Goal: Task Accomplishment & Management: Manage account settings

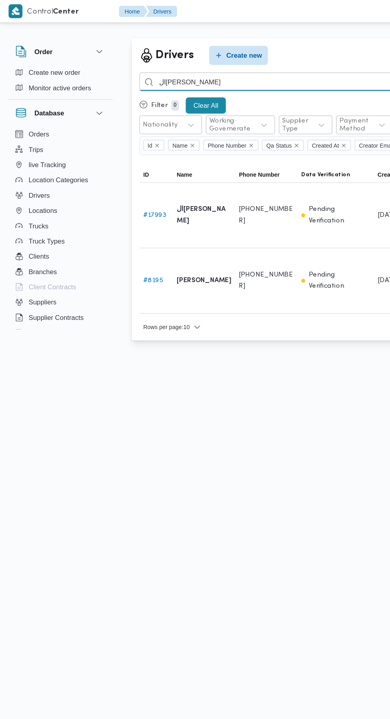
click at [242, 68] on input "السيد مهدي" at bounding box center [291, 68] width 351 height 16
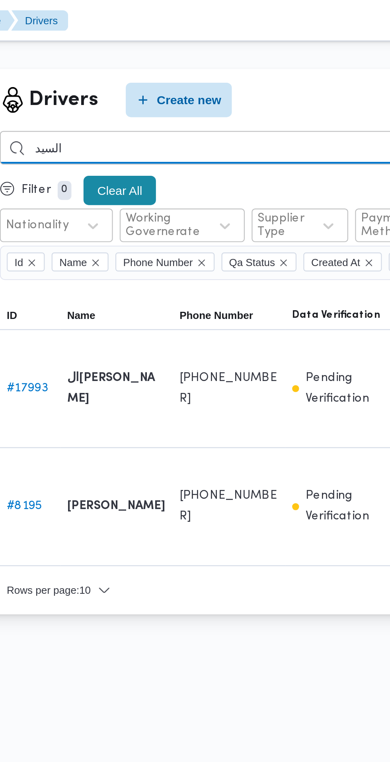
type input "السيد"
type input "ابوسيف"
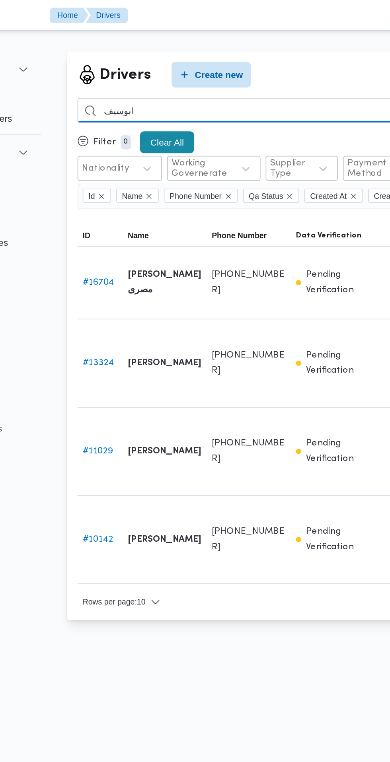
click at [262, 70] on input "ابوسيف" at bounding box center [291, 68] width 351 height 16
type input "محمود عبدالهادي"
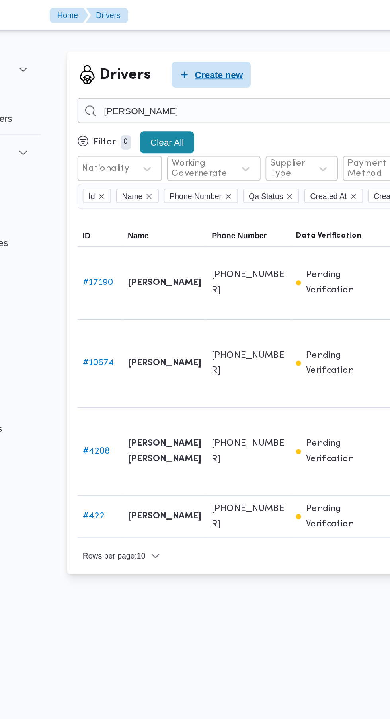
click at [191, 47] on span "Create new" at bounding box center [204, 46] width 30 height 10
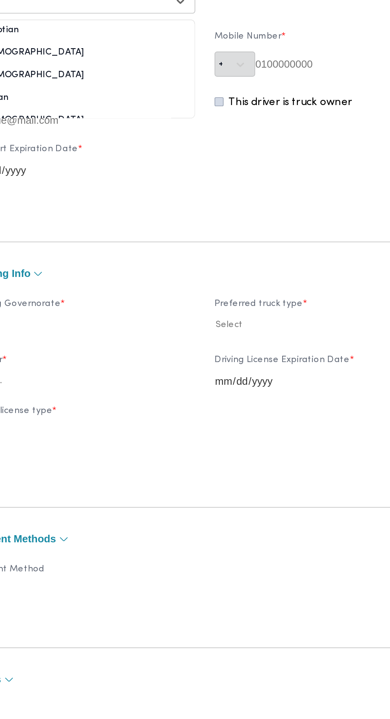
click at [111, 130] on div at bounding box center [111, 126] width 121 height 8
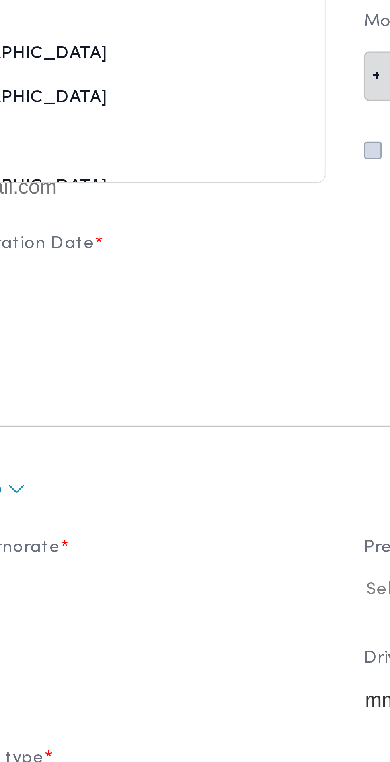
click at [108, 176] on div "Egyptian" at bounding box center [119, 169] width 140 height 14
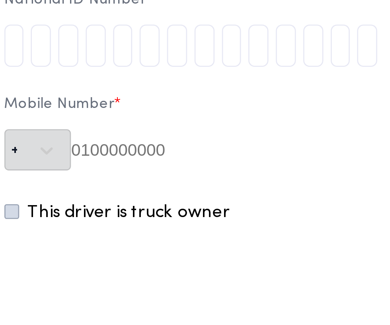
click at [208, 87] on input "tel" at bounding box center [205, 85] width 8 height 16
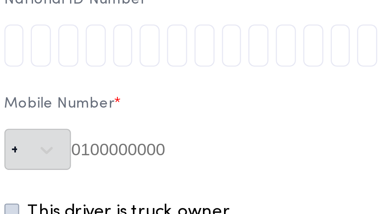
click at [208, 77] on input "tel" at bounding box center [205, 85] width 8 height 16
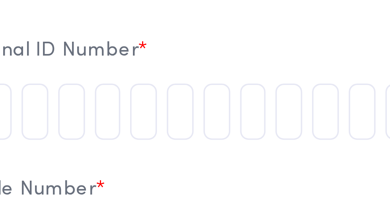
click at [208, 77] on input "tel" at bounding box center [205, 85] width 8 height 16
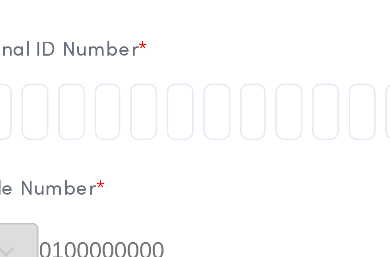
type input "2"
type input "9"
type input "2"
type input "0"
type input "9"
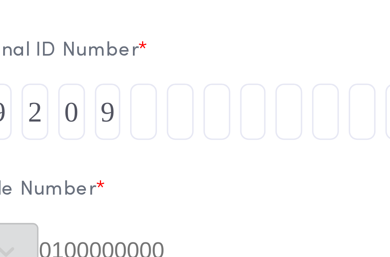
type input "2"
type input "6"
type input "1"
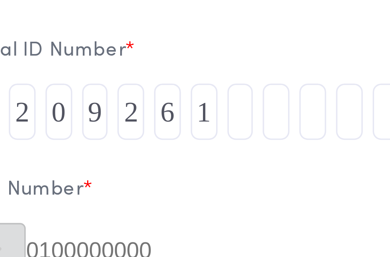
type input "8"
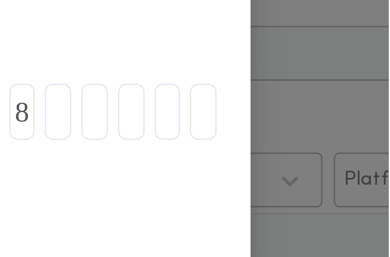
type input "0"
type input "2"
type input "7"
type input "3"
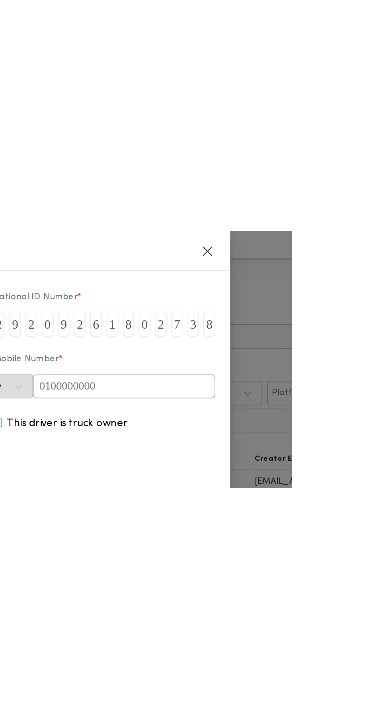
scroll to position [42, 0]
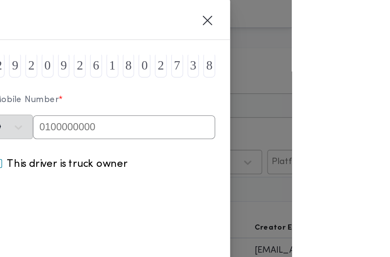
type input "8"
paste input "01090292555"
type input "01090292555"
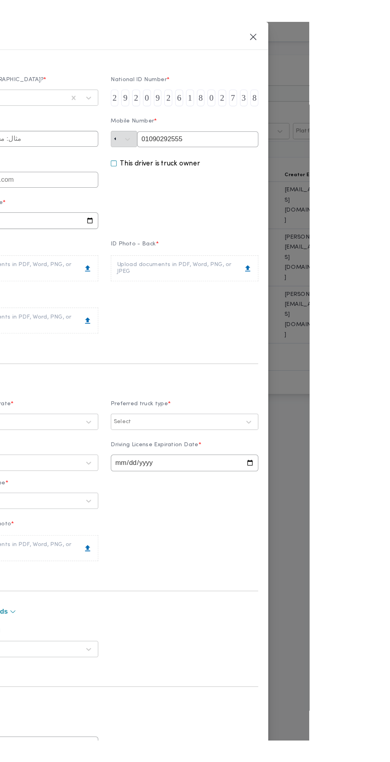
scroll to position [0, 0]
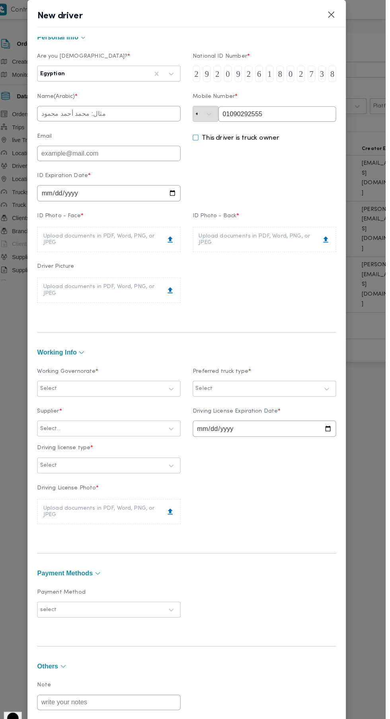
click at [186, 119] on input "text" at bounding box center [119, 111] width 140 height 15
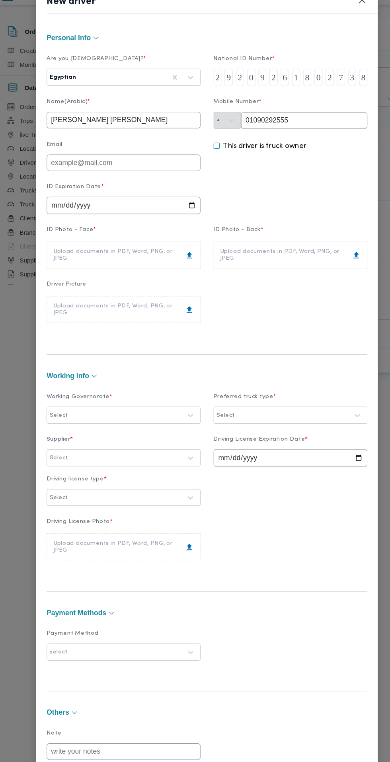
type input "[PERSON_NAME] [PERSON_NAME]"
click at [164, 210] on input "date" at bounding box center [119, 202] width 140 height 16
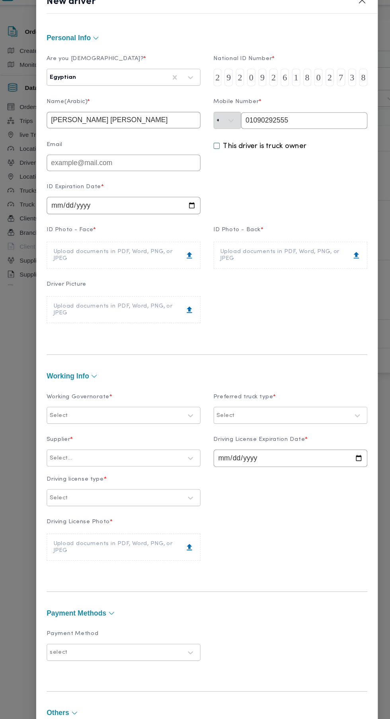
type input "2025-10-11"
click at [183, 253] on div "Upload documents in PDF, Word, PNG, or JPEG" at bounding box center [118, 247] width 128 height 13
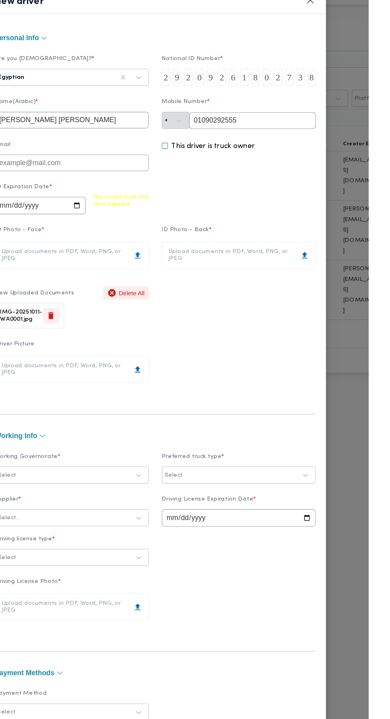
click at [334, 253] on div "Upload documents in PDF, Word, PNG, or JPEG" at bounding box center [271, 247] width 128 height 13
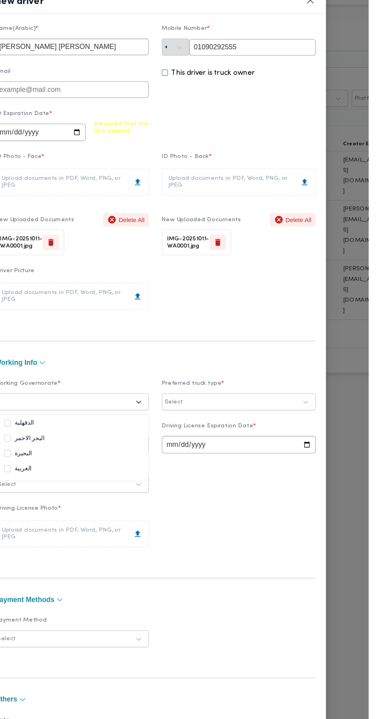
click at [107, 422] on form "Personal Info Are you Egyptian? * Egyptian National ID Number * 2 9 2 0 9 2 6 1…" at bounding box center [195, 378] width 293 height 803
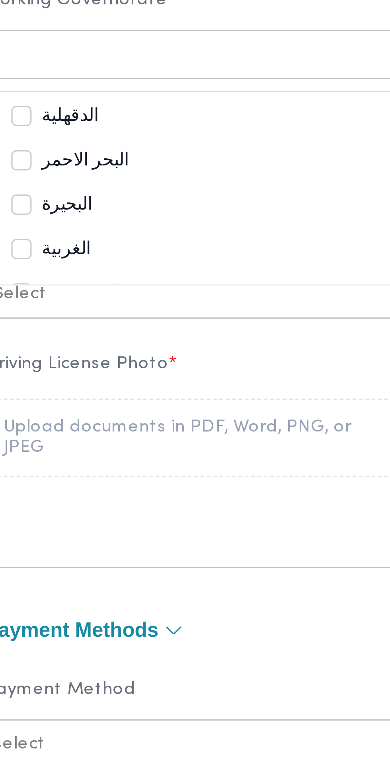
scroll to position [23, 0]
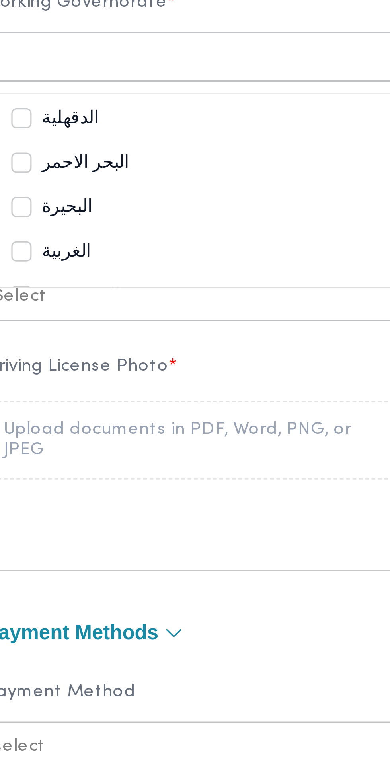
click at [136, 449] on div "الدقهلية" at bounding box center [119, 445] width 124 height 10
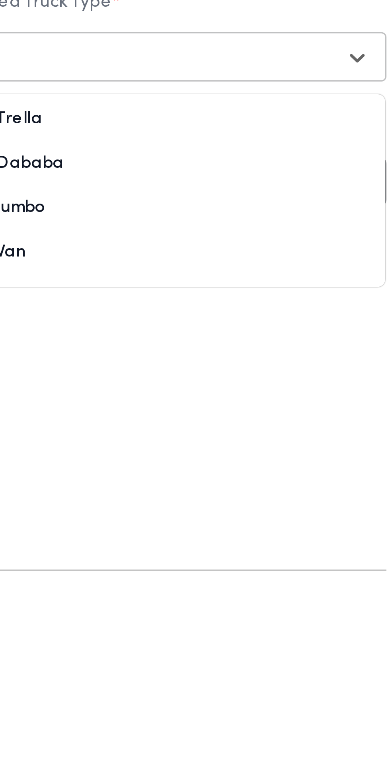
click at [288, 463] on div "Dababa" at bounding box center [271, 459] width 124 height 10
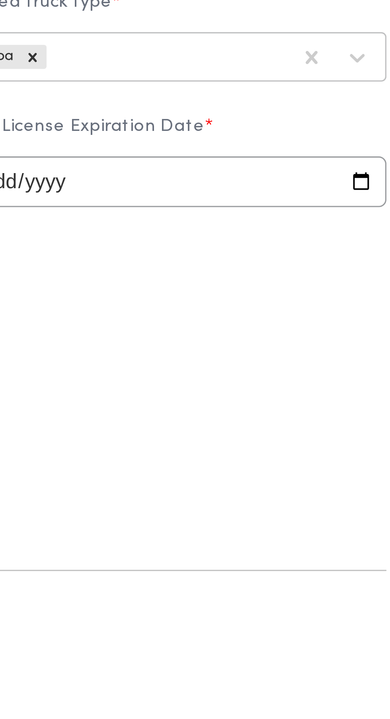
click at [286, 472] on input "date" at bounding box center [271, 464] width 140 height 16
type input "2025-10-11"
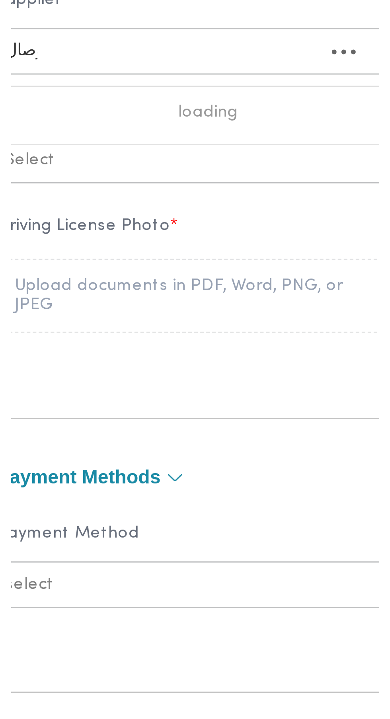
scroll to position [0, 0]
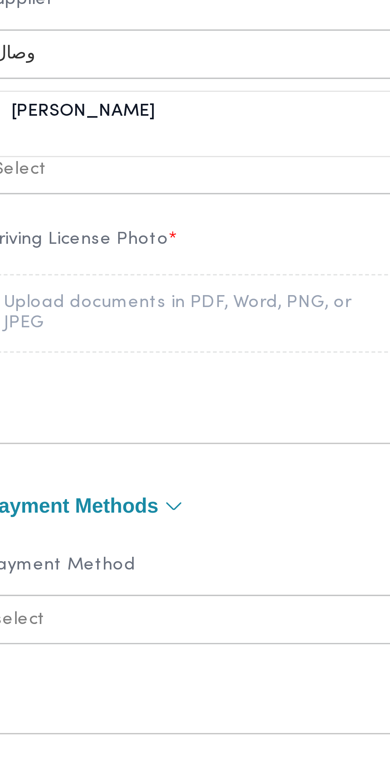
click at [148, 492] on div "[PERSON_NAME]" at bounding box center [119, 485] width 140 height 14
type input "وصال"
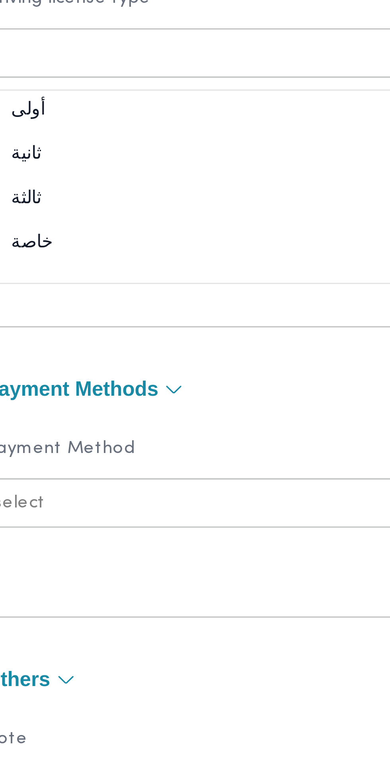
click at [129, 542] on div "ثانية" at bounding box center [119, 535] width 140 height 14
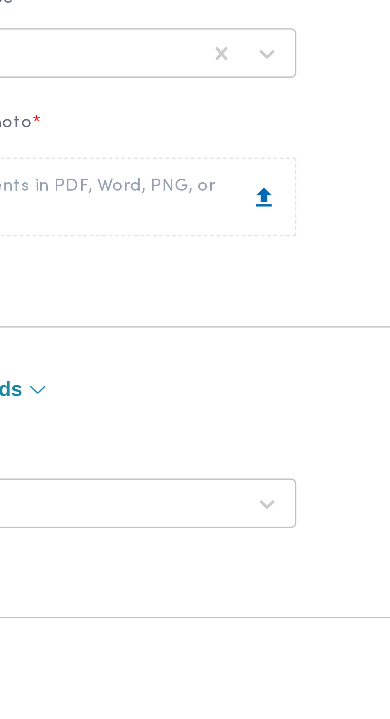
scroll to position [23, 0]
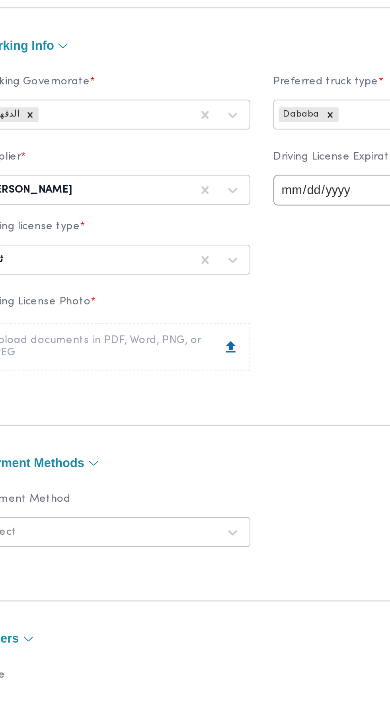
click at [174, 552] on div "Upload documents in PDF, Word, PNG, or JPEG" at bounding box center [118, 545] width 128 height 13
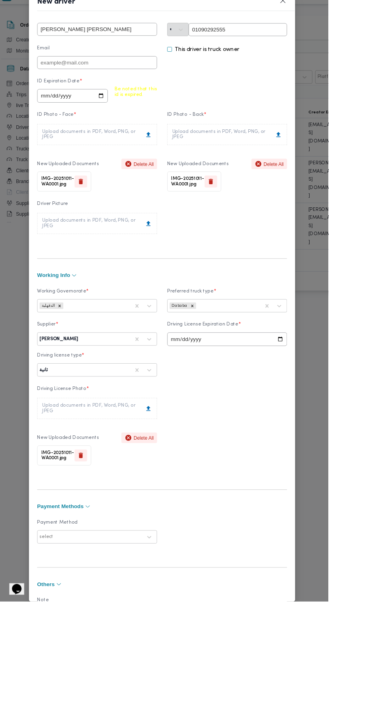
scroll to position [121, 0]
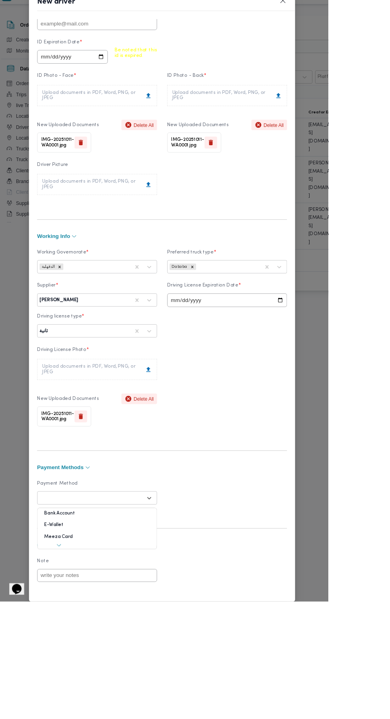
click at [107, 638] on form "Personal Info Are you Egyptian? * Egyptian National ID Number * 2 9 2 0 9 2 6 1…" at bounding box center [195, 350] width 293 height 857
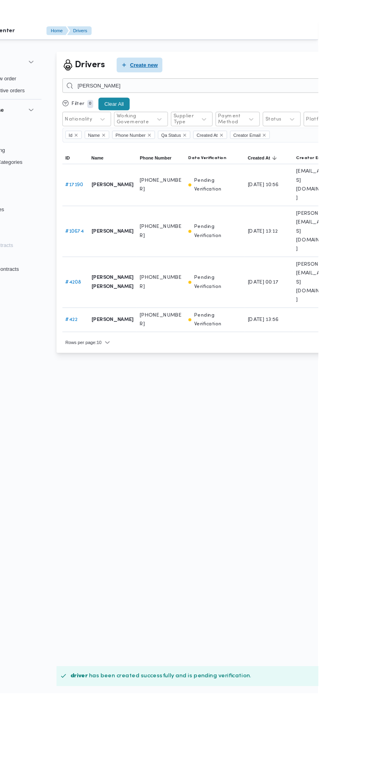
scroll to position [0, 0]
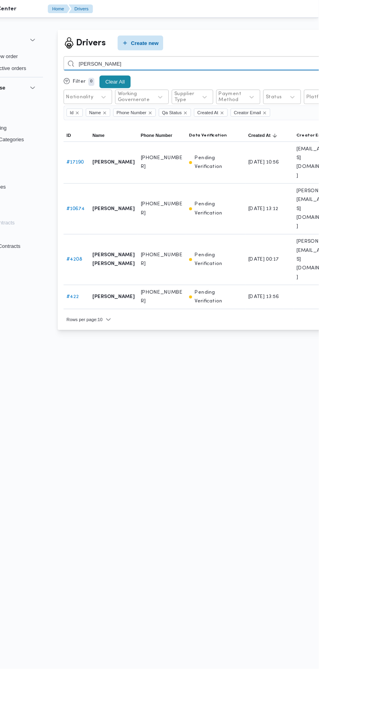
click at [389, 72] on input "محمود عبدالهادي" at bounding box center [291, 68] width 351 height 16
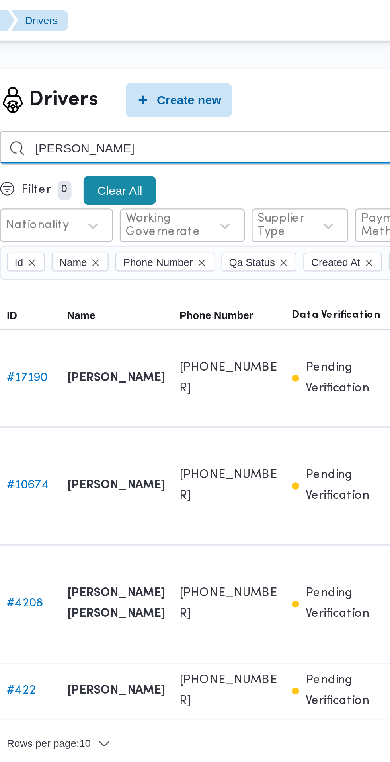
type input "[PERSON_NAME]"
type input "علي مصطفي"
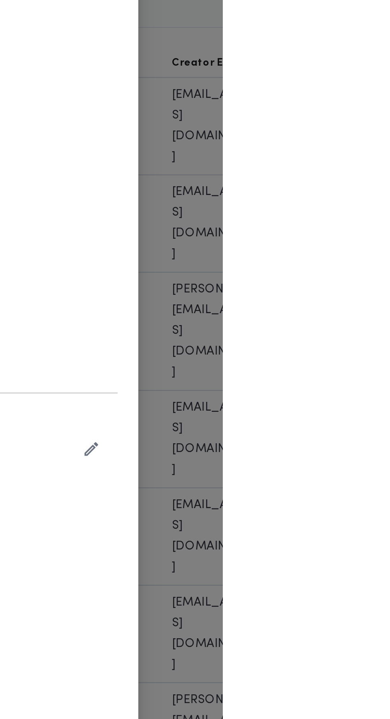
type input "علي [PERSON_NAME] [PERSON_NAME]"
type input "01208054388"
type input "2027-03-12"
type input "2028-03-12"
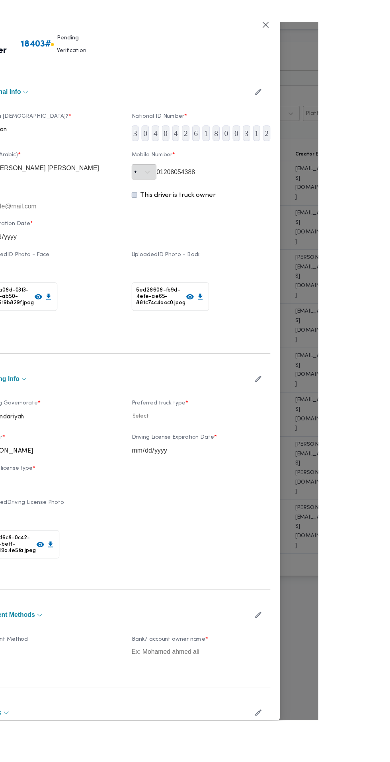
scroll to position [15, 0]
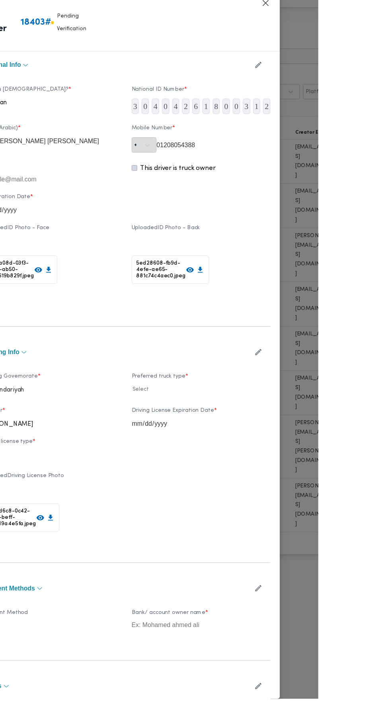
click at [333, 372] on icon "button" at bounding box center [329, 367] width 8 height 8
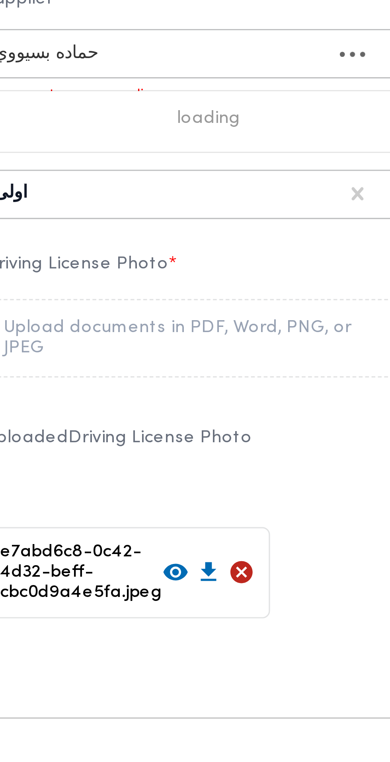
scroll to position [0, 0]
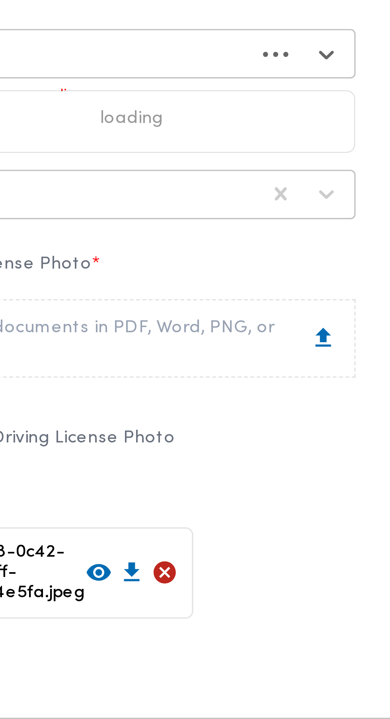
type input "حماده"
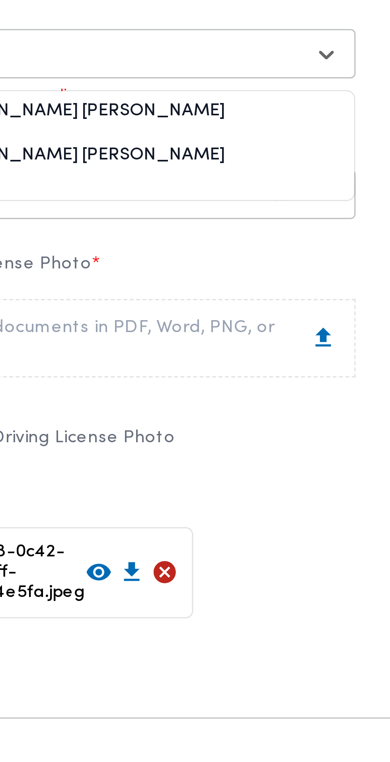
click at [167, 490] on div "[PERSON_NAME] [PERSON_NAME]" at bounding box center [119, 483] width 140 height 14
type input "حماده ب"
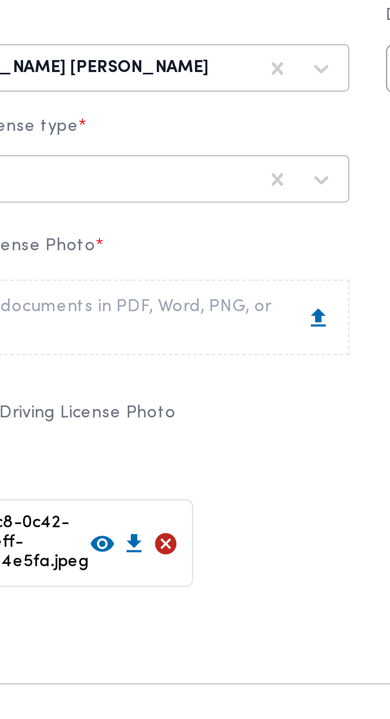
scroll to position [14, 0]
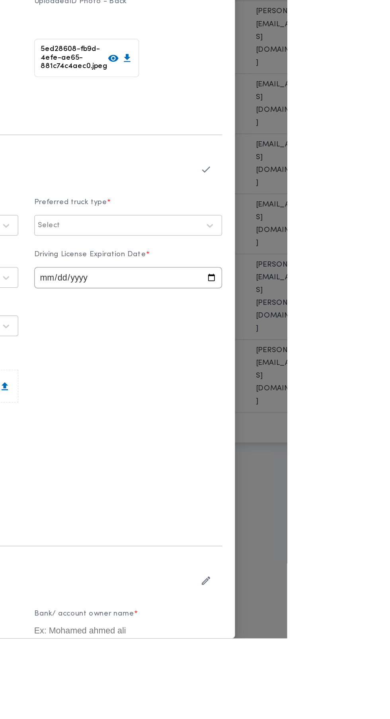
click at [333, 372] on icon "button" at bounding box center [329, 368] width 8 height 8
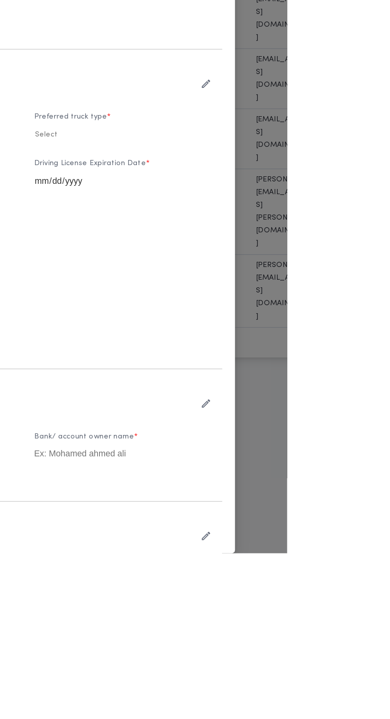
scroll to position [0, 0]
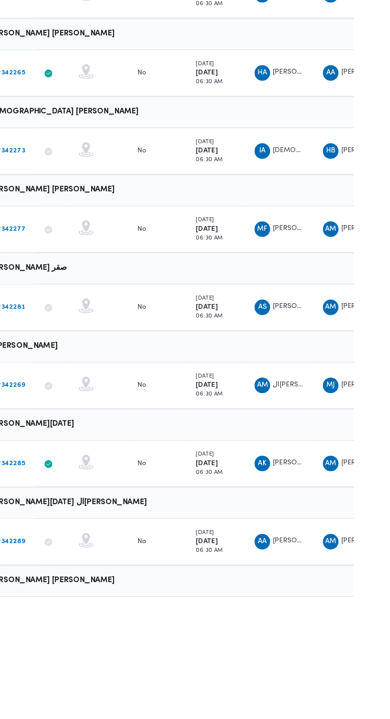
scroll to position [0, 13]
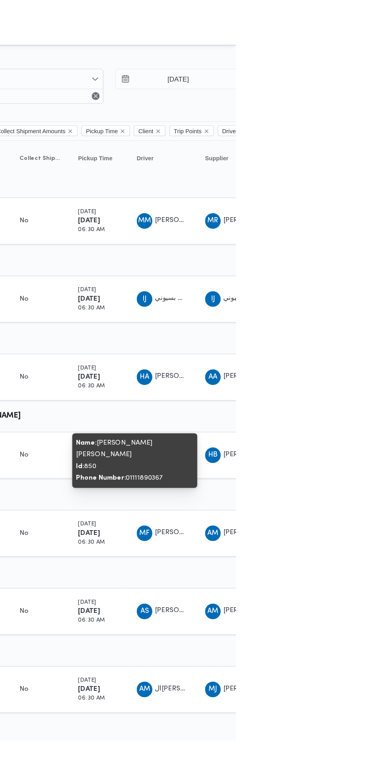
scroll to position [0, 12]
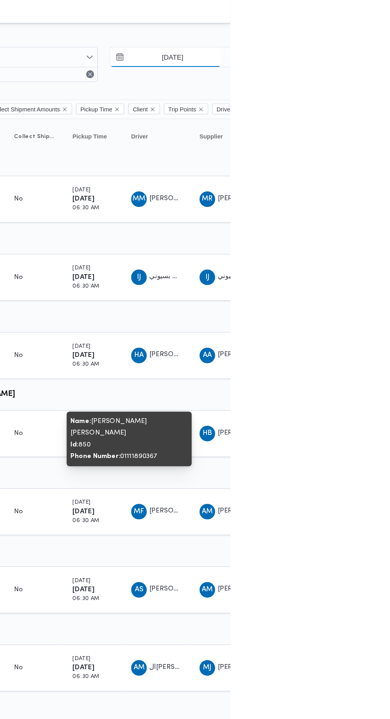
click at [331, 47] on input "8/10/2025" at bounding box center [337, 47] width 90 height 16
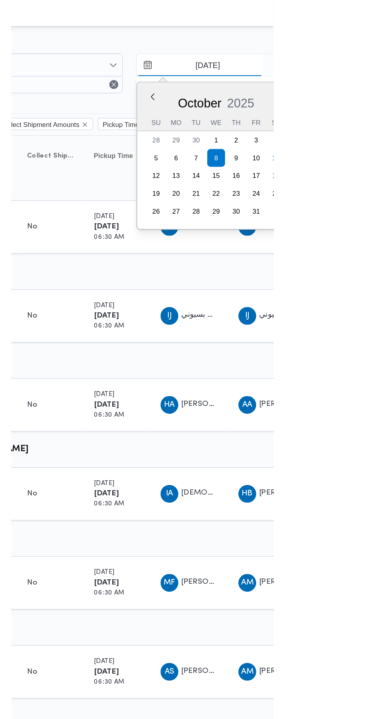
scroll to position [0, 13]
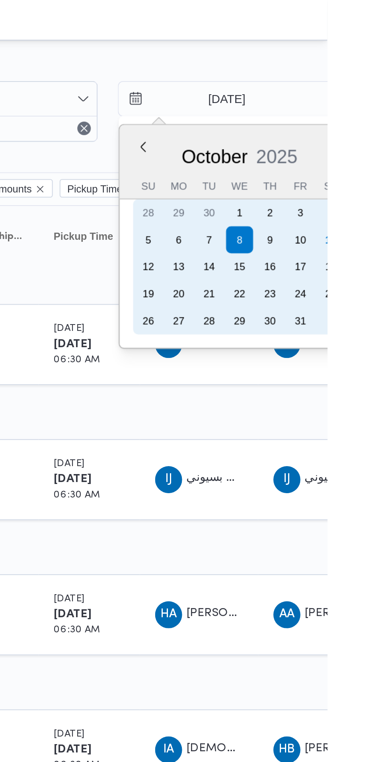
click at [362, 113] on div "9" at bounding box center [362, 113] width 13 height 13
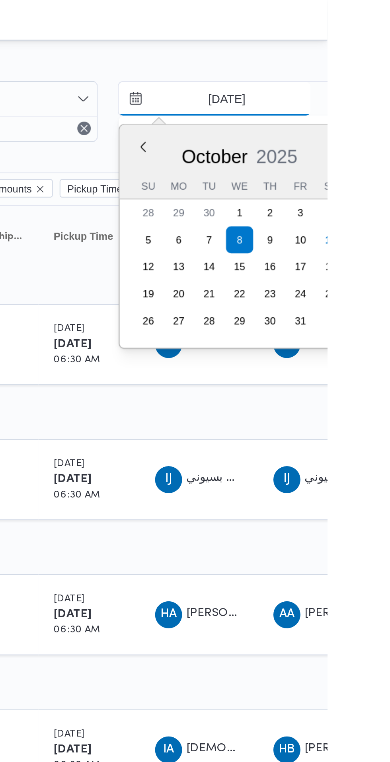
type input "9/10/2025"
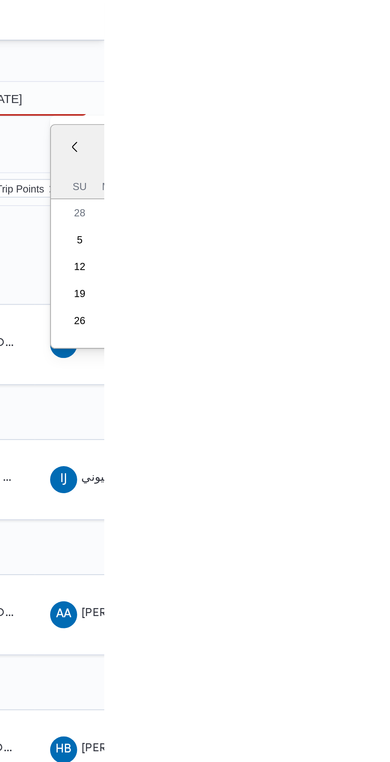
type input "9/10/2025"
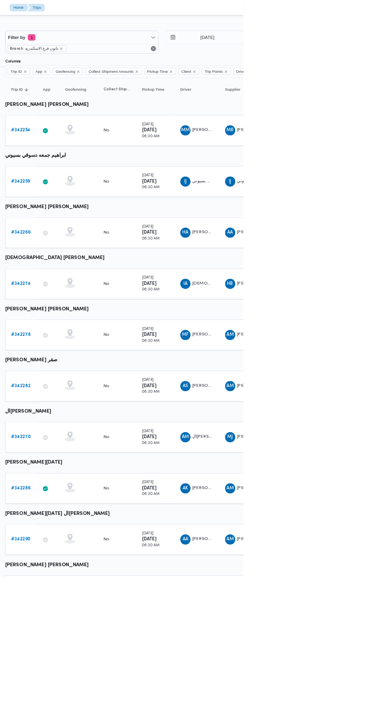
scroll to position [0, 13]
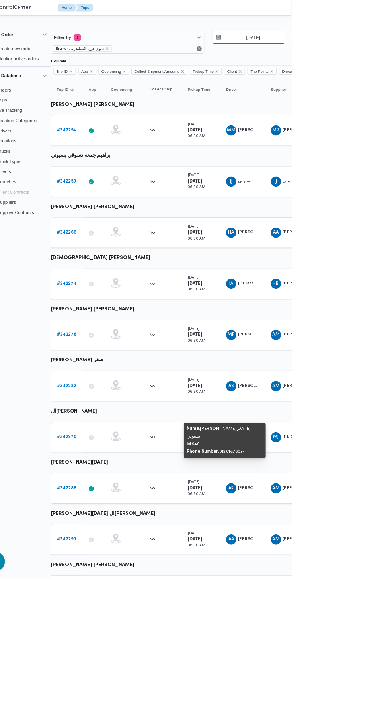
click at [357, 47] on input "9/10/2025" at bounding box center [337, 47] width 90 height 16
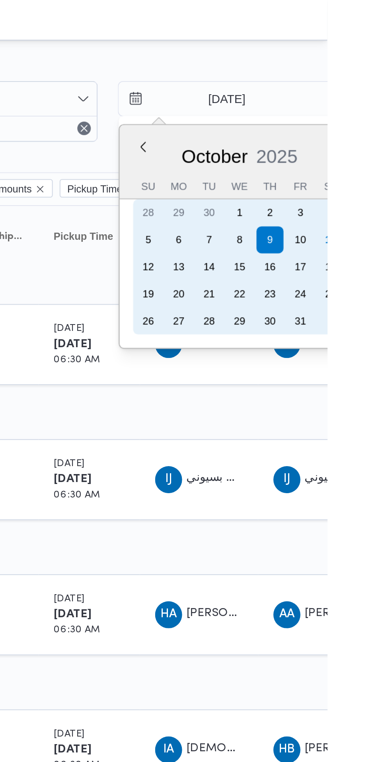
click at [389, 113] on div "11" at bounding box center [391, 113] width 13 height 13
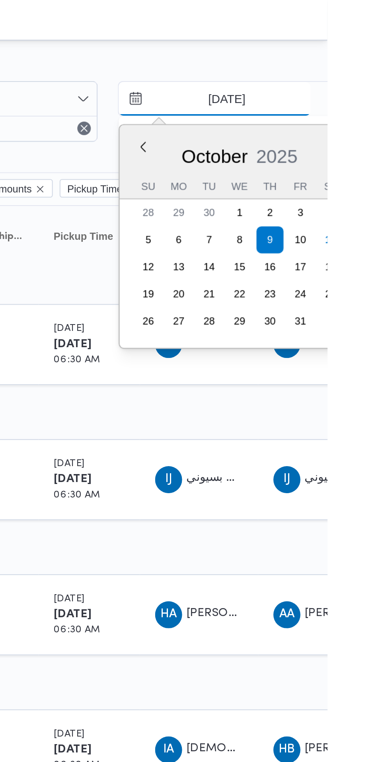
type input "[DATE]"
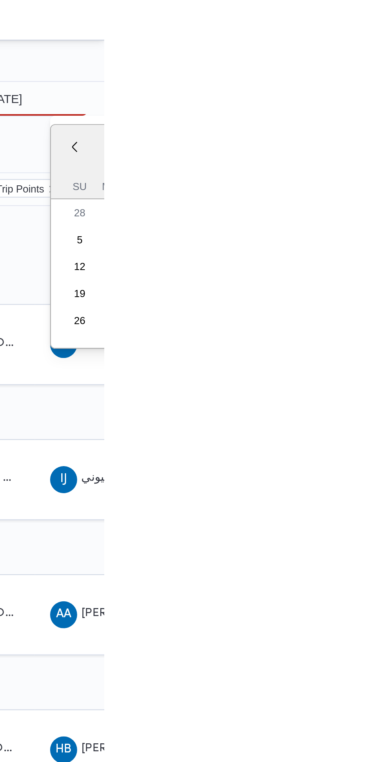
type input "[DATE]"
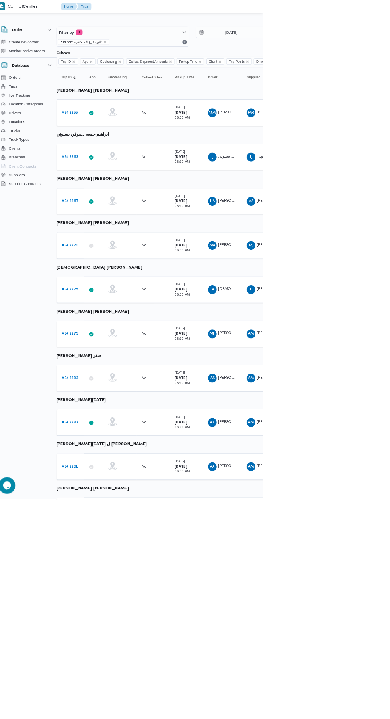
scroll to position [0, 11]
click at [102, 543] on b "# 342283" at bounding box center [112, 543] width 24 height 5
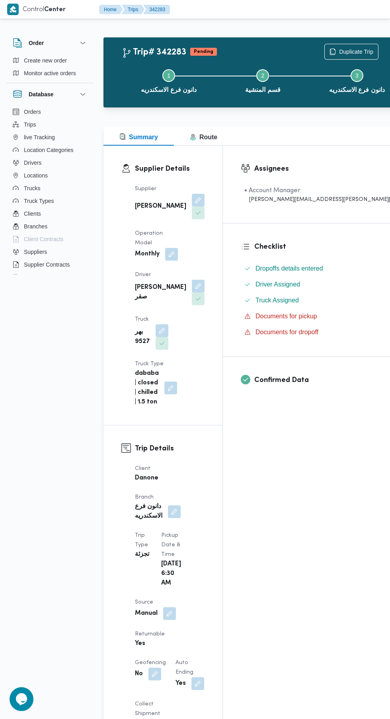
click at [192, 280] on button "button" at bounding box center [198, 286] width 13 height 13
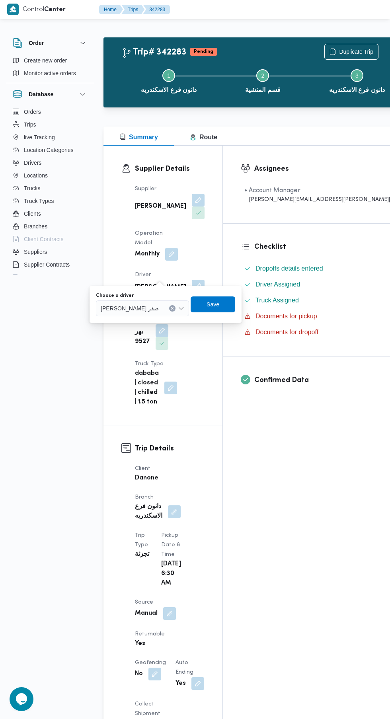
click at [162, 308] on input "Choose a driver" at bounding box center [162, 308] width 1 height 10
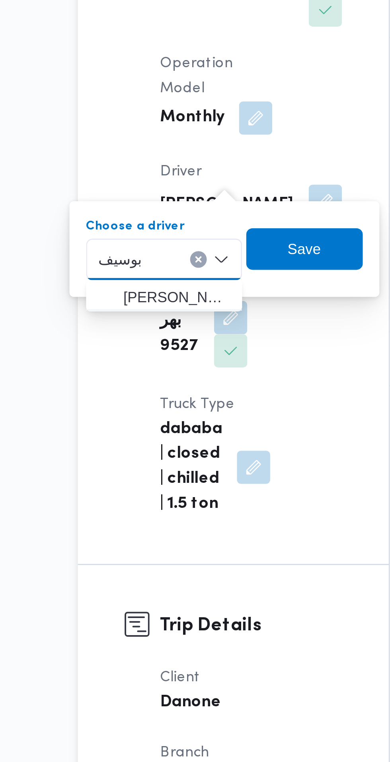
type input "ابوسيف"
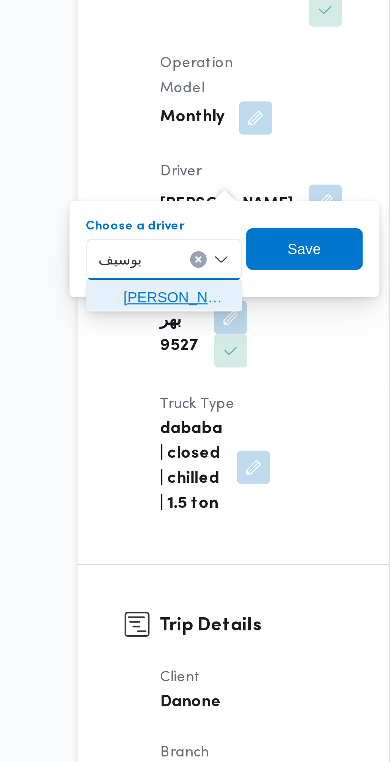
click at [150, 321] on span "محمود عبدالهادي محمد ابوسيف" at bounding box center [141, 323] width 41 height 10
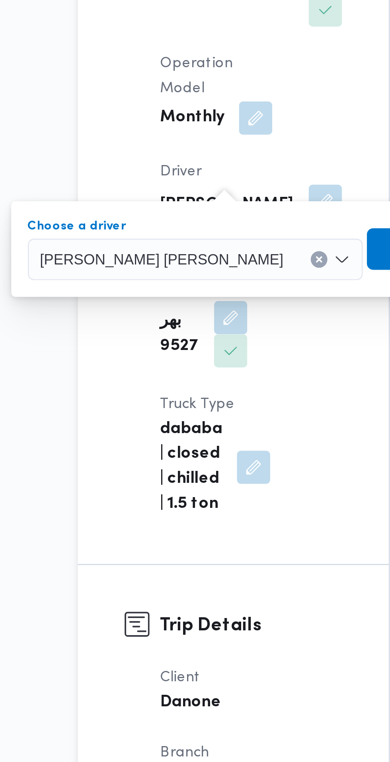
click at [214, 307] on span "Save" at bounding box center [236, 304] width 45 height 16
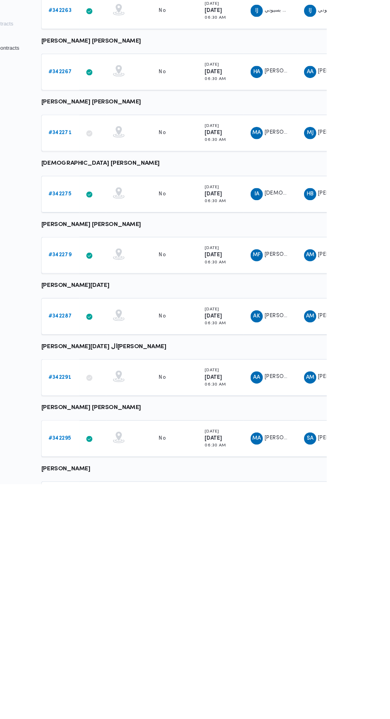
scroll to position [0, 11]
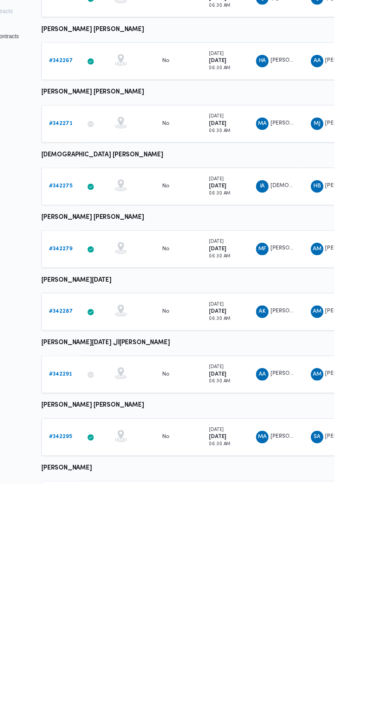
click at [113, 416] on b "# 342275" at bounding box center [112, 416] width 24 height 5
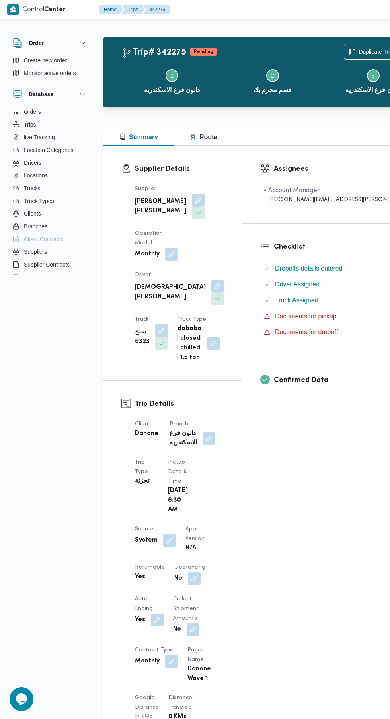
click at [211, 280] on button "button" at bounding box center [217, 286] width 13 height 13
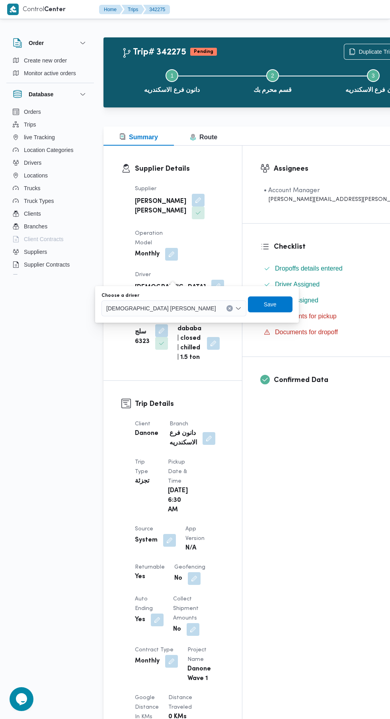
click at [153, 309] on span "[DEMOGRAPHIC_DATA] [PERSON_NAME]" at bounding box center [161, 307] width 110 height 9
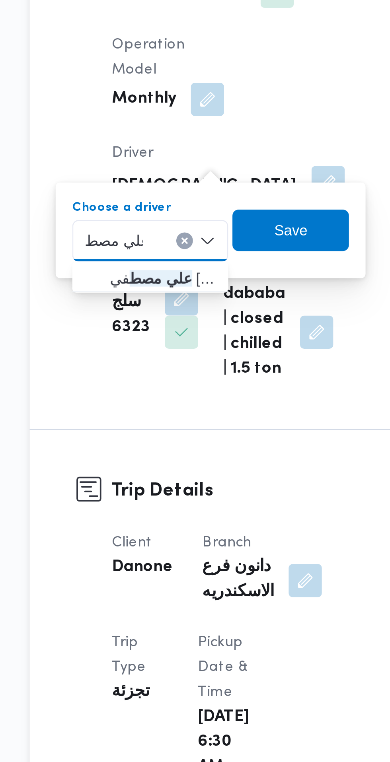
type input "علي مصط"
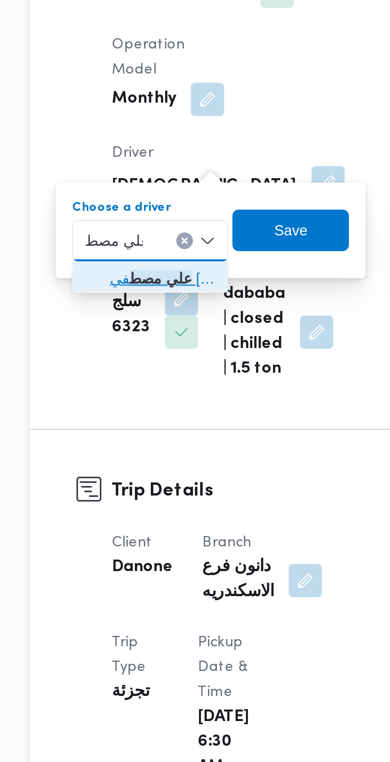
click at [159, 322] on span "علي مصط في علي محمد رضوان" at bounding box center [154, 323] width 41 height 10
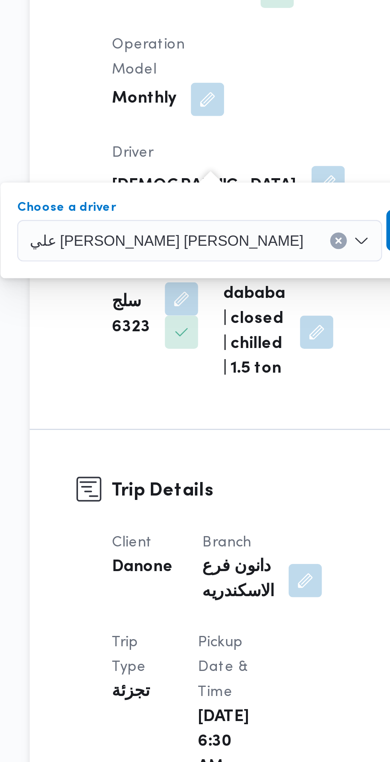
click at [256, 304] on span "Save" at bounding box center [262, 304] width 13 height 10
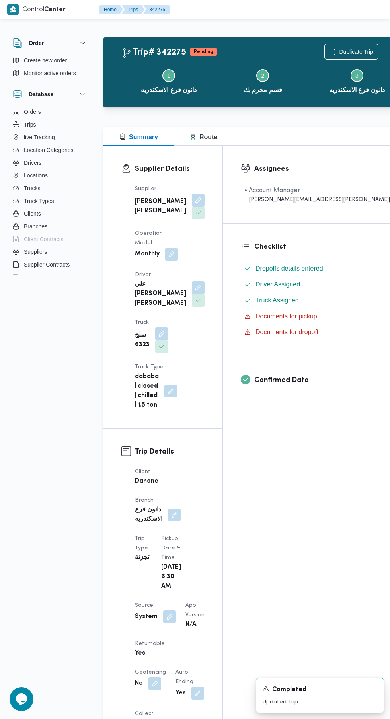
scroll to position [2, 0]
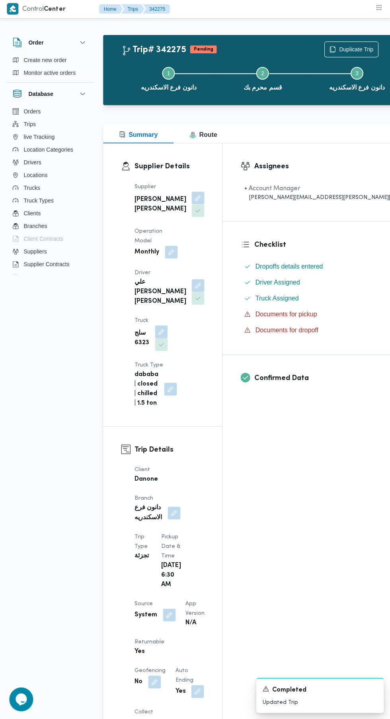
click at [163, 608] on button "button" at bounding box center [169, 614] width 13 height 13
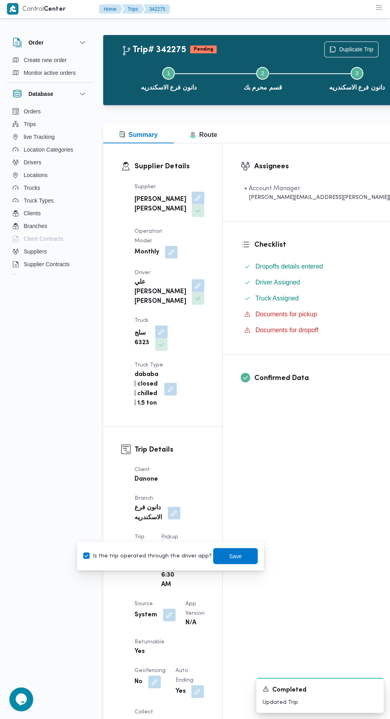
click at [141, 556] on label "Is the trip operated through the driver app?" at bounding box center [148, 556] width 128 height 10
checkbox input "false"
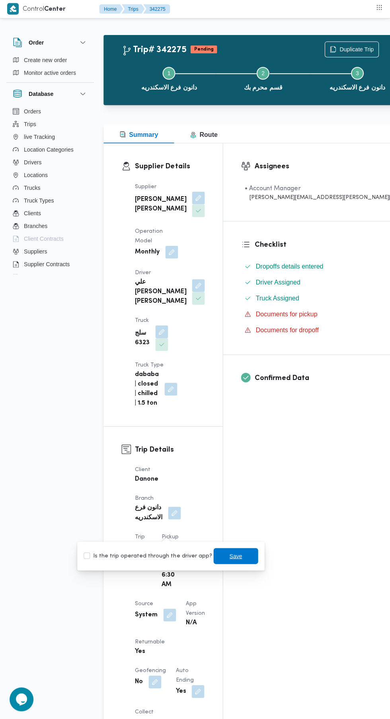
click at [242, 551] on span "Save" at bounding box center [235, 556] width 45 height 16
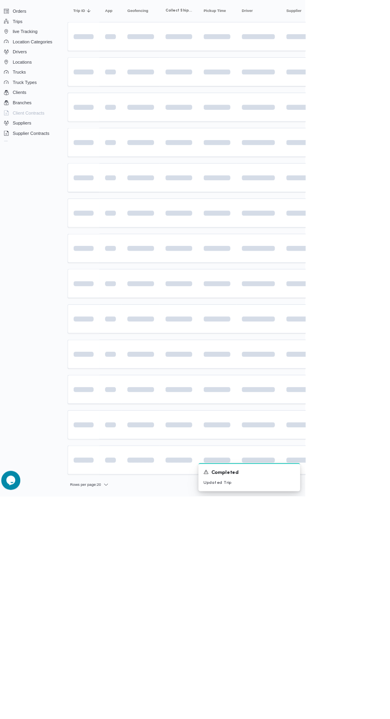
scroll to position [0, 11]
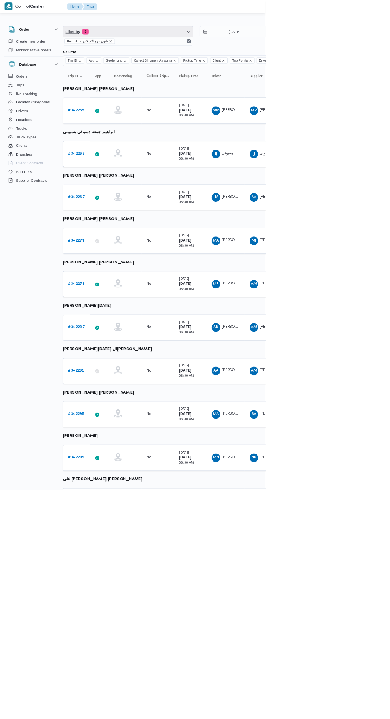
click at [150, 47] on span "Filter by 1" at bounding box center [188, 47] width 190 height 16
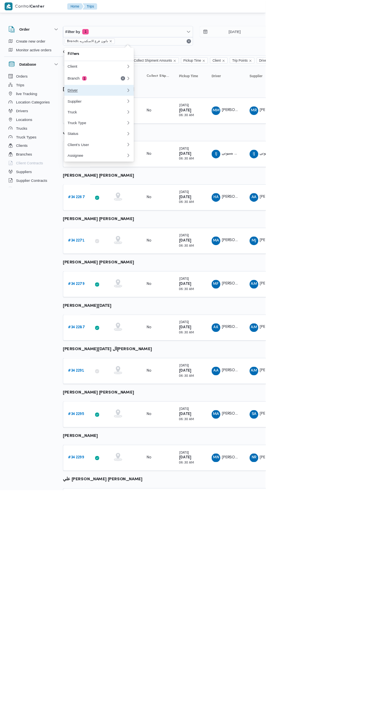
click at [107, 132] on div "Driver" at bounding box center [142, 132] width 86 height 6
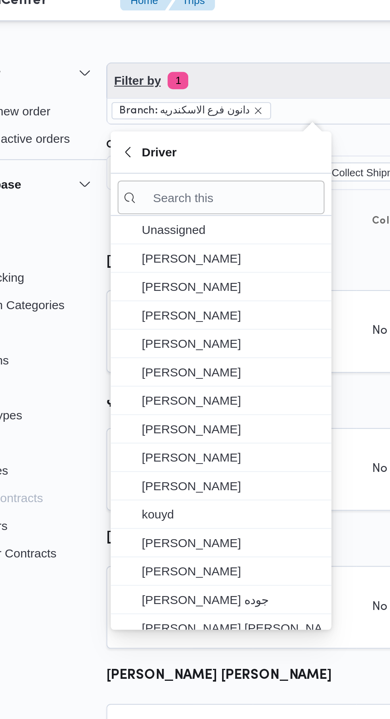
click at [133, 50] on span "Filter by 1" at bounding box center [188, 47] width 190 height 16
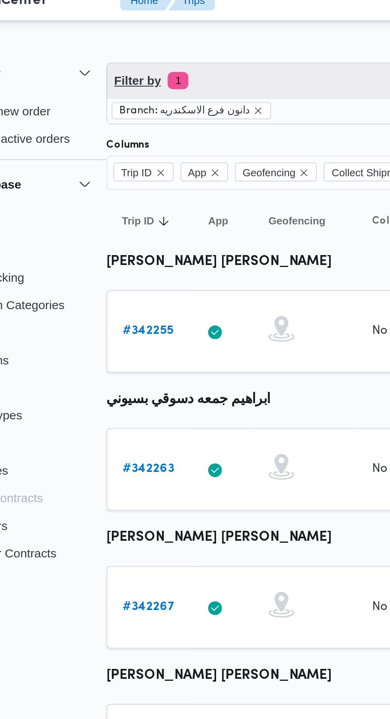
click at [135, 48] on span "Filter by 1" at bounding box center [188, 47] width 190 height 16
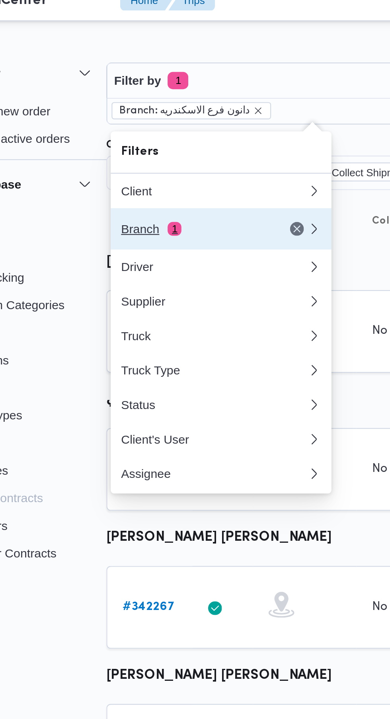
click at [114, 116] on div "Branch 1" at bounding box center [132, 115] width 67 height 6
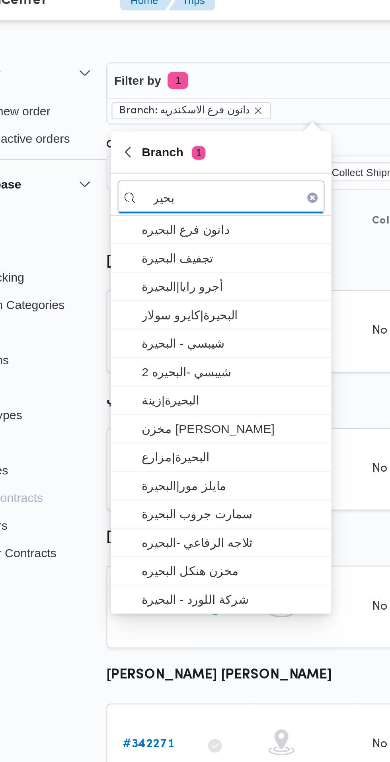
type input "بحير"
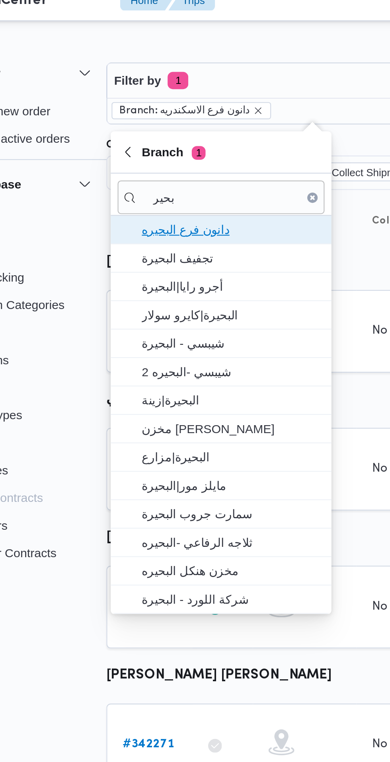
click at [167, 119] on span "دانون فرع البحيره" at bounding box center [150, 116] width 83 height 10
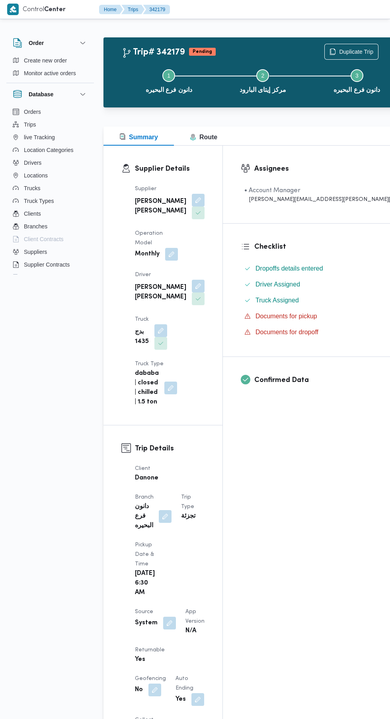
click at [171, 616] on button "button" at bounding box center [169, 622] width 13 height 13
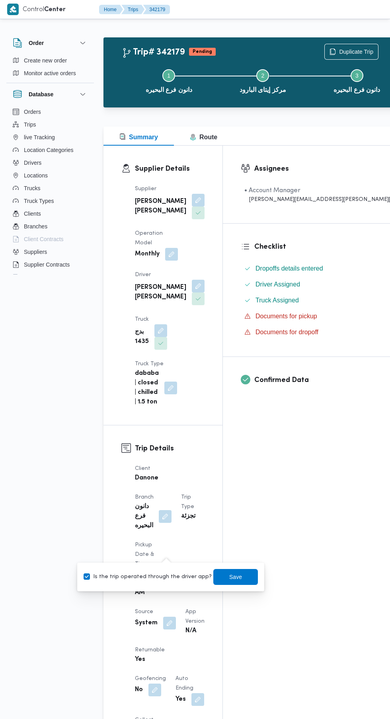
click at [165, 573] on label "Is the trip operated through the driver app?" at bounding box center [148, 577] width 128 height 10
checkbox input "false"
click at [229, 577] on span "Save" at bounding box center [235, 577] width 13 height 10
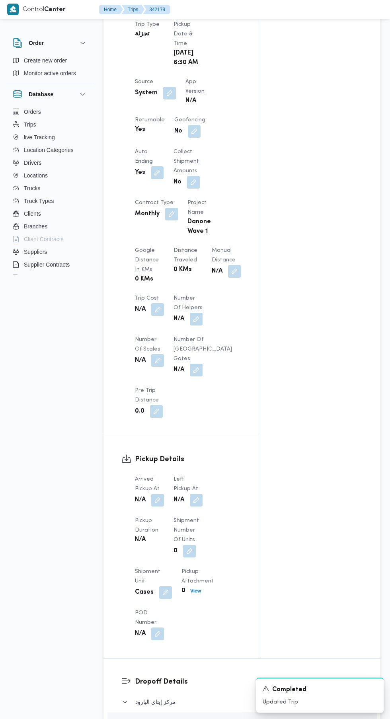
scroll to position [476, 0]
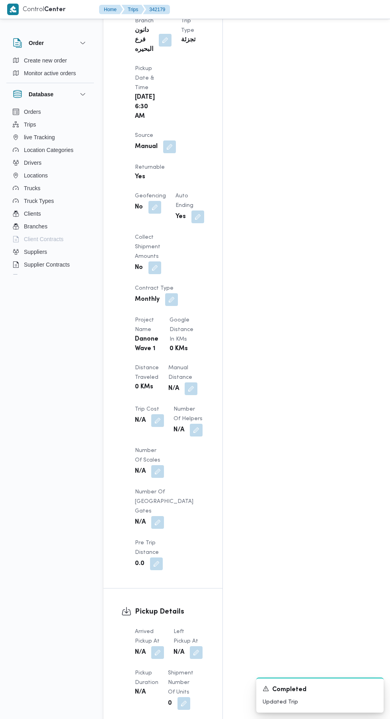
click at [181, 697] on button "button" at bounding box center [183, 703] width 13 height 13
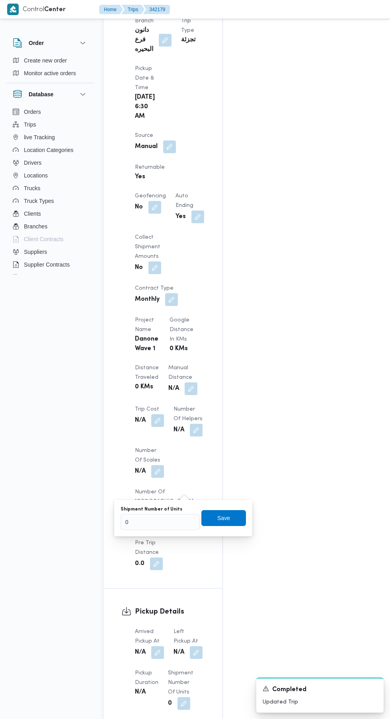
click at [163, 646] on button "button" at bounding box center [157, 652] width 13 height 13
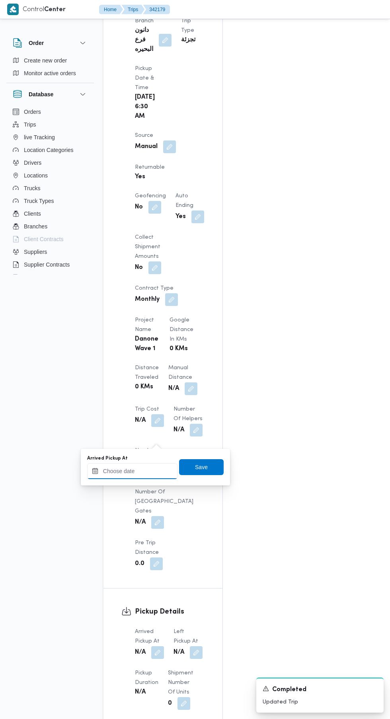
click at [150, 470] on input "Arrived Pickup At" at bounding box center [132, 471] width 90 height 16
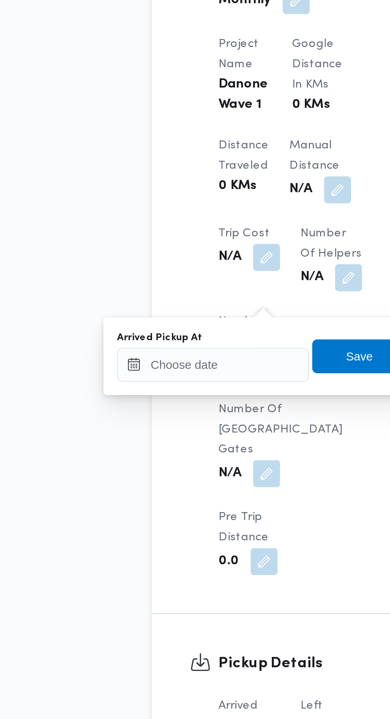
scroll to position [496, 0]
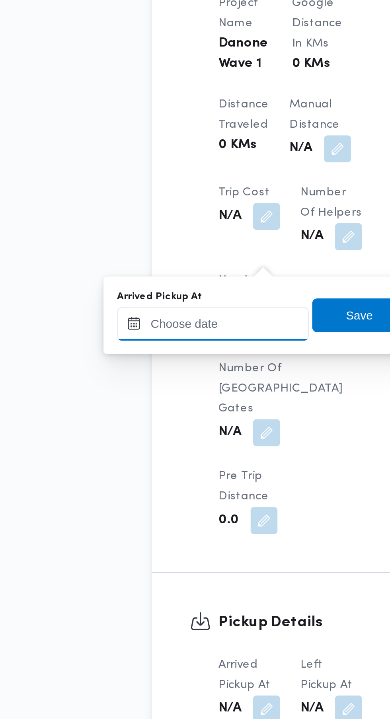
click at [148, 452] on input "Arrived Pickup At" at bounding box center [132, 451] width 90 height 16
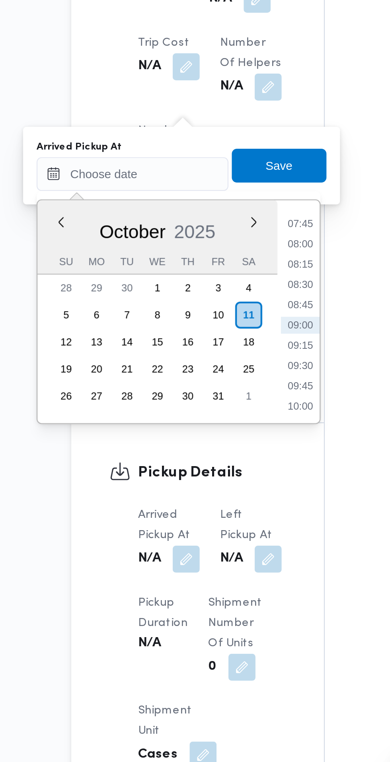
click at [214, 474] on li "07:45" at bounding box center [211, 474] width 18 height 8
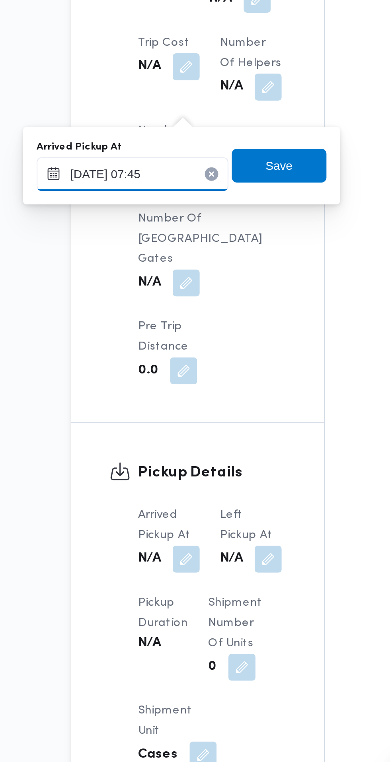
click at [147, 450] on input "11/10/2025 07:45" at bounding box center [132, 451] width 90 height 16
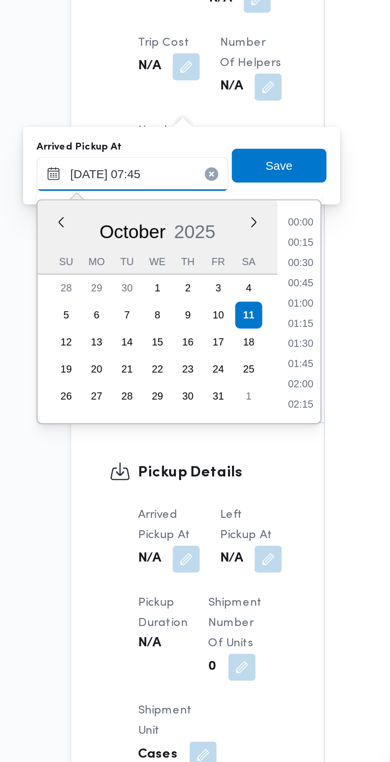
scroll to position [247, 0]
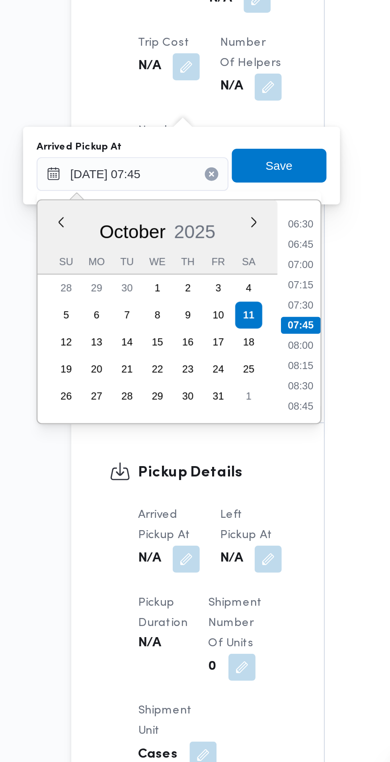
click at [212, 512] on li "07:30" at bounding box center [211, 512] width 18 height 8
type input "[DATE] 07:30"
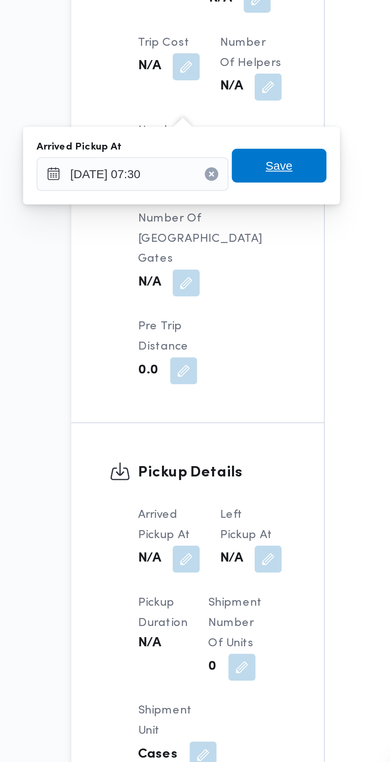
click at [215, 446] on span "Save" at bounding box center [201, 447] width 45 height 16
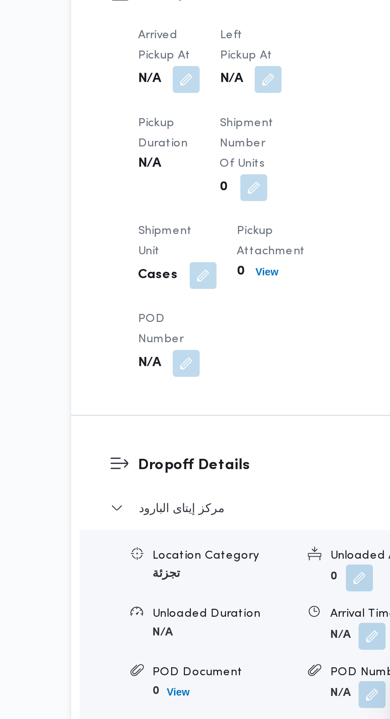
click at [200, 412] on button "button" at bounding box center [196, 406] width 13 height 13
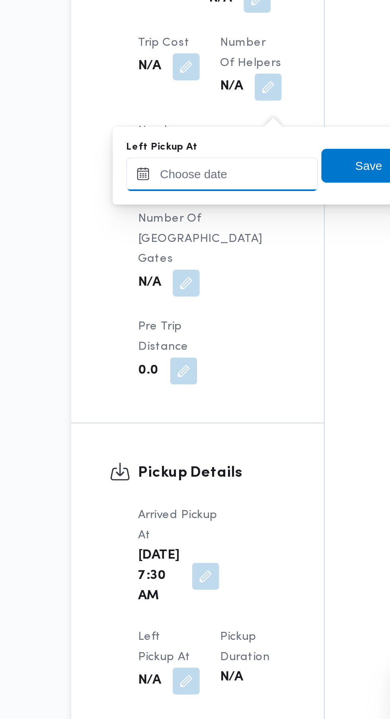
click at [182, 450] on input "Left Pickup At" at bounding box center [174, 451] width 90 height 16
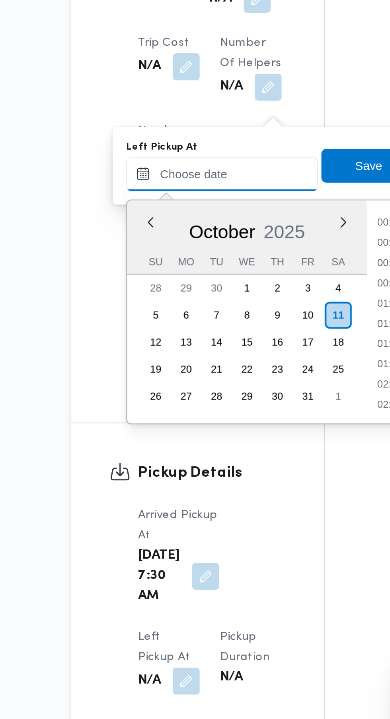
scroll to position [295, 0]
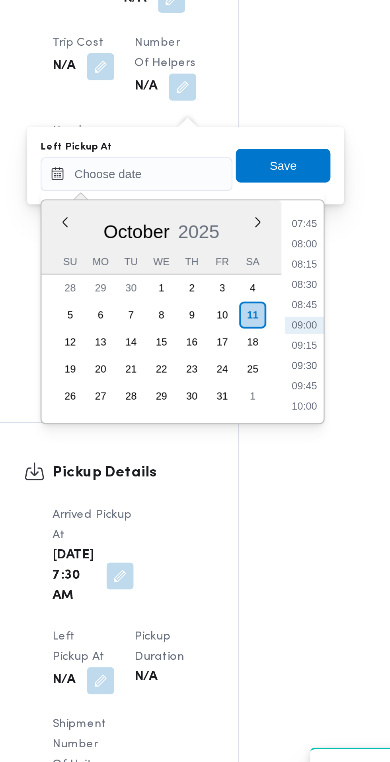
click at [257, 514] on li "08:45" at bounding box center [253, 512] width 18 height 8
type input "[DATE] 08:45"
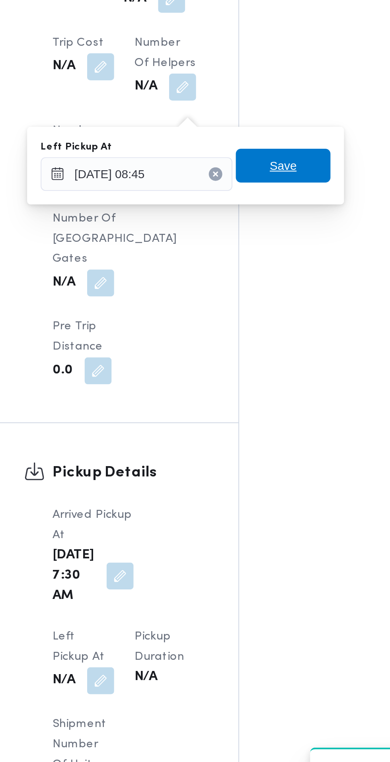
click at [257, 446] on span "Save" at bounding box center [243, 447] width 45 height 16
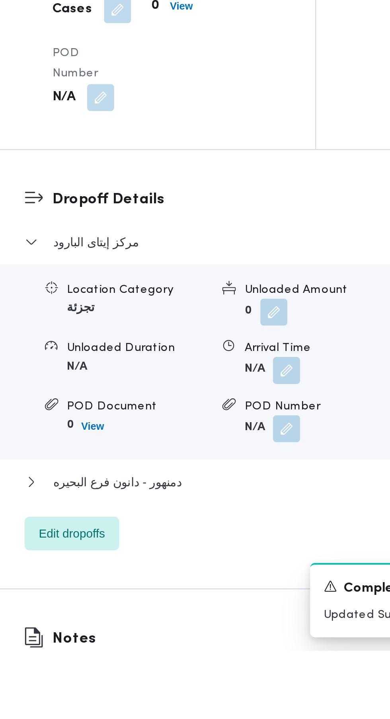
scroll to position [595, 0]
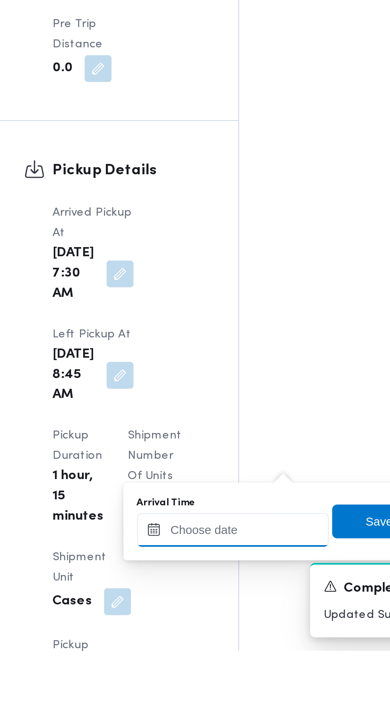
click at [227, 661] on input "Arrival Time" at bounding box center [220, 662] width 90 height 16
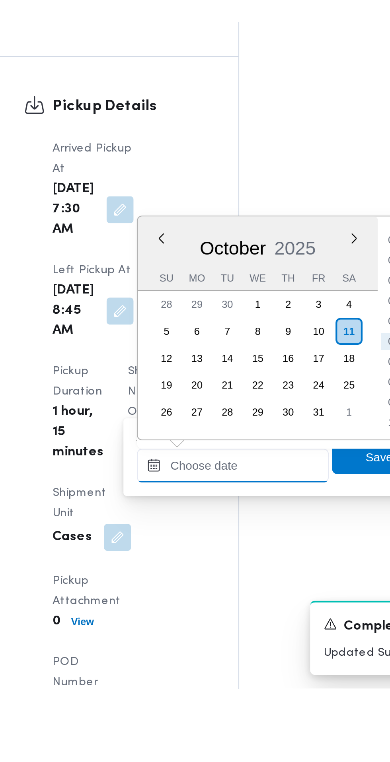
scroll to position [643, 0]
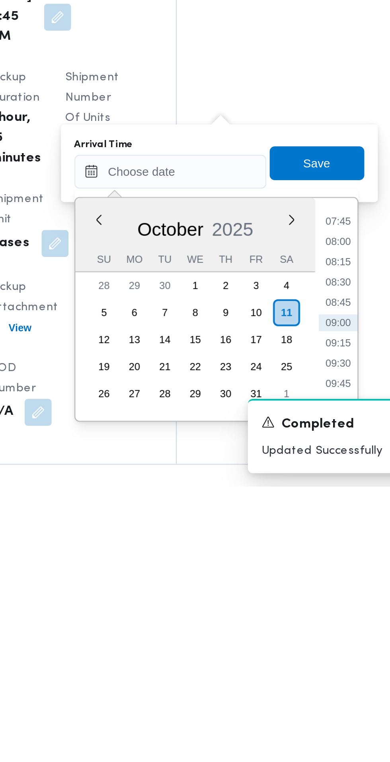
click at [298, 685] on li "09:00" at bounding box center [299, 685] width 18 height 8
type input "[DATE] 09:00"
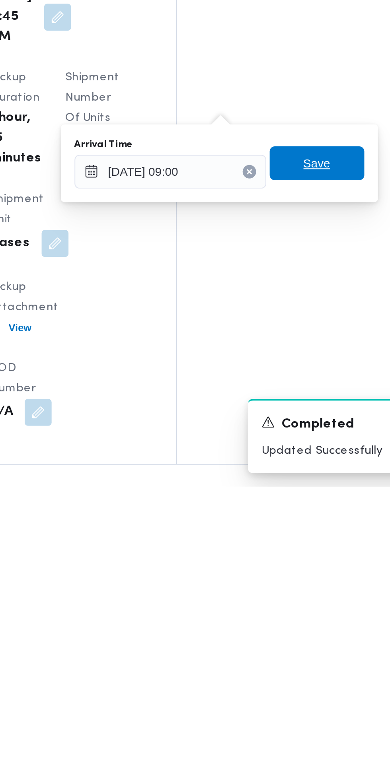
click at [295, 614] on span "Save" at bounding box center [288, 610] width 13 height 10
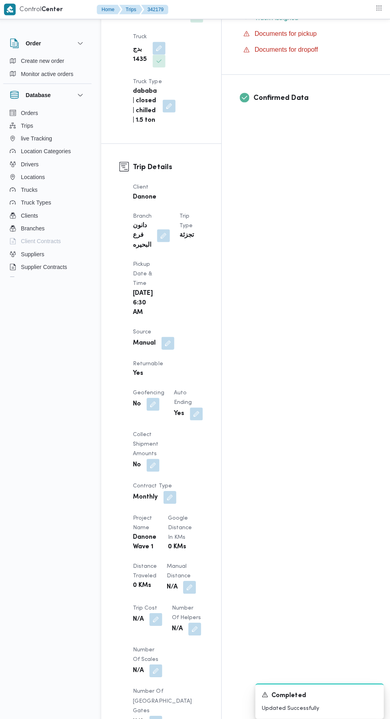
scroll to position [0, 0]
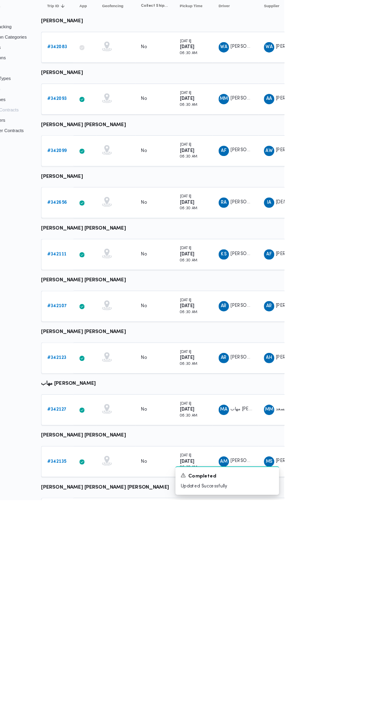
scroll to position [0, 12]
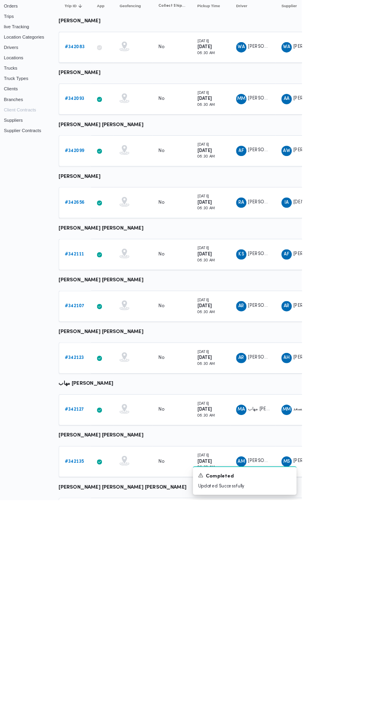
click at [110, 543] on b "# 342123" at bounding box center [110, 543] width 23 height 5
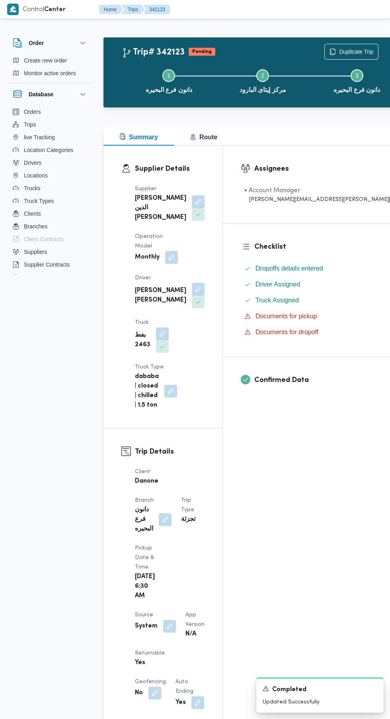
click at [173, 620] on button "button" at bounding box center [169, 626] width 13 height 13
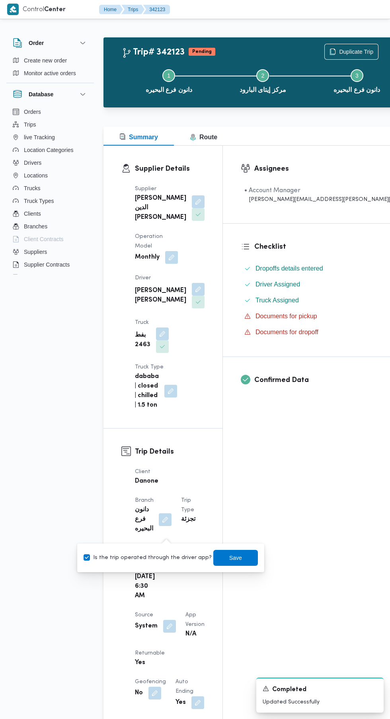
click at [159, 553] on label "Is the trip operated through the driver app?" at bounding box center [148, 558] width 128 height 10
checkbox input "false"
click at [240, 560] on span "Save" at bounding box center [235, 558] width 45 height 16
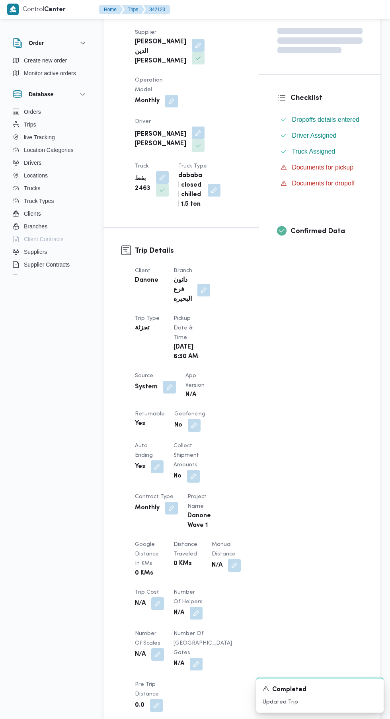
scroll to position [450, 0]
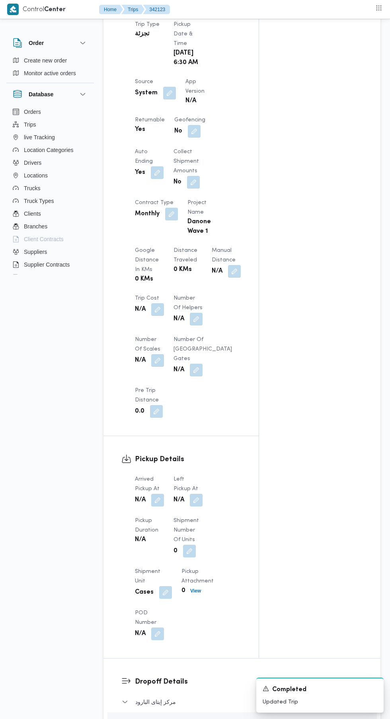
click at [152, 516] on div "Pickup Duration N/A" at bounding box center [149, 536] width 29 height 41
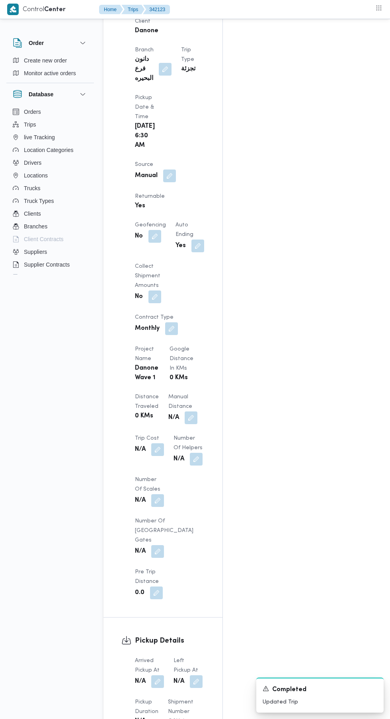
click at [158, 675] on button "button" at bounding box center [157, 681] width 13 height 13
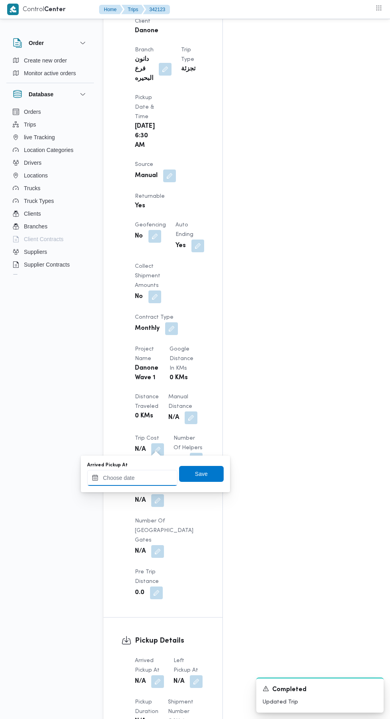
click at [148, 477] on input "Arrived Pickup At" at bounding box center [132, 478] width 90 height 16
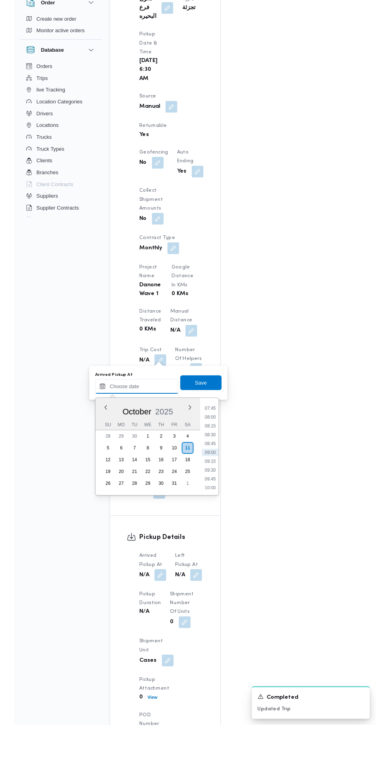
scroll to position [470, 0]
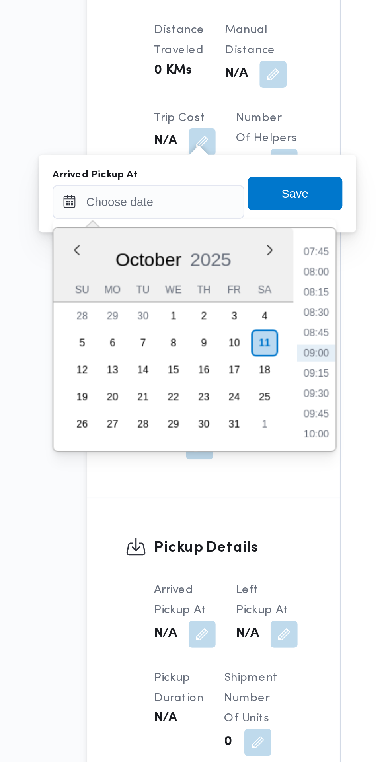
click at [213, 483] on li "07:45" at bounding box center [211, 481] width 18 height 8
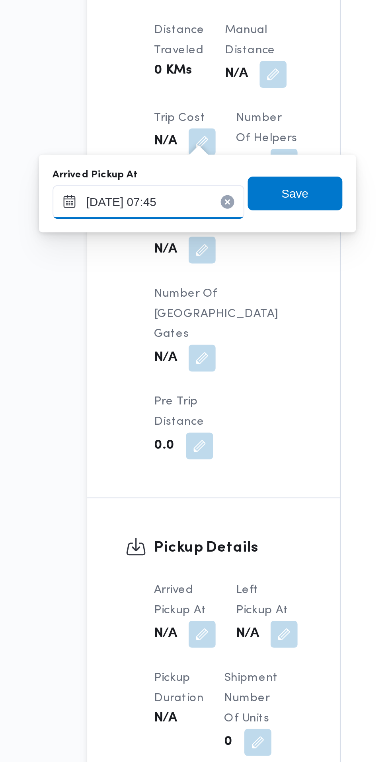
click at [155, 459] on input "11/10/2025 07:45" at bounding box center [132, 457] width 90 height 16
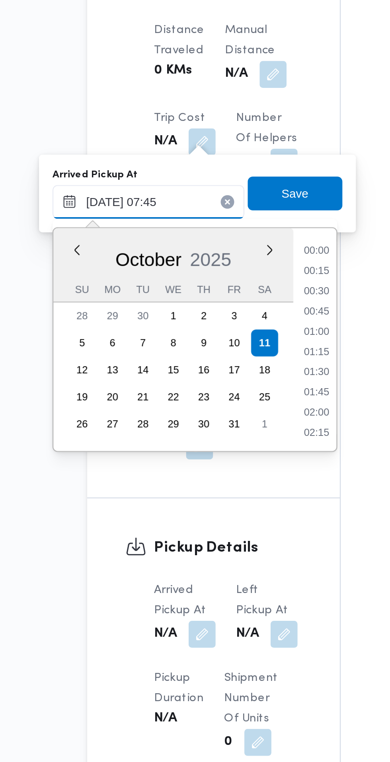
scroll to position [247, 0]
click at [212, 519] on li "07:30" at bounding box center [211, 519] width 18 height 8
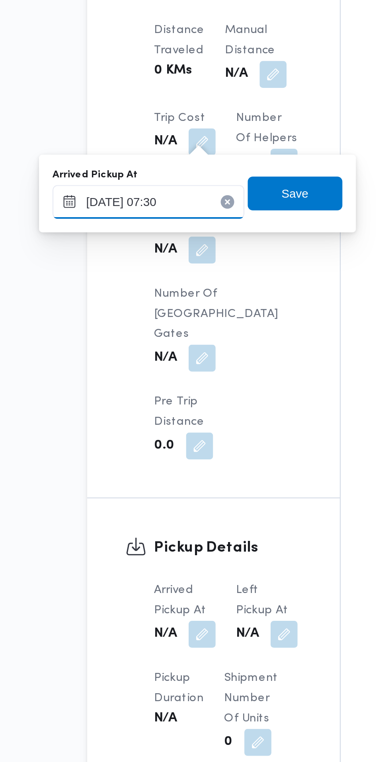
click at [152, 458] on input "[DATE] 07:30" at bounding box center [132, 457] width 90 height 16
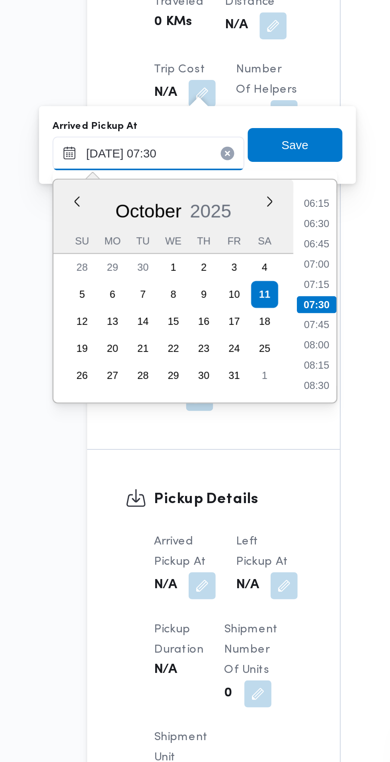
scroll to position [470, 0]
click at [213, 538] on li "07:45" at bounding box center [211, 538] width 18 height 8
type input "11/10/2025 07:45"
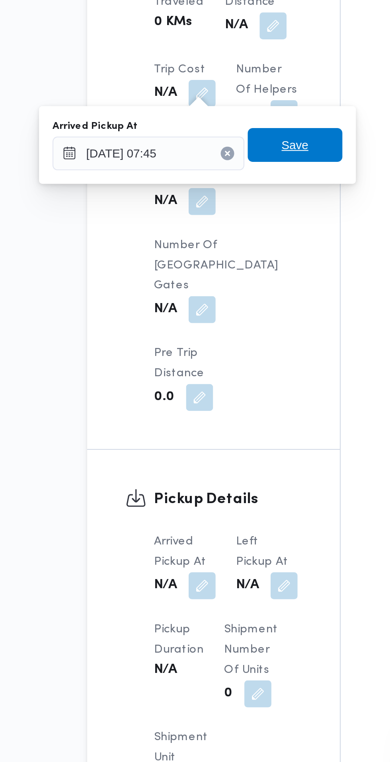
click at [211, 453] on span "Save" at bounding box center [201, 453] width 45 height 16
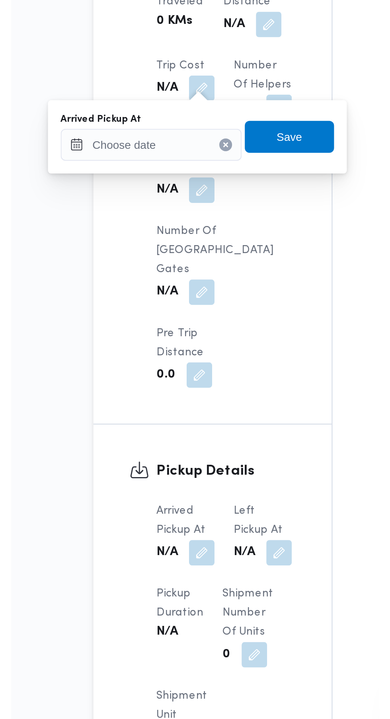
scroll to position [475, 0]
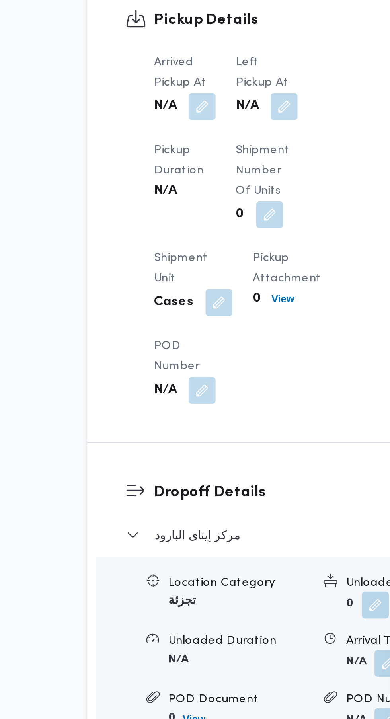
click at [199, 424] on button "button" at bounding box center [196, 430] width 13 height 13
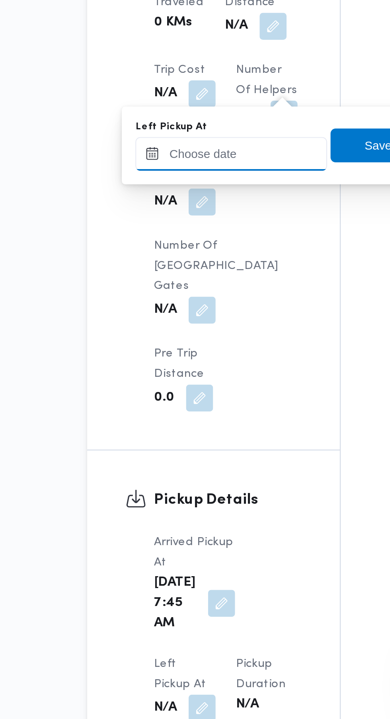
click at [186, 452] on input "Left Pickup At" at bounding box center [171, 453] width 90 height 16
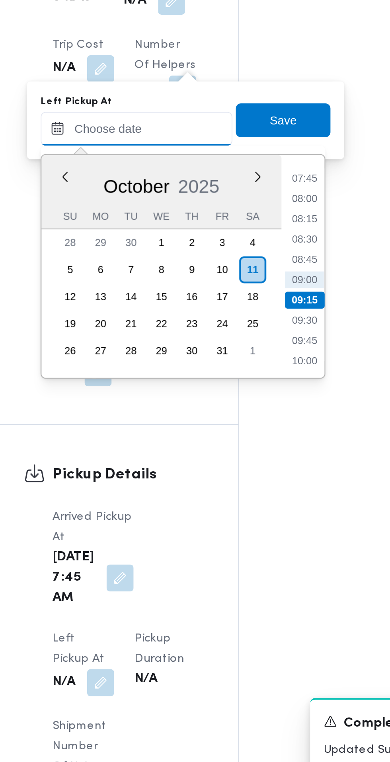
scroll to position [0, 0]
click at [256, 514] on li "08:45" at bounding box center [253, 514] width 18 height 8
type input "[DATE] 08:45"
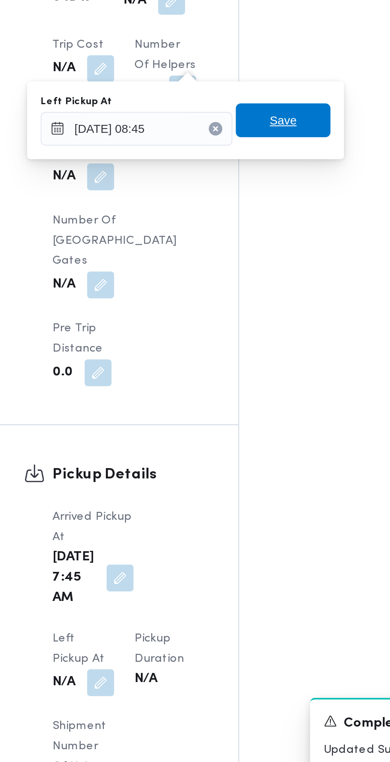
click at [253, 456] on span "Save" at bounding box center [243, 449] width 45 height 16
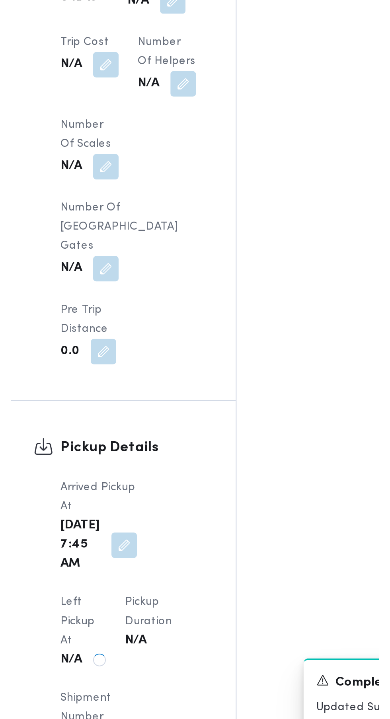
scroll to position [487, 0]
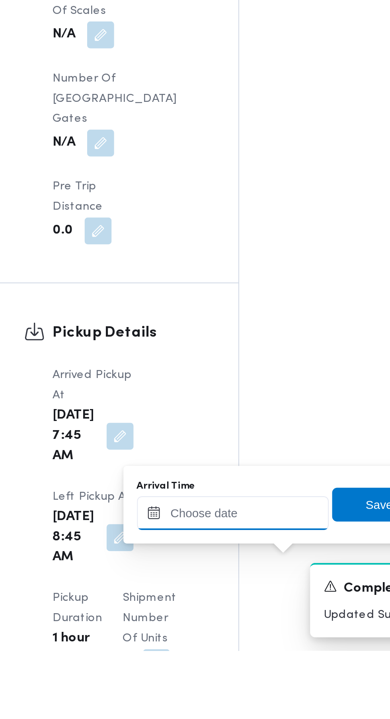
click at [218, 656] on input "Arrival Time" at bounding box center [220, 654] width 90 height 16
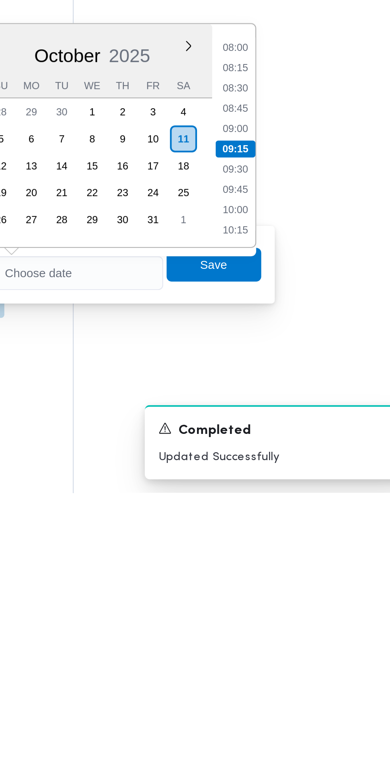
click at [302, 610] on li "09:30" at bounding box center [299, 610] width 18 height 8
type input "[DATE] 09:30"
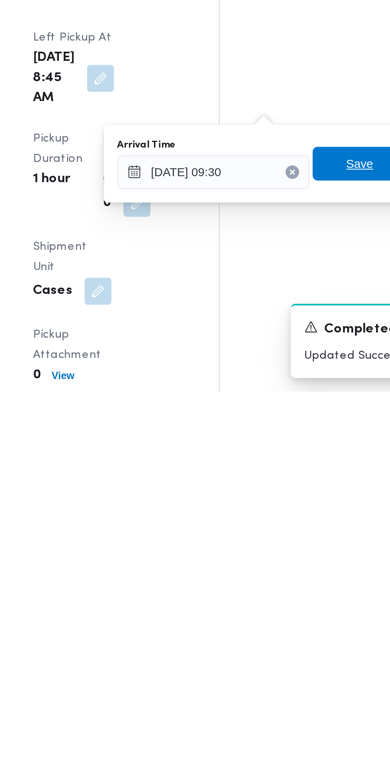
click at [287, 656] on span "Save" at bounding box center [288, 655] width 13 height 10
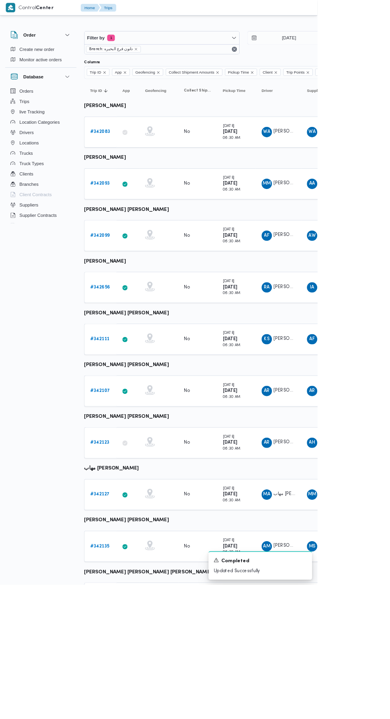
click at [122, 162] on b "# 342083" at bounding box center [123, 161] width 24 height 5
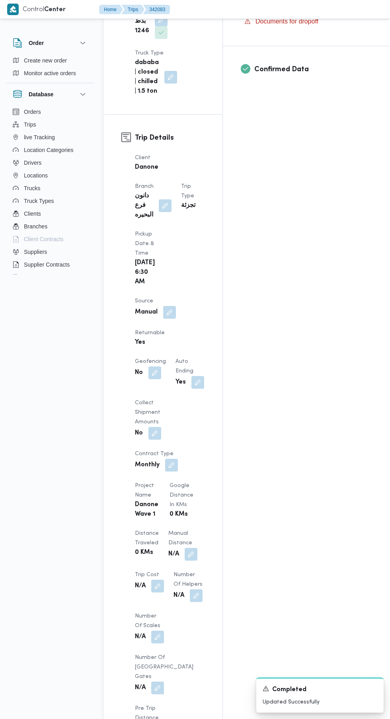
scroll to position [324, 0]
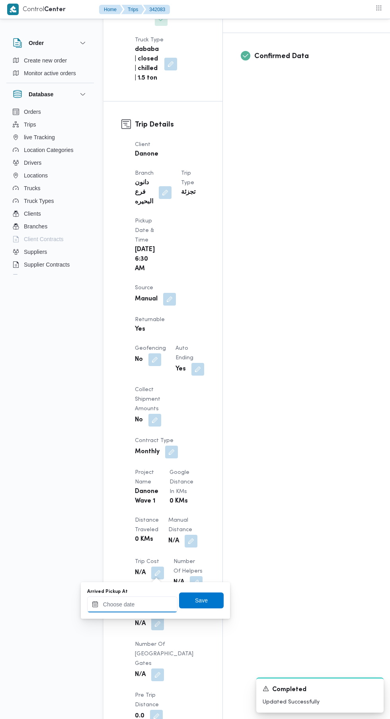
click at [155, 604] on input "Arrived Pickup At" at bounding box center [132, 604] width 90 height 16
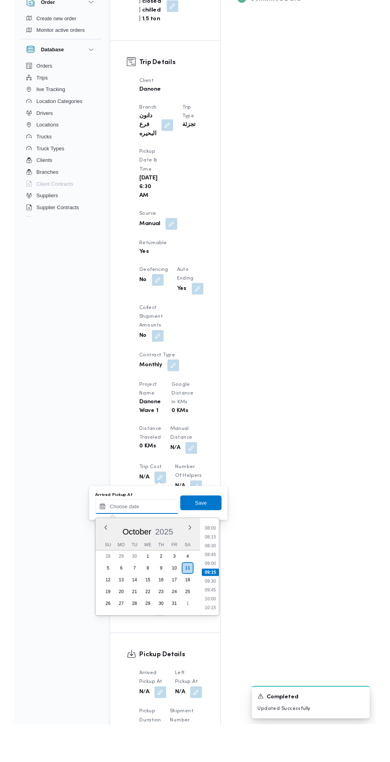
scroll to position [340, 0]
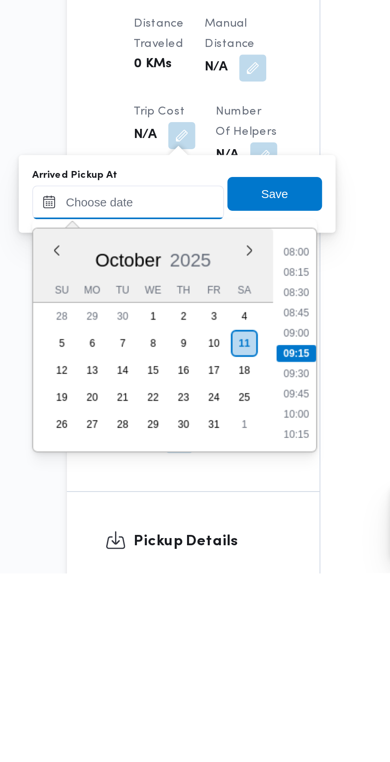
click at [154, 587] on input "Arrived Pickup At" at bounding box center [132, 587] width 90 height 16
click at [217, 604] on div "Time 00:00 00:15 00:30 00:45 01:00 01:15 01:30 01:45 02:00 02:15 02:30 02:45 03…" at bounding box center [210, 652] width 20 height 105
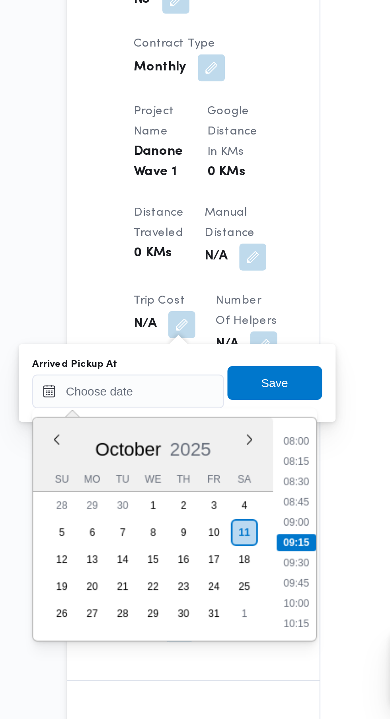
click at [216, 588] on li "08:00" at bounding box center [211, 588] width 18 height 8
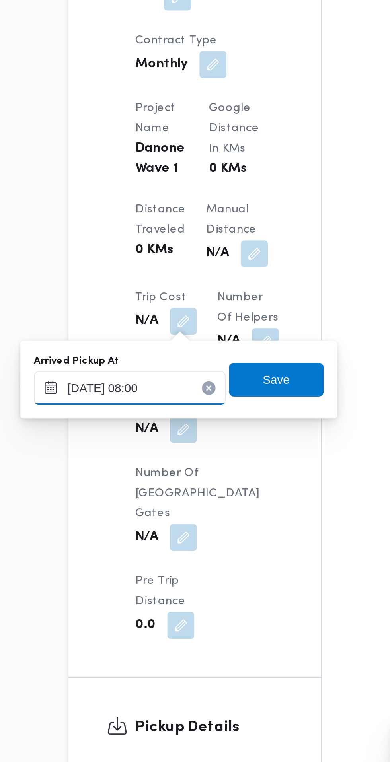
scroll to position [364, 0]
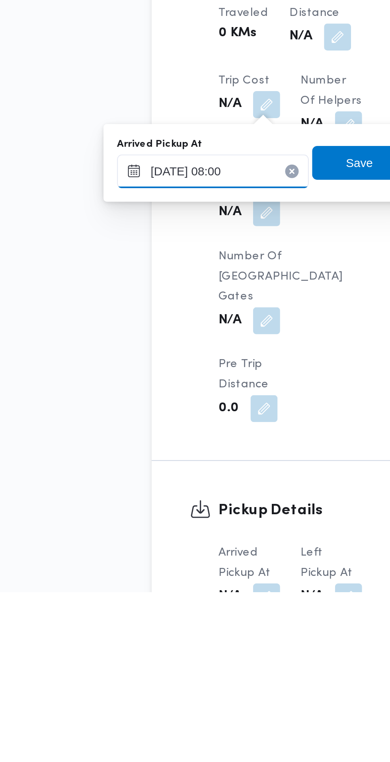
click at [157, 562] on input "[DATE] 08:00" at bounding box center [132, 564] width 90 height 16
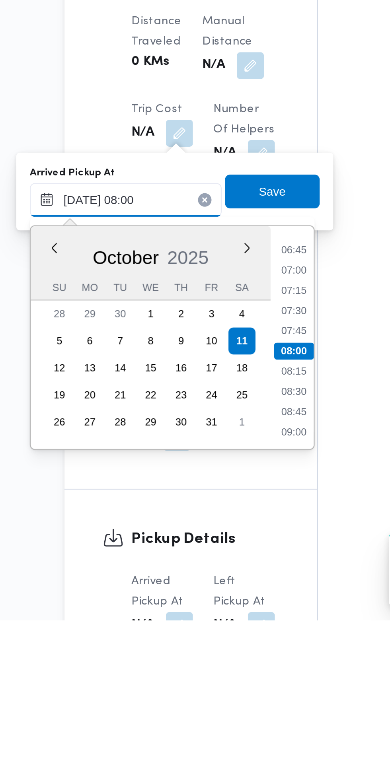
scroll to position [363, 0]
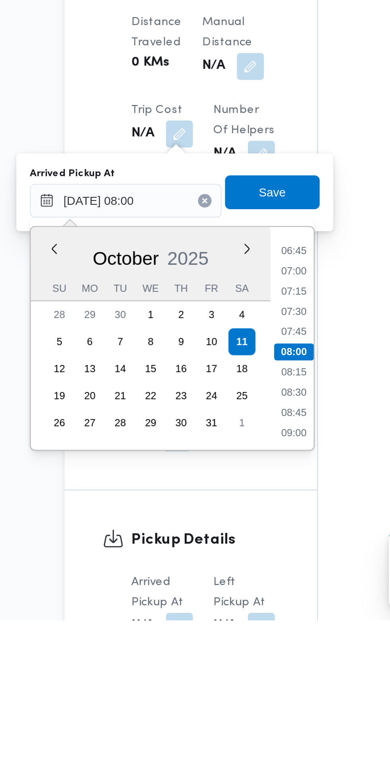
click at [214, 608] on li "07:15" at bounding box center [211, 607] width 18 height 8
type input "[DATE] 07:15"
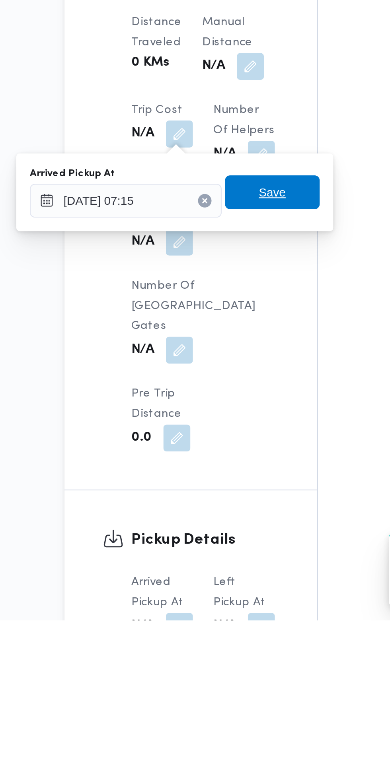
click at [212, 560] on span "Save" at bounding box center [201, 560] width 45 height 16
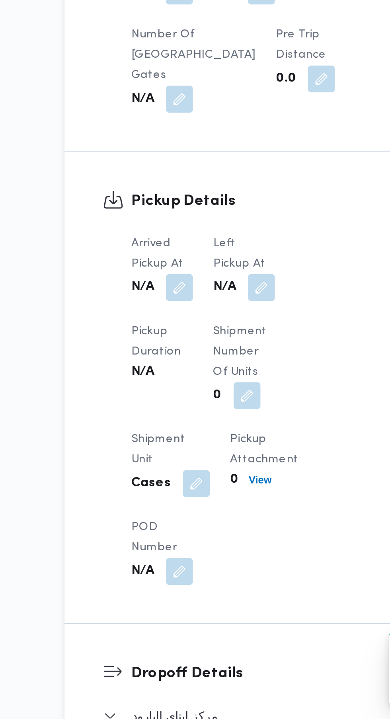
click at [198, 512] on button "button" at bounding box center [196, 515] width 13 height 13
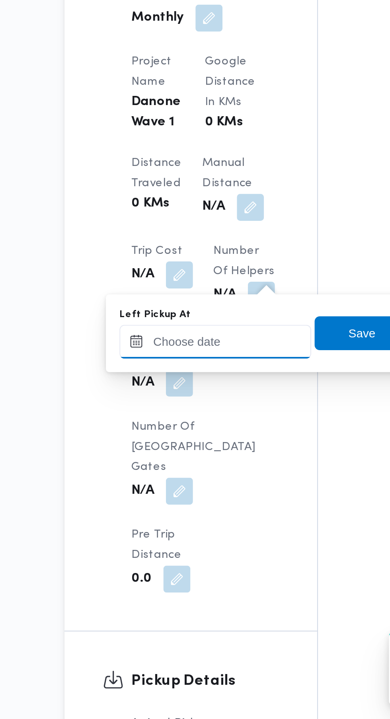
click at [187, 540] on input "Left Pickup At" at bounding box center [174, 541] width 90 height 16
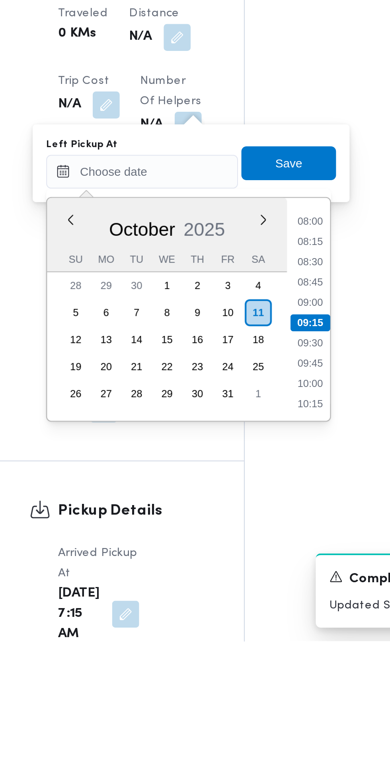
click at [258, 595] on li "08:45" at bounding box center [253, 593] width 18 height 8
type input "[DATE] 08:45"
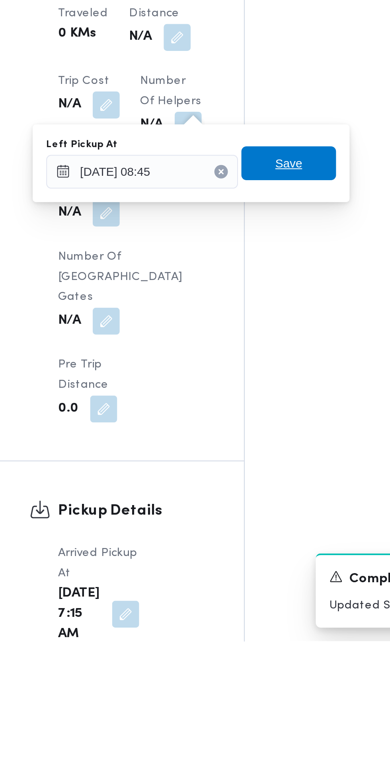
click at [250, 538] on span "Save" at bounding box center [243, 537] width 13 height 10
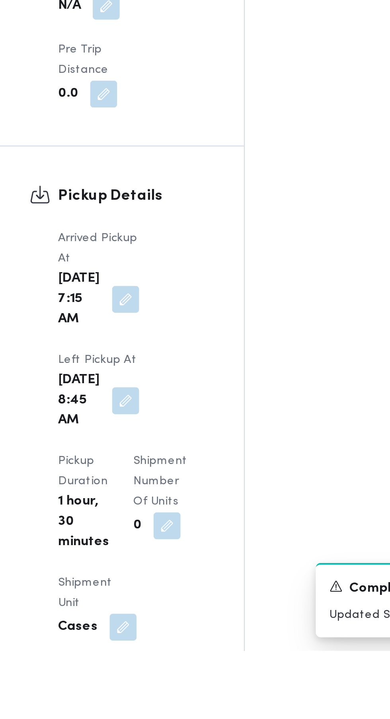
scroll to position [587, 0]
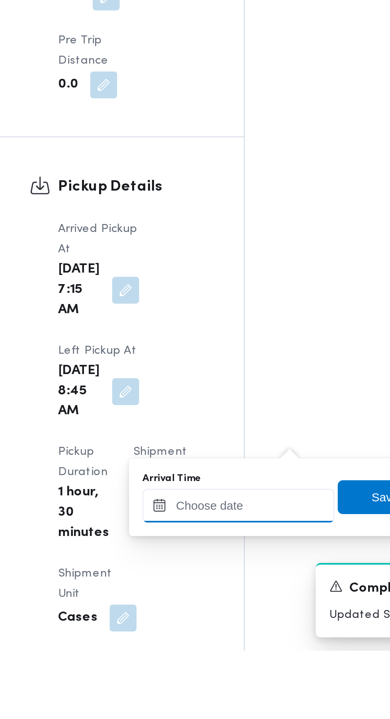
click at [225, 649] on input "Arrival Time" at bounding box center [220, 650] width 90 height 16
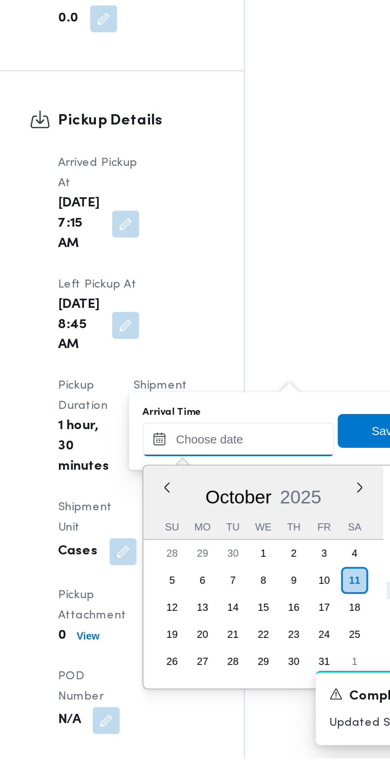
scroll to position [626, 0]
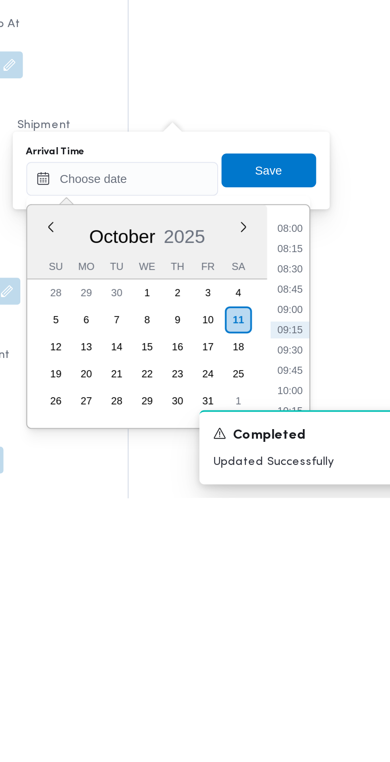
click at [301, 674] on li "09:00" at bounding box center [299, 673] width 18 height 8
type input "[DATE] 09:00"
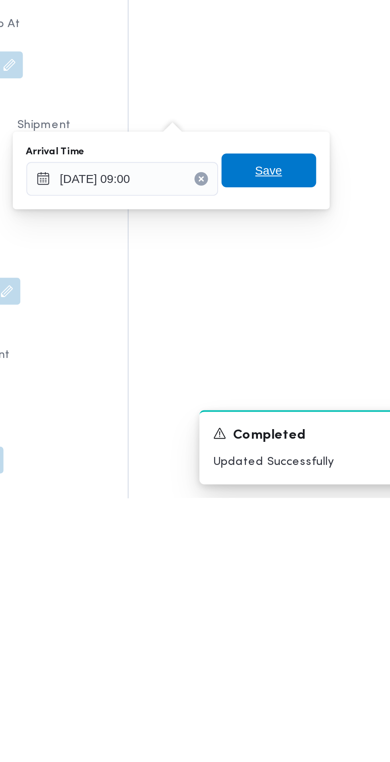
click at [300, 608] on span "Save" at bounding box center [288, 608] width 45 height 16
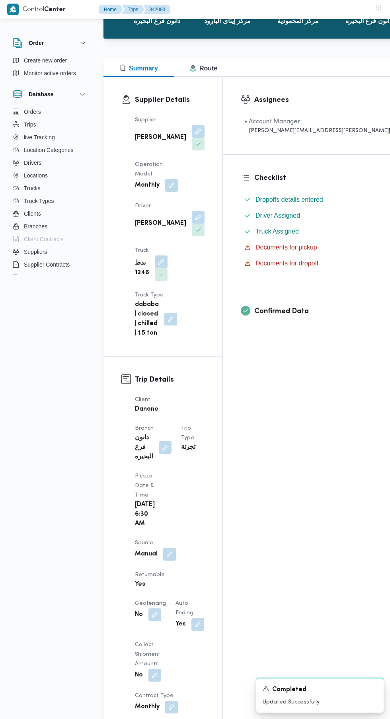
scroll to position [0, 0]
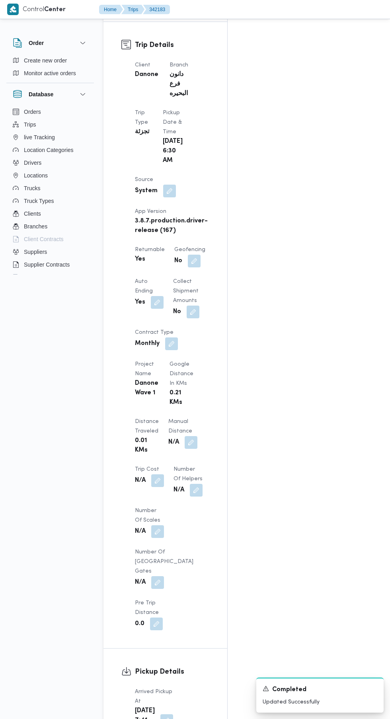
scroll to position [416, 0]
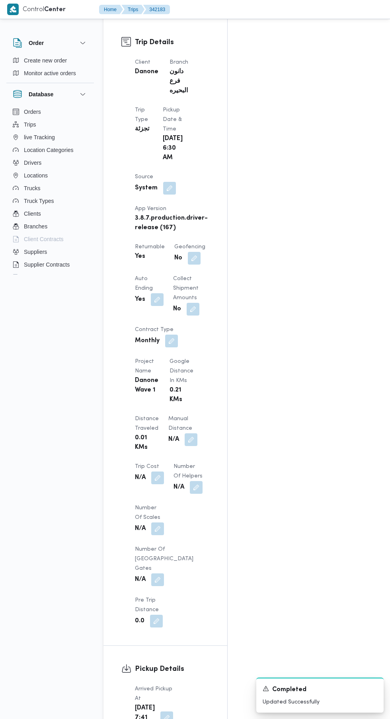
click at [161, 711] on button "button" at bounding box center [166, 717] width 13 height 13
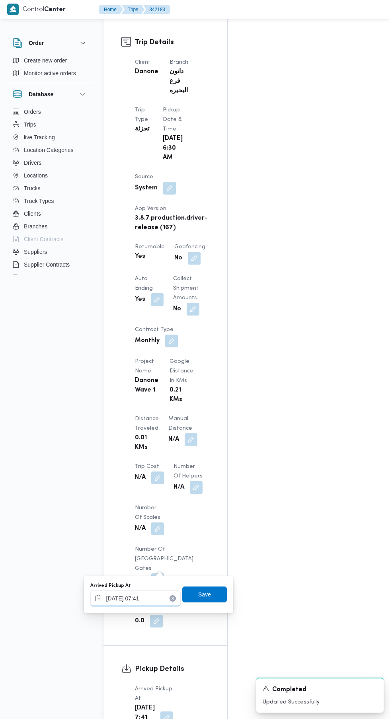
click at [150, 598] on input "[DATE] 07:41" at bounding box center [135, 598] width 90 height 16
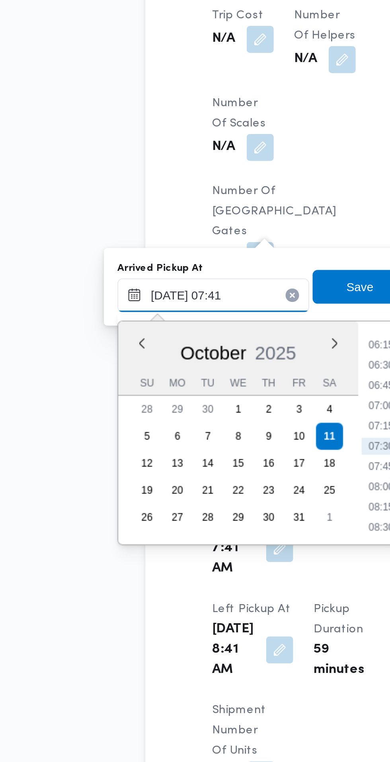
scroll to position [476, 0]
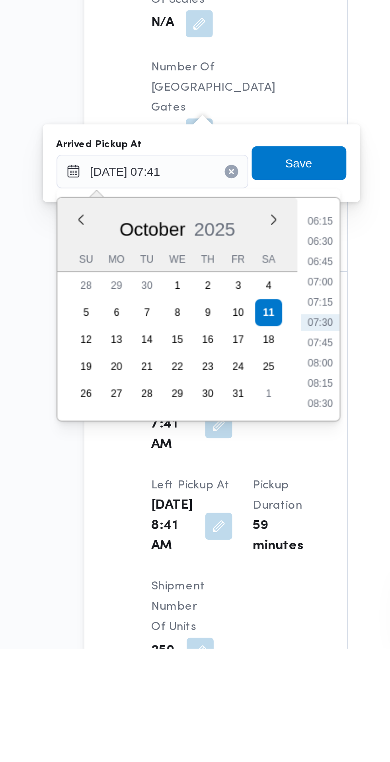
click at [221, 598] on li "07:15" at bounding box center [214, 599] width 18 height 8
type input "[DATE] 07:15"
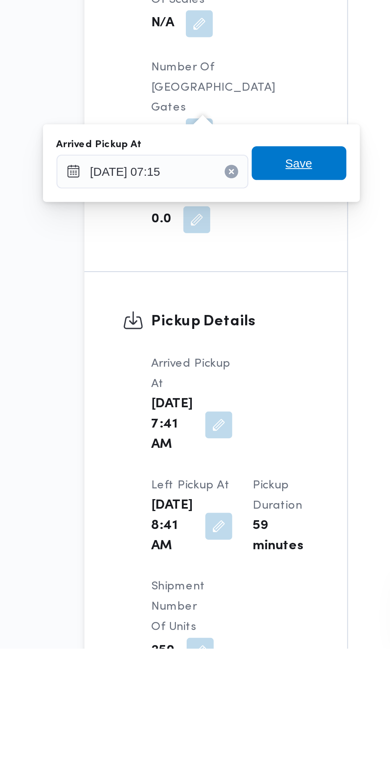
click at [214, 534] on span "Save" at bounding box center [204, 533] width 45 height 16
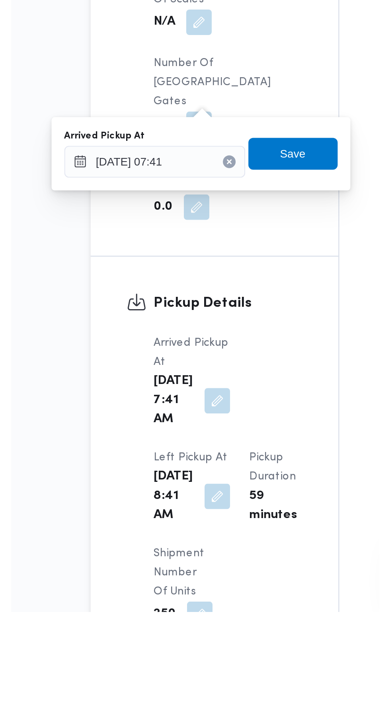
scroll to position [500, 0]
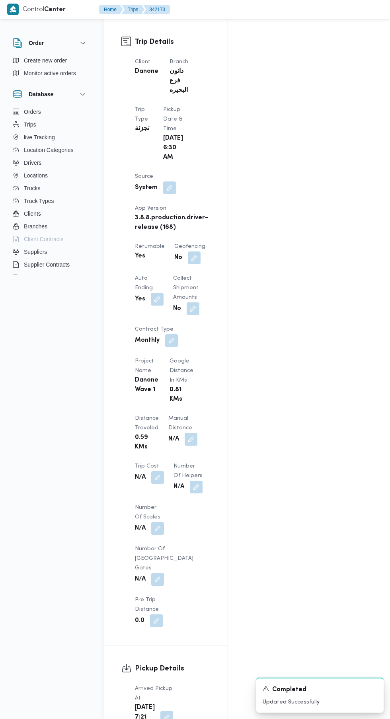
scroll to position [412, 0]
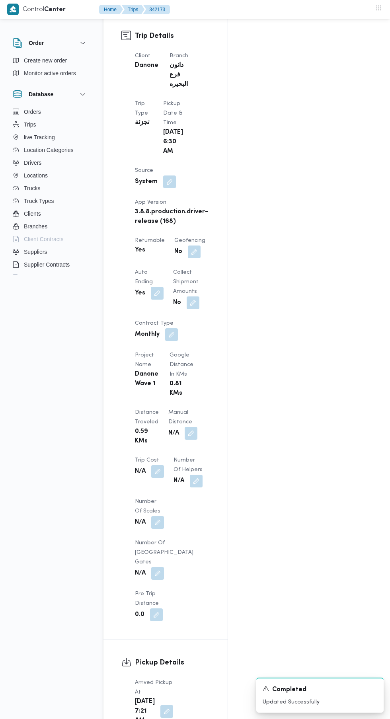
click at [160, 705] on button "button" at bounding box center [166, 711] width 13 height 13
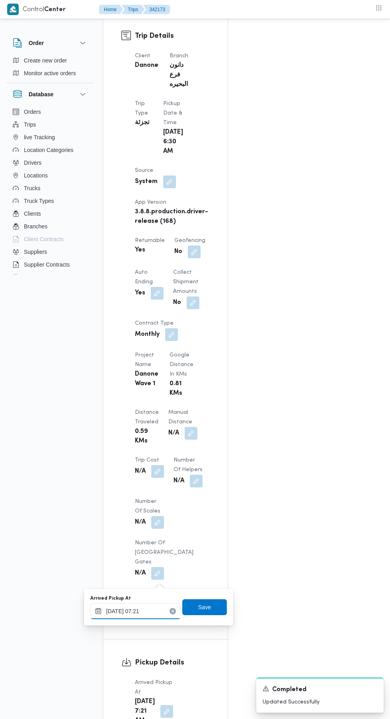
click at [157, 611] on input "11/10/2025 07:21" at bounding box center [135, 611] width 90 height 16
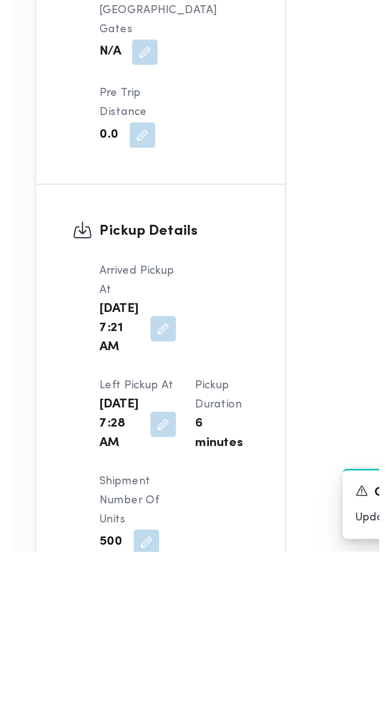
scroll to position [496, 0]
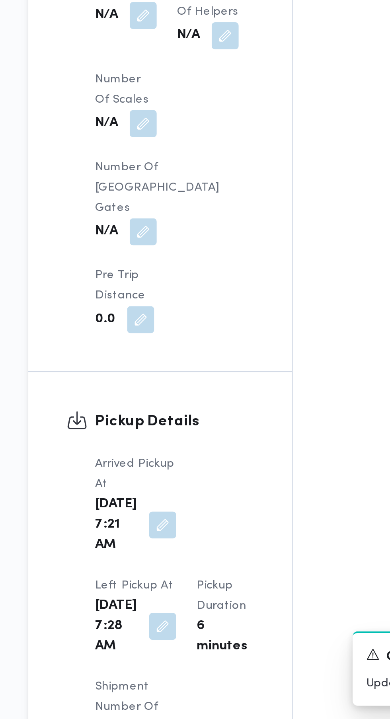
click at [252, 494] on div "Assignees • Account Manager [PERSON_NAME][EMAIL_ADDRESS][PERSON_NAME][DOMAIN_NA…" at bounding box center [325, 244] width 195 height 1191
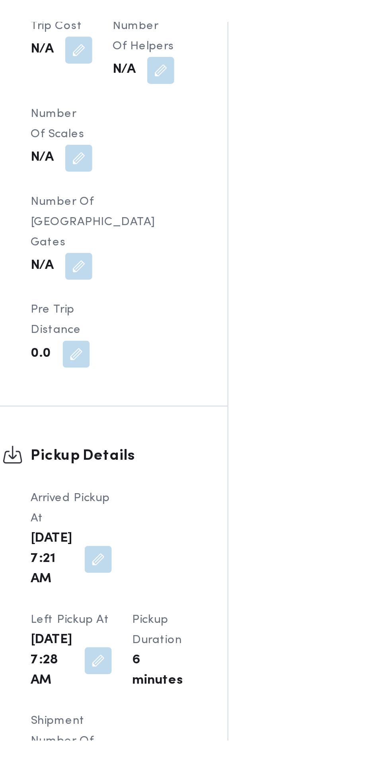
scroll to position [666, 0]
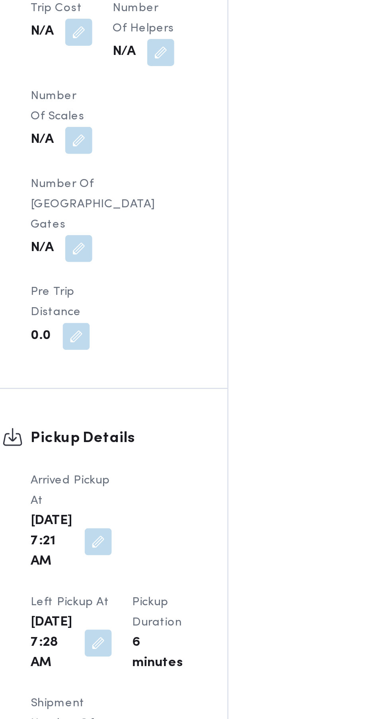
click at [173, 499] on button "button" at bounding box center [166, 505] width 13 height 13
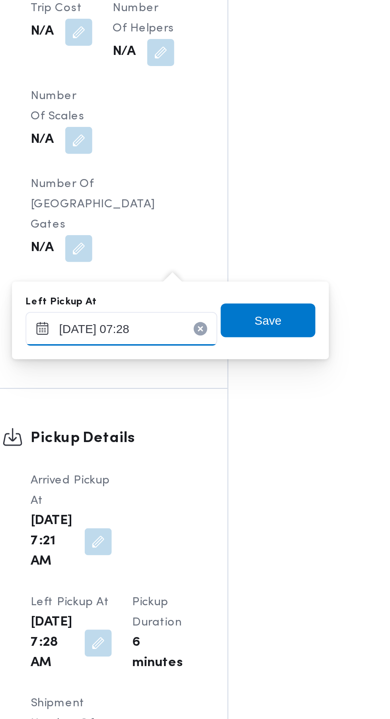
click at [189, 358] on input "11/10/2025 07:28" at bounding box center [177, 357] width 90 height 16
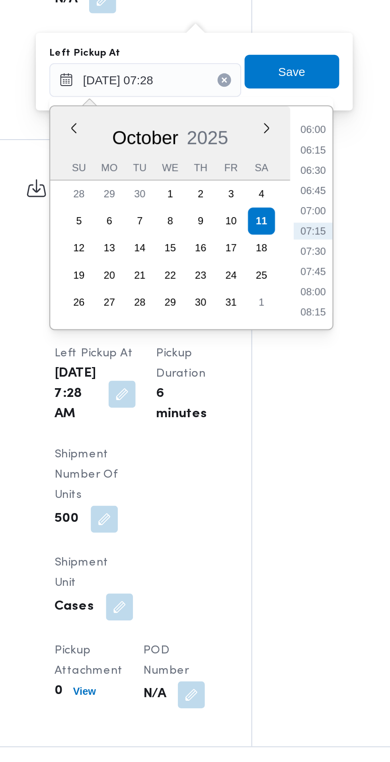
click at [259, 466] on li "08:15" at bounding box center [256, 467] width 18 height 8
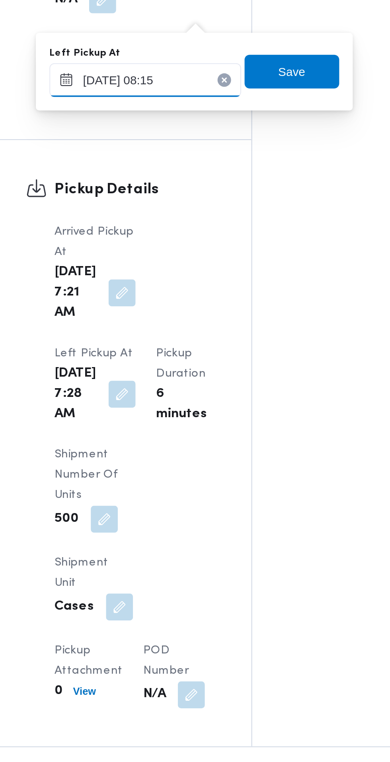
click at [202, 357] on input "[DATE] 08:15" at bounding box center [177, 357] width 90 height 16
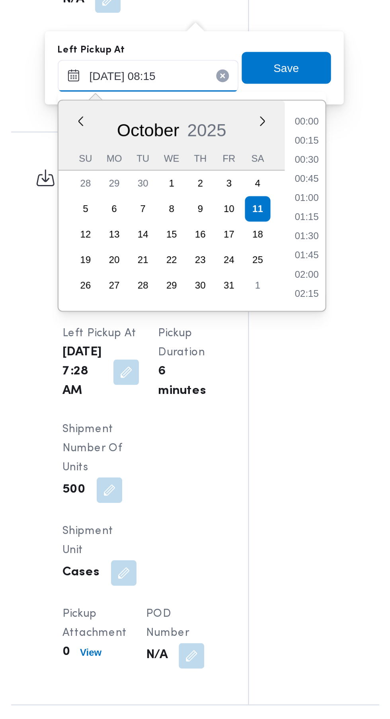
scroll to position [266, 0]
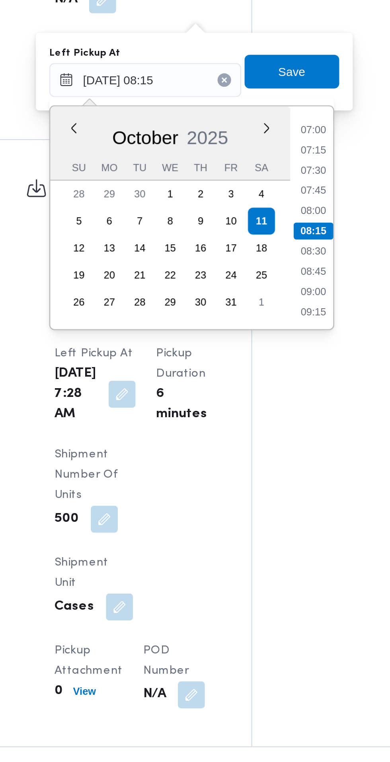
click at [260, 449] on li "08:45" at bounding box center [256, 447] width 18 height 8
type input "[DATE] 08:45"
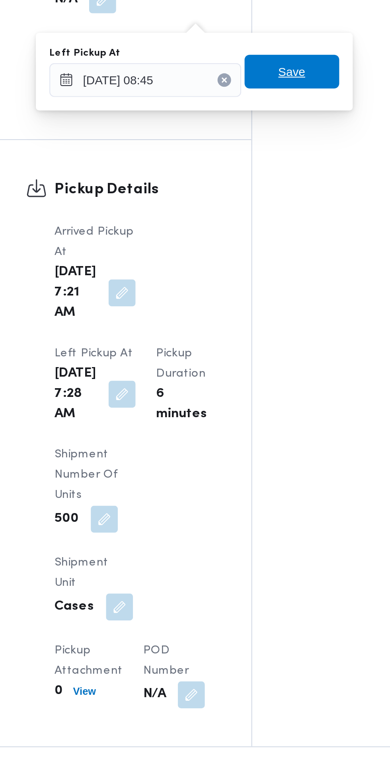
click at [259, 355] on span "Save" at bounding box center [246, 353] width 45 height 16
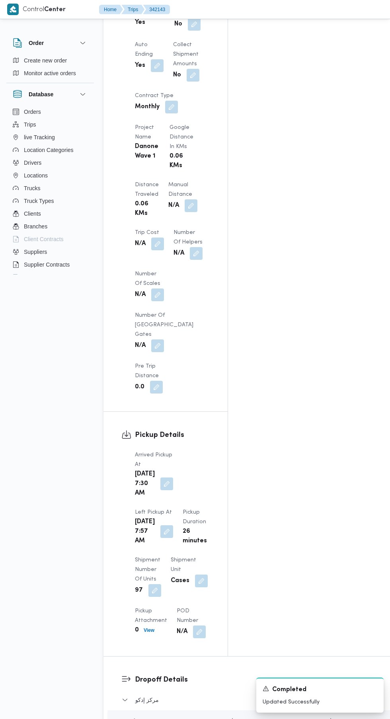
scroll to position [644, 0]
click at [173, 524] on button "button" at bounding box center [166, 530] width 13 height 13
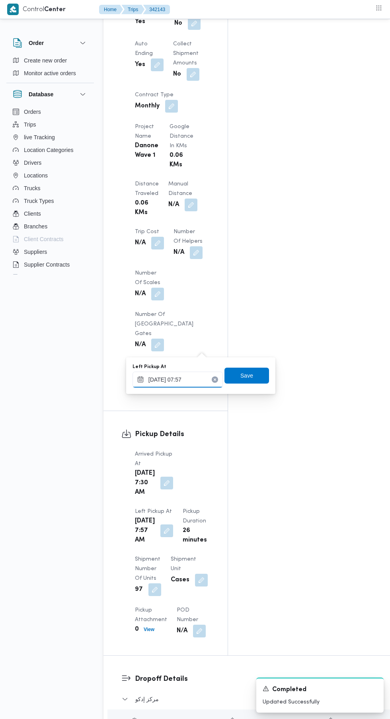
click at [192, 381] on input "11/10/2025 07:57" at bounding box center [177, 379] width 90 height 16
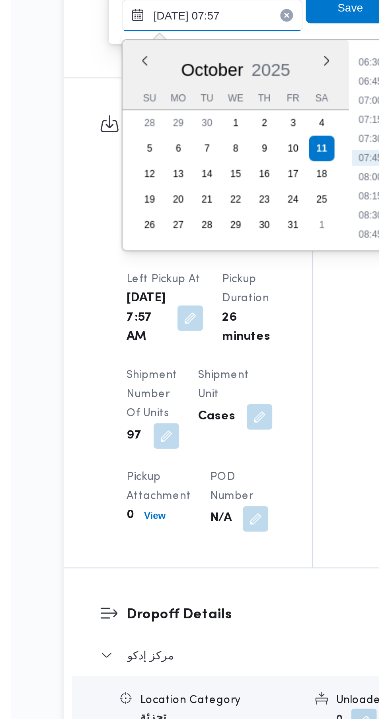
scroll to position [704, 0]
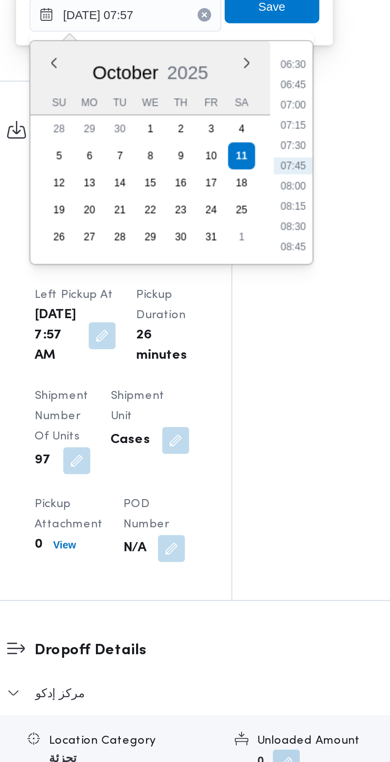
click at [261, 426] on li "08:45" at bounding box center [256, 428] width 18 height 8
type input "[DATE] 08:45"
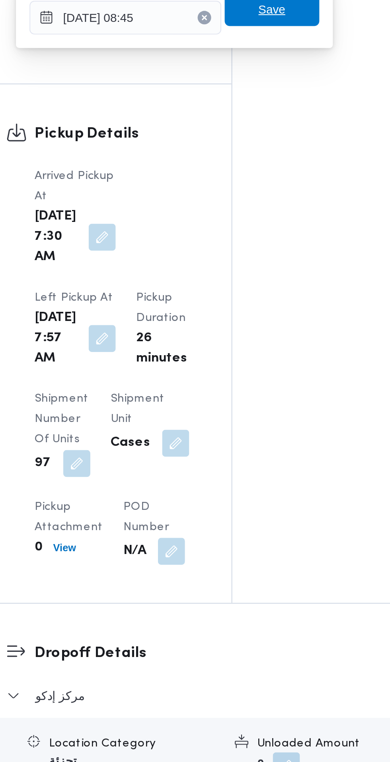
click at [253, 318] on span "Save" at bounding box center [246, 315] width 13 height 10
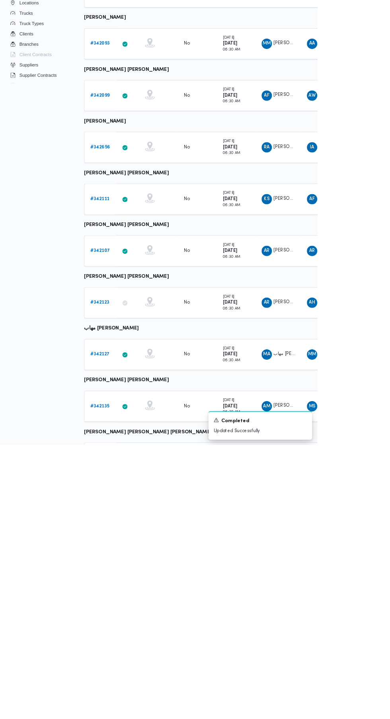
click at [131, 670] on b "# 342135" at bounding box center [122, 671] width 23 height 5
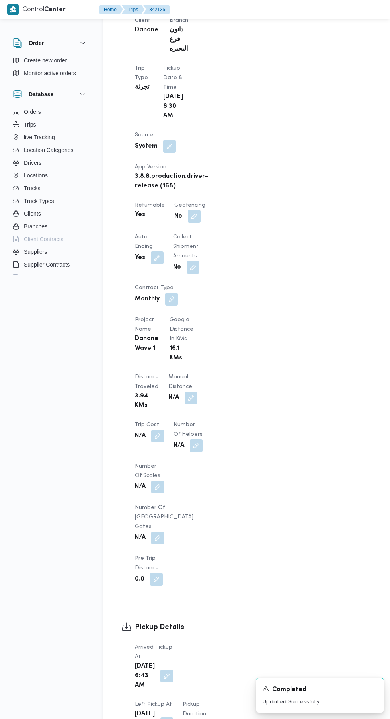
scroll to position [508, 0]
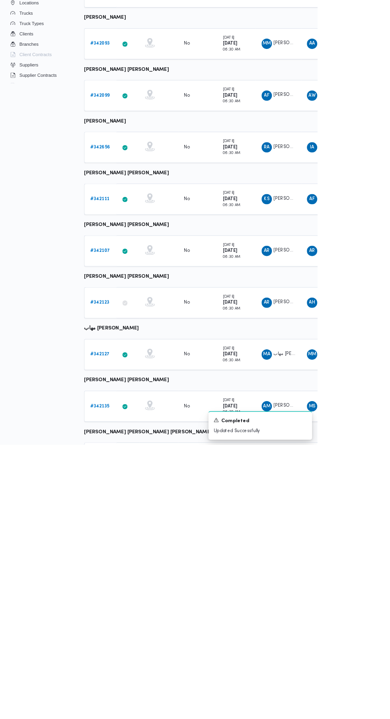
click at [124, 606] on b "# 342127" at bounding box center [123, 607] width 24 height 5
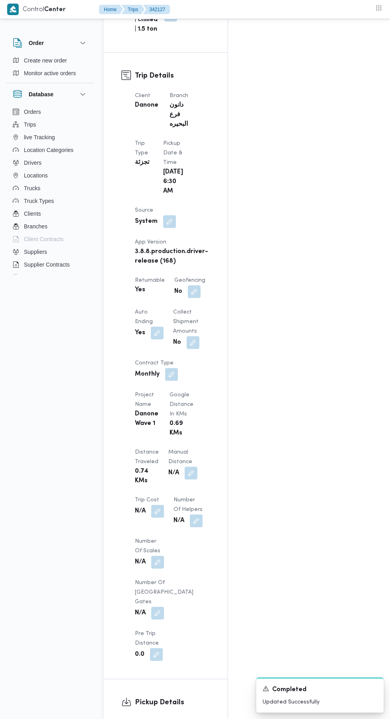
scroll to position [412, 0]
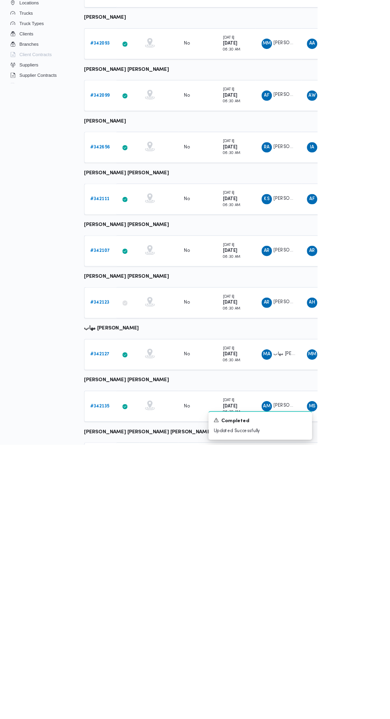
click at [127, 483] on link "# 342107" at bounding box center [123, 481] width 24 height 10
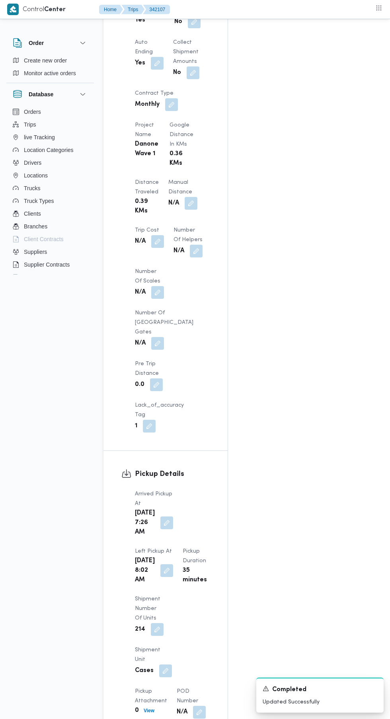
scroll to position [643, 0]
click at [173, 563] on button "button" at bounding box center [166, 569] width 13 height 13
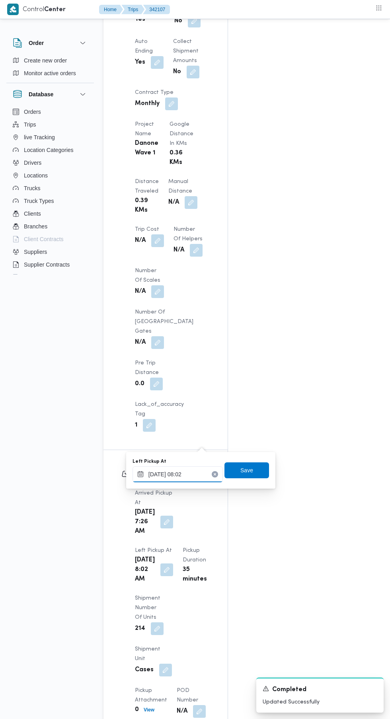
click at [184, 474] on input "11/10/2025 08:02" at bounding box center [177, 474] width 90 height 16
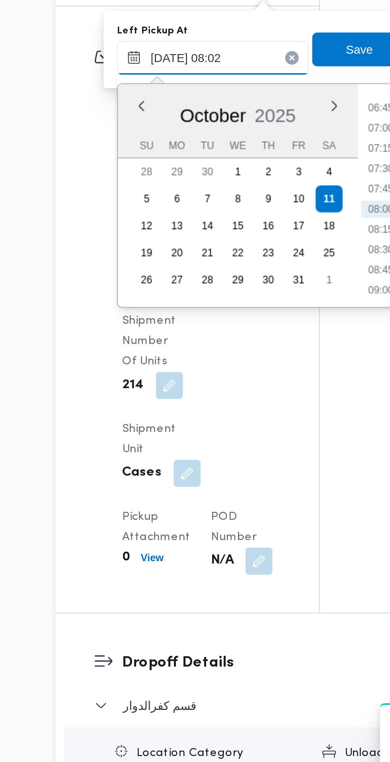
scroll to position [700, 0]
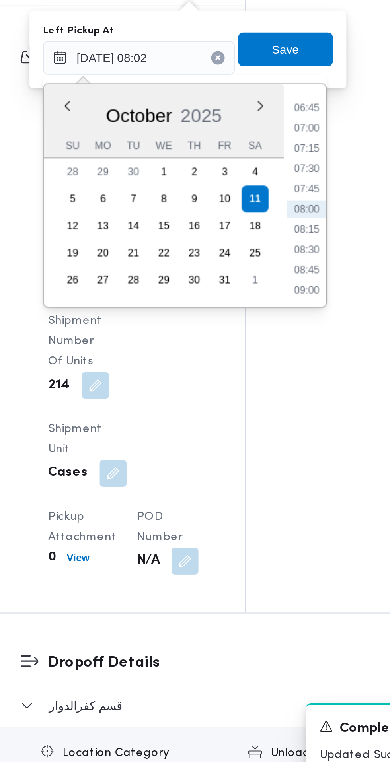
click at [260, 518] on li "08:45" at bounding box center [256, 517] width 18 height 8
type input "[DATE] 08:45"
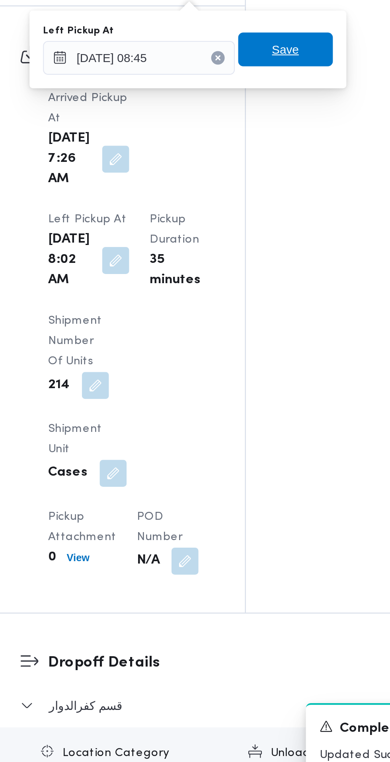
click at [255, 414] on span "Save" at bounding box center [246, 413] width 45 height 16
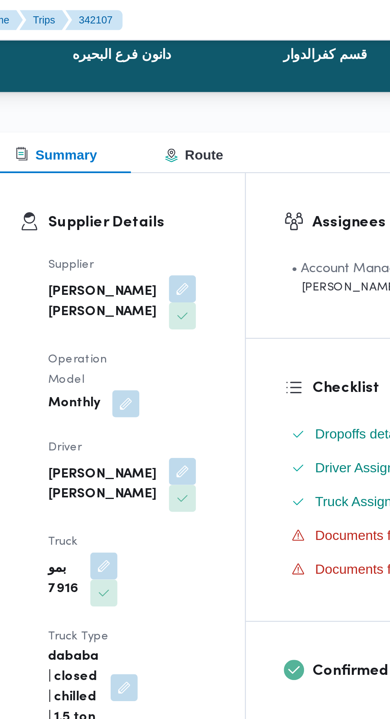
scroll to position [57, 0]
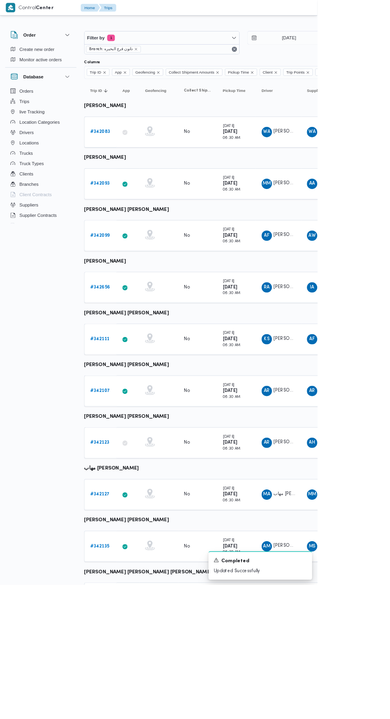
click at [124, 416] on b "# 342111" at bounding box center [122, 416] width 23 height 5
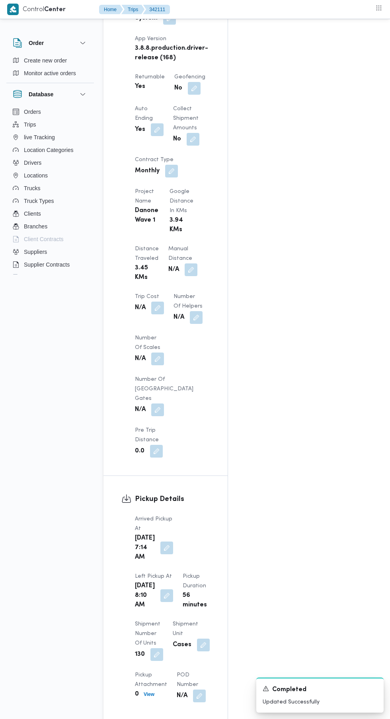
scroll to position [614, 0]
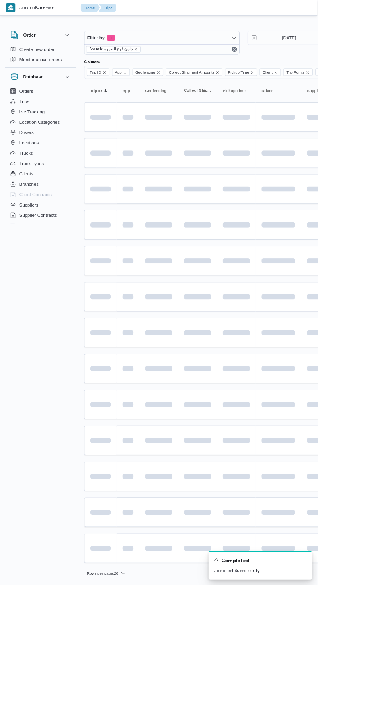
click at [149, 294] on td at bounding box center [157, 276] width 28 height 36
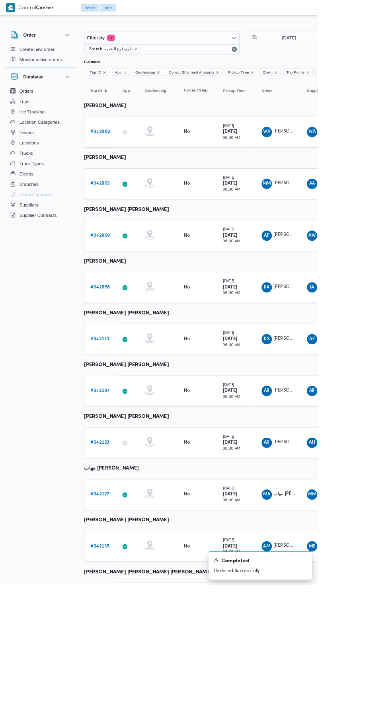
click at [123, 353] on b "# 342656" at bounding box center [123, 352] width 24 height 5
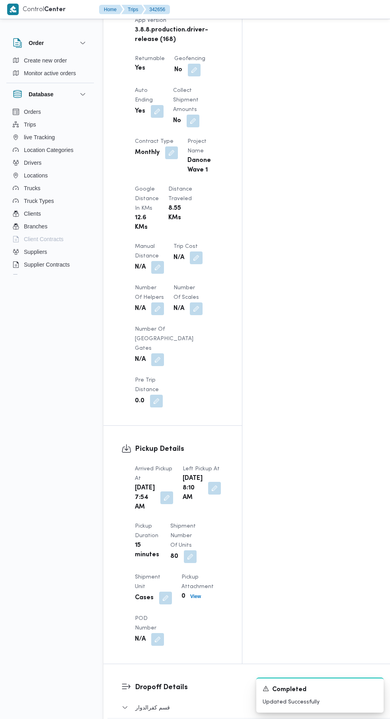
scroll to position [550, 0]
click at [208, 482] on button "button" at bounding box center [214, 488] width 13 height 13
click at [276, 365] on div "Assignees • Account Manager [PERSON_NAME][EMAIL_ADDRESS][PERSON_NAME][DOMAIN_NA…" at bounding box center [339, 129] width 195 height 1067
click at [208, 482] on button "button" at bounding box center [214, 488] width 13 height 13
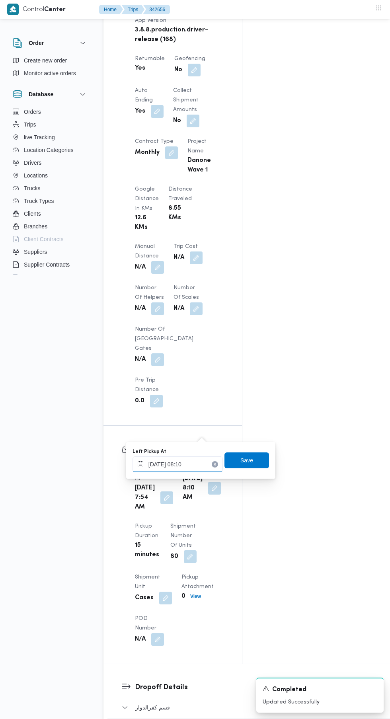
click at [191, 464] on input "11/10/2025 08:10" at bounding box center [177, 464] width 90 height 16
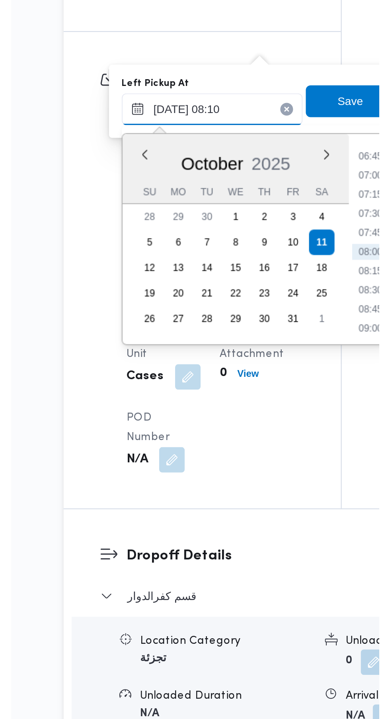
scroll to position [610, 0]
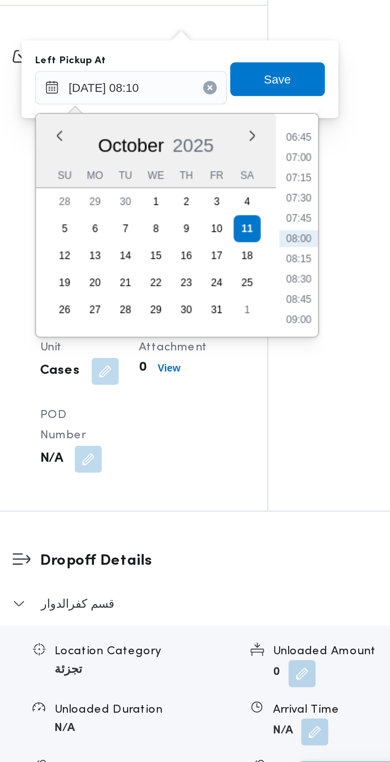
click at [257, 505] on li "08:45" at bounding box center [256, 503] width 18 height 8
type input "[DATE] 08:45"
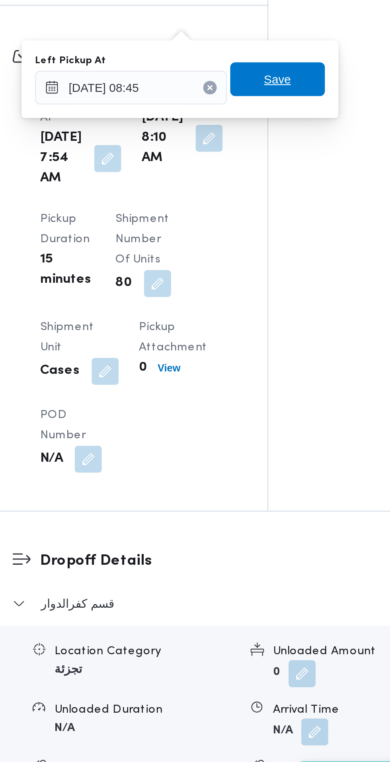
click at [258, 403] on span "Save" at bounding box center [246, 399] width 45 height 16
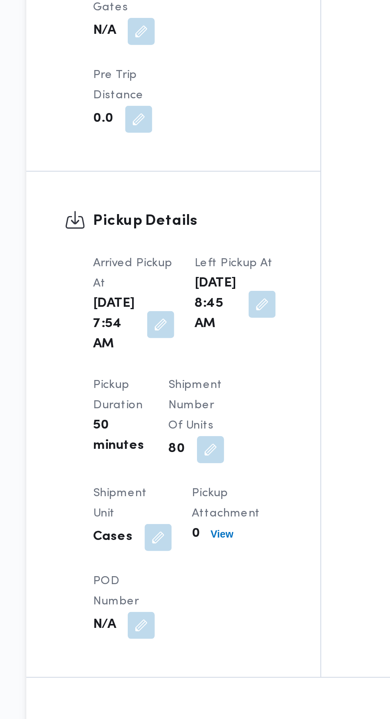
click at [161, 430] on button "button" at bounding box center [166, 436] width 13 height 13
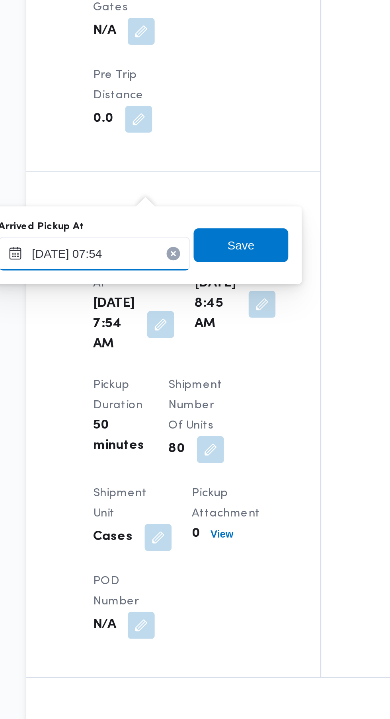
click at [156, 402] on input "11/10/2025 07:54" at bounding box center [135, 403] width 90 height 16
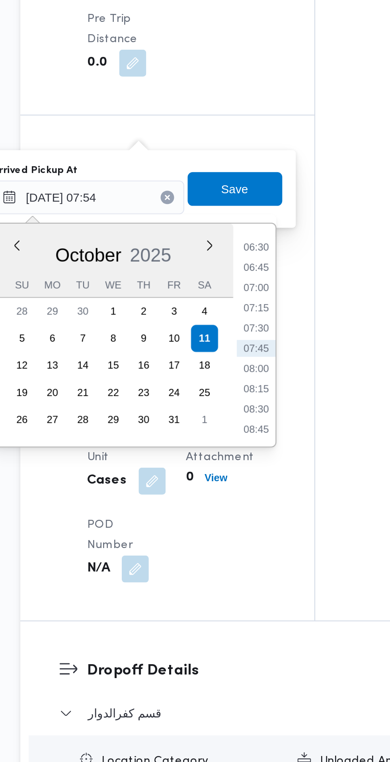
click at [215, 458] on li "07:15" at bounding box center [214, 455] width 18 height 8
type input "[DATE] 07:15"
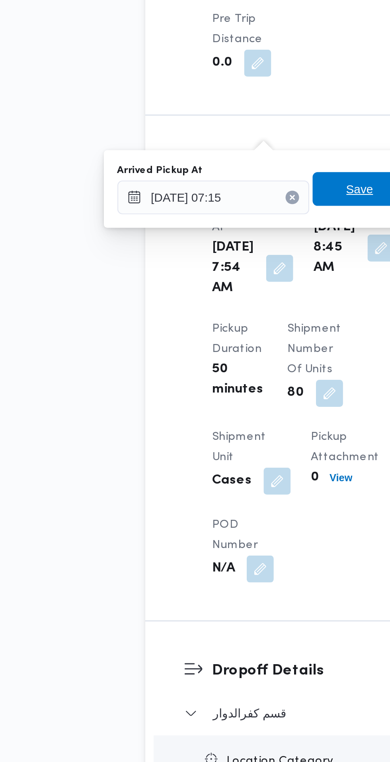
click at [200, 399] on span "Save" at bounding box center [204, 400] width 13 height 10
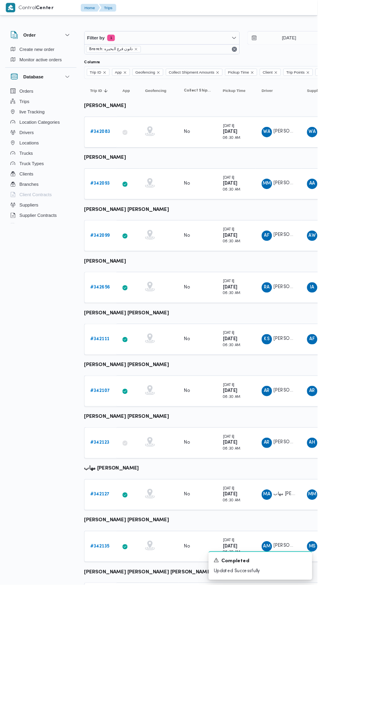
click at [122, 353] on b "# 342656" at bounding box center [123, 352] width 24 height 5
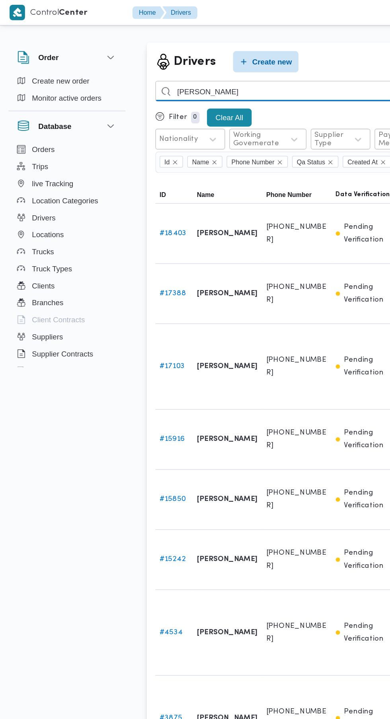
click at [223, 68] on input "علي مصطفي" at bounding box center [291, 68] width 351 height 16
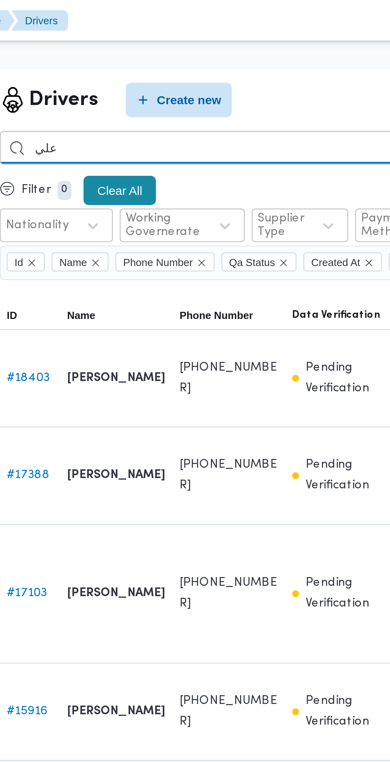
type input "علي"
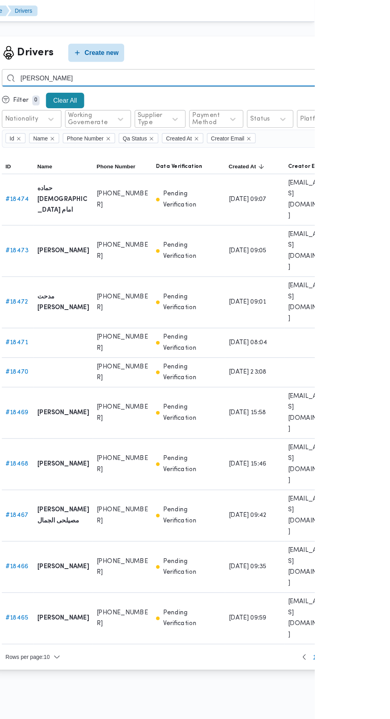
click at [351, 68] on input "السيد مهدي" at bounding box center [291, 68] width 351 height 16
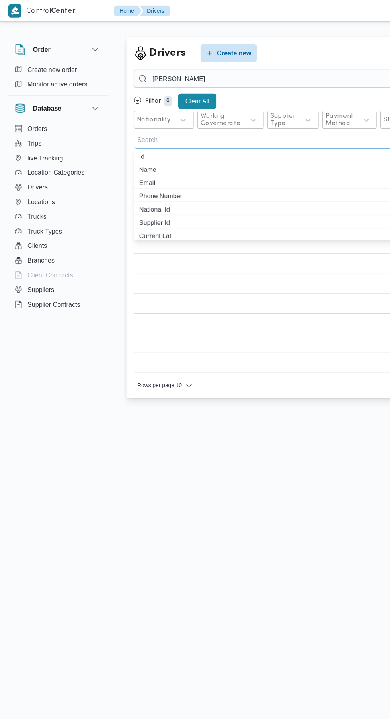
click at [238, 445] on html "Control Center Home Drivers English عربي Dark mode Logout Order Create new orde…" at bounding box center [195, 359] width 390 height 719
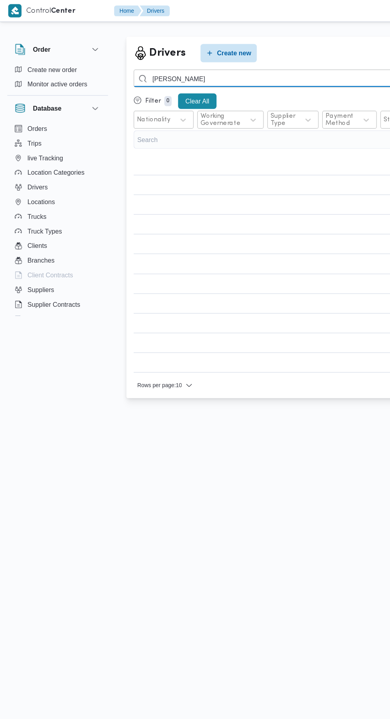
click at [258, 68] on input "السيد مهدي" at bounding box center [291, 68] width 351 height 16
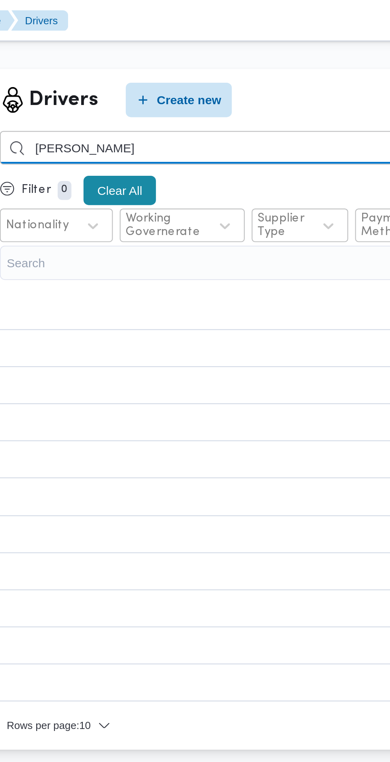
type input "السيد مهدي"
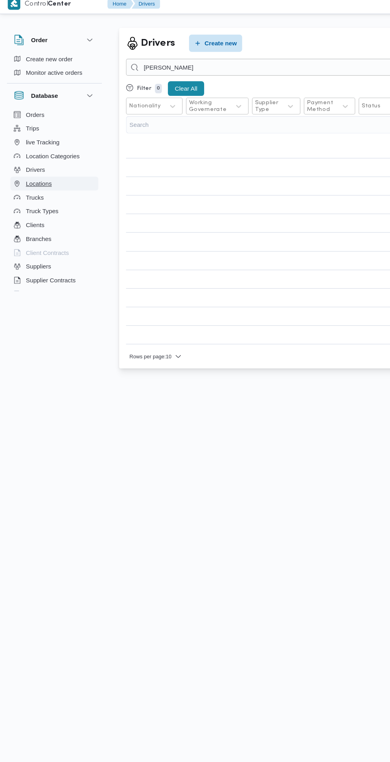
click at [30, 177] on span "Locations" at bounding box center [36, 176] width 24 height 10
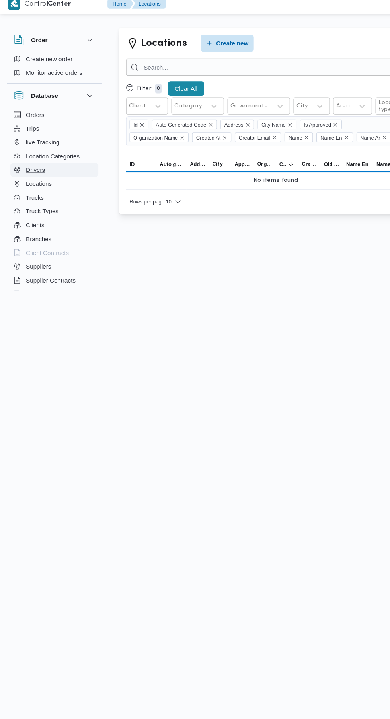
click at [30, 165] on span "Drivers" at bounding box center [32, 163] width 17 height 10
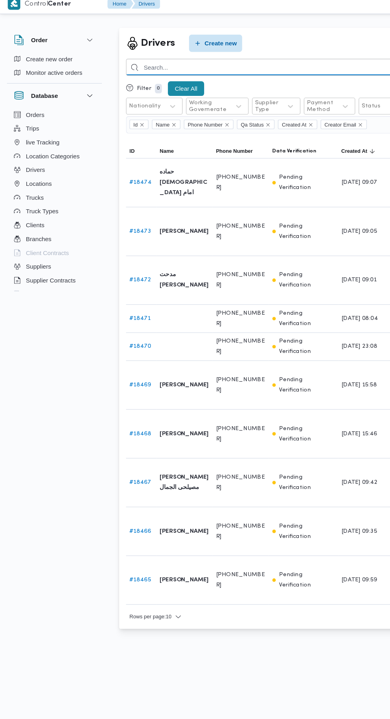
click at [266, 68] on input "search" at bounding box center [291, 68] width 351 height 16
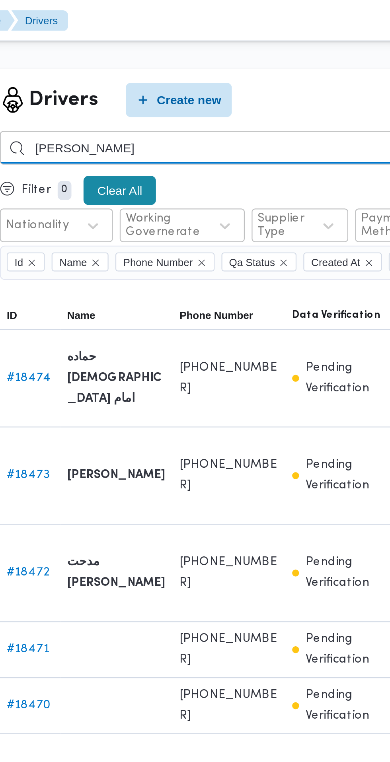
type input "السيد مهدي"
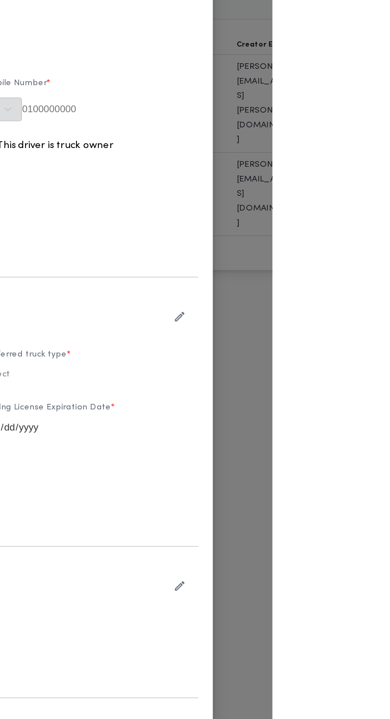
type input "ال[PERSON_NAME]"
type input "01207085155"
type input "2026-06-21"
type input "2033-06-21"
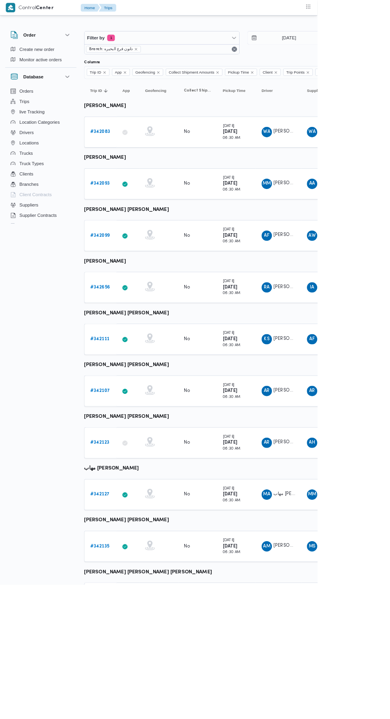
click at [124, 289] on b "# 342099" at bounding box center [123, 289] width 24 height 5
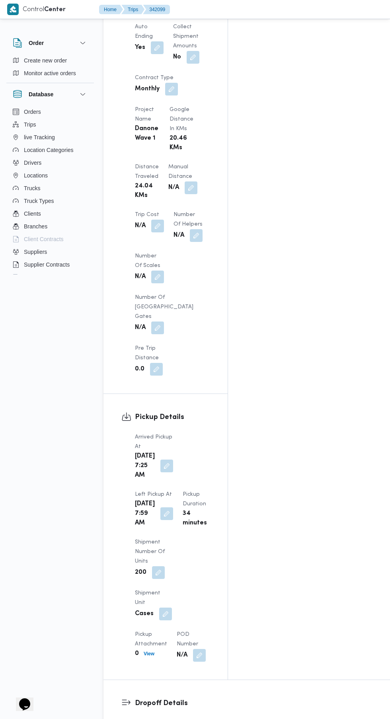
scroll to position [631, 0]
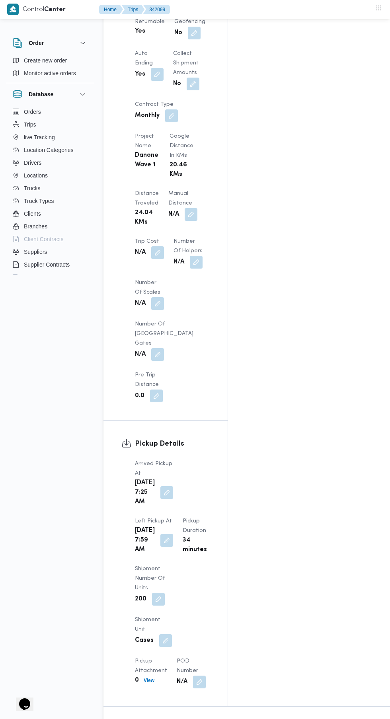
click at [161, 486] on button "button" at bounding box center [166, 492] width 13 height 13
click at [266, 429] on div "Assignees • Account Manager [PERSON_NAME][EMAIL_ADDRESS][PERSON_NAME][DOMAIN_NA…" at bounding box center [325, 109] width 195 height 1191
click at [173, 534] on button "button" at bounding box center [166, 540] width 13 height 13
click at [277, 444] on div "Assignees • Account Manager [PERSON_NAME][EMAIL_ADDRESS][PERSON_NAME][DOMAIN_NA…" at bounding box center [325, 109] width 195 height 1191
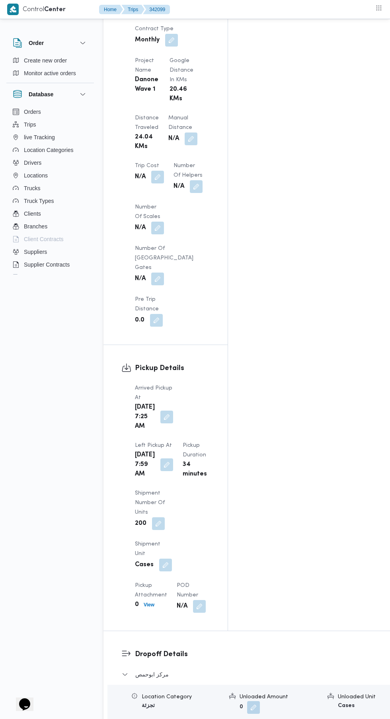
scroll to position [735, 0]
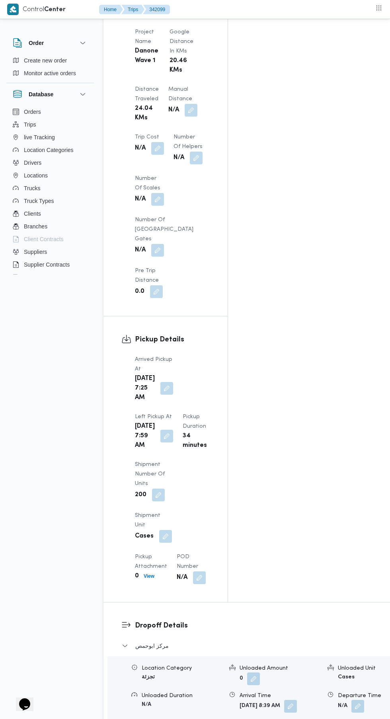
click at [173, 430] on button "button" at bounding box center [166, 436] width 13 height 13
click at [189, 278] on input "[DATE] 07:59" at bounding box center [177, 278] width 90 height 16
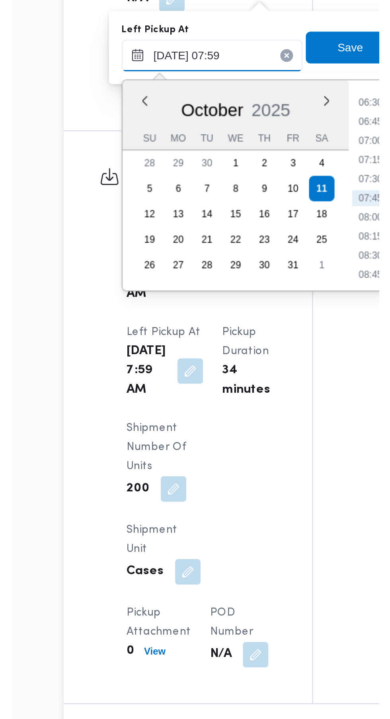
scroll to position [796, 0]
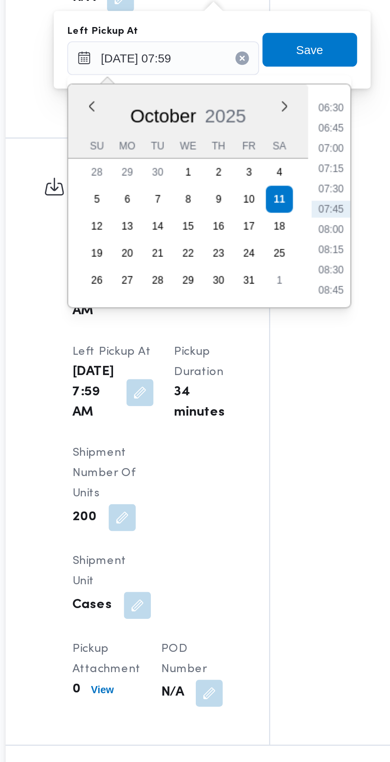
click at [260, 317] on li "08:30" at bounding box center [256, 317] width 18 height 8
type input "[DATE] 08:30"
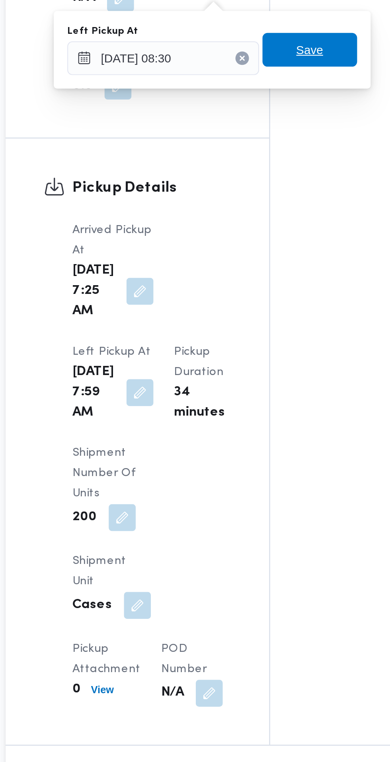
click at [251, 214] on span "Save" at bounding box center [246, 214] width 13 height 10
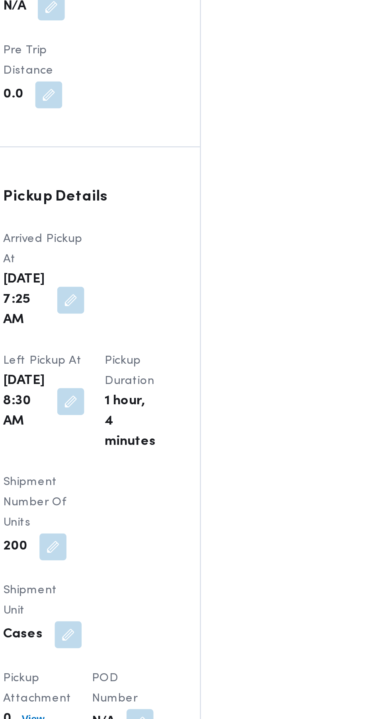
click at [284, 648] on button "button" at bounding box center [290, 654] width 13 height 13
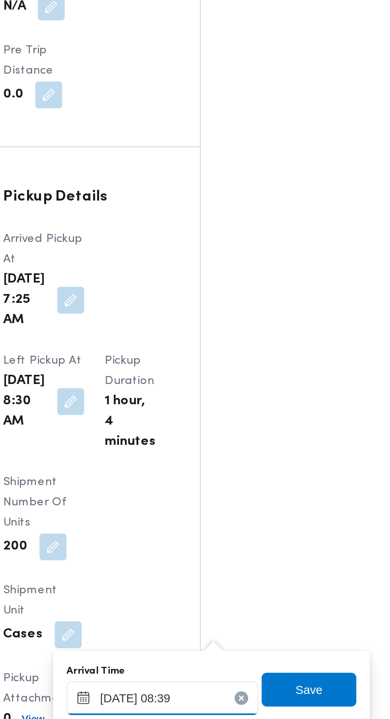
click at [227, 517] on input "[DATE] 08:39" at bounding box center [210, 515] width 90 height 16
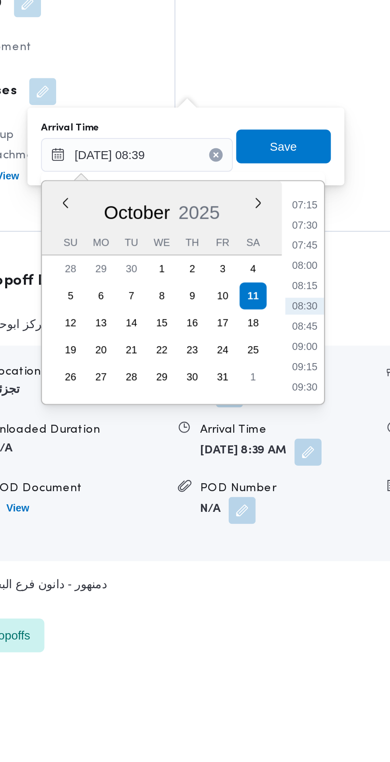
click at [293, 596] on li "08:45" at bounding box center [289, 595] width 18 height 8
type input "[DATE] 08:45"
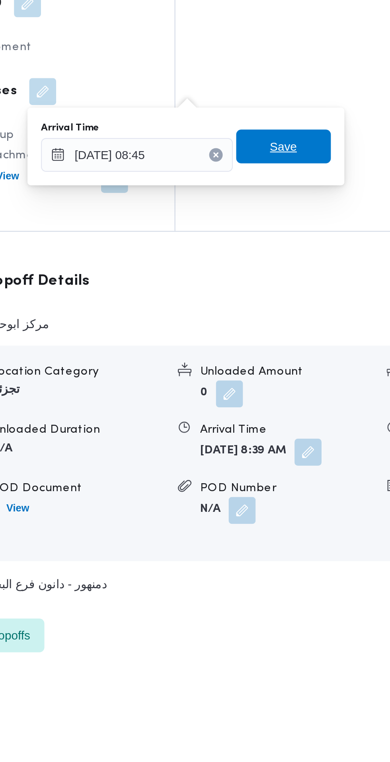
click at [293, 510] on span "Save" at bounding box center [279, 511] width 45 height 16
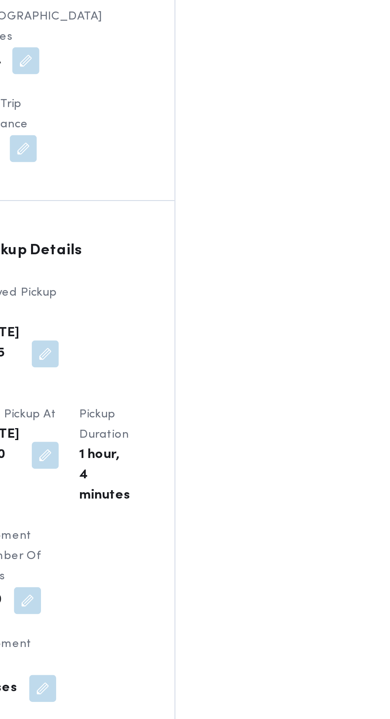
scroll to position [813, 0]
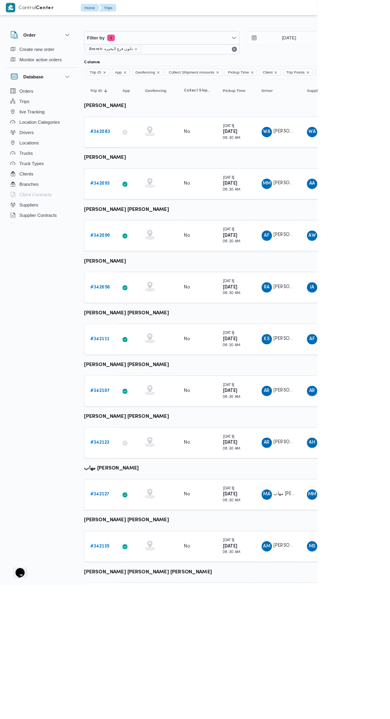
click at [127, 225] on b "# 342093" at bounding box center [123, 225] width 24 height 5
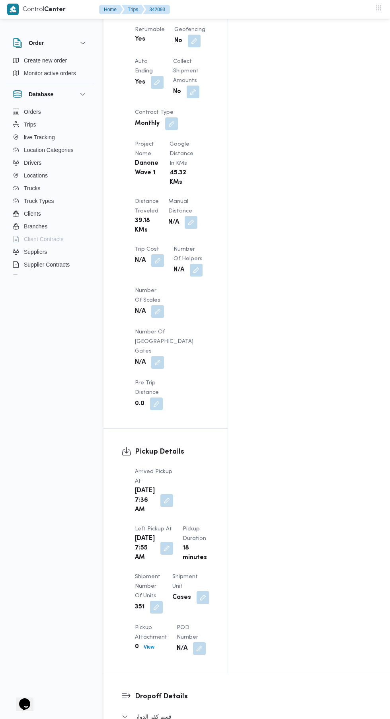
scroll to position [630, 0]
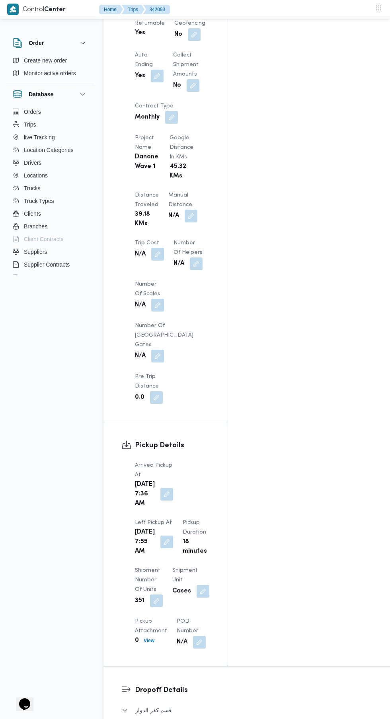
click at [173, 535] on button "button" at bounding box center [166, 541] width 13 height 13
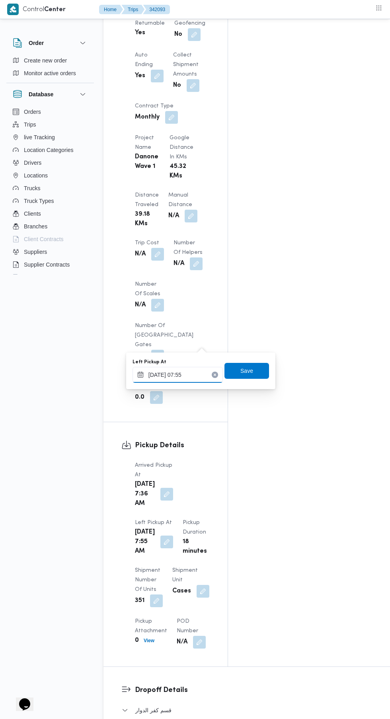
click at [199, 376] on input "[DATE] 07:55" at bounding box center [177, 375] width 90 height 16
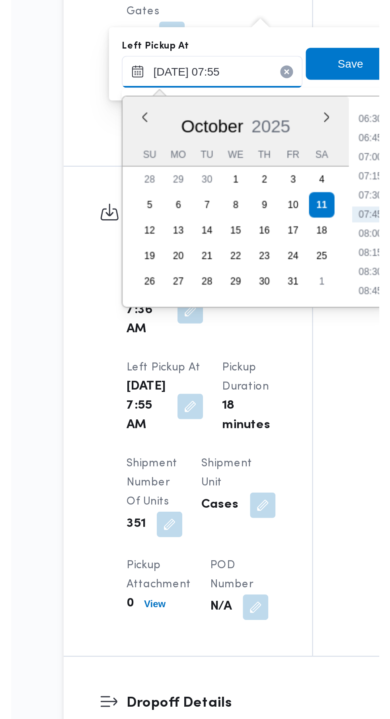
scroll to position [690, 0]
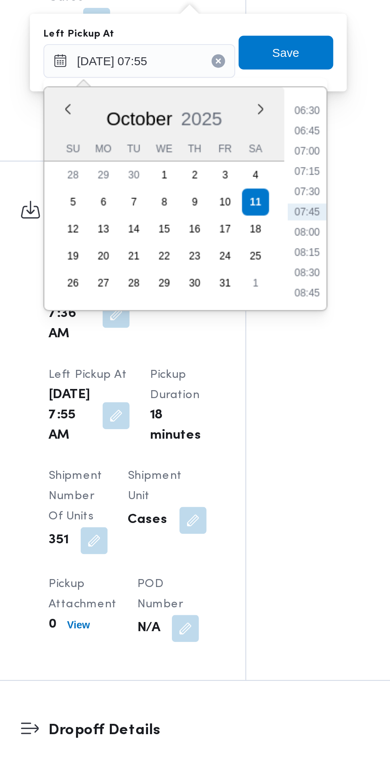
click at [259, 424] on li "08:45" at bounding box center [256, 424] width 18 height 8
type input "[DATE] 08:45"
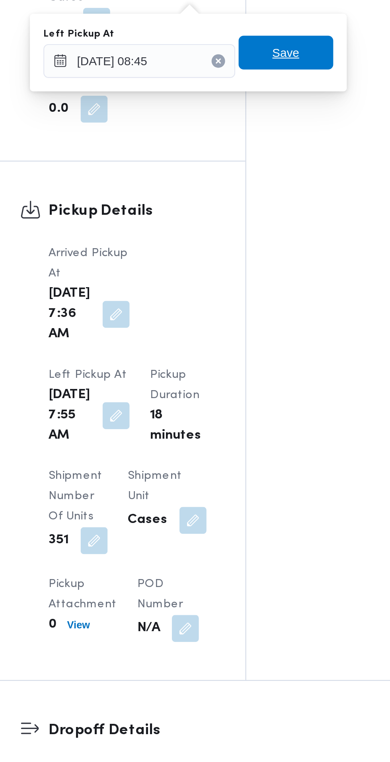
click at [258, 315] on span "Save" at bounding box center [246, 310] width 45 height 16
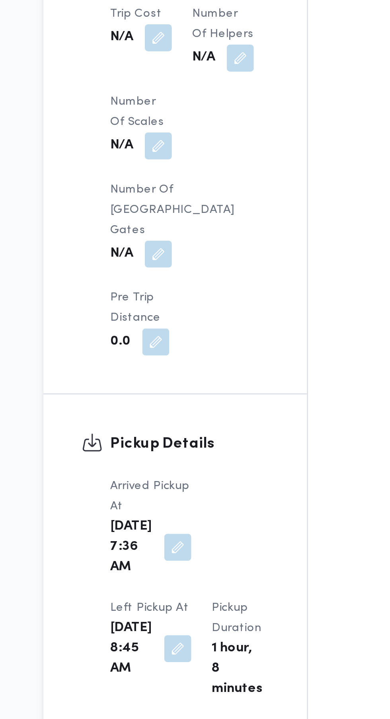
click at [161, 427] on button "button" at bounding box center [166, 433] width 13 height 13
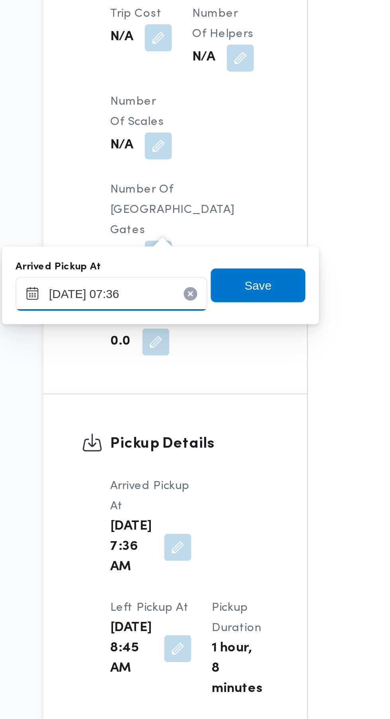
click at [152, 314] on input "[DATE] 07:36" at bounding box center [135, 314] width 90 height 16
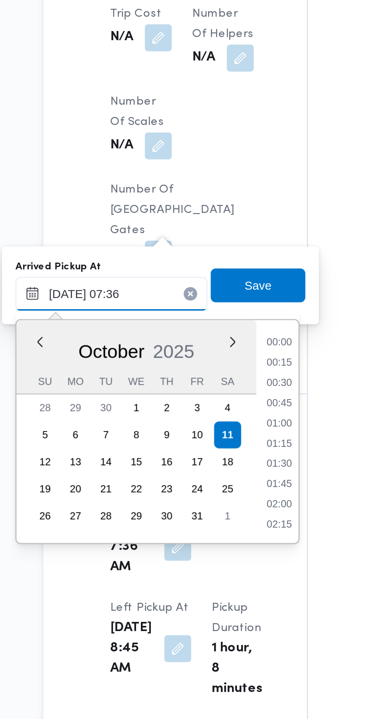
scroll to position [238, 0]
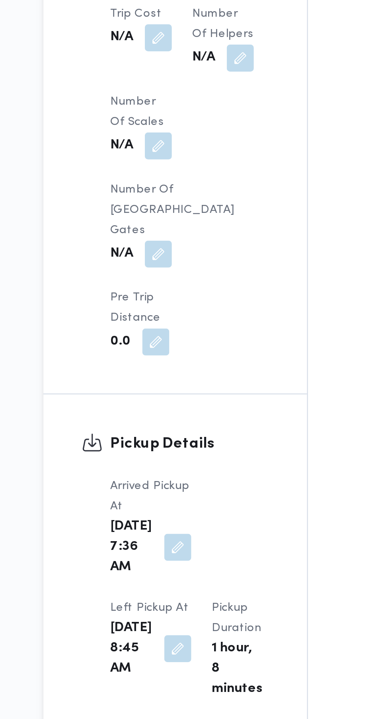
click at [227, 362] on div "Pickup Details Arrived Pickup At [DATE] 7:36 AM Left Pickup At [DATE] 8:45 AM P…" at bounding box center [165, 489] width 124 height 254
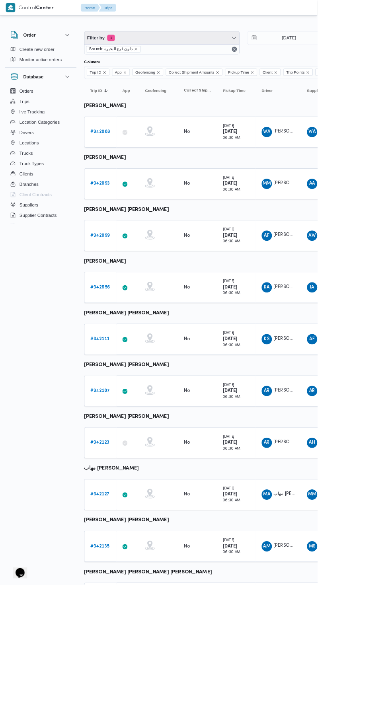
click at [228, 47] on span "Filter by 1" at bounding box center [199, 47] width 190 height 16
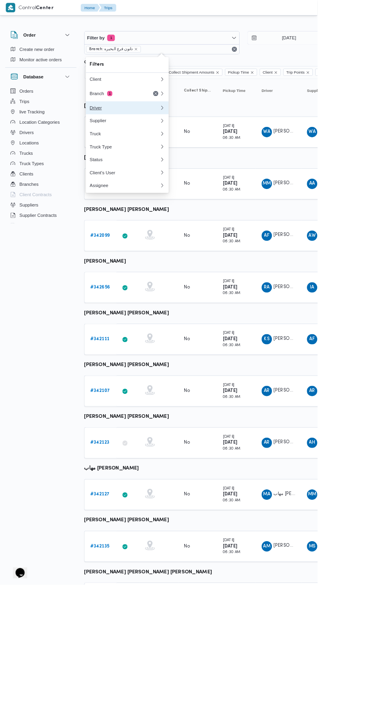
click at [171, 132] on div "Driver" at bounding box center [153, 132] width 86 height 6
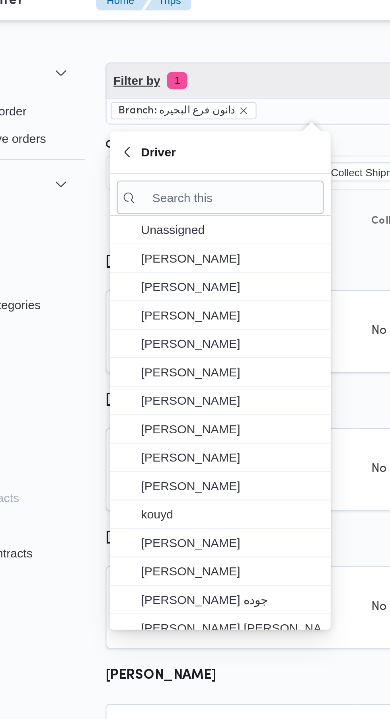
click at [182, 47] on span "Filter by 1" at bounding box center [199, 47] width 190 height 16
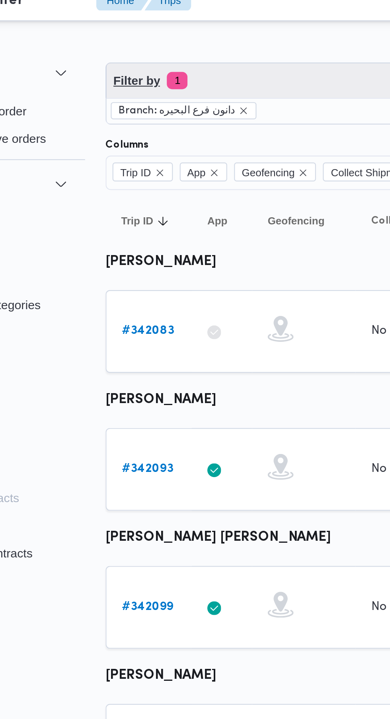
click at [178, 48] on span "Filter by 1" at bounding box center [199, 47] width 190 height 16
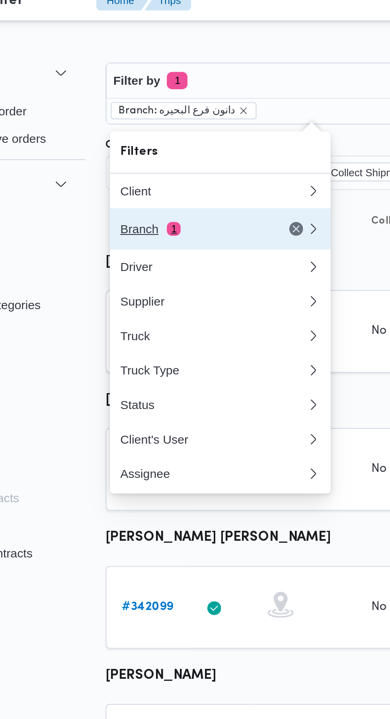
click at [144, 114] on div "Branch 1" at bounding box center [143, 115] width 67 height 6
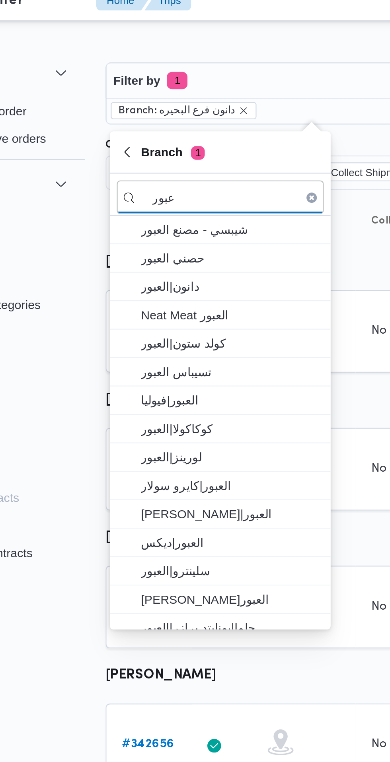
type input "عبور"
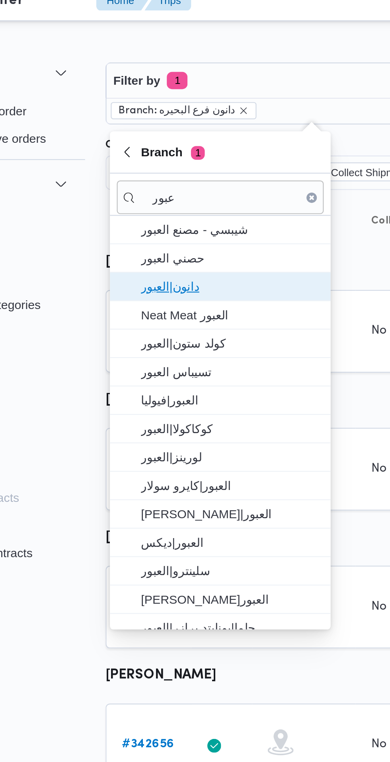
click at [174, 142] on span "دانون|العبور" at bounding box center [161, 142] width 83 height 10
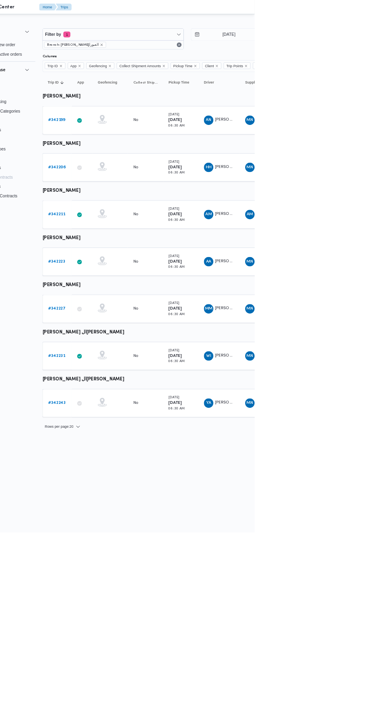
scroll to position [0, 12]
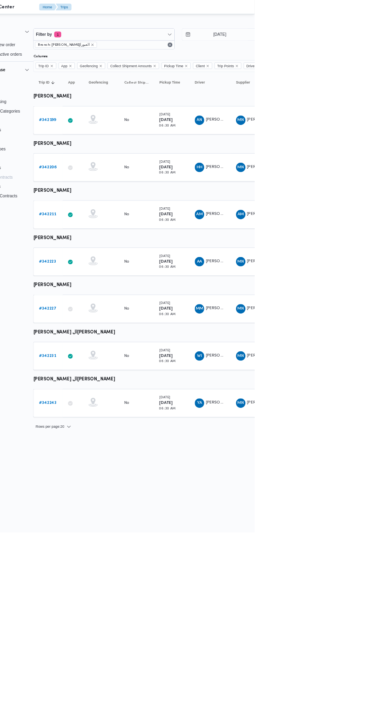
click at [111, 414] on b "# 342227" at bounding box center [111, 416] width 24 height 5
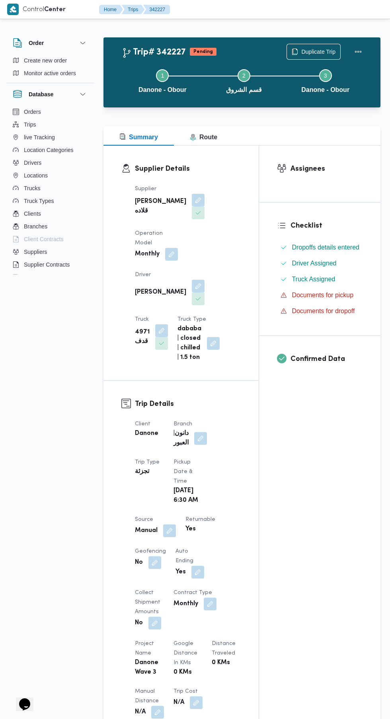
click at [192, 280] on button "button" at bounding box center [198, 286] width 13 height 13
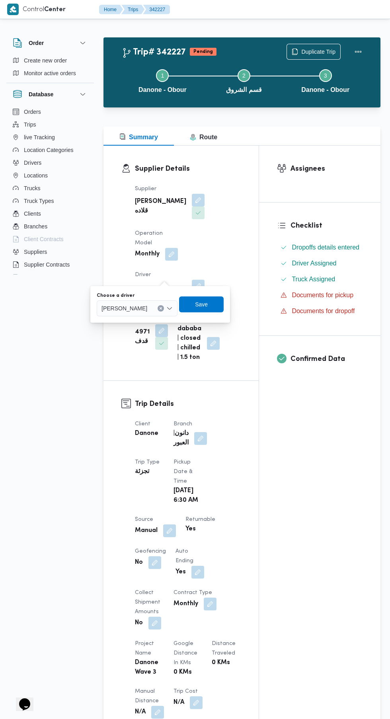
click at [151, 308] on input "Choose a driver" at bounding box center [150, 308] width 1 height 10
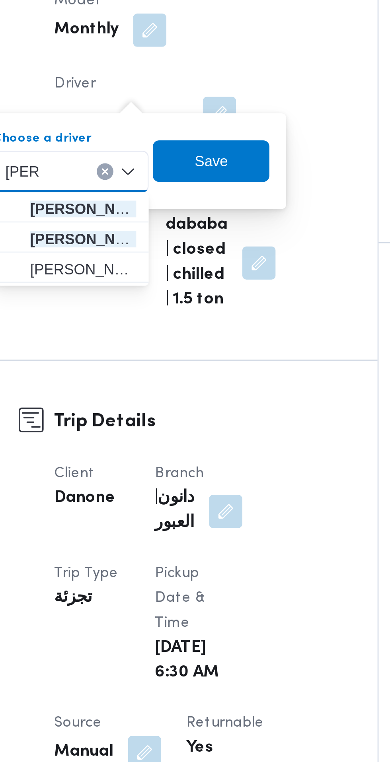
type input "[PERSON_NAME]"
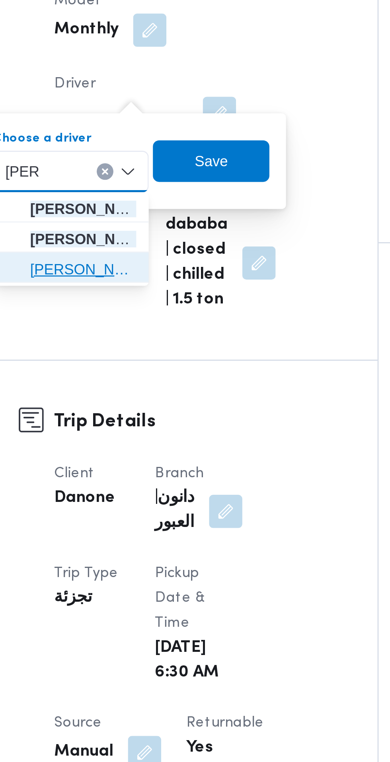
click at [130, 340] on span "[PERSON_NAME]" at bounding box center [141, 345] width 53 height 13
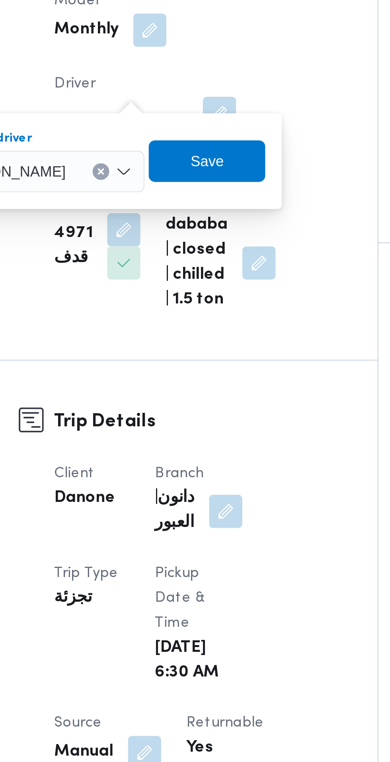
click at [154, 308] on icon "Clear input" at bounding box center [153, 308] width 2 height 2
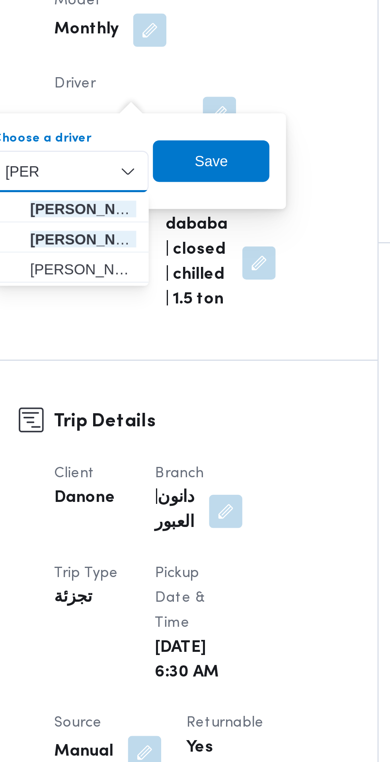
type input "[PERSON_NAME]"
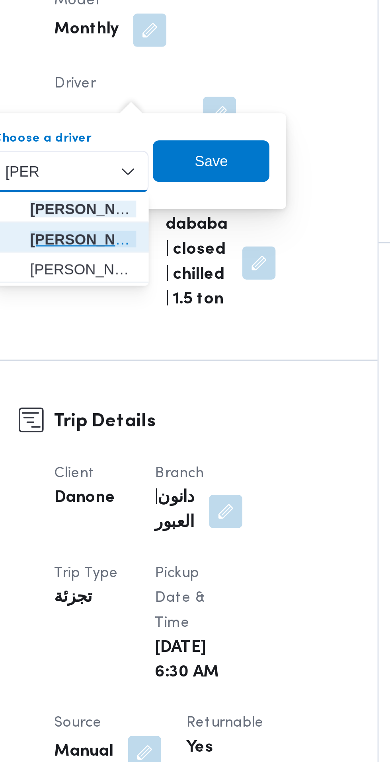
click at [160, 333] on span "[PERSON_NAME] العقيد" at bounding box center [146, 334] width 41 height 10
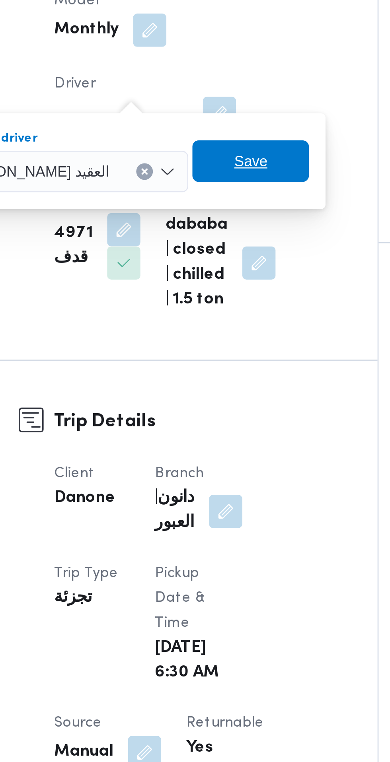
click at [216, 305] on span "Save" at bounding box center [210, 304] width 13 height 10
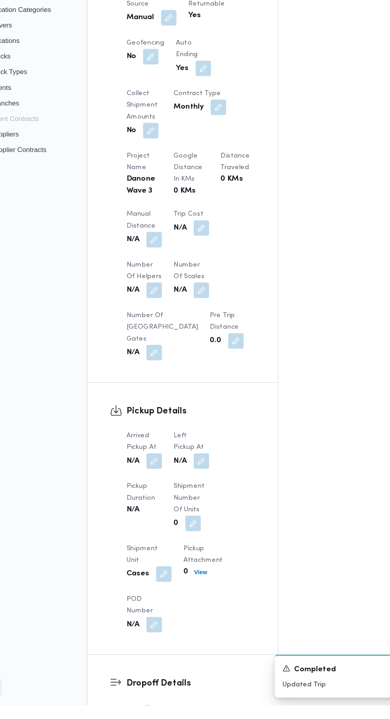
scroll to position [391, 0]
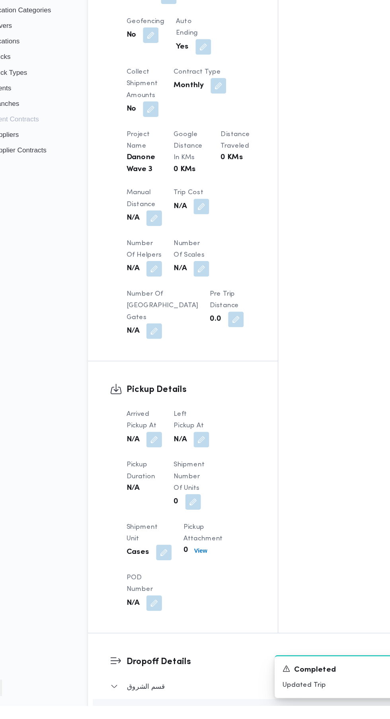
click at [155, 496] on button "button" at bounding box center [157, 501] width 13 height 13
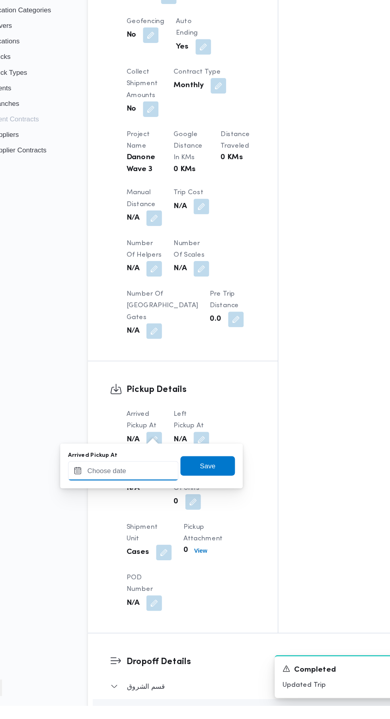
click at [146, 526] on input "Arrived Pickup At" at bounding box center [132, 527] width 90 height 16
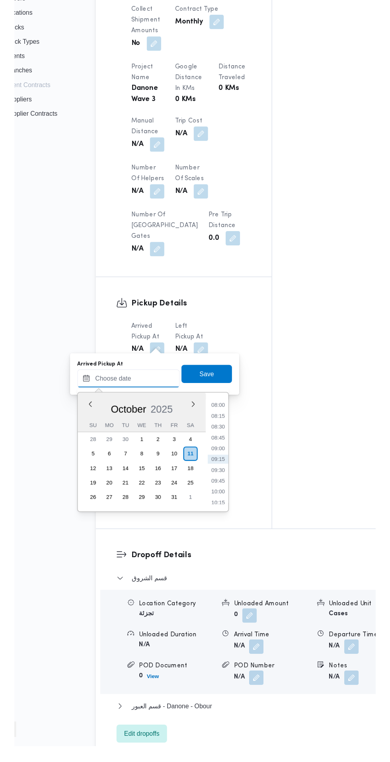
scroll to position [420, 0]
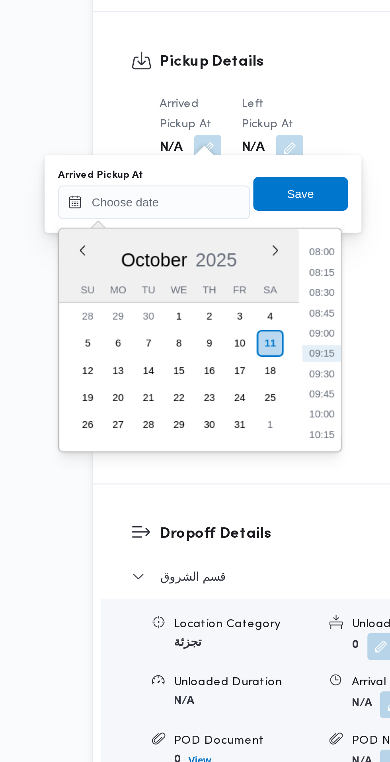
click at [214, 523] on li "08:00" at bounding box center [211, 522] width 18 height 8
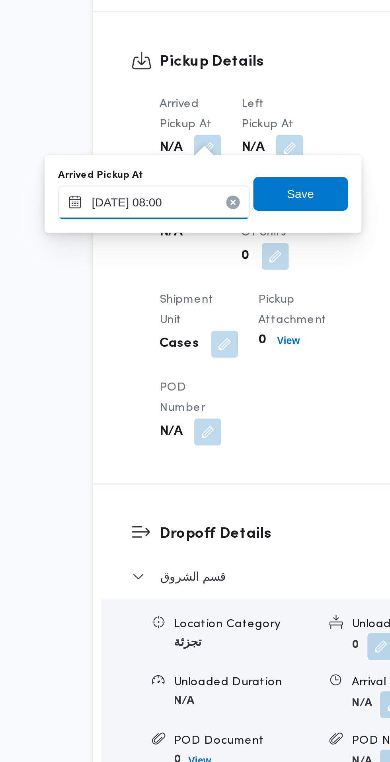
click at [156, 501] on input "[DATE] 08:00" at bounding box center [132, 498] width 90 height 16
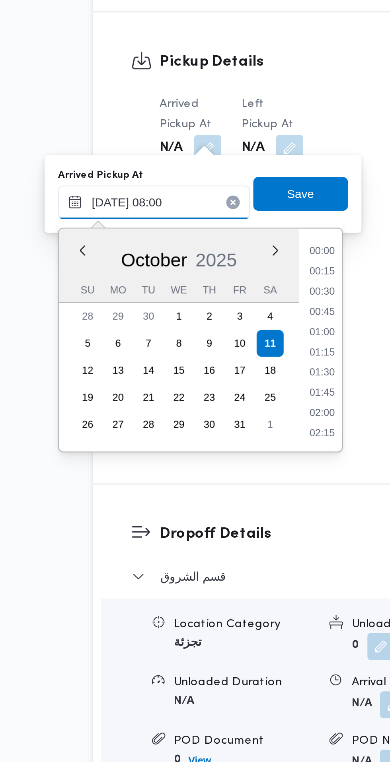
scroll to position [257, 0]
click at [215, 550] on li "07:30" at bounding box center [211, 550] width 18 height 8
type input "[DATE] 07:30"
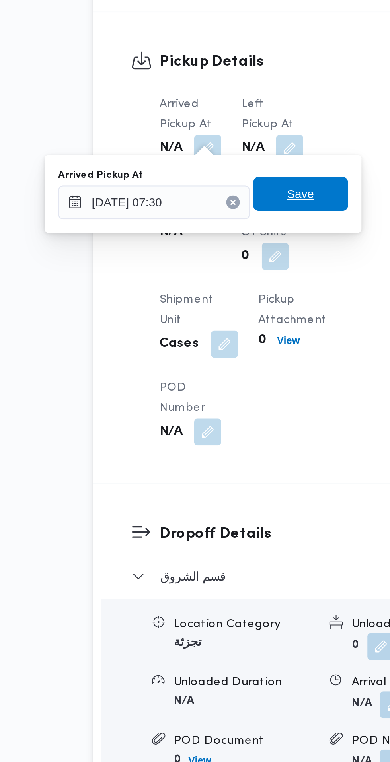
click at [210, 493] on span "Save" at bounding box center [201, 494] width 45 height 16
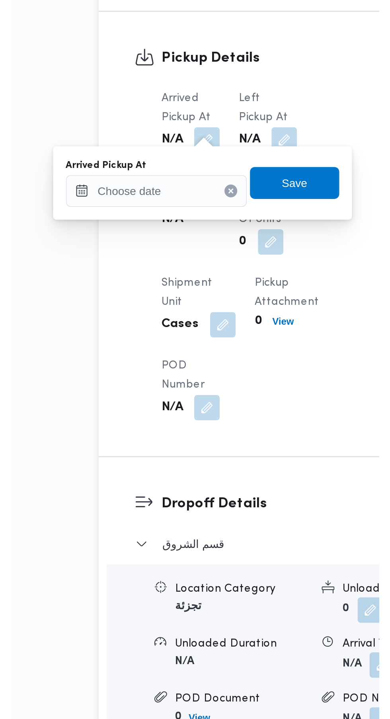
scroll to position [443, 0]
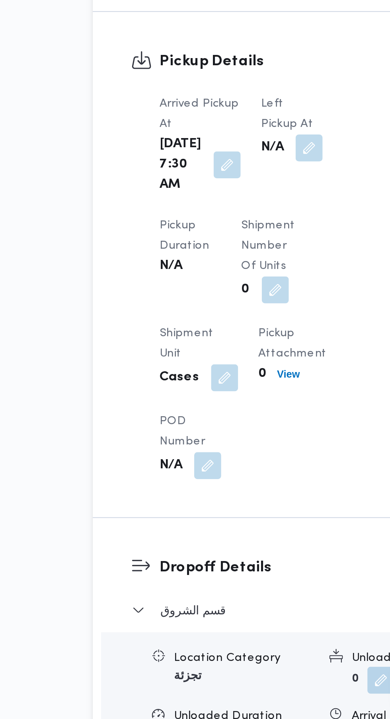
click at [199, 446] on button "button" at bounding box center [205, 449] width 13 height 13
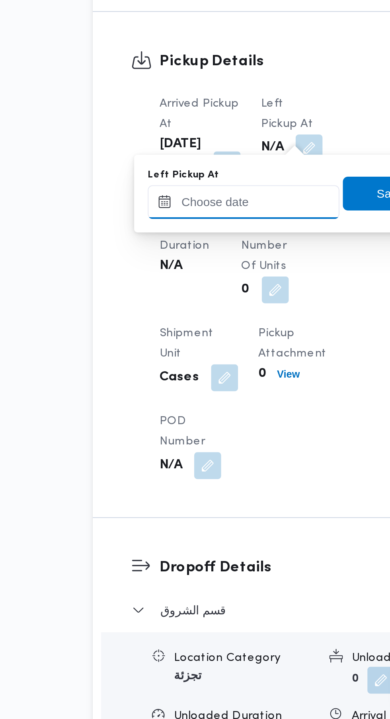
click at [187, 474] on input "Left Pickup At" at bounding box center [174, 475] width 90 height 16
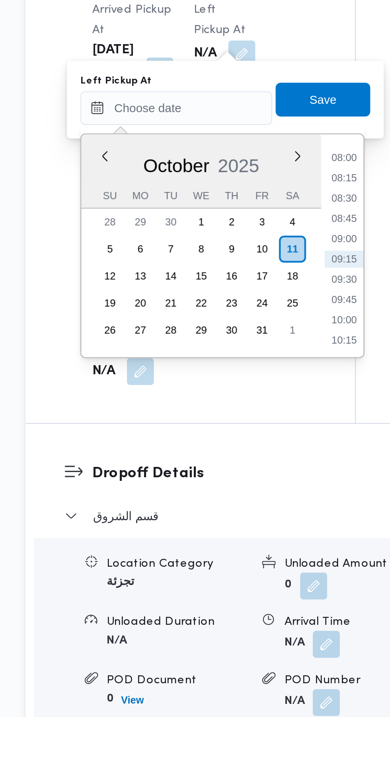
click at [259, 527] on li "08:45" at bounding box center [253, 527] width 18 height 8
type input "[DATE] 08:45"
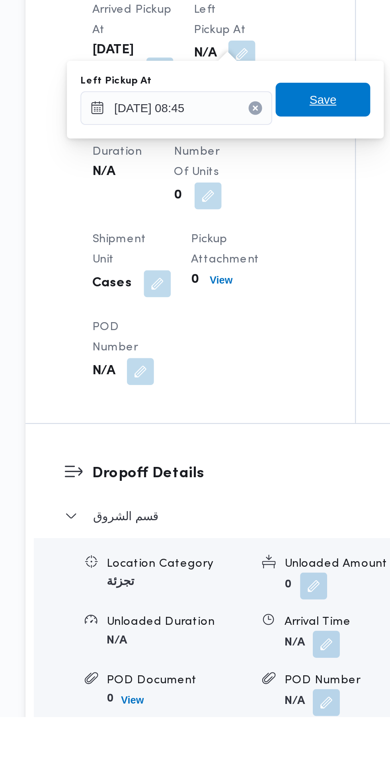
click at [245, 471] on span "Save" at bounding box center [243, 471] width 13 height 10
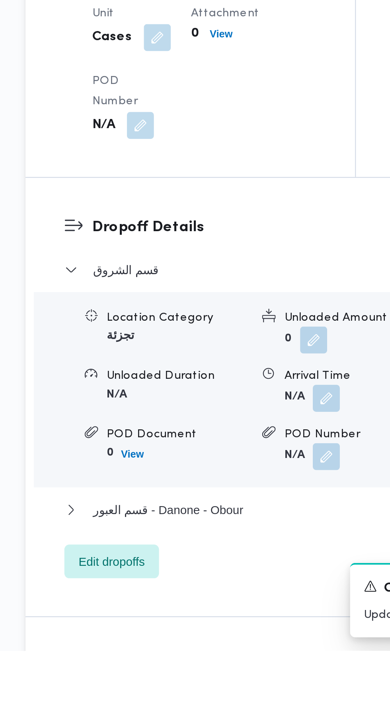
scroll to position [577, 0]
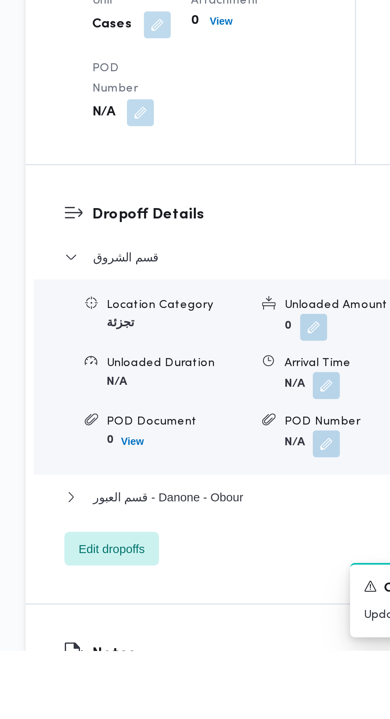
click at [251, 600] on button "button" at bounding box center [245, 593] width 13 height 13
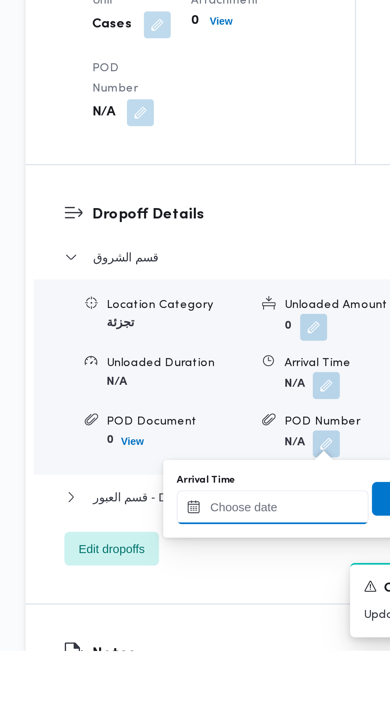
click at [218, 650] on input "Arrival Time" at bounding box center [220, 651] width 90 height 16
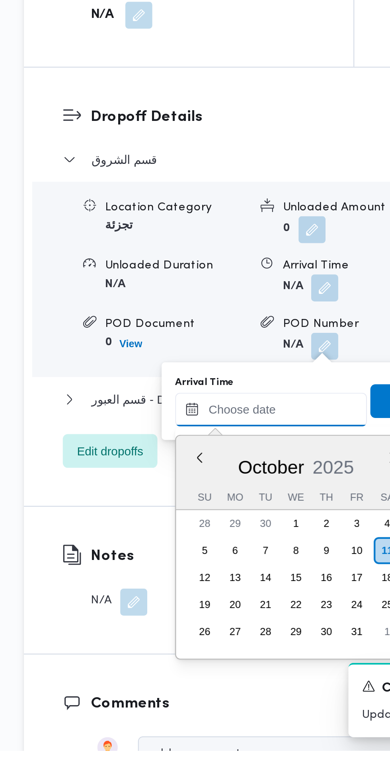
scroll to position [627, 0]
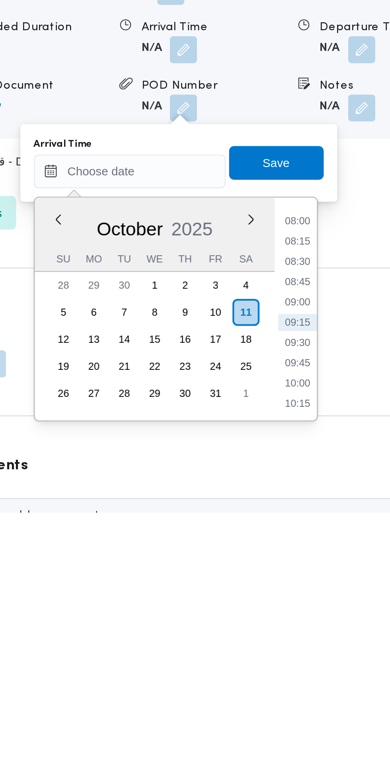
click at [304, 661] on li "09:00" at bounding box center [299, 663] width 18 height 8
type input "[DATE] 09:00"
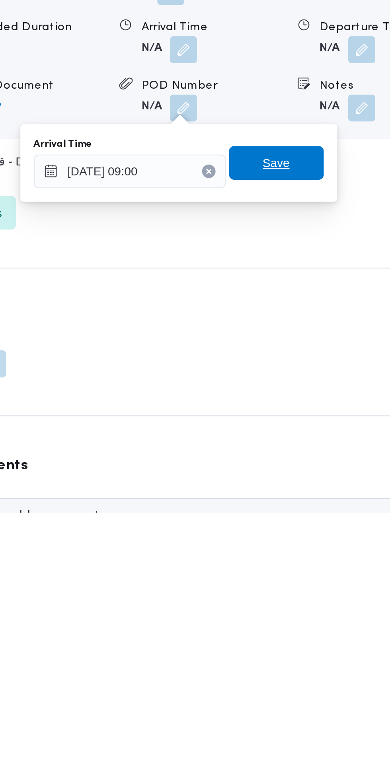
click at [299, 597] on span "Save" at bounding box center [288, 597] width 45 height 16
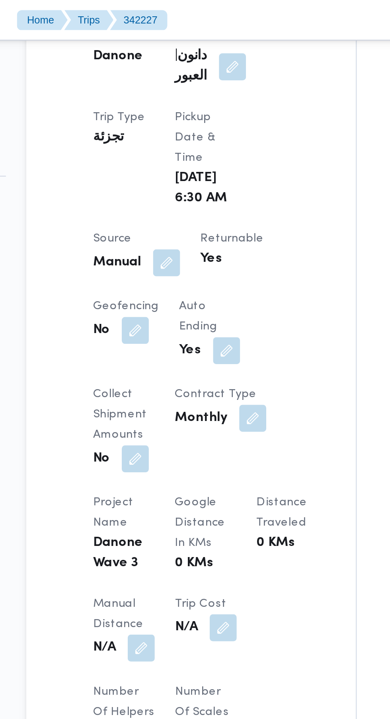
scroll to position [406, 0]
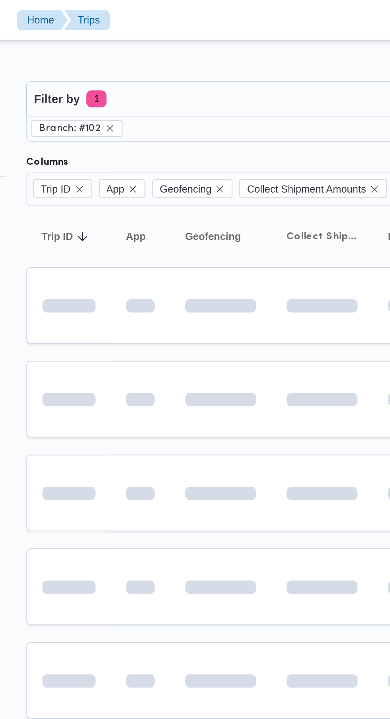
scroll to position [0, 12]
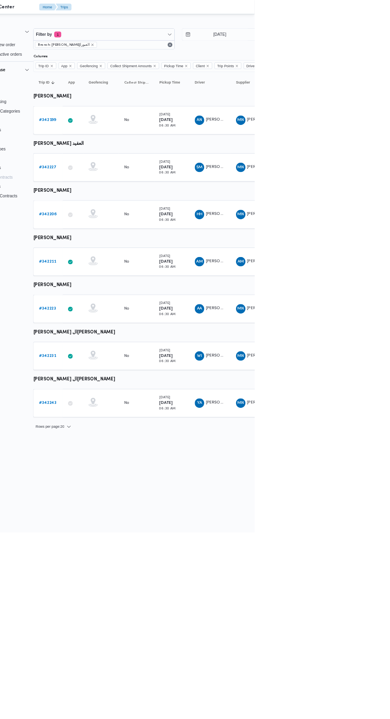
click at [120, 546] on link "# 342243" at bounding box center [111, 544] width 24 height 10
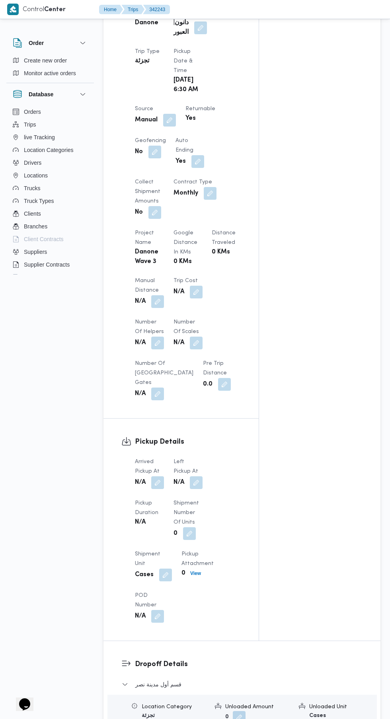
scroll to position [408, 0]
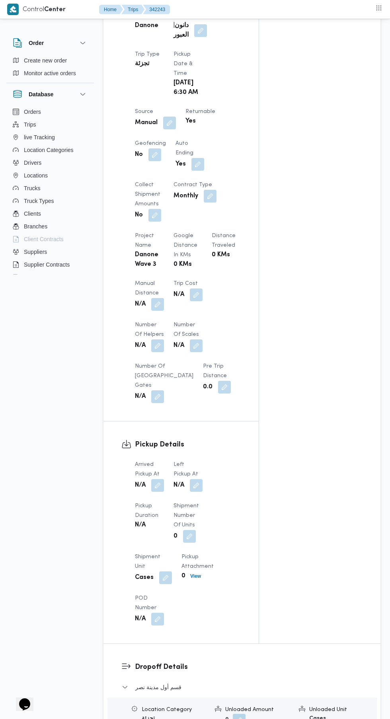
click at [158, 488] on button "button" at bounding box center [157, 485] width 13 height 13
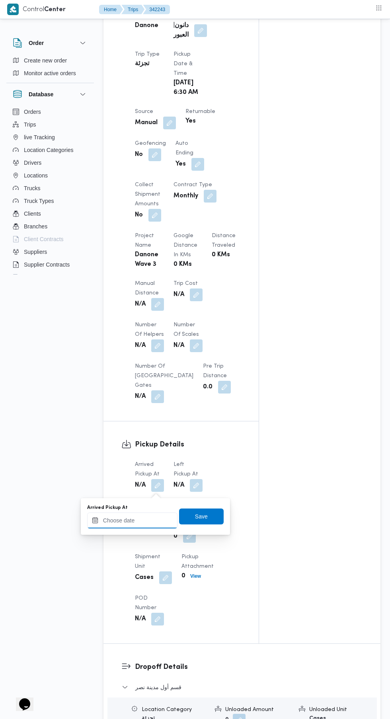
click at [147, 519] on input "Arrived Pickup At" at bounding box center [132, 520] width 90 height 16
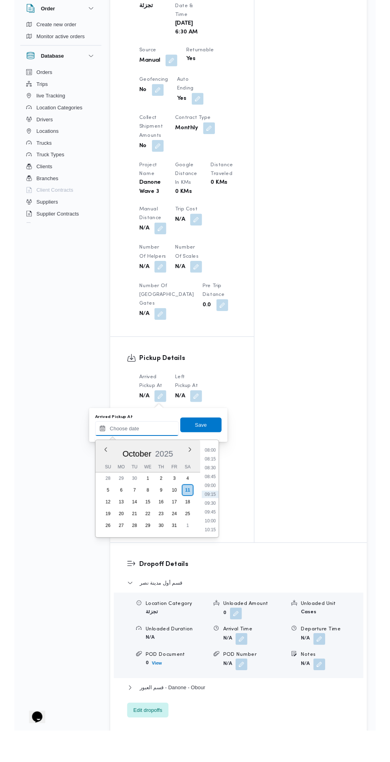
scroll to position [431, 0]
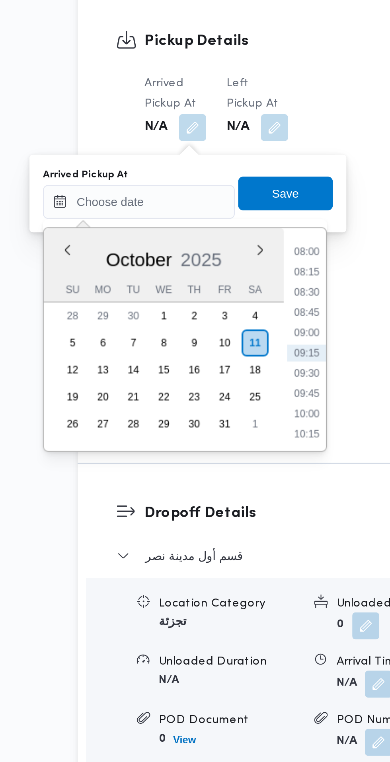
click at [217, 521] on li "08:00" at bounding box center [211, 520] width 18 height 8
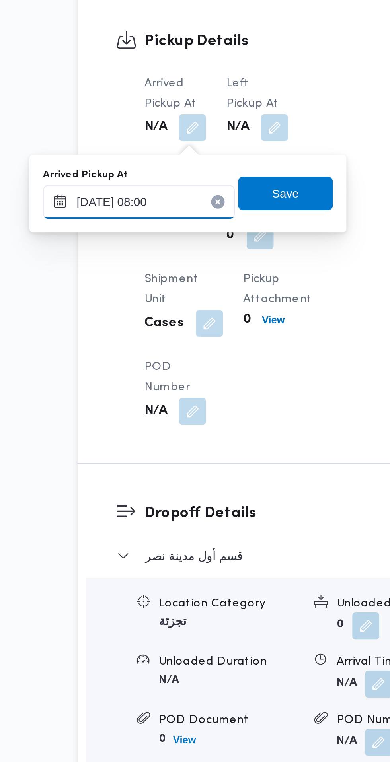
click at [151, 496] on input "[DATE] 08:00" at bounding box center [132, 496] width 90 height 16
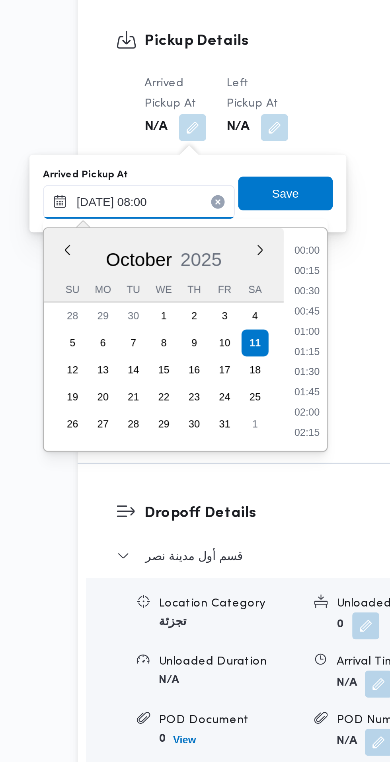
scroll to position [257, 0]
click at [217, 547] on li "07:30" at bounding box center [211, 548] width 18 height 8
type input "[DATE] 07:30"
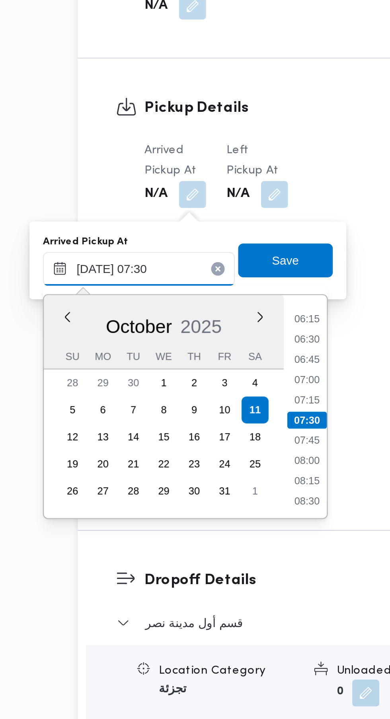
scroll to position [456, 0]
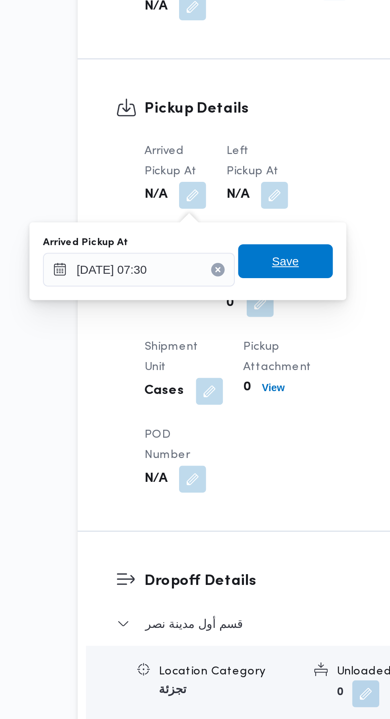
click at [213, 471] on span "Save" at bounding box center [201, 468] width 45 height 16
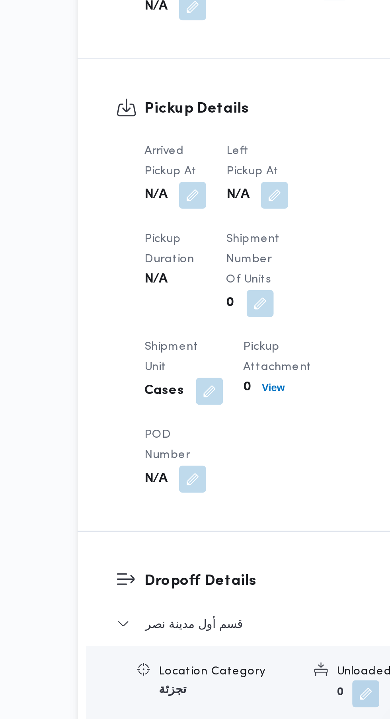
click at [198, 440] on button "button" at bounding box center [196, 437] width 13 height 13
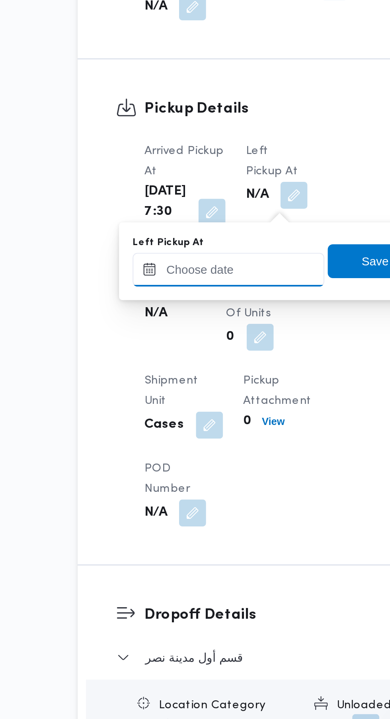
click at [181, 472] on input "Left Pickup At" at bounding box center [174, 472] width 90 height 16
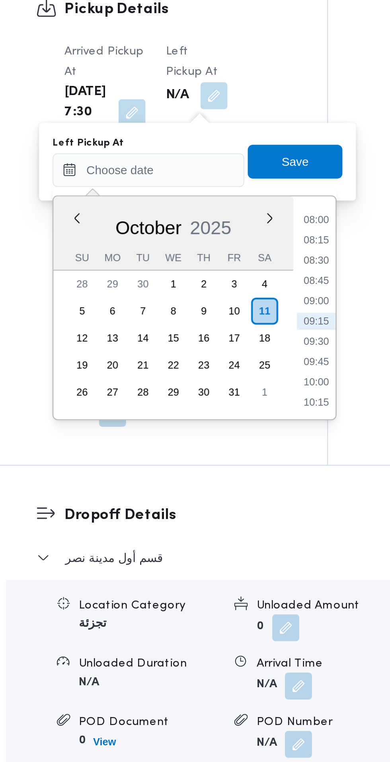
click at [255, 515] on li "08:30" at bounding box center [253, 515] width 18 height 8
type input "[DATE] 08:30"
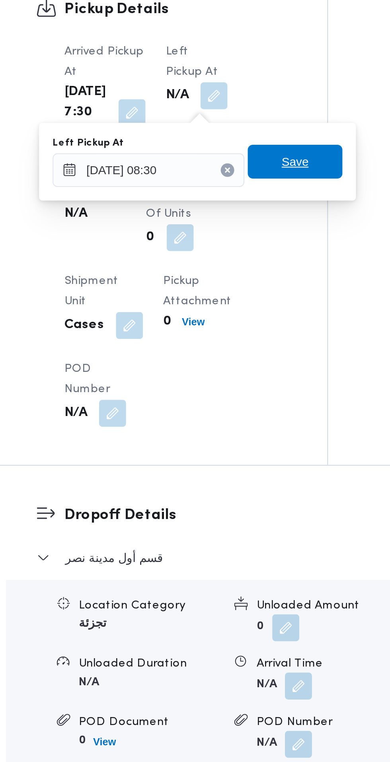
click at [255, 470] on span "Save" at bounding box center [243, 468] width 45 height 16
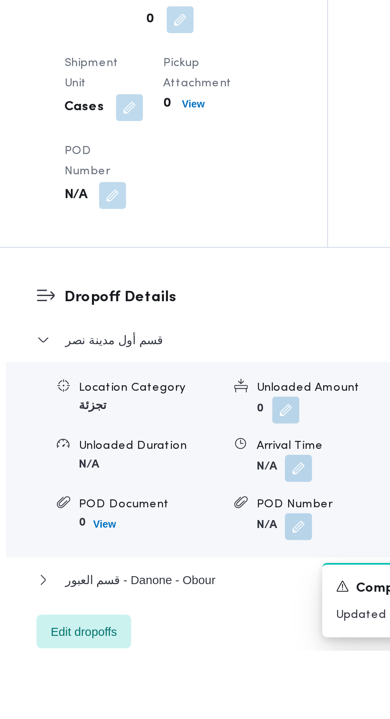
scroll to position [571, 0]
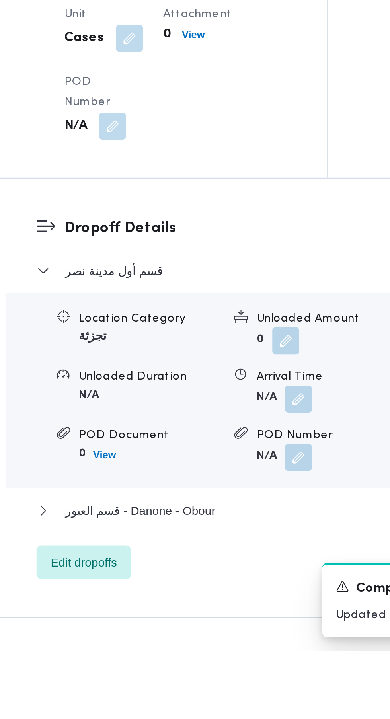
click at [245, 606] on button "button" at bounding box center [245, 600] width 13 height 13
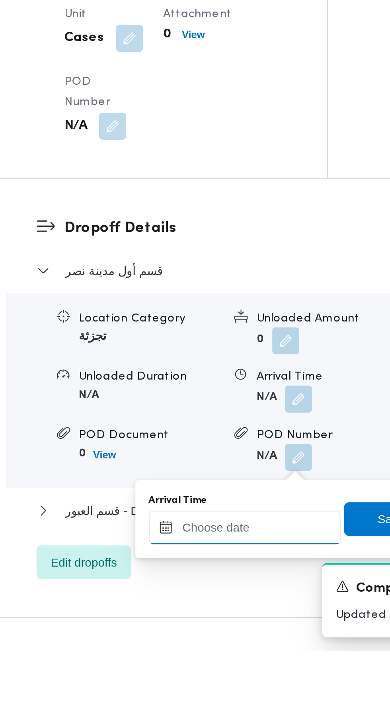
click at [232, 660] on input "Arrival Time" at bounding box center [220, 661] width 90 height 16
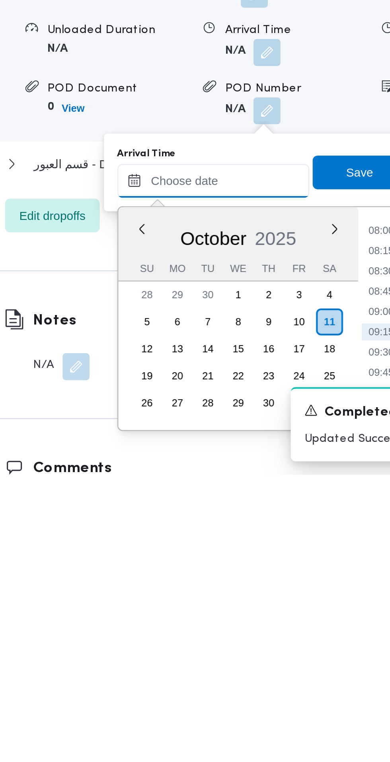
scroll to position [608, 0]
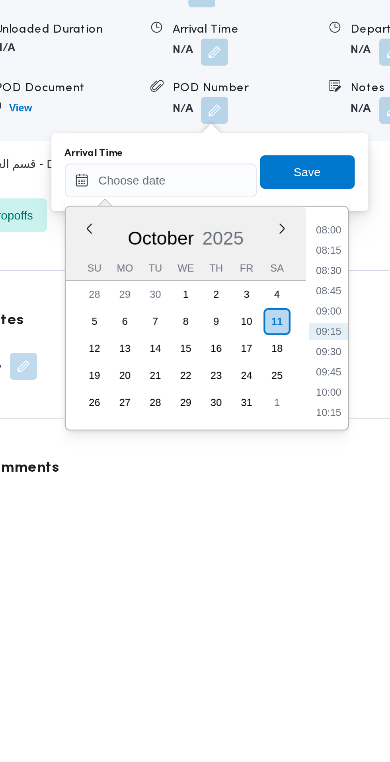
click at [302, 684] on li "09:00" at bounding box center [299, 685] width 18 height 8
type input "[DATE] 09:00"
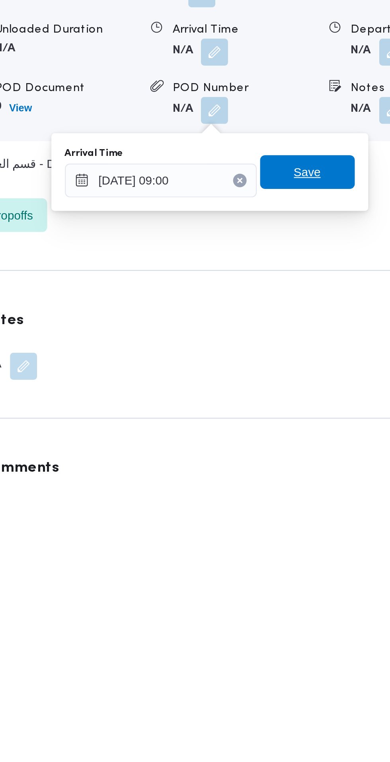
click at [291, 619] on span "Save" at bounding box center [288, 620] width 13 height 10
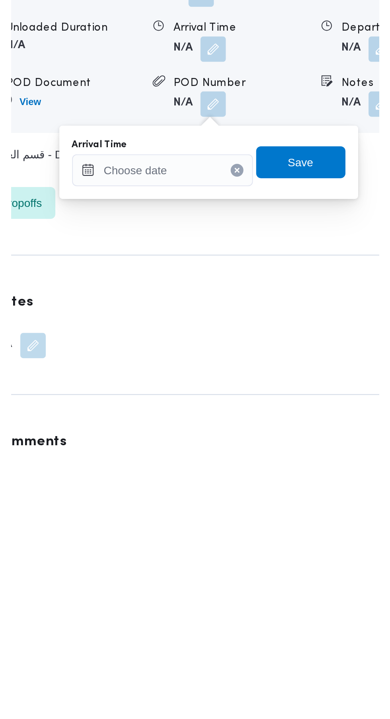
scroll to position [631, 0]
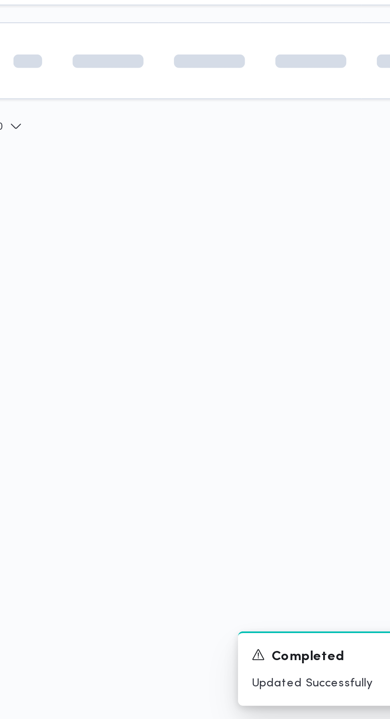
scroll to position [0, 12]
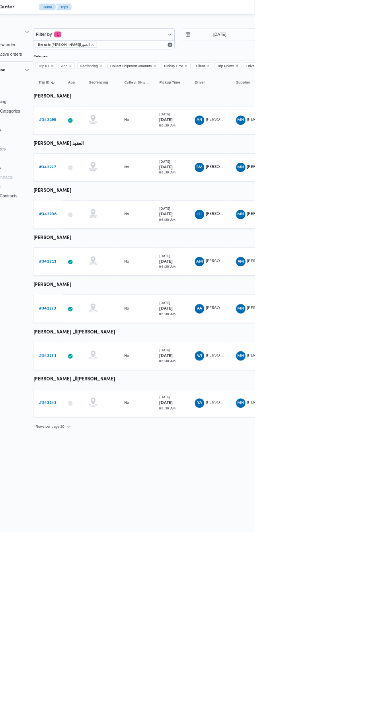
click at [107, 224] on b "# 342227" at bounding box center [111, 225] width 24 height 5
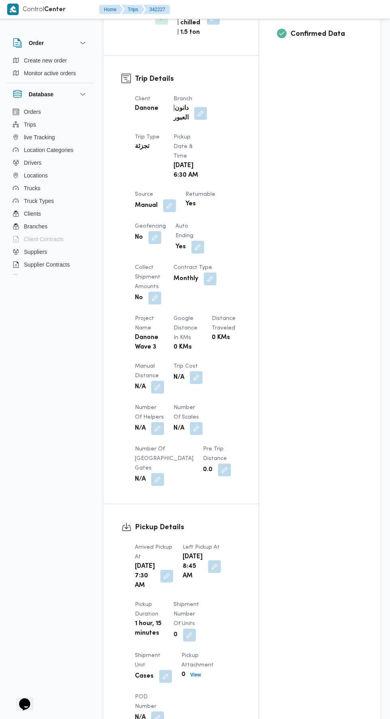
scroll to position [327, 0]
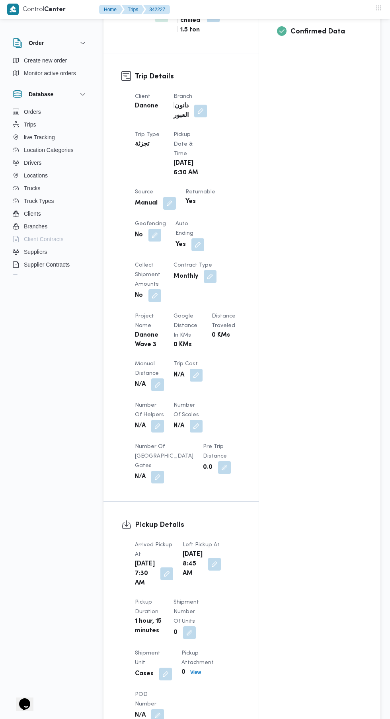
click at [161, 580] on button "button" at bounding box center [166, 573] width 13 height 13
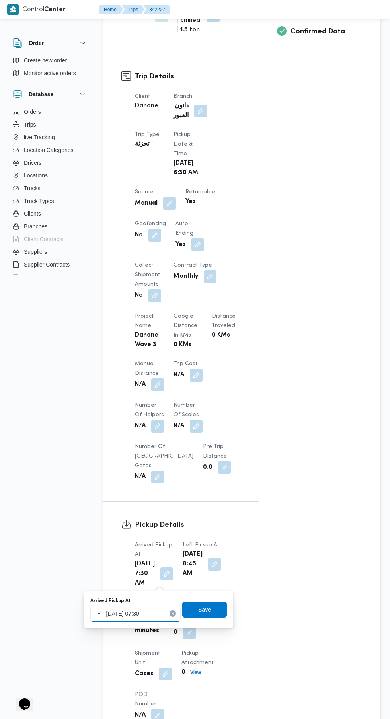
click at [159, 614] on input "[DATE] 07:30" at bounding box center [135, 613] width 90 height 16
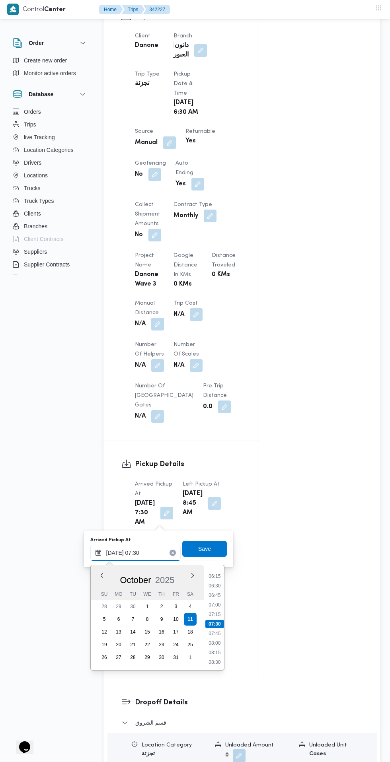
scroll to position [388, 0]
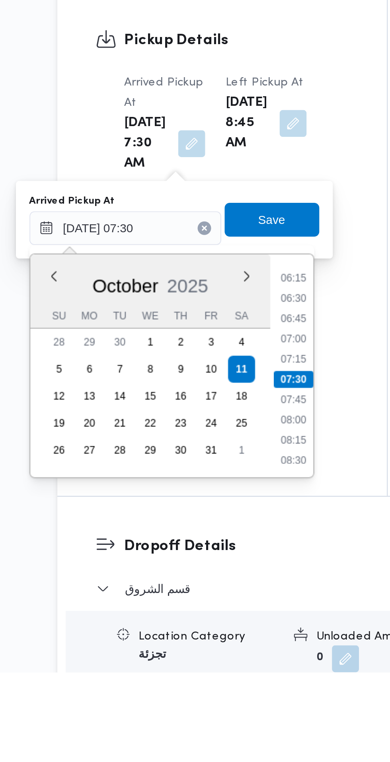
click at [216, 587] on li "06:30" at bounding box center [214, 586] width 18 height 8
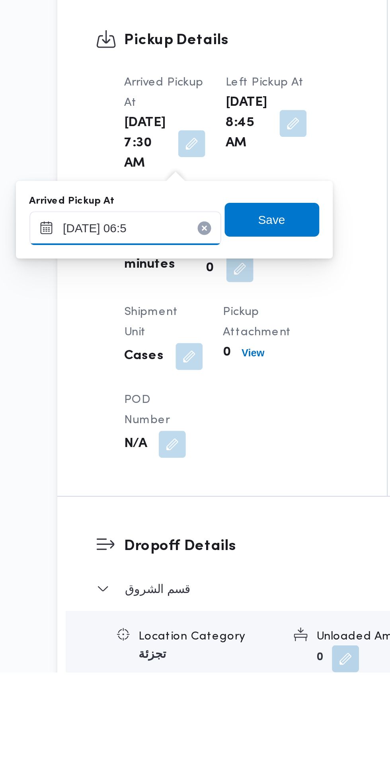
type input "[DATE] 06:55"
click at [211, 549] on span "Save" at bounding box center [204, 549] width 13 height 10
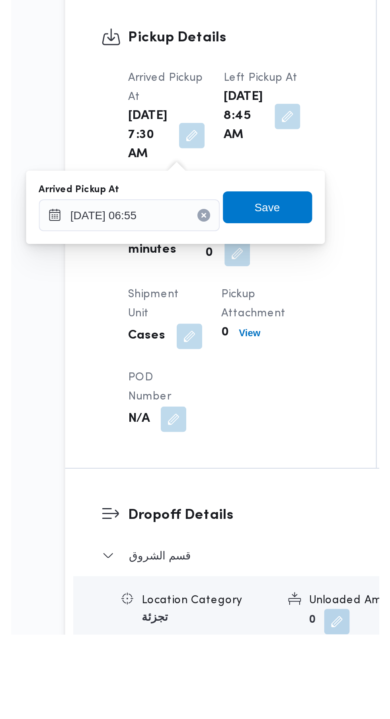
scroll to position [411, 0]
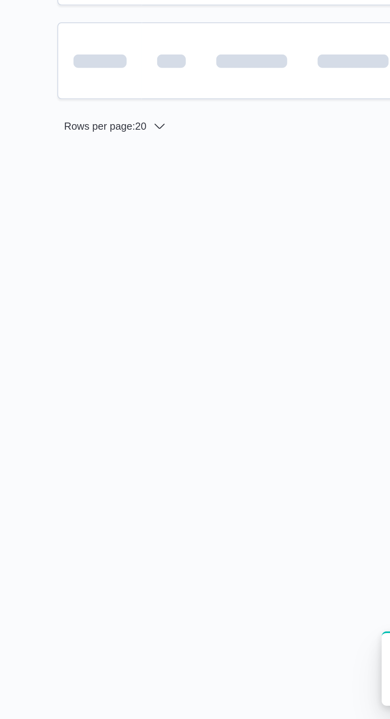
scroll to position [0, 12]
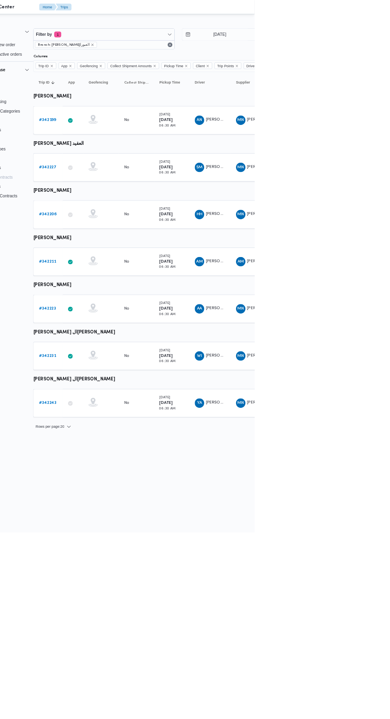
click at [116, 286] on link "# 342206" at bounding box center [111, 290] width 24 height 10
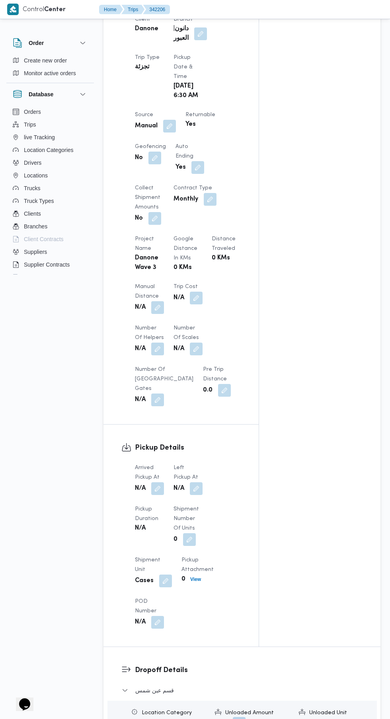
scroll to position [413, 0]
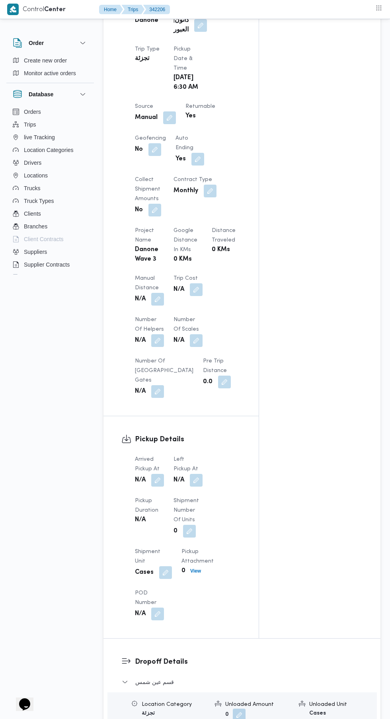
click at [158, 474] on button "button" at bounding box center [157, 480] width 13 height 13
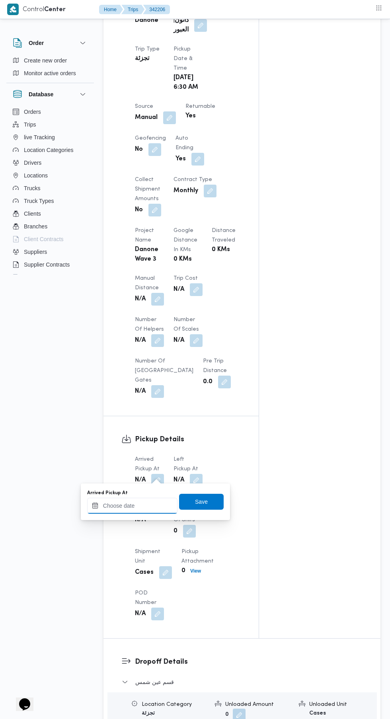
click at [148, 505] on input "Arrived Pickup At" at bounding box center [132, 506] width 90 height 16
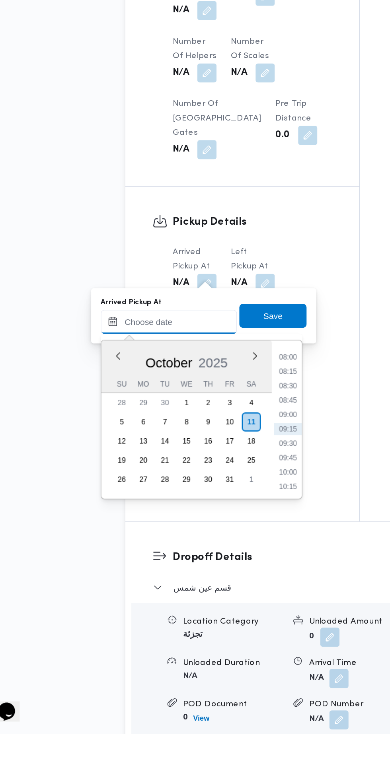
scroll to position [430, 0]
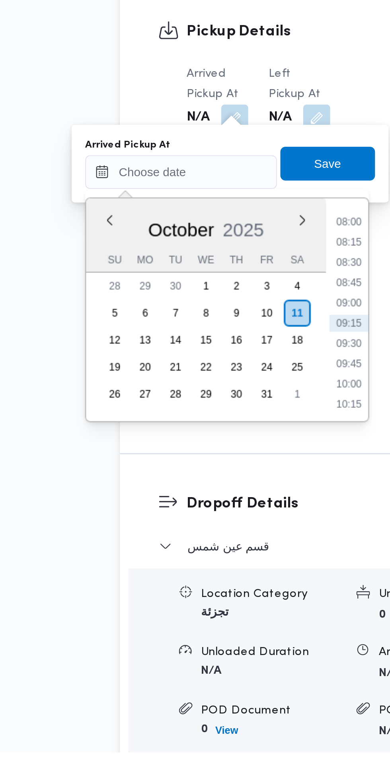
click at [216, 514] on li "08:00" at bounding box center [211, 512] width 18 height 8
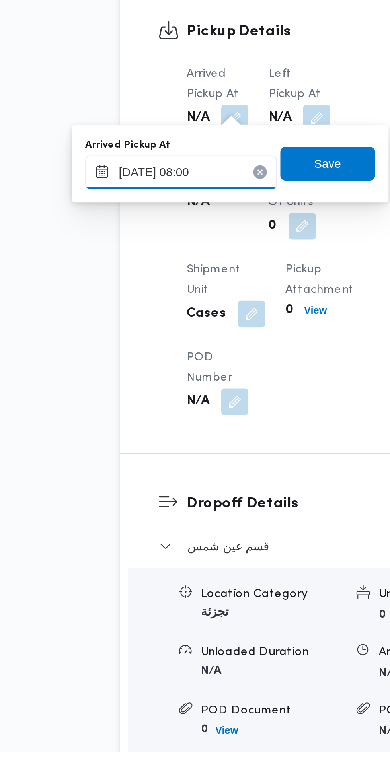
click at [152, 490] on input "[DATE] 08:00" at bounding box center [132, 489] width 90 height 16
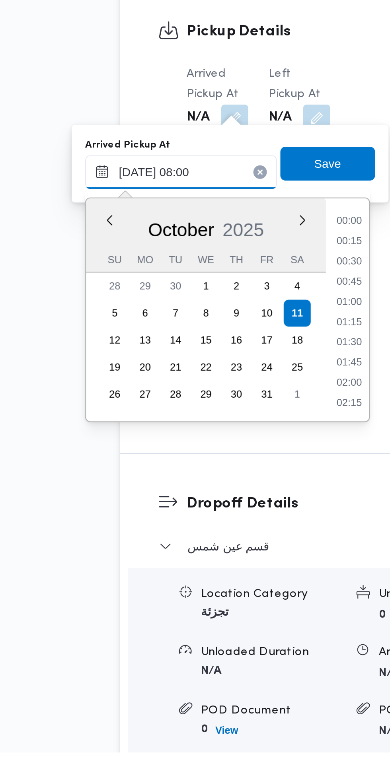
scroll to position [257, 0]
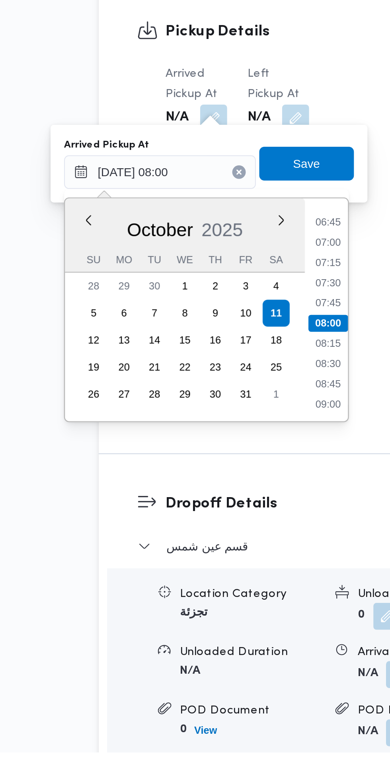
click at [218, 511] on li "06:45" at bounding box center [211, 512] width 18 height 8
type input "[DATE] 06:45"
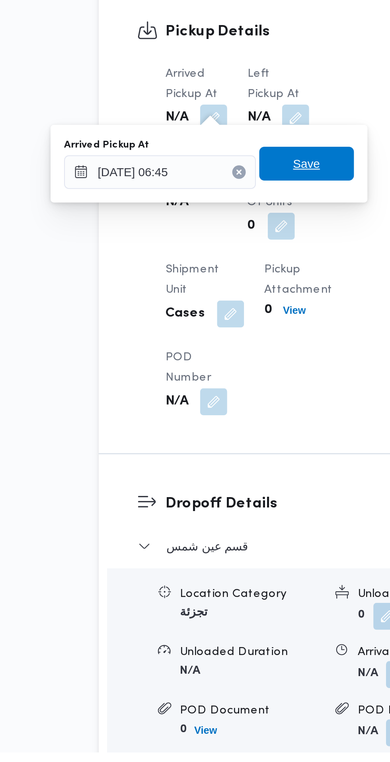
click at [215, 484] on span "Save" at bounding box center [201, 485] width 45 height 16
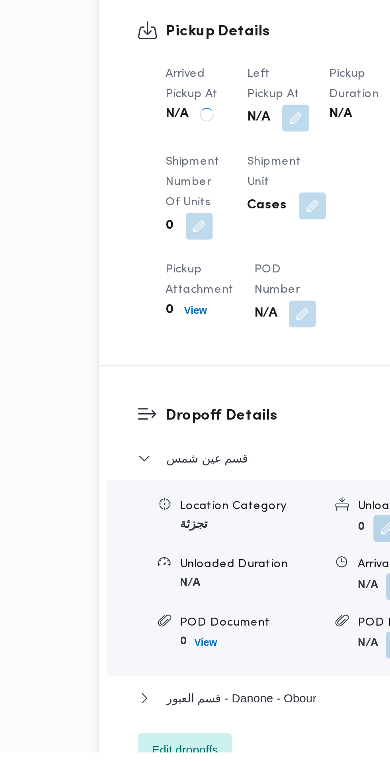
scroll to position [453, 0]
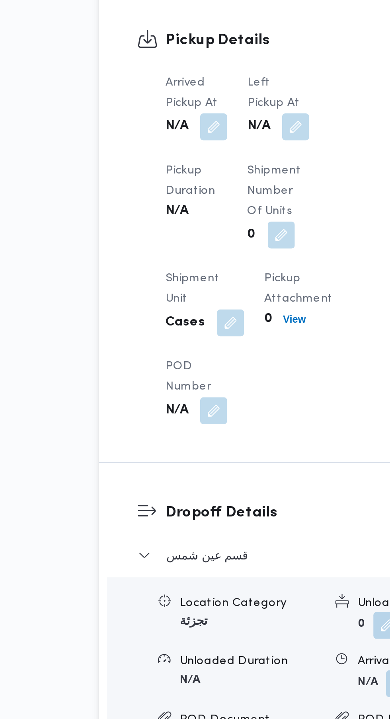
click at [199, 437] on button "button" at bounding box center [196, 439] width 13 height 13
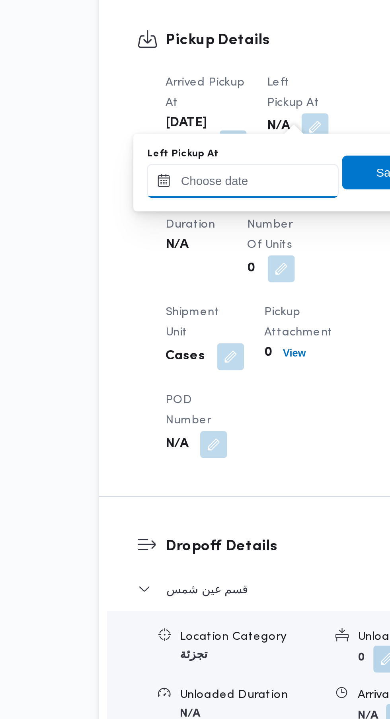
click at [181, 463] on input "Left Pickup At" at bounding box center [171, 465] width 90 height 16
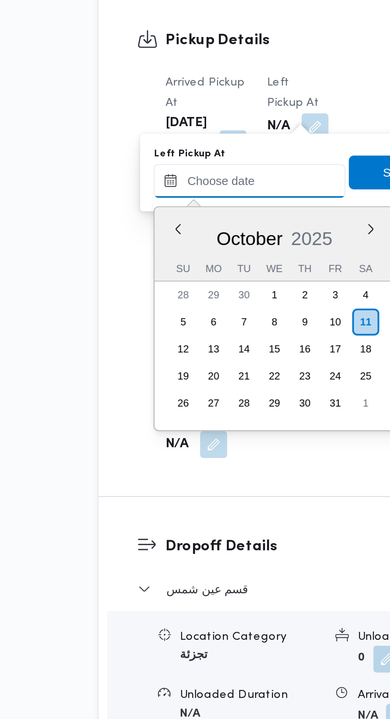
scroll to position [305, 0]
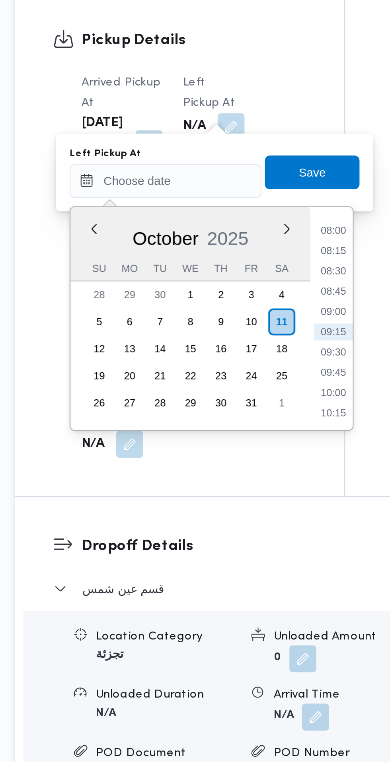
click at [257, 506] on li "08:30" at bounding box center [253, 508] width 18 height 8
type input "[DATE] 08:30"
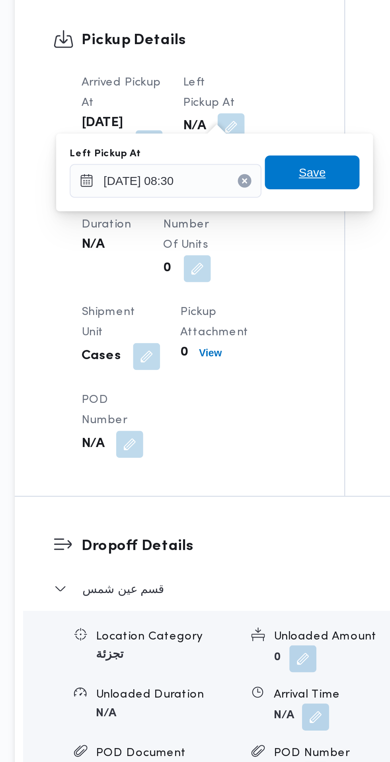
click at [254, 466] on span "Save" at bounding box center [243, 461] width 45 height 16
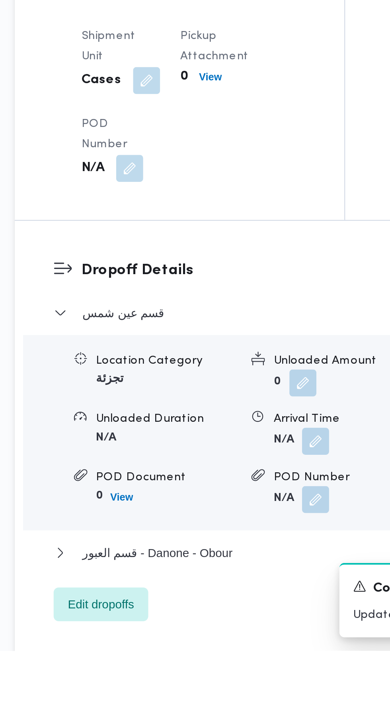
scroll to position [592, 0]
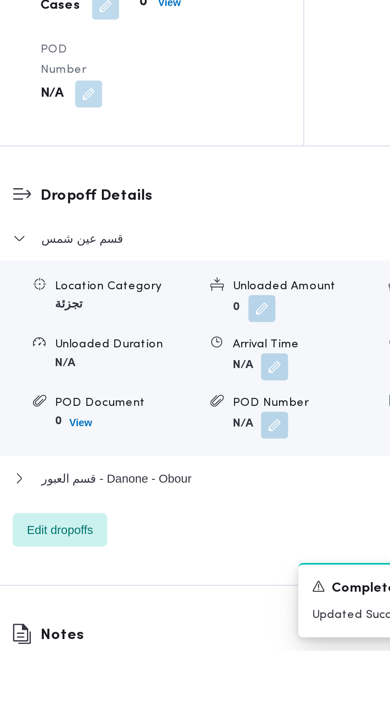
click at [247, 591] on button "button" at bounding box center [245, 585] width 13 height 13
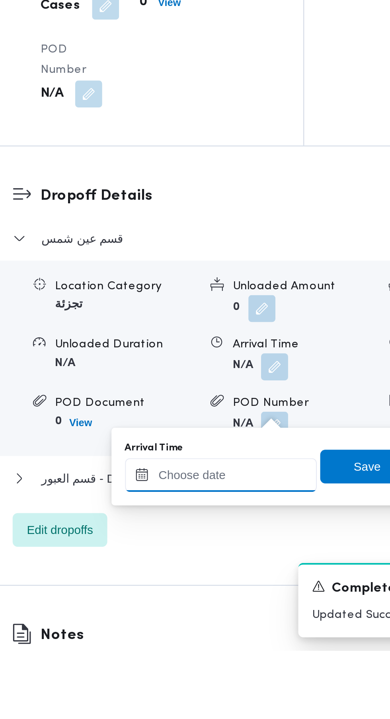
click at [221, 636] on input "Arrival Time" at bounding box center [220, 636] width 90 height 16
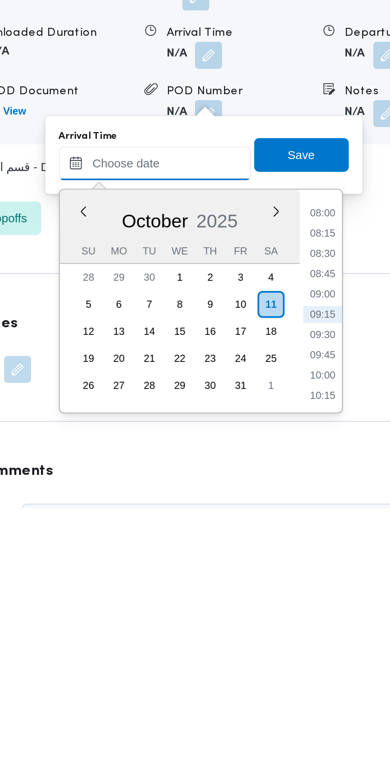
scroll to position [628, 0]
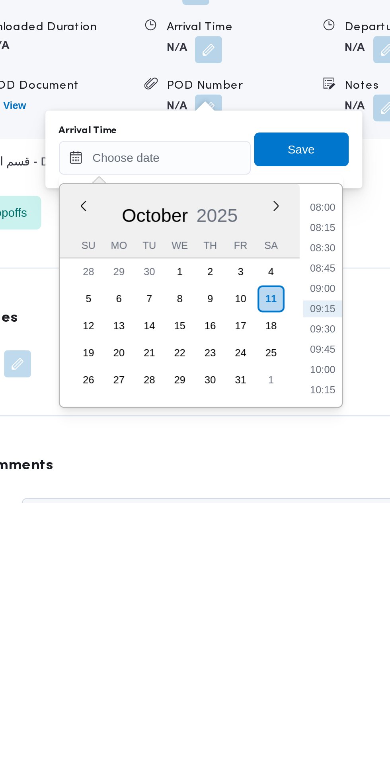
click at [303, 662] on li "09:00" at bounding box center [299, 661] width 18 height 8
type input "[DATE] 09:00"
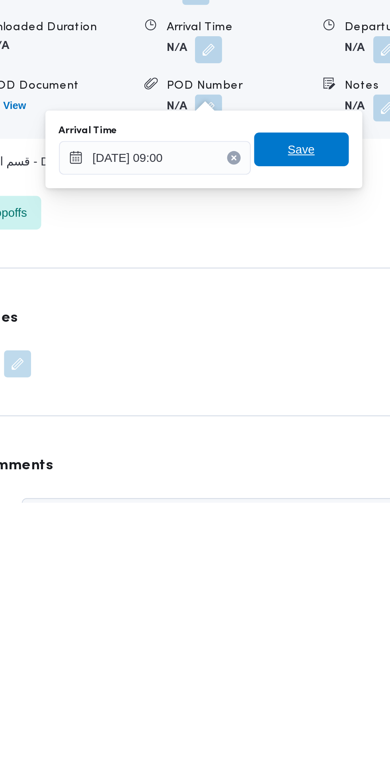
click at [300, 601] on span "Save" at bounding box center [288, 596] width 45 height 16
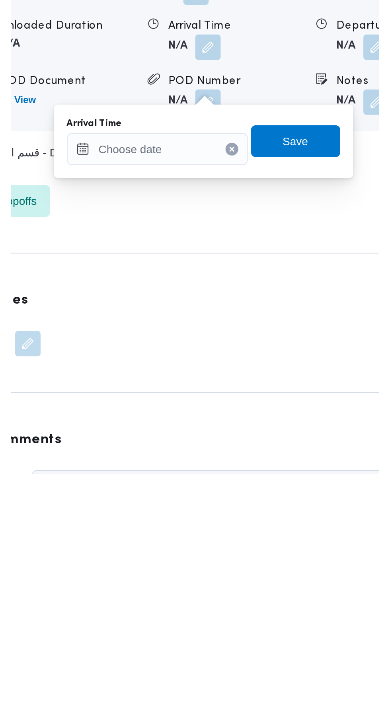
scroll to position [0, 0]
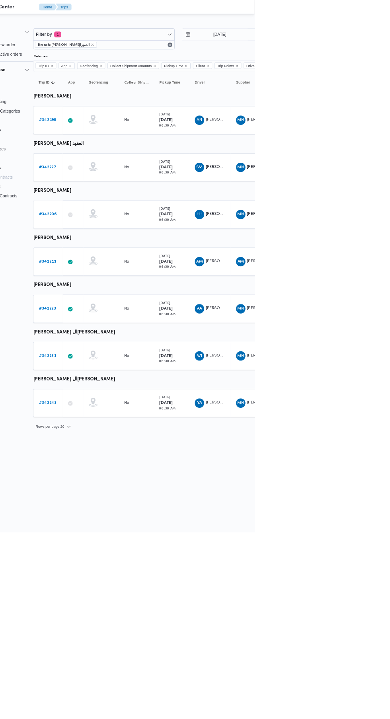
click at [119, 481] on b "# 342231" at bounding box center [110, 480] width 23 height 5
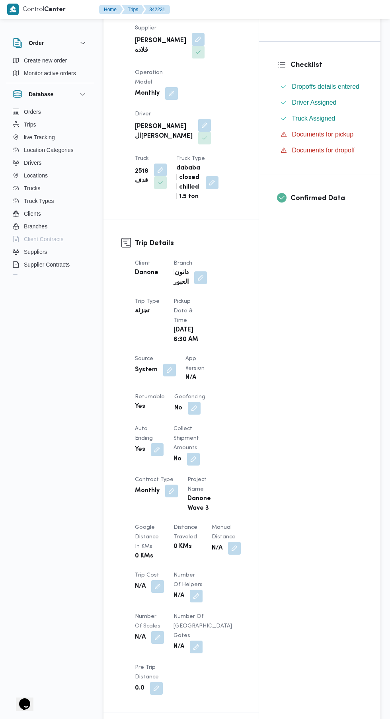
click at [288, 414] on div "Assignees Checklist Dropoffs details entered Driver Assigned Truck Assigned Doc…" at bounding box center [319, 460] width 121 height 950
click at [163, 369] on button "button" at bounding box center [169, 369] width 13 height 13
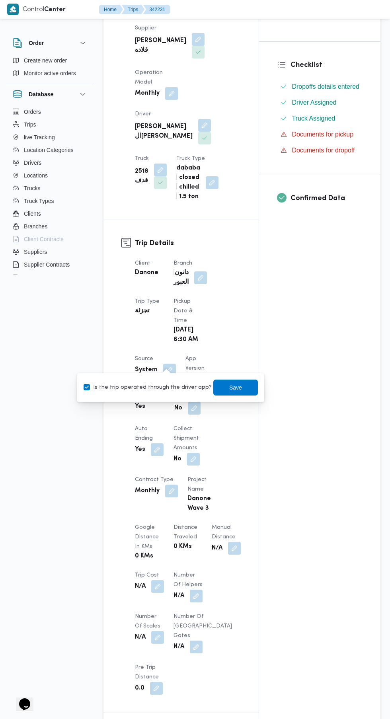
click at [151, 386] on label "Is the trip operated through the driver app?" at bounding box center [148, 388] width 128 height 10
checkbox input "false"
click at [231, 387] on span "Save" at bounding box center [235, 388] width 13 height 10
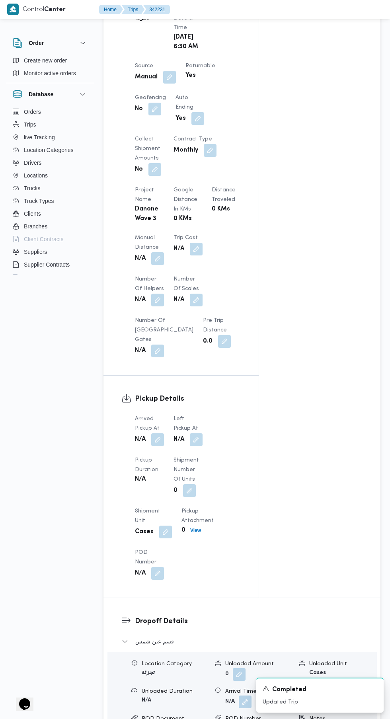
scroll to position [454, 0]
click at [158, 433] on button "button" at bounding box center [157, 439] width 13 height 13
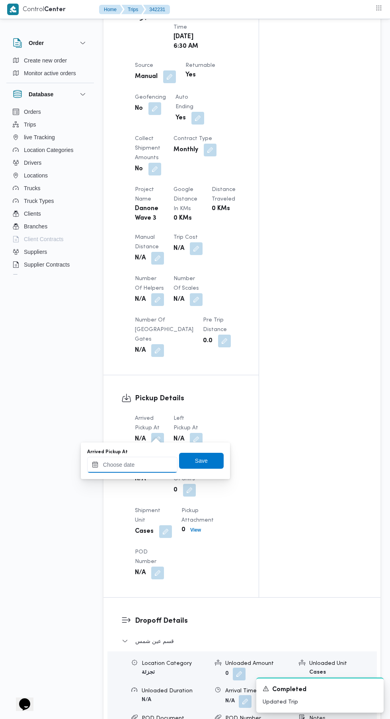
click at [154, 464] on input "Arrived Pickup At" at bounding box center [132, 465] width 90 height 16
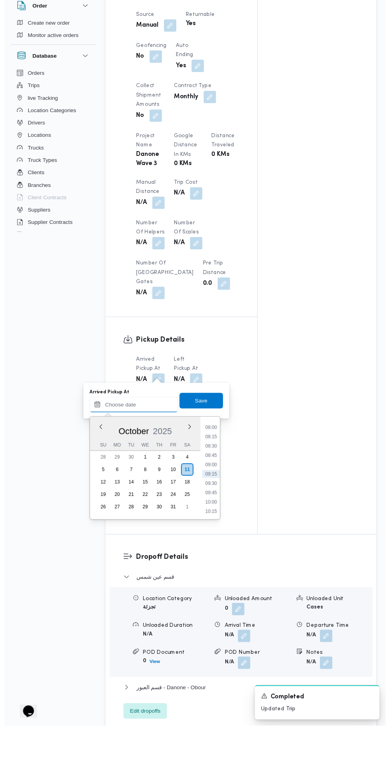
scroll to position [467, 0]
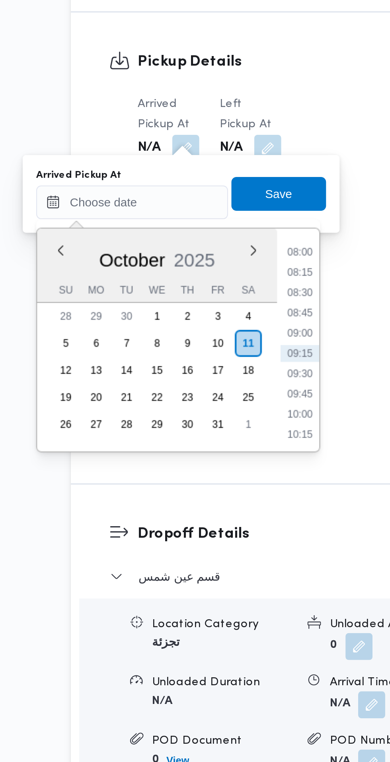
click at [216, 476] on li "08:00" at bounding box center [211, 474] width 18 height 8
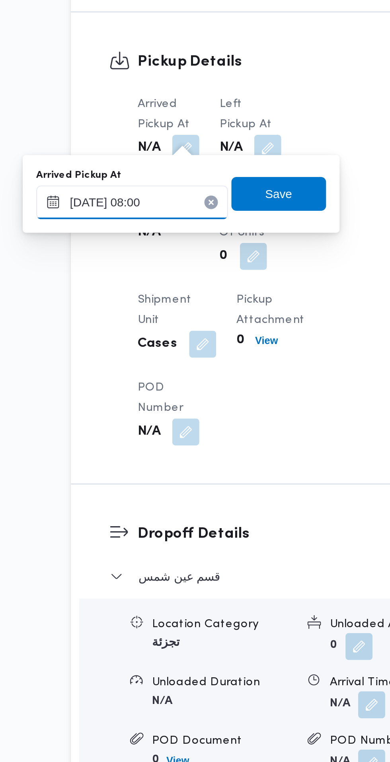
click at [149, 451] on input "[DATE] 08:00" at bounding box center [132, 451] width 90 height 16
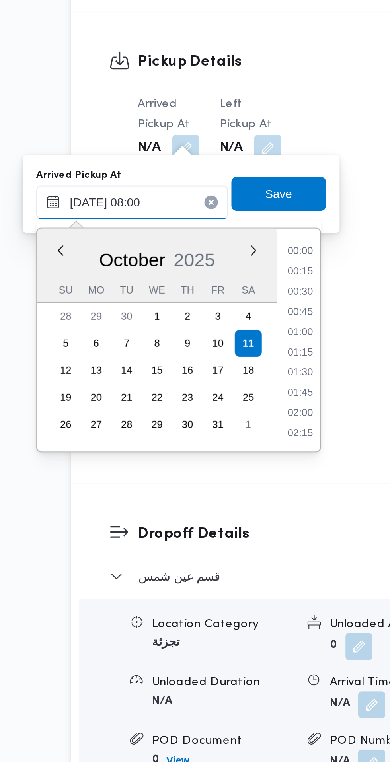
scroll to position [257, 0]
click at [215, 502] on li "07:30" at bounding box center [211, 503] width 18 height 8
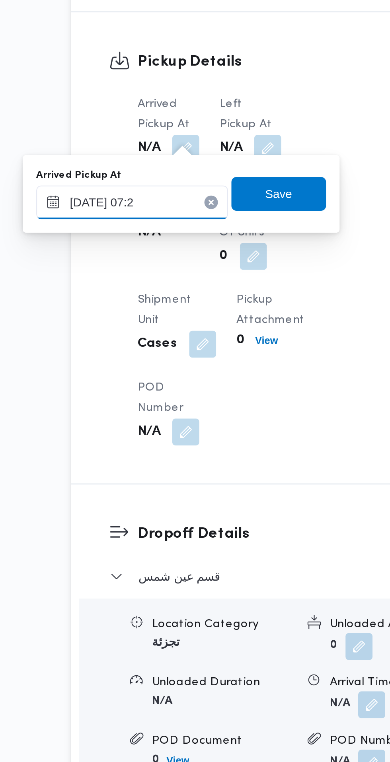
type input "[DATE] 07:20"
click at [208, 451] on span "Save" at bounding box center [201, 447] width 13 height 10
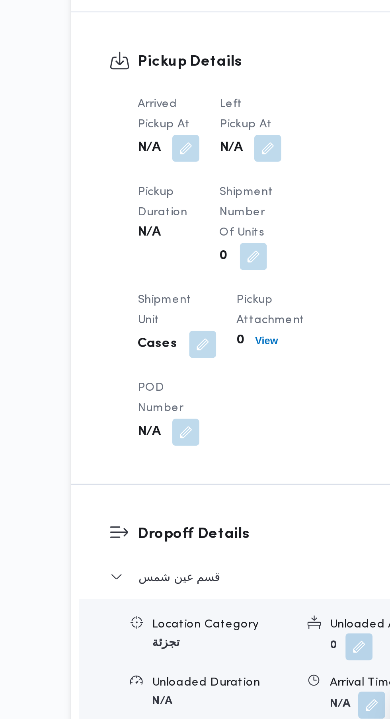
click at [202, 422] on button "button" at bounding box center [196, 425] width 13 height 13
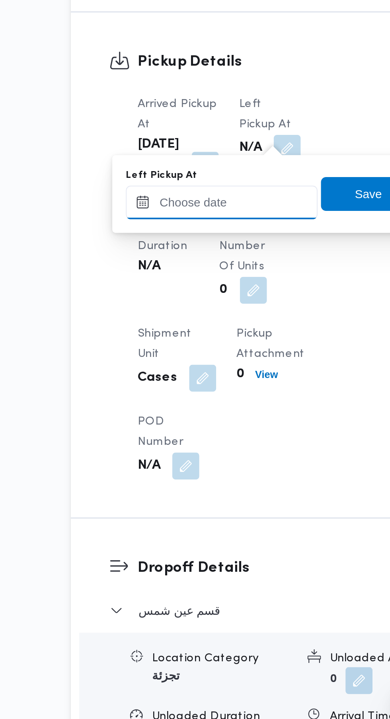
click at [187, 448] on input "Left Pickup At" at bounding box center [174, 451] width 90 height 16
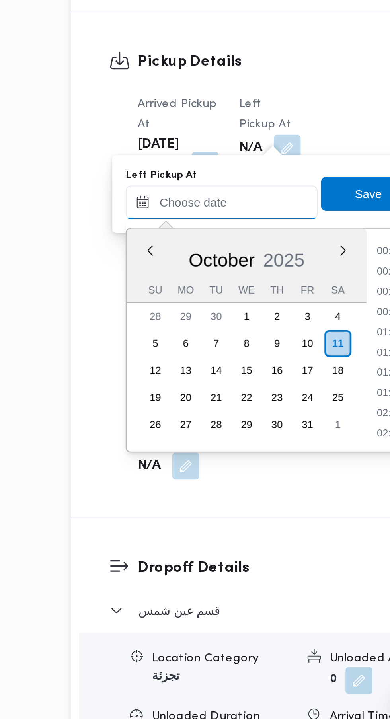
scroll to position [305, 0]
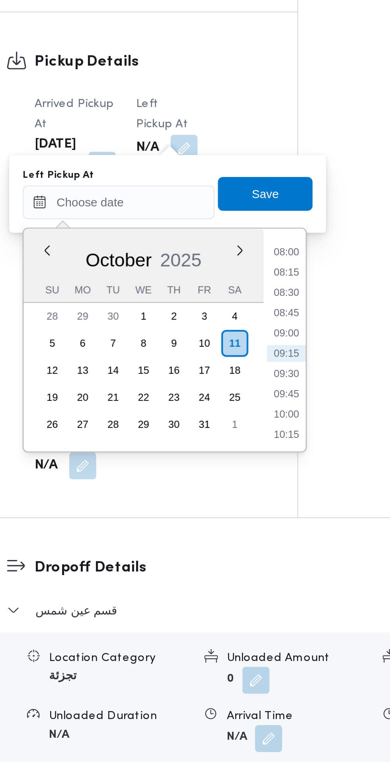
click at [256, 503] on li "08:45" at bounding box center [253, 503] width 18 height 8
type input "[DATE] 08:45"
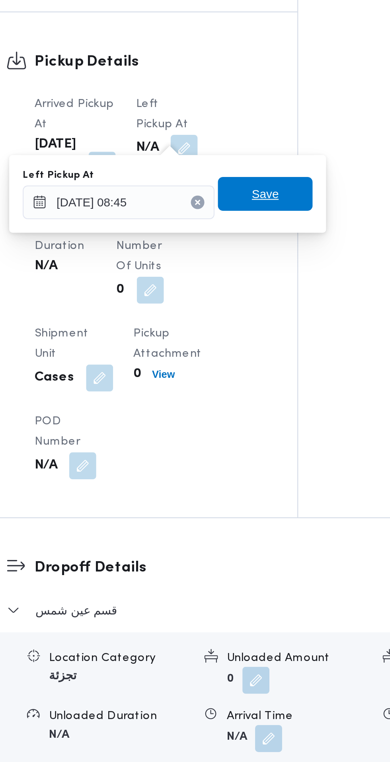
click at [254, 449] on span "Save" at bounding box center [243, 447] width 45 height 16
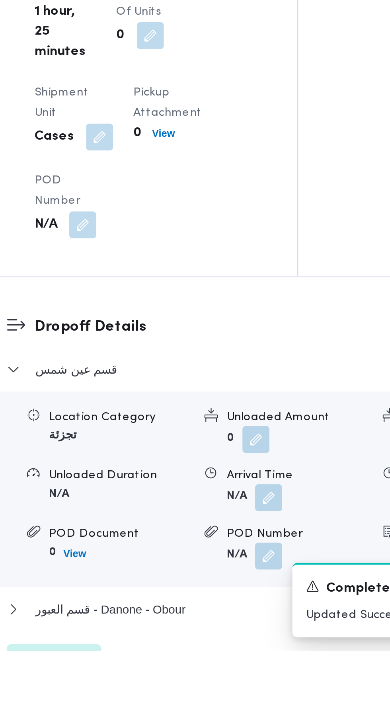
scroll to position [546, 0]
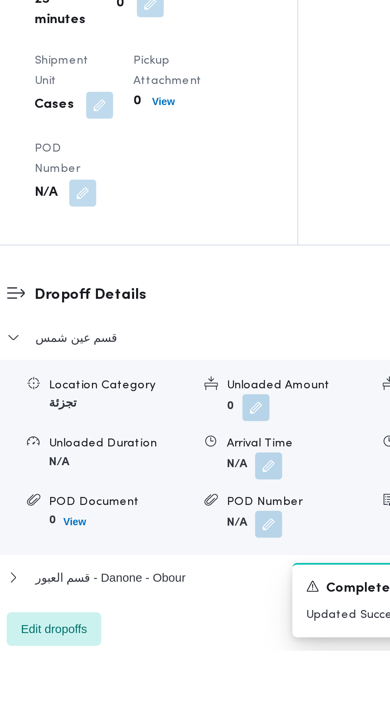
click at [248, 638] on button "button" at bounding box center [245, 631] width 13 height 13
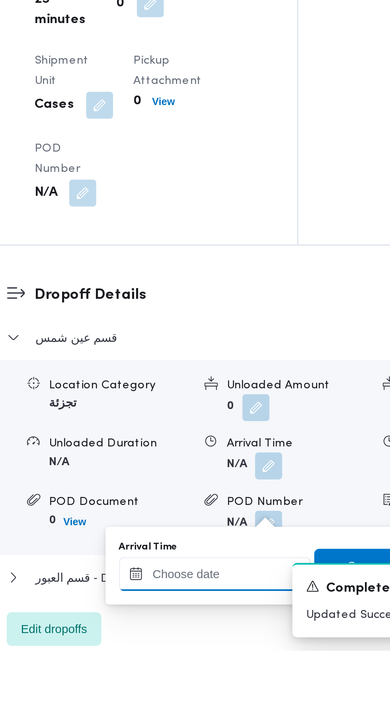
click at [221, 684] on input "Arrival Time" at bounding box center [220, 682] width 90 height 16
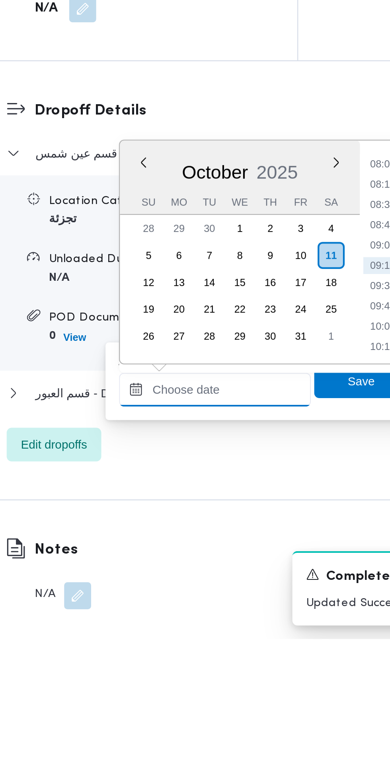
scroll to position [583, 0]
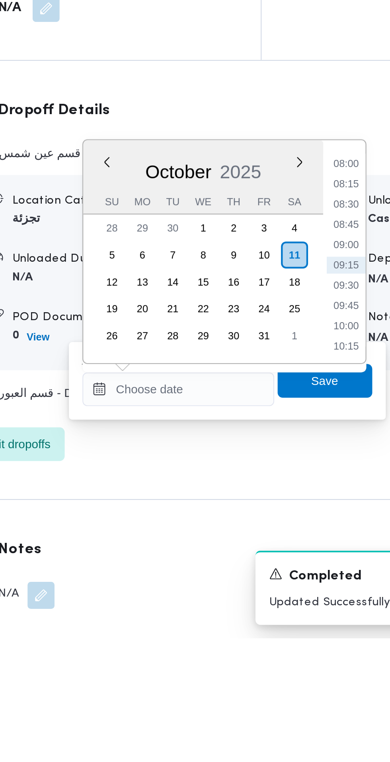
click at [299, 585] on li "09:15" at bounding box center [299, 586] width 18 height 8
type input "[DATE] 09:15"
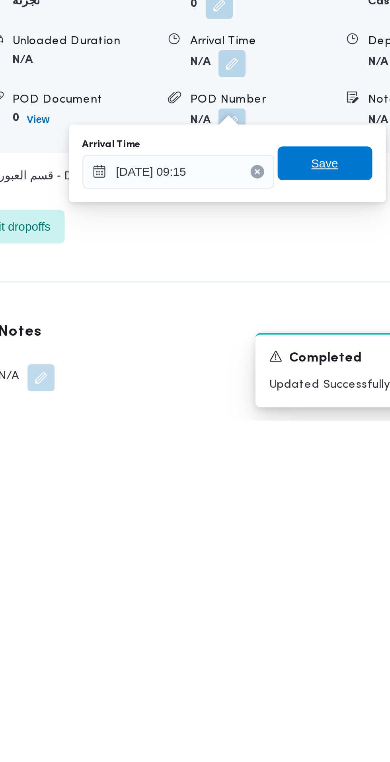
click at [297, 643] on span "Save" at bounding box center [288, 641] width 45 height 16
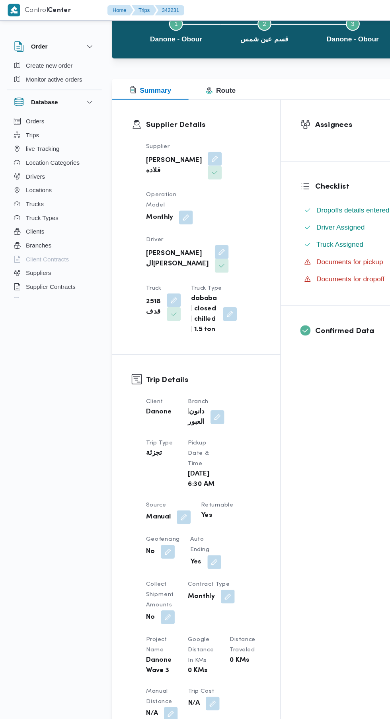
scroll to position [0, 0]
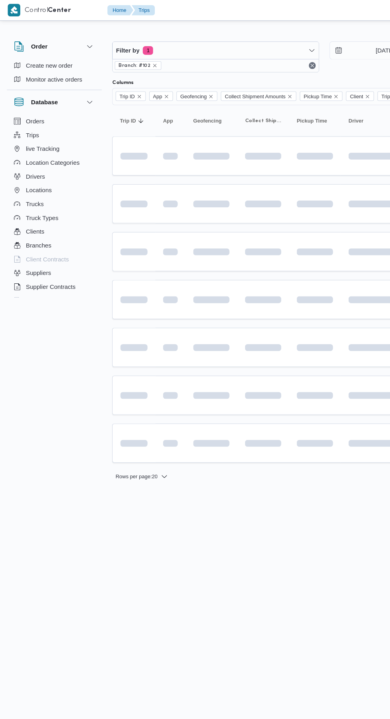
scroll to position [0, 12]
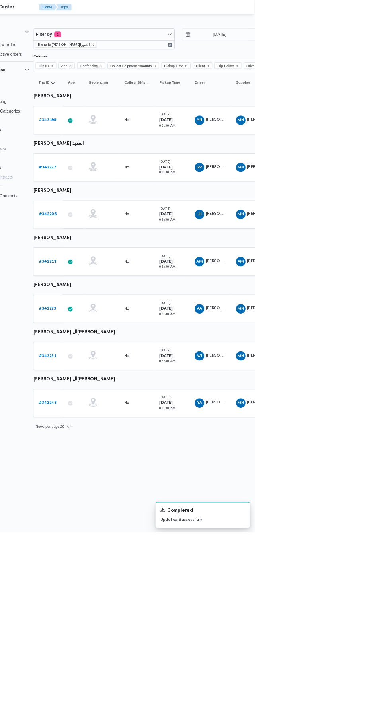
click at [110, 416] on b "# 342223" at bounding box center [110, 416] width 23 height 5
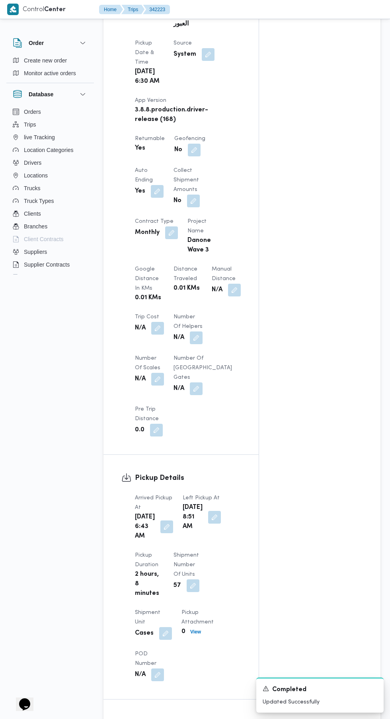
scroll to position [420, 0]
click at [380, 394] on div "Trip# 342223 In Progress Duplicate Trip Danone - Obour Step 2 is incomplete 2 ق…" at bounding box center [190, 543] width 390 height 1884
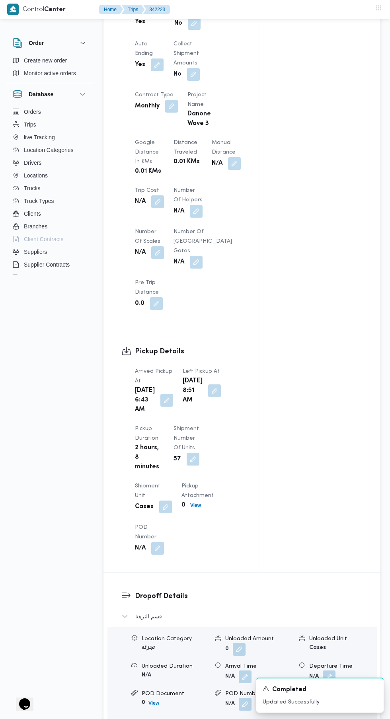
scroll to position [603, 0]
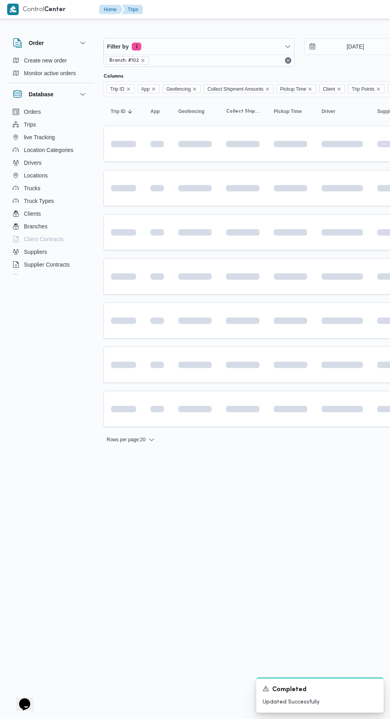
scroll to position [0, 12]
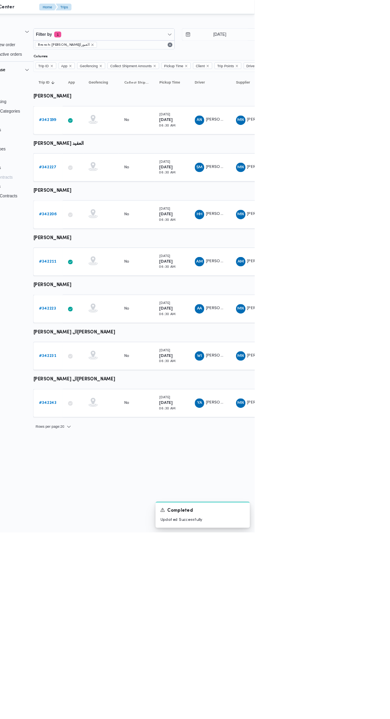
click at [110, 353] on b "# 342211" at bounding box center [110, 352] width 23 height 5
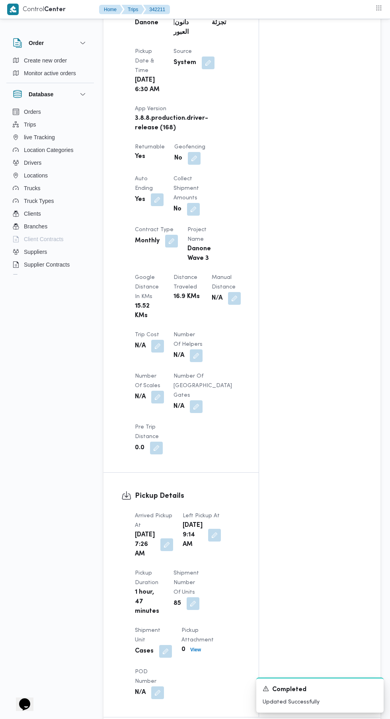
scroll to position [467, 0]
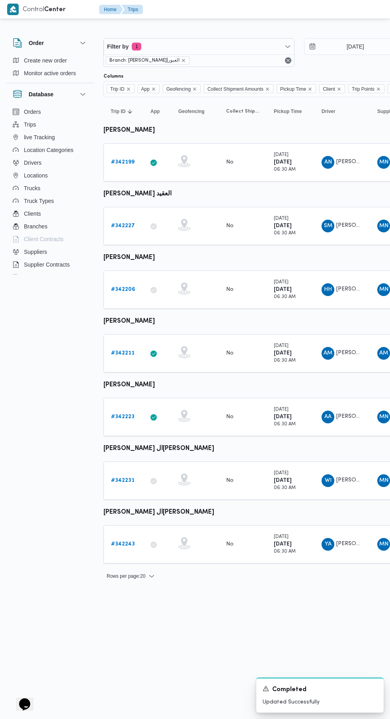
scroll to position [0, 12]
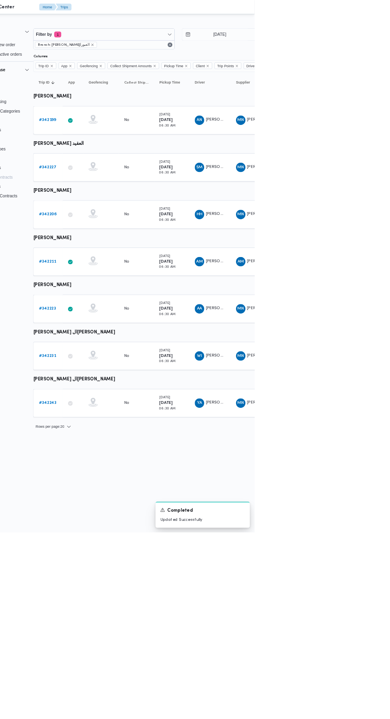
click at [110, 162] on b "# 342199" at bounding box center [110, 161] width 23 height 5
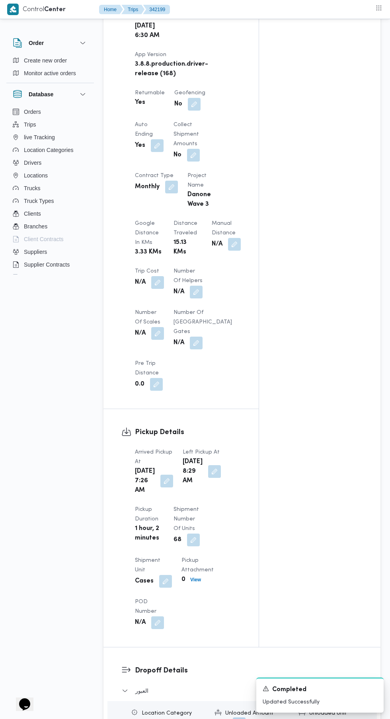
scroll to position [521, 0]
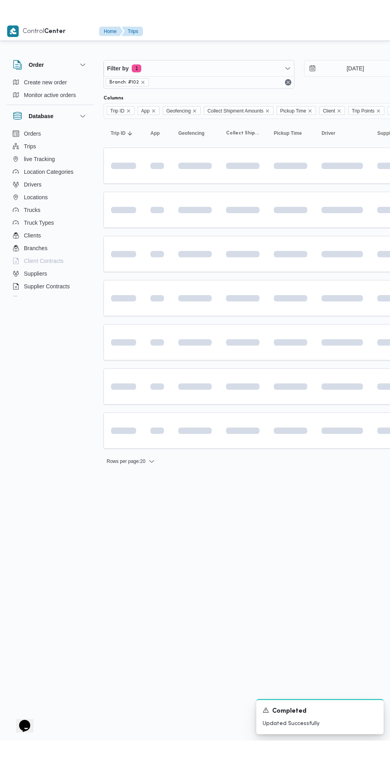
scroll to position [0, 12]
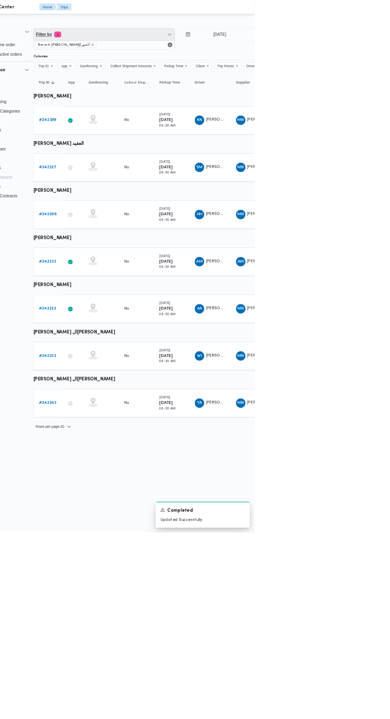
click at [142, 47] on span "Filter by 1" at bounding box center [186, 47] width 190 height 16
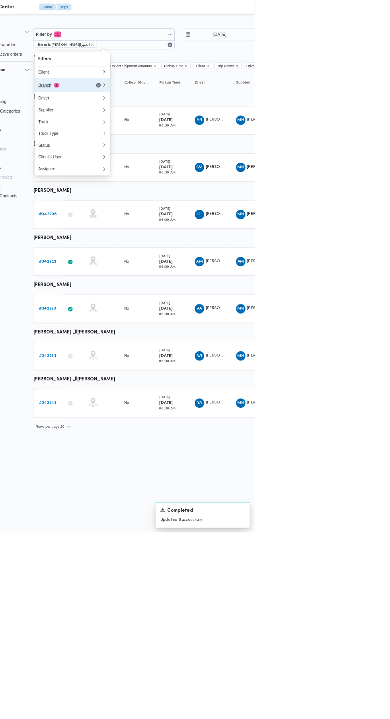
click at [129, 114] on div "Branch 1" at bounding box center [131, 115] width 67 height 6
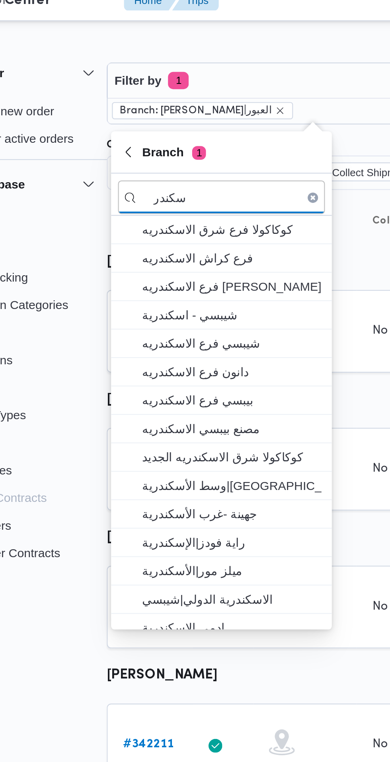
type input "سكندر"
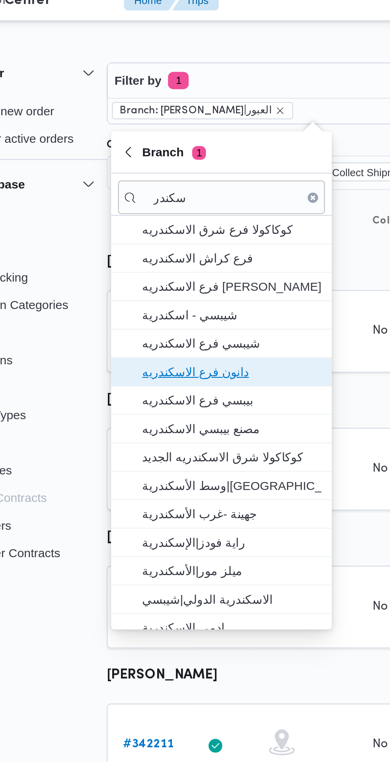
click at [164, 184] on span "دانون فرع الاسكندريه" at bounding box center [148, 181] width 83 height 10
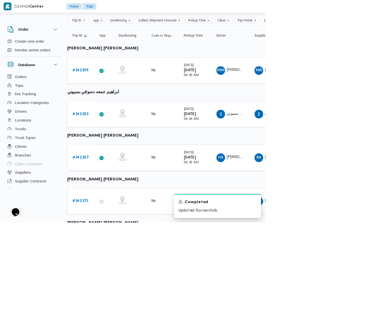
scroll to position [0, 3]
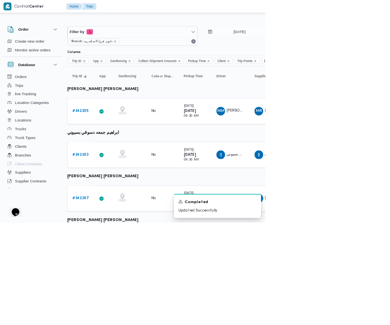
click at [119, 162] on b "# 342255" at bounding box center [119, 161] width 23 height 5
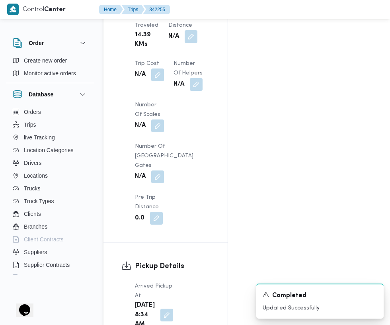
scroll to position [804, 0]
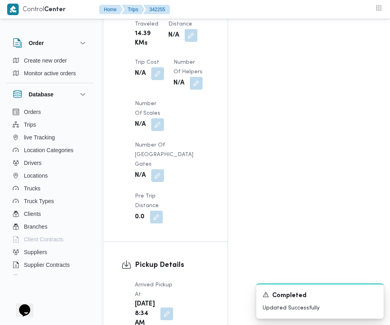
click at [161, 307] on button "button" at bounding box center [166, 313] width 13 height 13
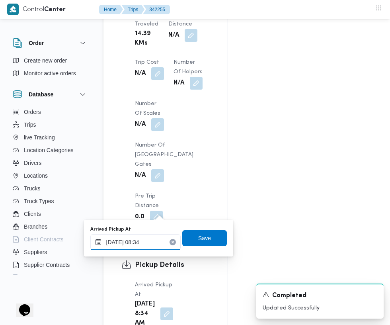
click at [147, 243] on input "[DATE] 08:34" at bounding box center [135, 242] width 90 height 16
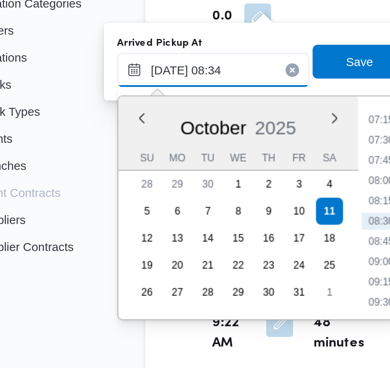
scroll to position [864, 0]
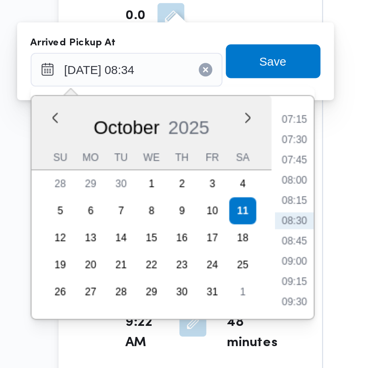
click at [214, 207] on li "07:15" at bounding box center [214, 205] width 18 height 8
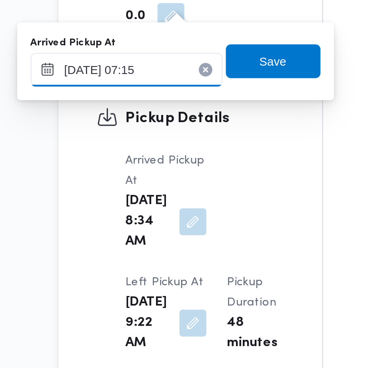
click at [152, 179] on input "[DATE] 07:15" at bounding box center [135, 181] width 90 height 16
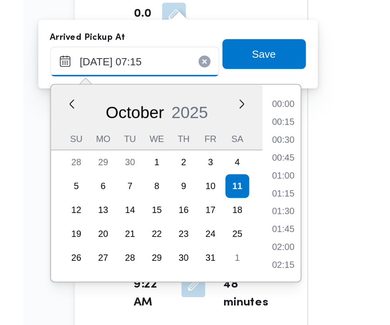
scroll to position [228, 0]
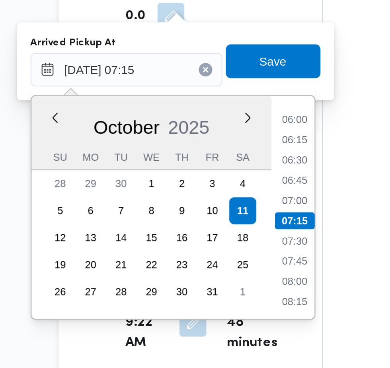
click at [216, 243] on li "07:00" at bounding box center [214, 243] width 18 height 8
type input "[DATE] 07:00"
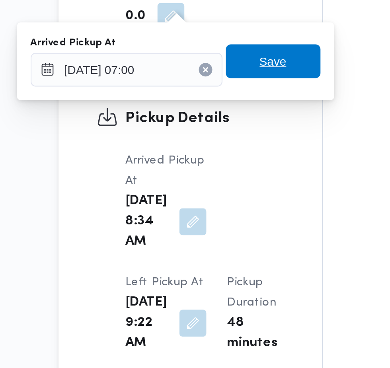
click at [214, 179] on span "Save" at bounding box center [204, 177] width 45 height 16
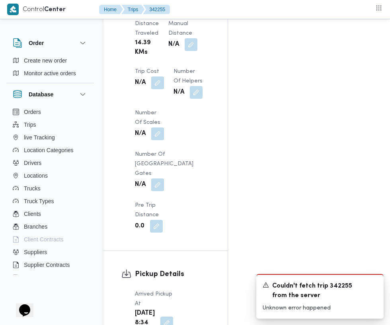
scroll to position [797, 0]
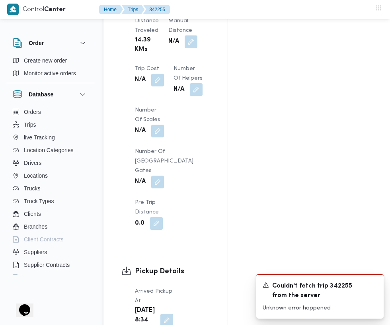
click at [161, 313] on button "button" at bounding box center [166, 319] width 13 height 13
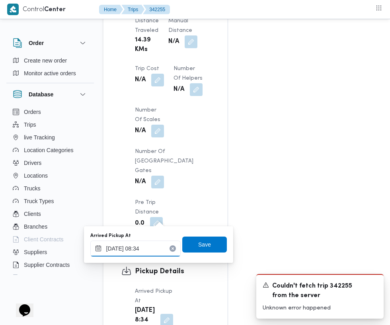
click at [148, 246] on input "[DATE] 08:34" at bounding box center [135, 248] width 90 height 16
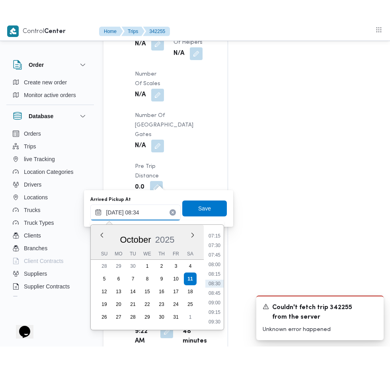
scroll to position [858, 0]
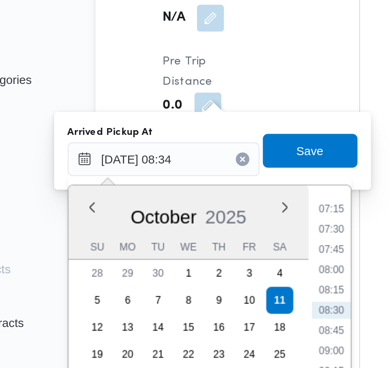
click at [216, 212] on li "07:15" at bounding box center [214, 211] width 18 height 8
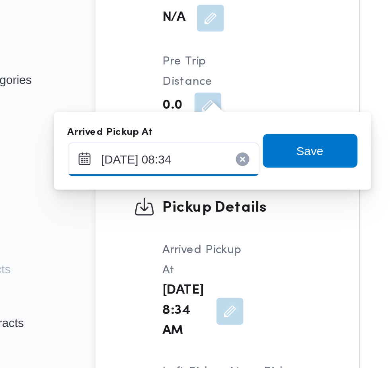
click at [153, 189] on input "[DATE] 08:34" at bounding box center [135, 187] width 90 height 16
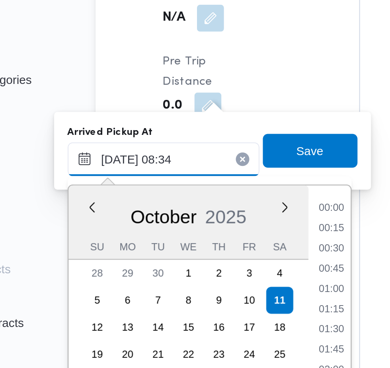
scroll to position [276, 0]
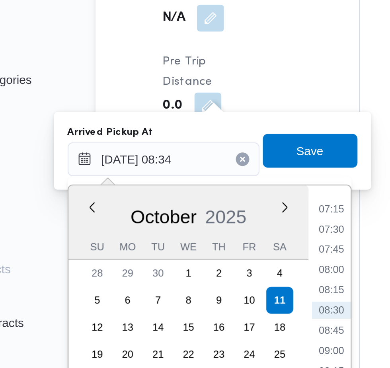
click at [212, 211] on li "07:15" at bounding box center [214, 211] width 18 height 8
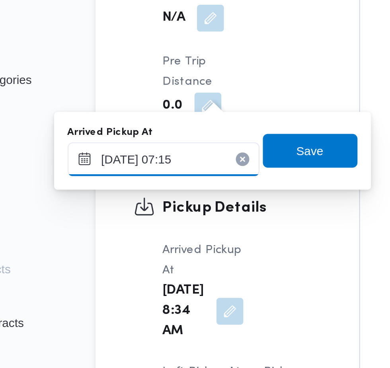
click at [156, 189] on input "[DATE] 07:15" at bounding box center [135, 187] width 90 height 16
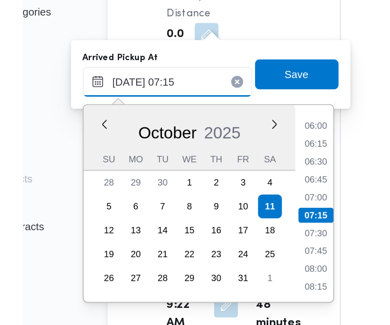
scroll to position [858, 0]
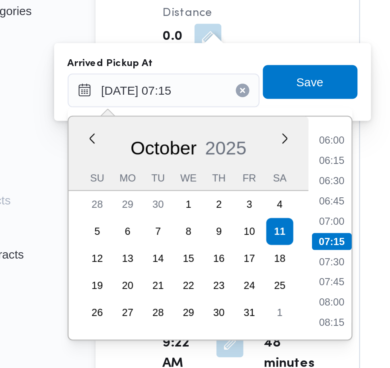
click at [220, 249] on li "07:00" at bounding box center [214, 249] width 18 height 8
type input "[DATE] 07:00"
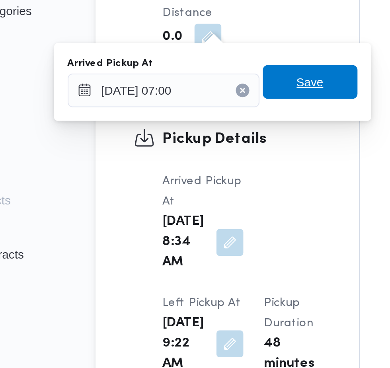
click at [207, 183] on span "Save" at bounding box center [204, 184] width 13 height 10
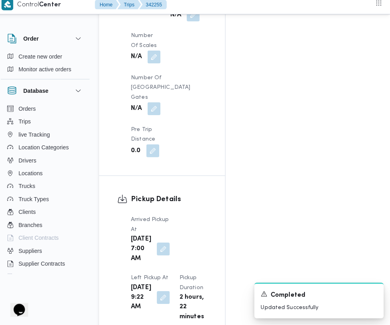
scroll to position [888, 0]
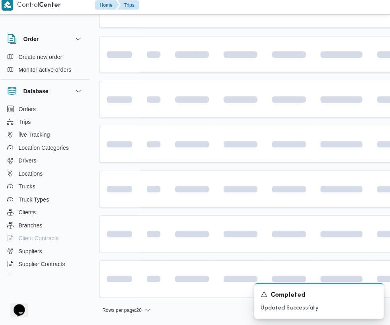
scroll to position [0, 3]
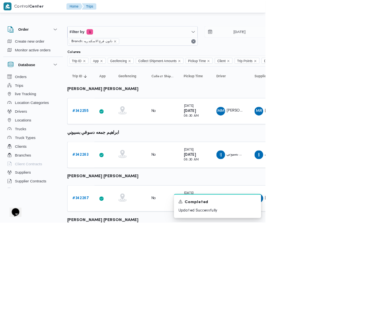
click at [114, 222] on link "# 342263" at bounding box center [120, 226] width 24 height 10
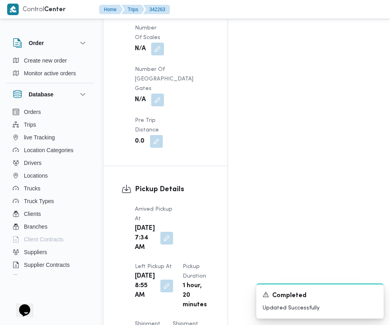
scroll to position [890, 0]
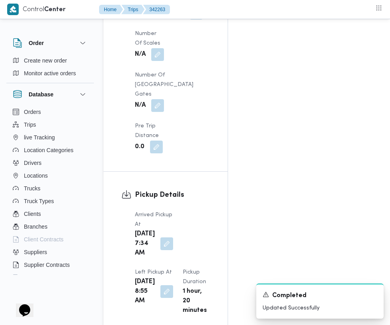
click at [161, 237] on button "button" at bounding box center [166, 243] width 13 height 13
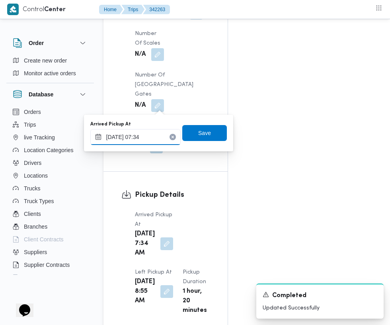
click at [153, 134] on input "[DATE] 07:34" at bounding box center [135, 137] width 90 height 16
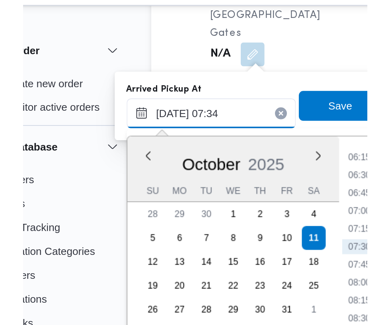
scroll to position [950, 0]
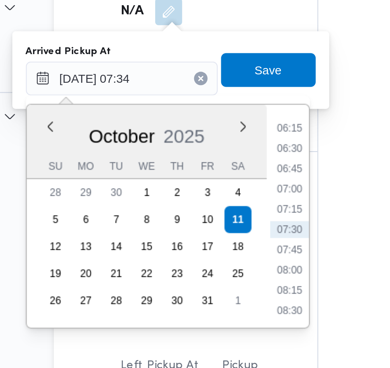
click at [217, 149] on li "07:30" at bounding box center [214, 148] width 18 height 8
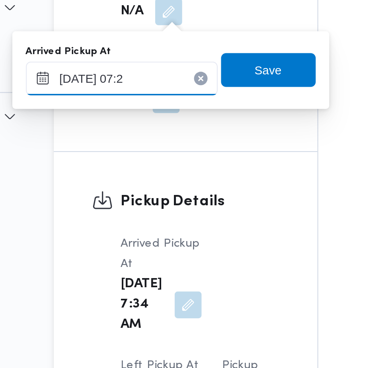
type input "[DATE] 07:20"
click at [214, 74] on span "Save" at bounding box center [204, 72] width 45 height 16
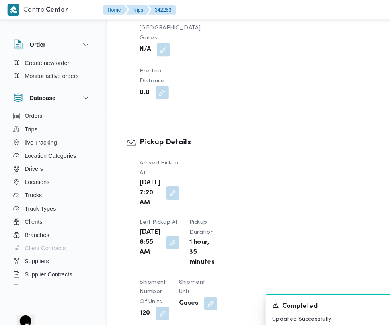
scroll to position [947, 0]
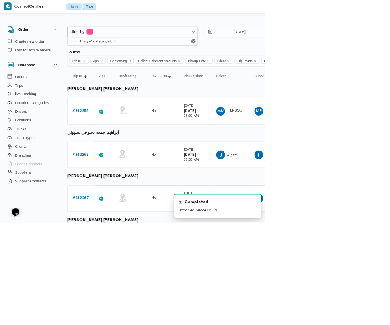
scroll to position [0, 13]
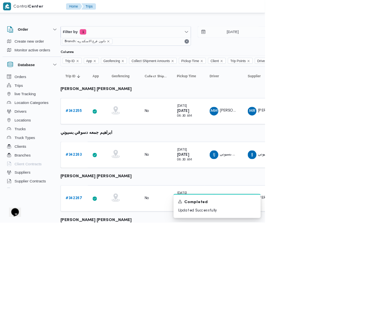
click at [112, 292] on link "# 342267" at bounding box center [110, 290] width 24 height 10
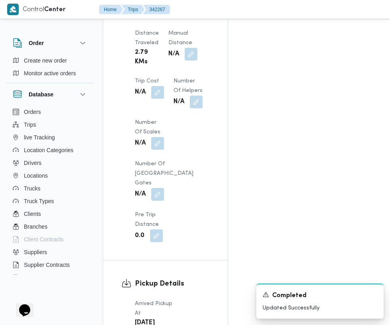
scroll to position [794, 0]
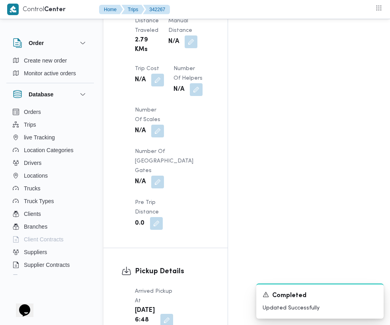
click at [167, 313] on button "button" at bounding box center [166, 319] width 13 height 13
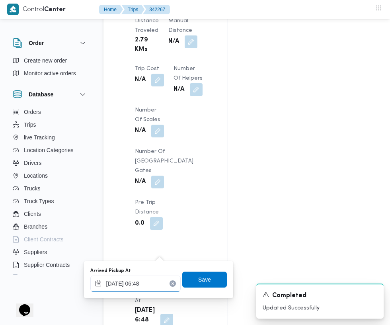
click at [152, 283] on input "[DATE] 06:48" at bounding box center [135, 283] width 90 height 16
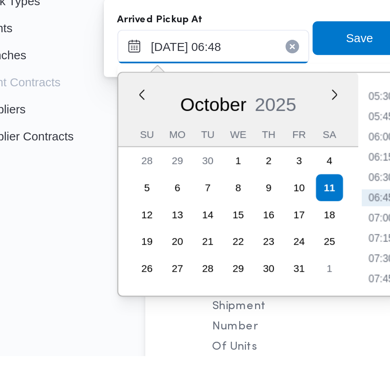
scroll to position [855, 0]
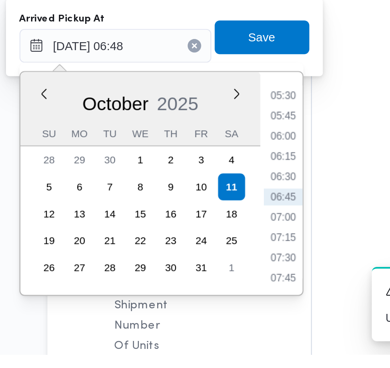
click at [217, 304] on li "07:00" at bounding box center [214, 303] width 18 height 8
type input "[DATE] 07:00"
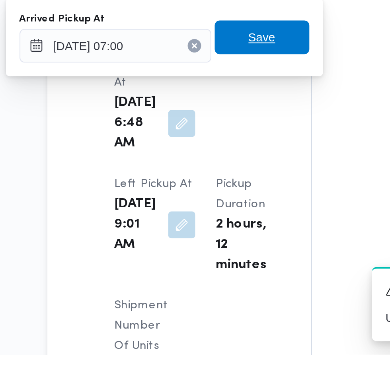
click at [210, 221] on span "Save" at bounding box center [204, 219] width 13 height 10
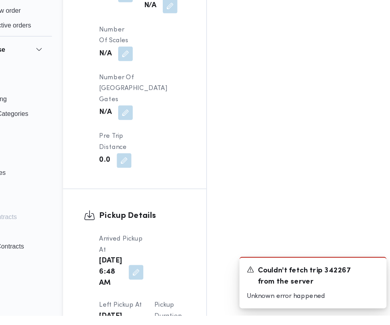
scroll to position [856, 0]
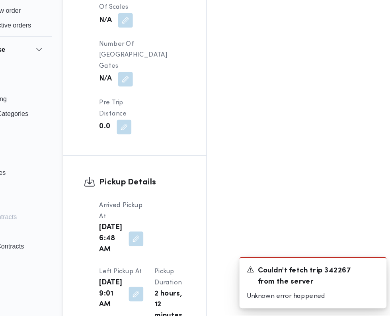
click at [164, 252] on button "button" at bounding box center [166, 258] width 13 height 13
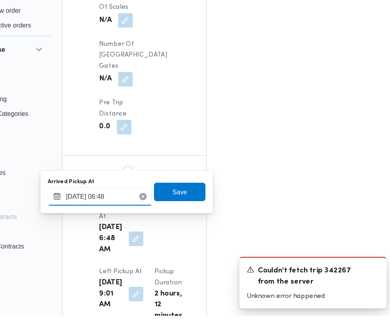
click at [153, 223] on input "[DATE] 06:48" at bounding box center [135, 222] width 90 height 16
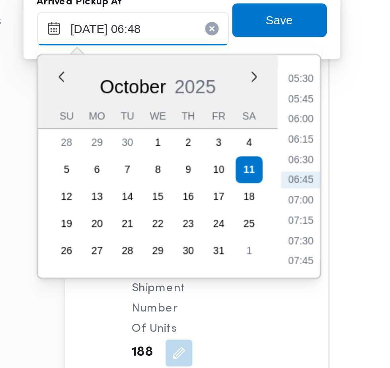
scroll to position [923, 0]
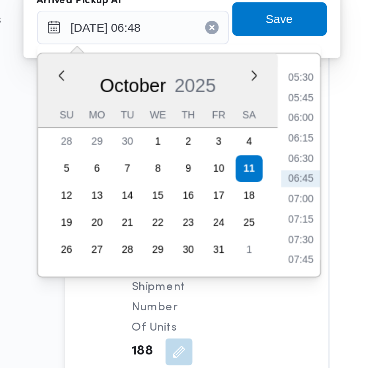
click at [219, 237] on li "07:00" at bounding box center [214, 235] width 18 height 8
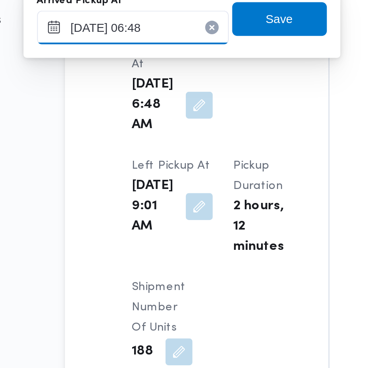
click at [156, 155] on input "[DATE] 06:48" at bounding box center [135, 154] width 90 height 16
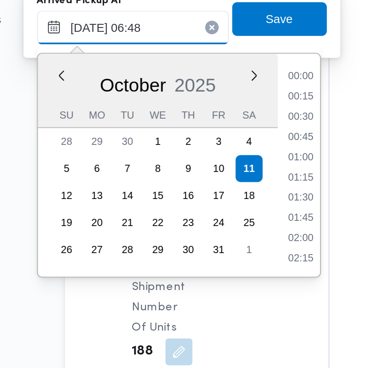
scroll to position [209, 0]
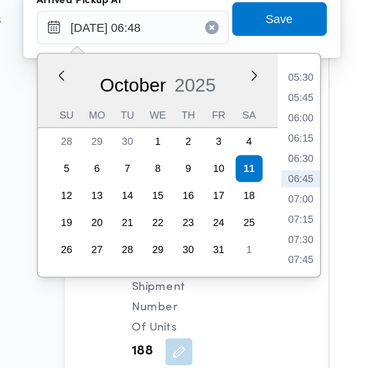
click at [216, 235] on li "07:00" at bounding box center [214, 235] width 18 height 8
type input "[DATE] 07:00"
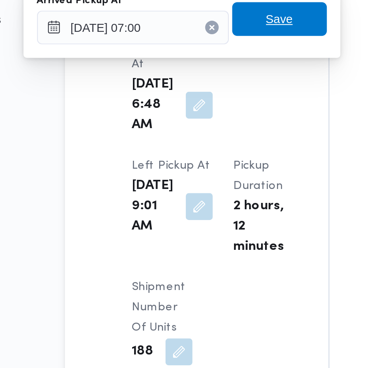
click at [208, 150] on span "Save" at bounding box center [204, 150] width 13 height 10
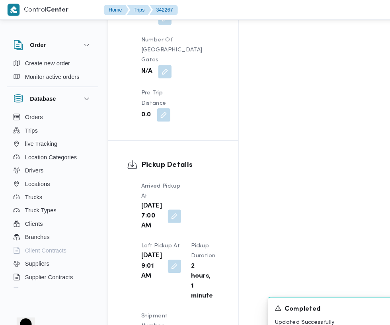
scroll to position [946, 0]
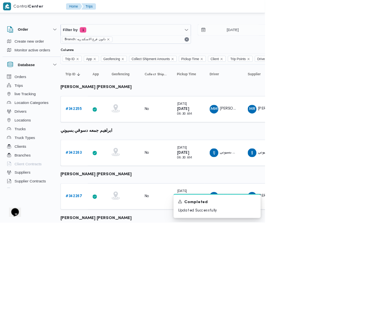
scroll to position [0, 13]
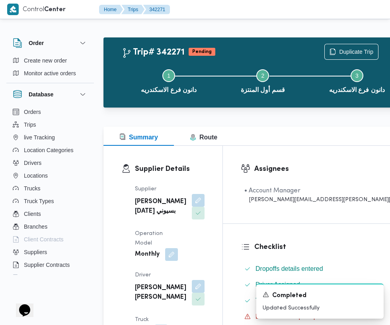
click at [192, 280] on button "button" at bounding box center [198, 286] width 13 height 13
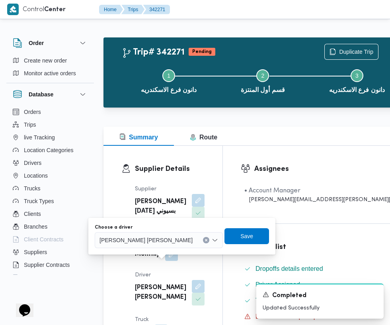
click at [196, 240] on input "Choose a driver" at bounding box center [196, 240] width 1 height 10
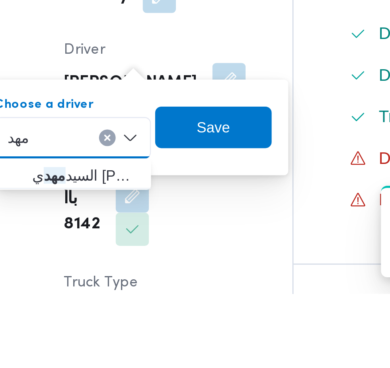
type input "مهد"
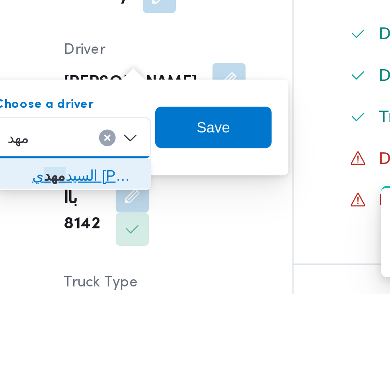
click at [149, 324] on span "ال[PERSON_NAME] ي [PERSON_NAME]" at bounding box center [143, 323] width 41 height 10
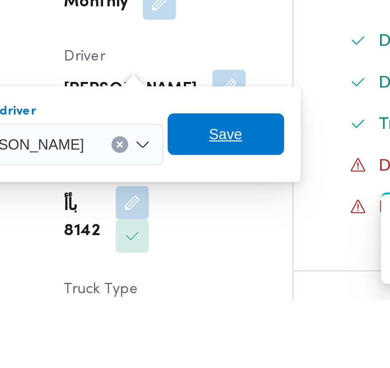
click at [219, 306] on span "Save" at bounding box center [197, 304] width 45 height 16
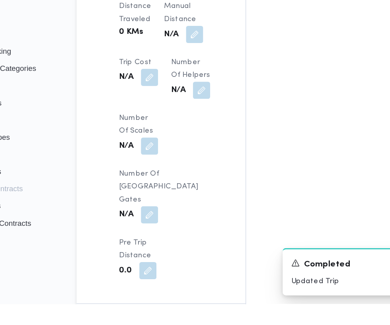
scroll to position [663, 0]
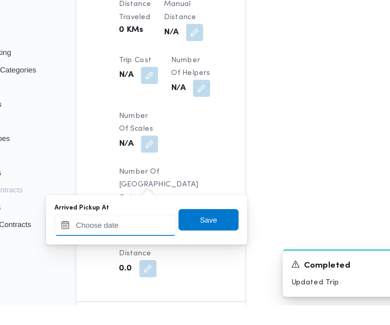
click at [140, 264] on input "Arrived Pickup At" at bounding box center [132, 265] width 90 height 16
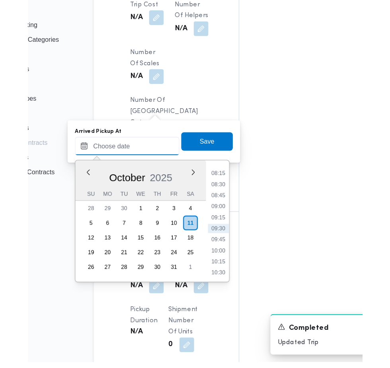
scroll to position [686, 0]
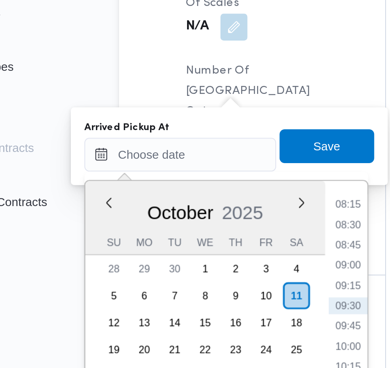
click at [211, 266] on li "08:15" at bounding box center [211, 266] width 18 height 8
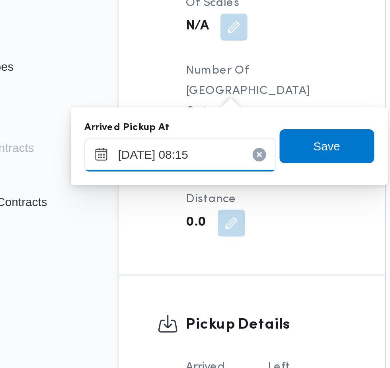
click at [149, 242] on input "[DATE] 08:15" at bounding box center [132, 242] width 90 height 16
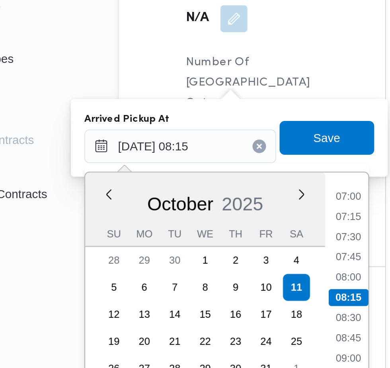
click at [213, 264] on li "07:00" at bounding box center [211, 266] width 18 height 8
type input "[DATE] 07:00"
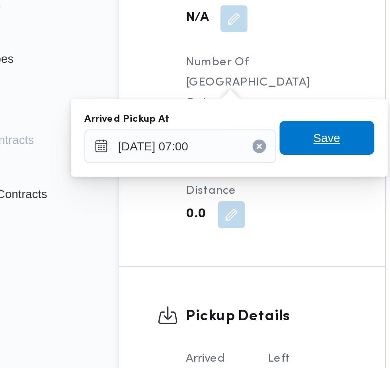
click at [207, 238] on span "Save" at bounding box center [201, 238] width 13 height 10
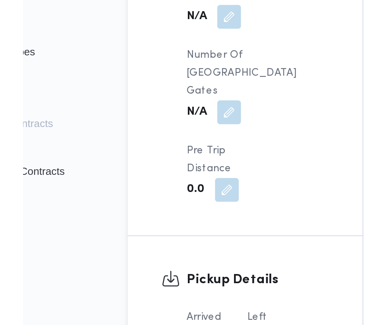
scroll to position [687, 0]
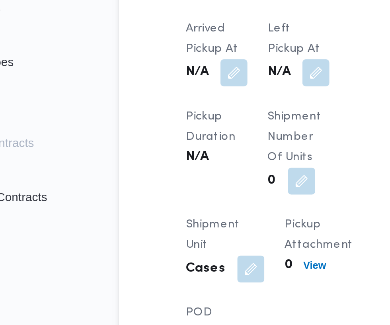
click at [196, 207] on button "button" at bounding box center [196, 206] width 13 height 13
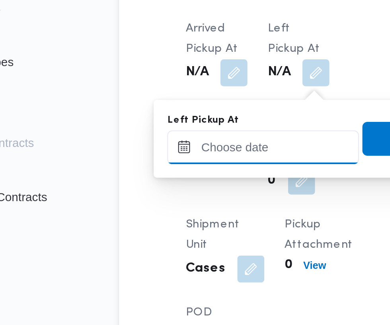
click at [174, 240] on input "Left Pickup At" at bounding box center [171, 241] width 90 height 16
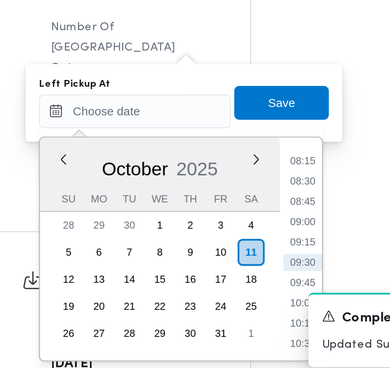
click at [259, 282] on li "08:45" at bounding box center [253, 284] width 18 height 8
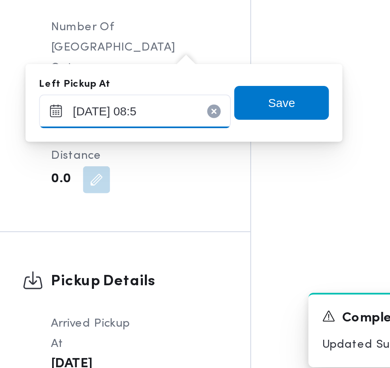
type input "[DATE] 08:55"
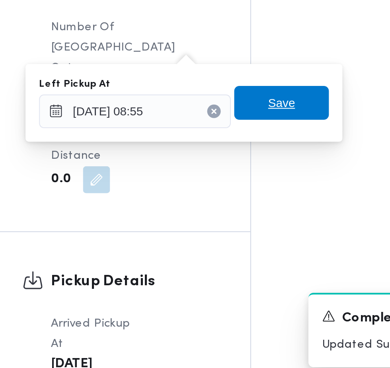
click at [250, 241] on span "Save" at bounding box center [243, 237] width 13 height 10
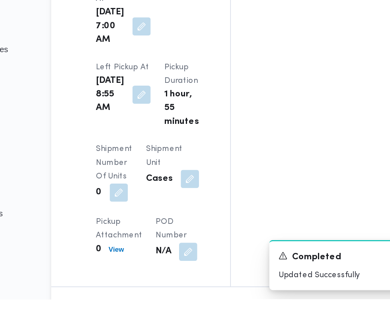
scroll to position [923, 0]
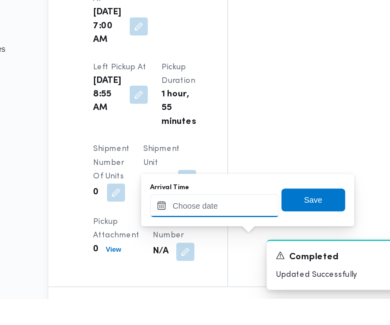
click at [229, 261] on input "Arrival Time" at bounding box center [220, 259] width 90 height 16
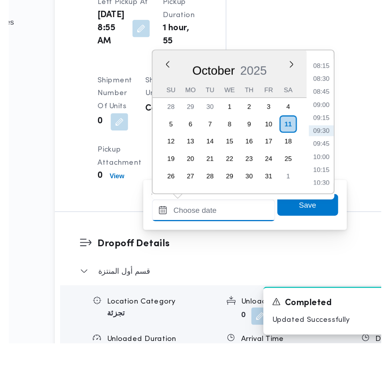
scroll to position [950, 0]
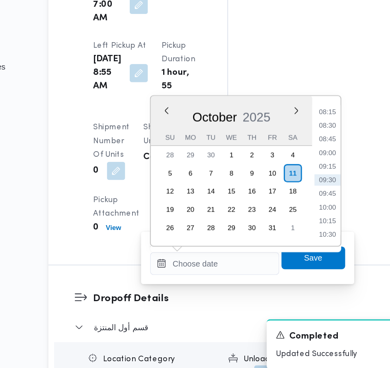
click at [305, 224] on ul "00:00 00:15 00:30 00:45 01:00 01:15 01:30 01:45 02:00 02:15 02:30 02:45 03:00 0…" at bounding box center [299, 223] width 18 height 92
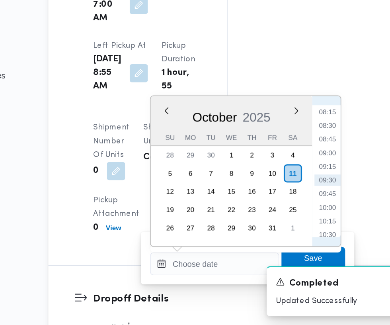
click at [303, 221] on li "09:30" at bounding box center [299, 223] width 18 height 8
type input "[DATE] 09:30"
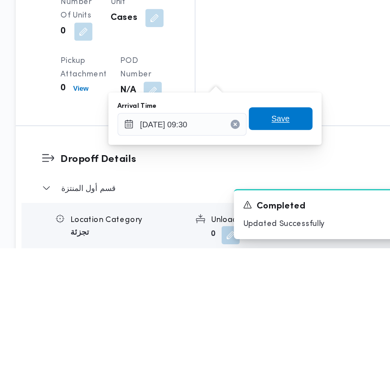
click at [299, 280] on span "Save" at bounding box center [288, 277] width 45 height 16
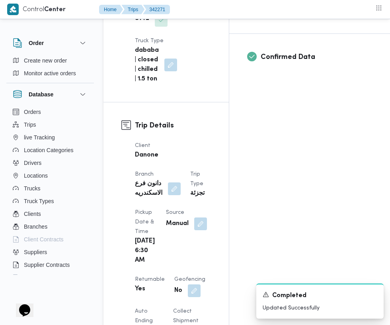
scroll to position [322, 0]
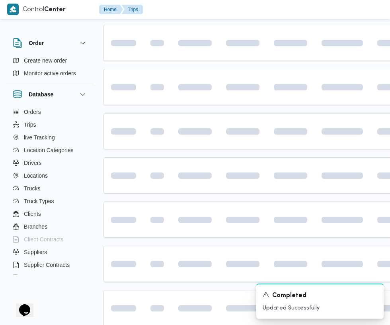
scroll to position [0, 13]
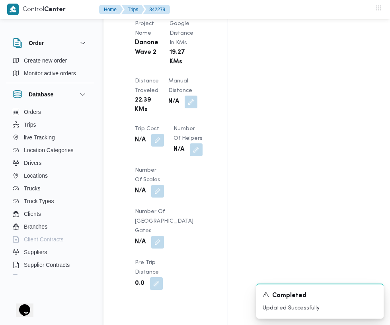
scroll to position [741, 0]
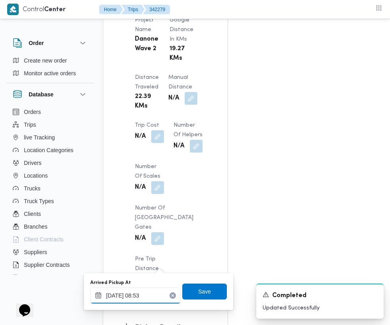
click at [148, 292] on input "[DATE] 08:53" at bounding box center [135, 295] width 90 height 16
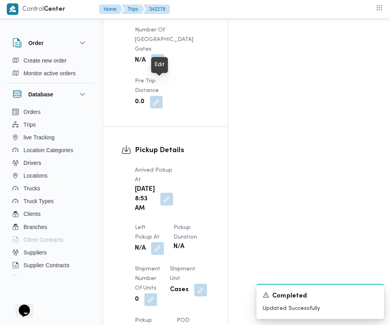
scroll to position [918, 0]
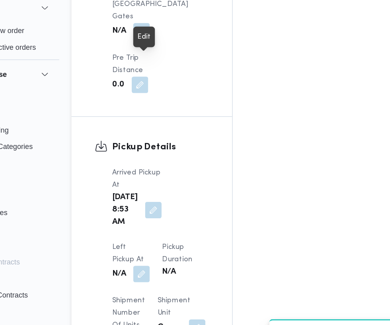
click at [162, 192] on button "button" at bounding box center [166, 198] width 13 height 13
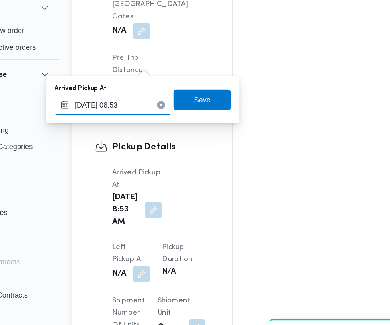
click at [143, 117] on input "[DATE] 08:53" at bounding box center [135, 118] width 90 height 16
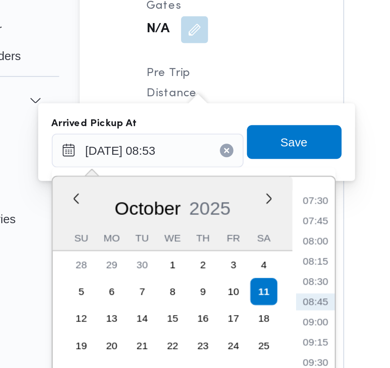
click at [218, 140] on li "07:30" at bounding box center [214, 141] width 18 height 8
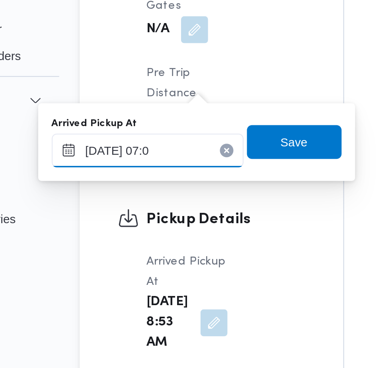
type input "[DATE] 07:00"
click at [211, 116] on span "Save" at bounding box center [204, 114] width 13 height 10
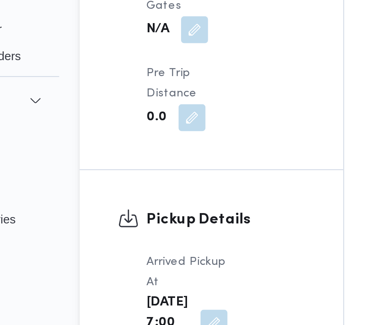
click at [164, 242] on button "button" at bounding box center [157, 248] width 13 height 13
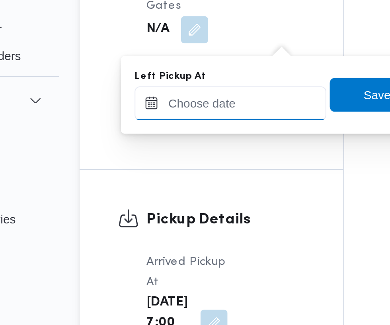
click at [182, 95] on input "Left Pickup At" at bounding box center [174, 95] width 90 height 16
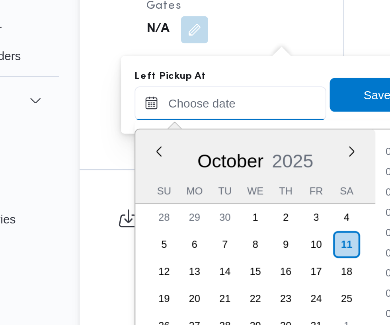
scroll to position [314, 0]
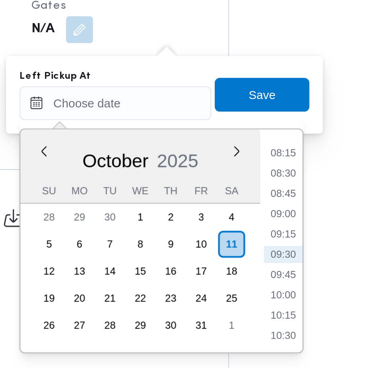
click at [255, 139] on li "08:45" at bounding box center [253, 138] width 18 height 8
type input "[DATE] 08:45"
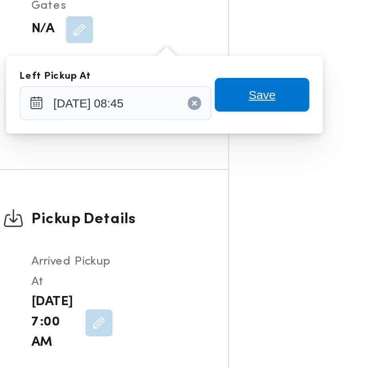
click at [251, 93] on span "Save" at bounding box center [243, 92] width 45 height 16
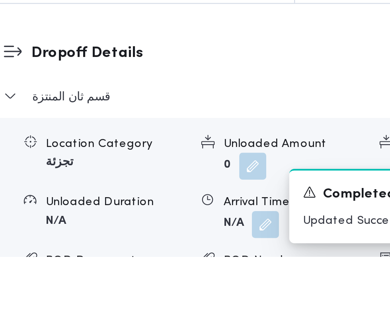
scroll to position [934, 0]
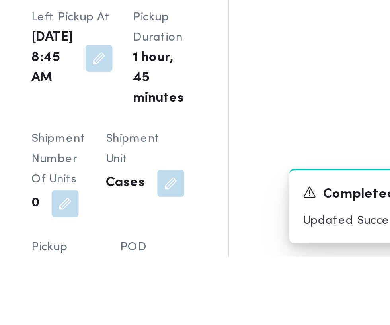
click at [245, 325] on div "A new notification appears Completed Updated Successfully" at bounding box center [310, 301] width 159 height 48
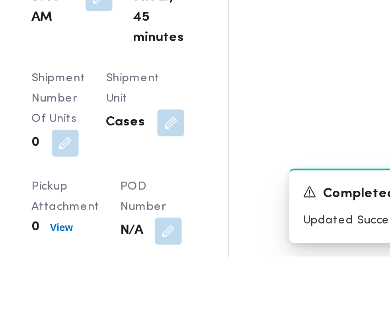
scroll to position [989, 0]
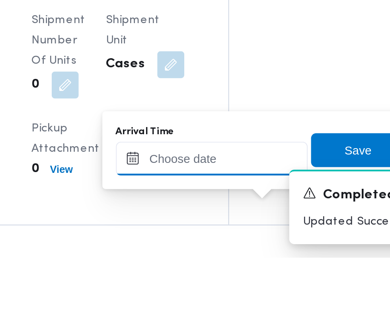
click at [222, 278] on input "Arrival Time" at bounding box center [220, 278] width 90 height 16
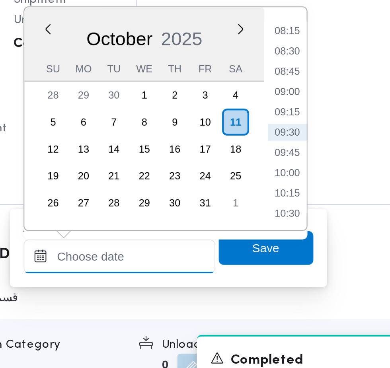
scroll to position [1034, 0]
click at [301, 218] on li "09:15" at bounding box center [299, 222] width 18 height 8
type input "[DATE] 09:15"
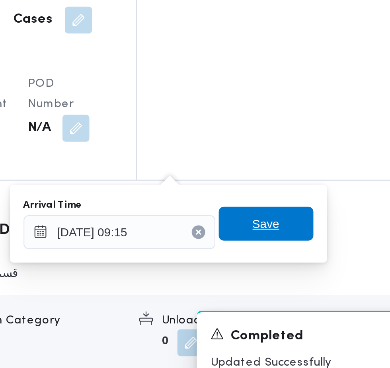
click at [297, 285] on span "Save" at bounding box center [288, 286] width 45 height 16
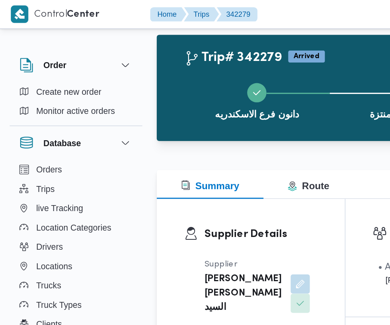
scroll to position [5, 0]
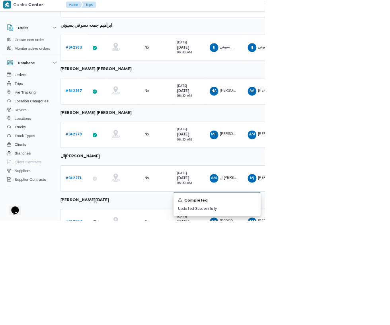
scroll to position [154, 13]
click at [109, 324] on b "# 342287" at bounding box center [110, 326] width 24 height 5
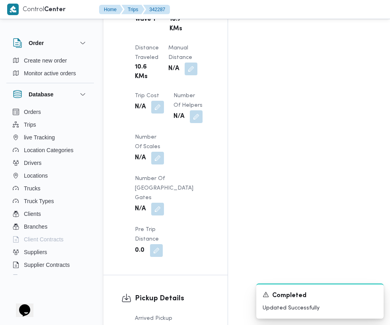
scroll to position [768, 0]
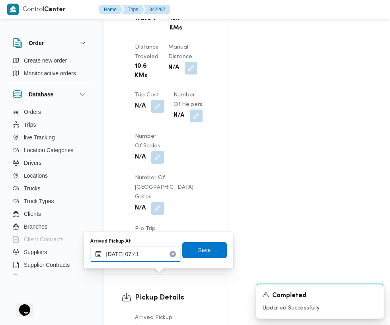
click at [148, 255] on input "[DATE] 07:41" at bounding box center [135, 254] width 90 height 16
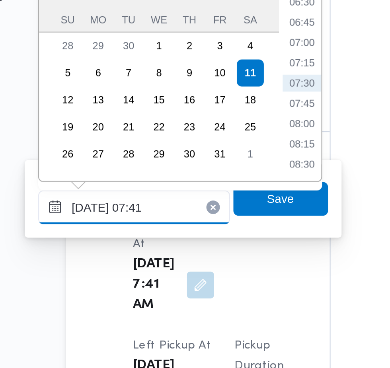
scroll to position [828, 0]
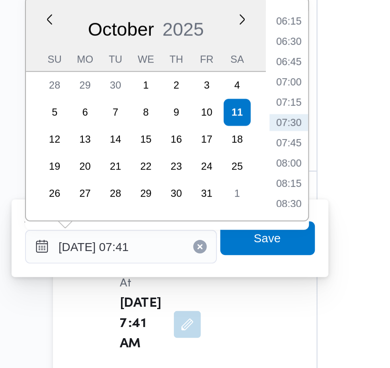
click at [217, 190] on li "07:30" at bounding box center [214, 191] width 18 height 8
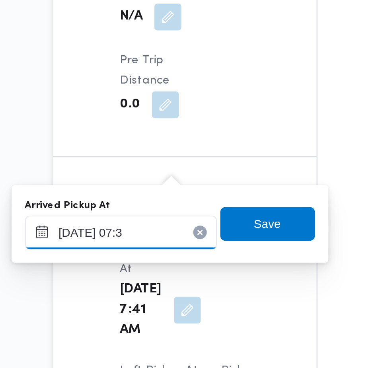
type input "[DATE] 07:35"
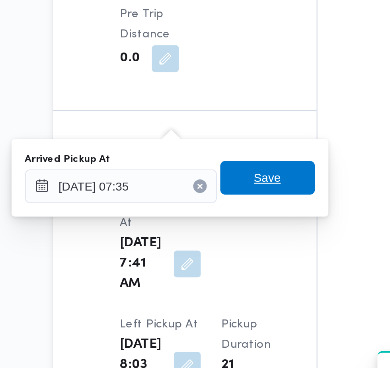
click at [206, 242] on span "Save" at bounding box center [204, 245] width 13 height 10
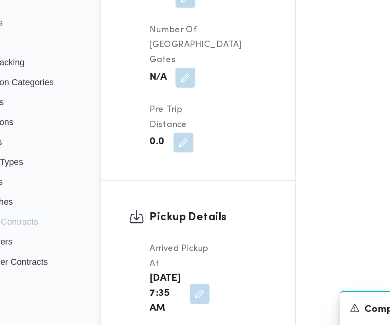
scroll to position [829, 0]
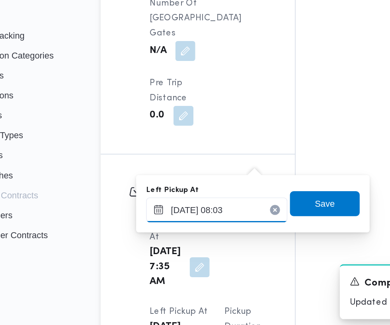
click at [184, 248] on input "[DATE] 08:03" at bounding box center [177, 249] width 90 height 16
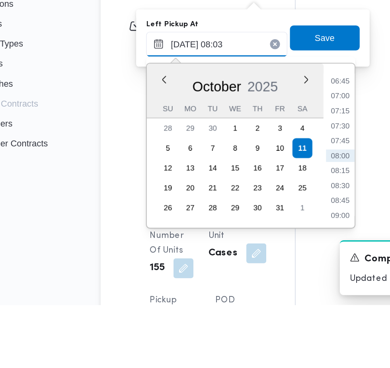
scroll to position [876, 0]
click at [260, 301] on li "08:45" at bounding box center [256, 301] width 18 height 8
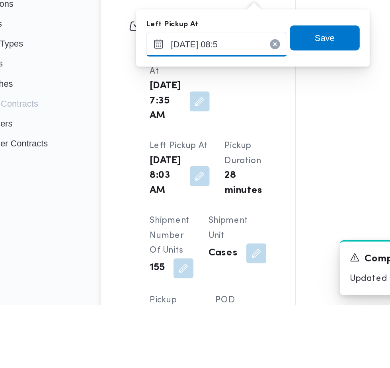
type input "[DATE] 08:55"
click at [249, 197] on span "Save" at bounding box center [246, 197] width 13 height 10
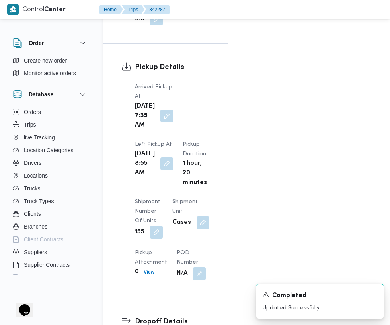
scroll to position [995, 0]
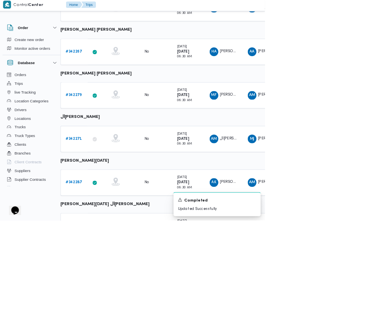
scroll to position [217, 13]
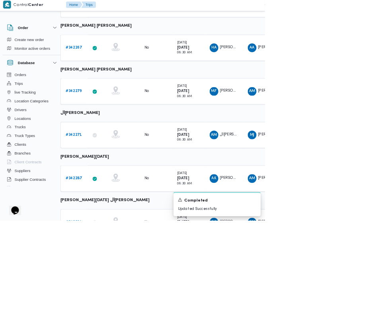
click at [110, 326] on b "# 342291" at bounding box center [109, 326] width 23 height 5
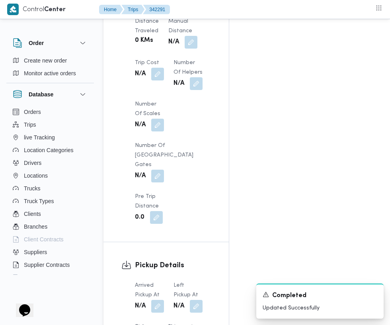
scroll to position [746, 0]
click at [160, 299] on button "button" at bounding box center [157, 305] width 13 height 13
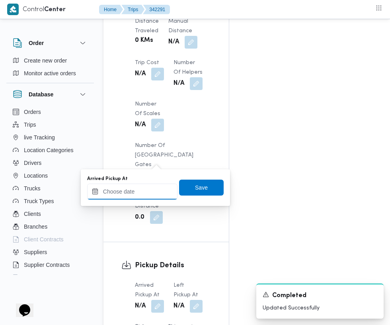
click at [126, 191] on input "Arrived Pickup At" at bounding box center [132, 191] width 90 height 16
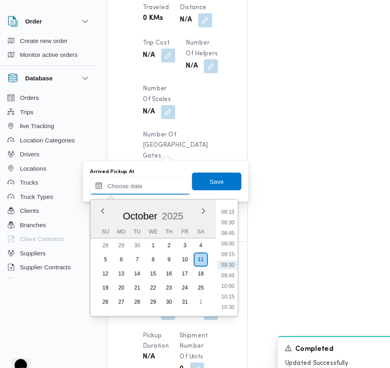
scroll to position [746, 0]
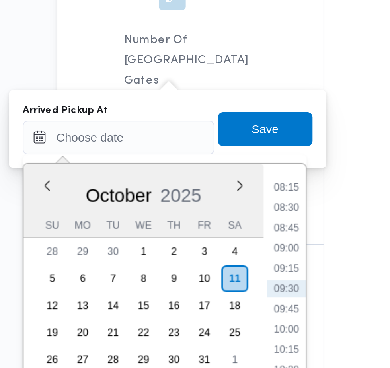
click at [217, 216] on li "08:15" at bounding box center [211, 215] width 18 height 8
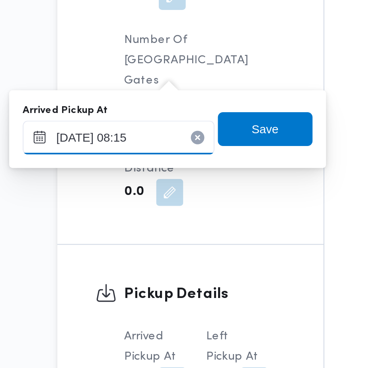
click at [151, 193] on input "[DATE] 08:15" at bounding box center [132, 192] width 90 height 16
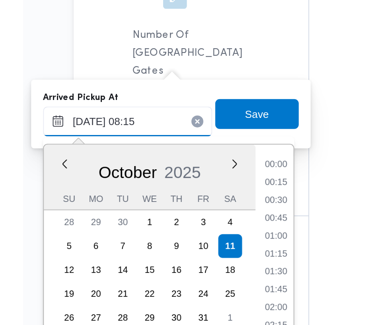
scroll to position [266, 0]
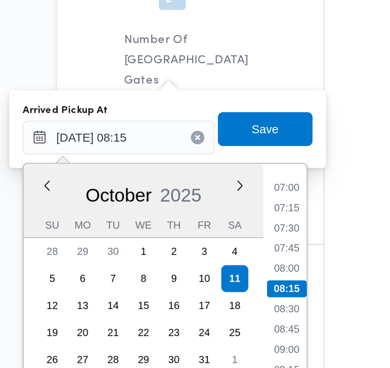
click at [215, 236] on li "07:30" at bounding box center [211, 234] width 18 height 8
type input "[DATE] 07:30"
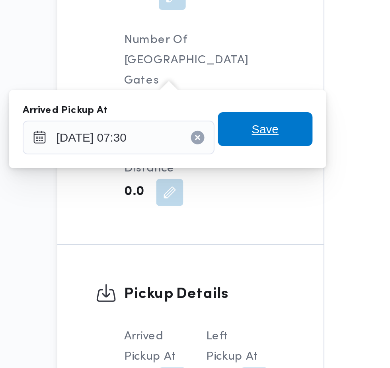
click at [213, 191] on span "Save" at bounding box center [201, 188] width 45 height 16
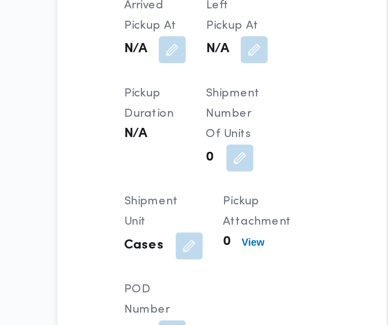
click at [200, 156] on button "button" at bounding box center [196, 150] width 13 height 13
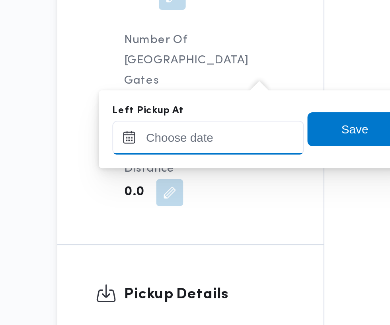
click at [171, 188] on input "Left Pickup At" at bounding box center [174, 192] width 90 height 16
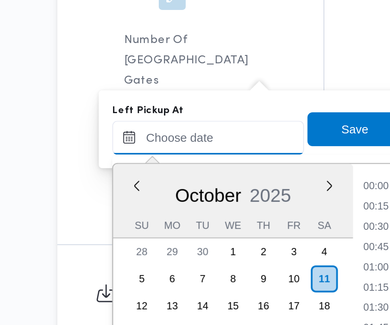
scroll to position [314, 0]
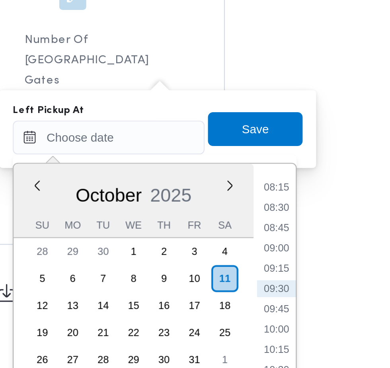
click at [257, 234] on li "08:45" at bounding box center [253, 234] width 18 height 8
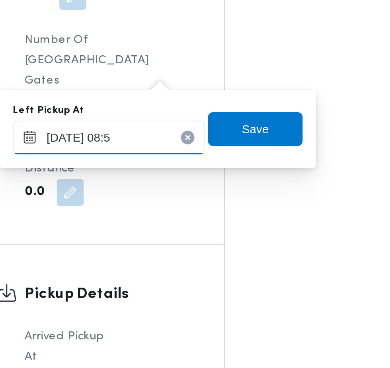
type input "[DATE] 08:50"
click at [254, 192] on span "Save" at bounding box center [243, 188] width 45 height 16
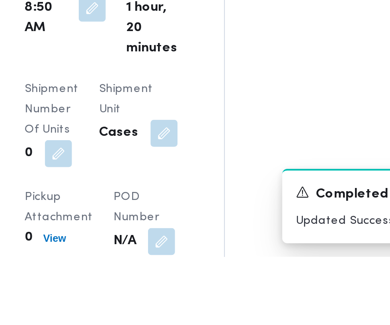
scroll to position [918, 0]
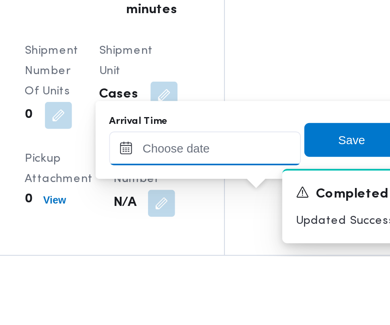
click at [231, 271] on input "Arrival Time" at bounding box center [220, 274] width 90 height 16
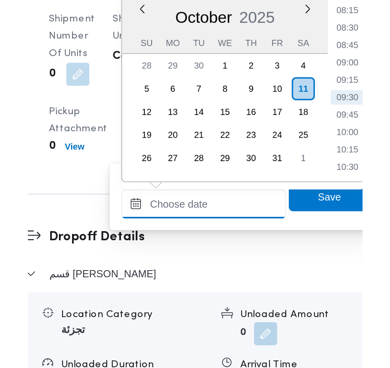
scroll to position [956, 0]
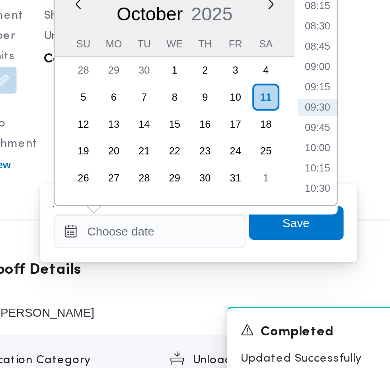
click at [301, 226] on li "09:15" at bounding box center [299, 223] width 18 height 8
type input "[DATE] 09:15"
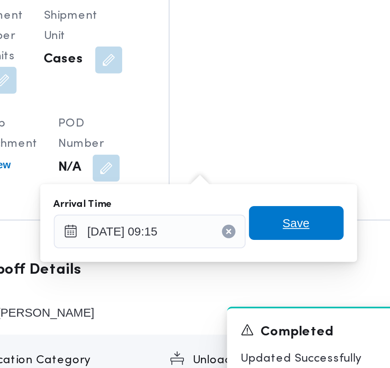
click at [295, 286] on span "Save" at bounding box center [288, 287] width 13 height 10
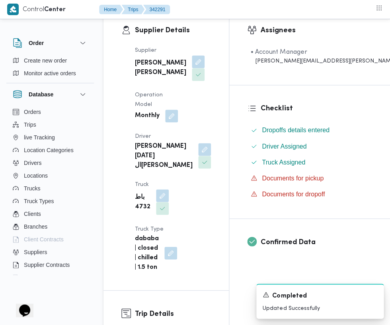
scroll to position [0, 0]
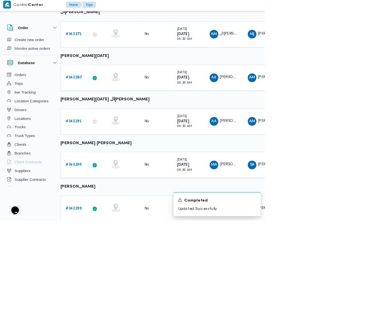
scroll to position [366, 13]
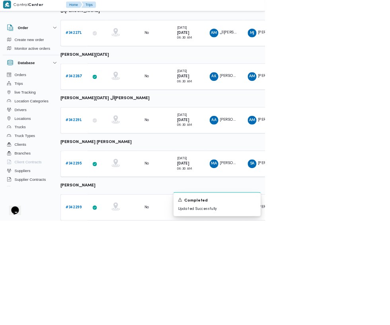
click at [110, 241] on b "# 342295" at bounding box center [109, 241] width 23 height 5
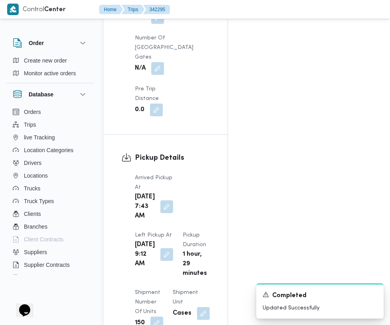
scroll to position [898, 0]
click at [167, 200] on button "button" at bounding box center [166, 206] width 13 height 13
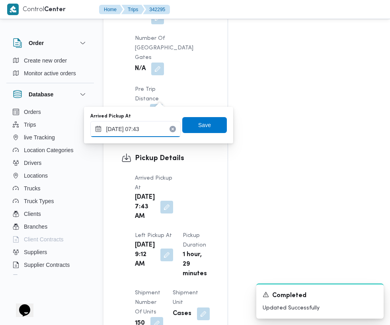
click at [154, 128] on input "[DATE] 07:43" at bounding box center [135, 129] width 90 height 16
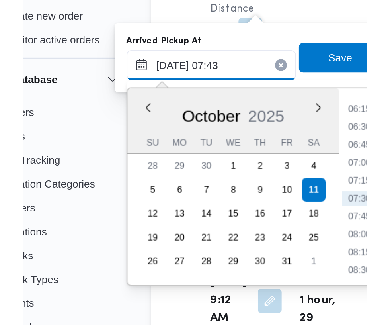
scroll to position [940, 0]
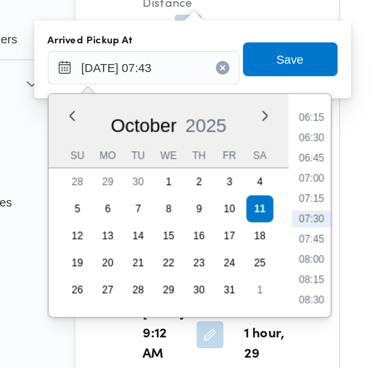
click at [215, 158] on li "07:30" at bounding box center [214, 158] width 18 height 8
type input "[DATE] 07:30"
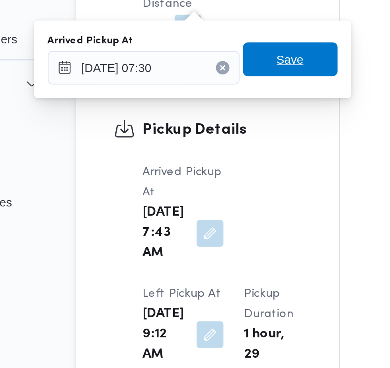
click at [214, 87] on span "Save" at bounding box center [204, 83] width 45 height 16
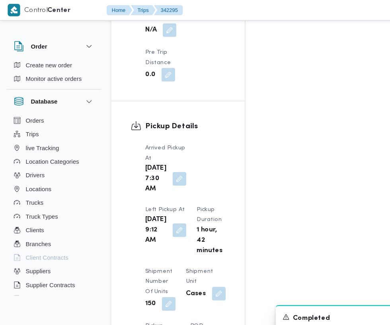
scroll to position [937, 0]
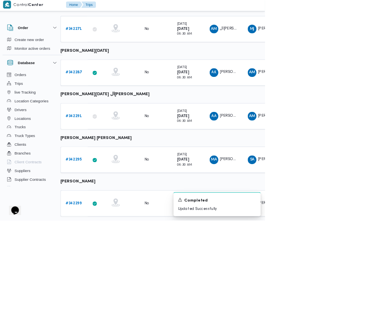
scroll to position [373, 13]
click at [110, 297] on b "# 342299" at bounding box center [109, 298] width 23 height 5
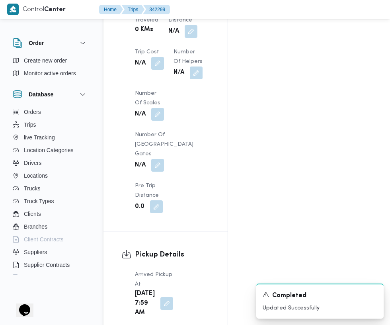
scroll to position [797, 0]
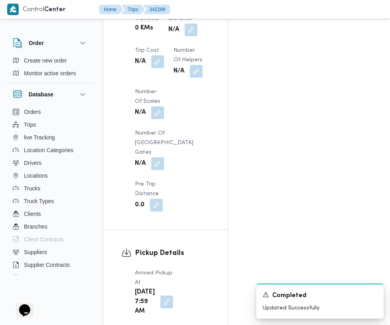
click at [167, 295] on button "button" at bounding box center [166, 301] width 13 height 13
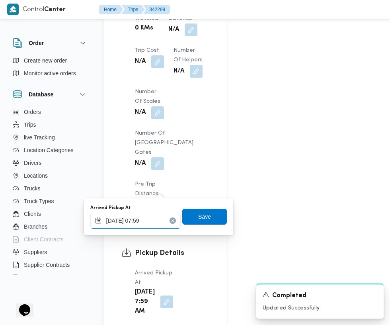
click at [148, 220] on input "[DATE] 07:59" at bounding box center [135, 220] width 90 height 16
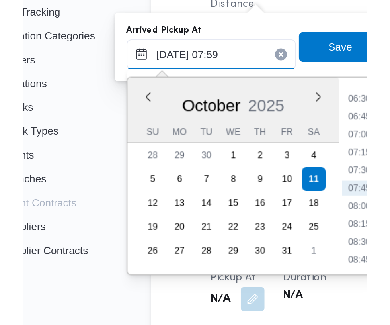
scroll to position [857, 0]
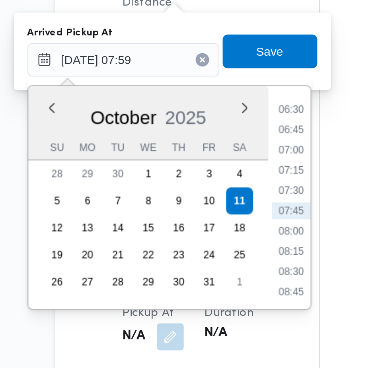
click at [217, 222] on li "07:30" at bounding box center [214, 222] width 18 height 8
type input "[DATE] 07:30"
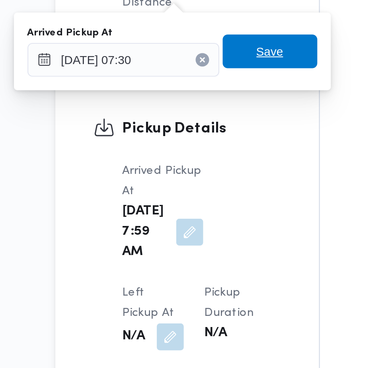
click at [214, 157] on span "Save" at bounding box center [204, 156] width 45 height 16
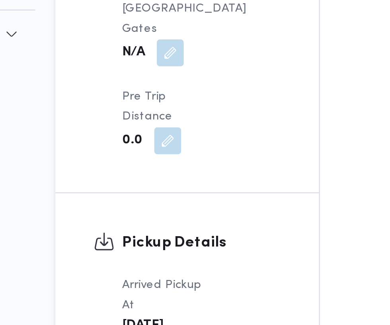
click at [164, 284] on button "button" at bounding box center [157, 290] width 13 height 13
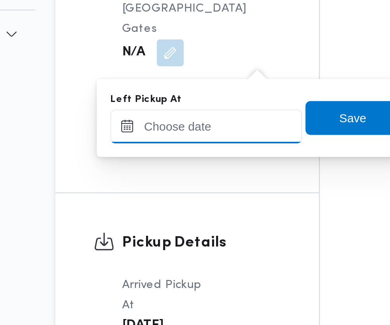
click at [184, 137] on input "Left Pickup At" at bounding box center [174, 138] width 90 height 16
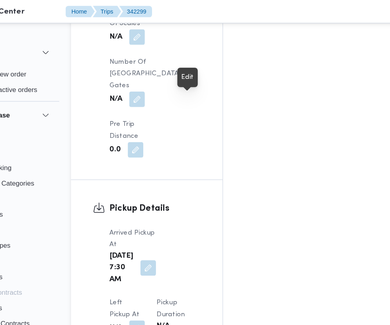
scroll to position [877, 0]
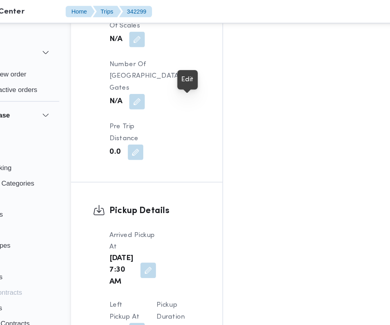
click at [164, 264] on button "button" at bounding box center [157, 270] width 13 height 13
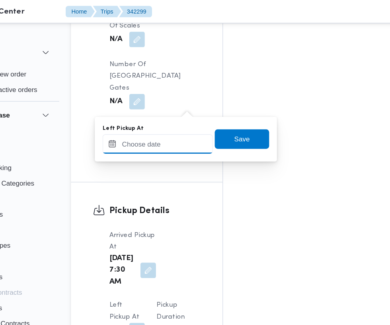
click at [196, 116] on input "Left Pickup At" at bounding box center [174, 118] width 90 height 16
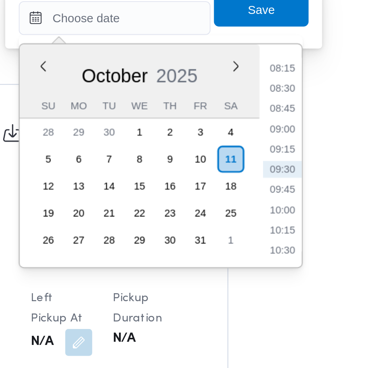
click at [258, 189] on li "09:30" at bounding box center [253, 189] width 18 height 8
type input "[DATE] 09:30"
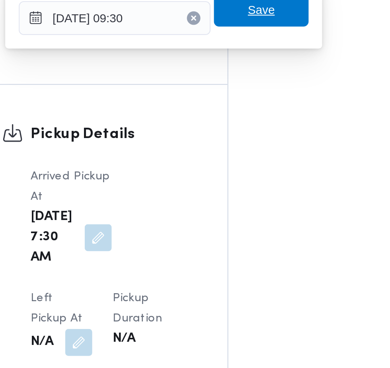
click at [248, 116] on span "Save" at bounding box center [243, 114] width 13 height 10
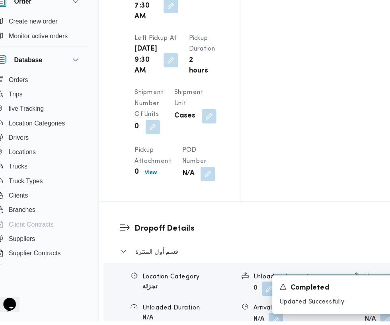
scroll to position [1084, 0]
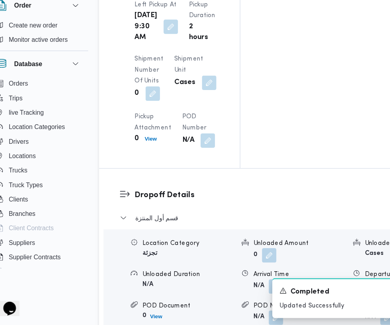
click at [253, 284] on button "button" at bounding box center [259, 290] width 13 height 13
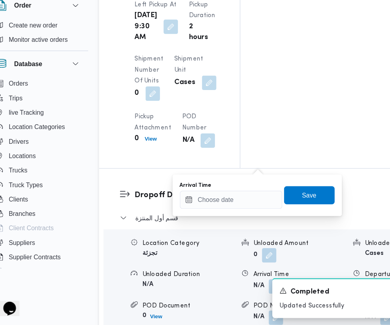
click at [216, 204] on div "Arrival Time" at bounding box center [220, 201] width 90 height 6
click at [220, 212] on input "Arrival Time" at bounding box center [220, 214] width 90 height 16
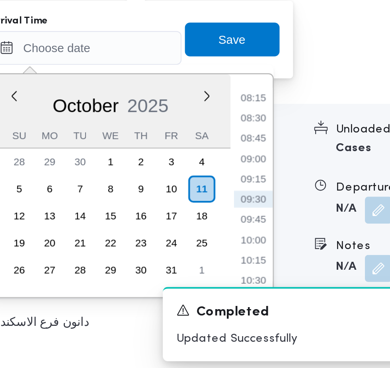
click at [300, 292] on li "09:45" at bounding box center [299, 295] width 18 height 8
type input "[DATE] 09:45"
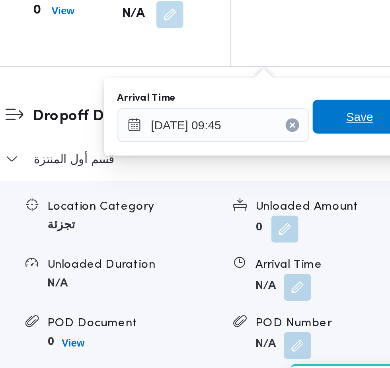
click at [282, 210] on span "Save" at bounding box center [288, 210] width 45 height 16
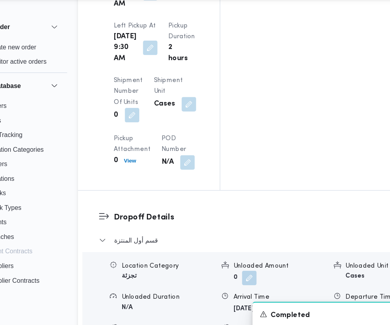
scroll to position [1085, 0]
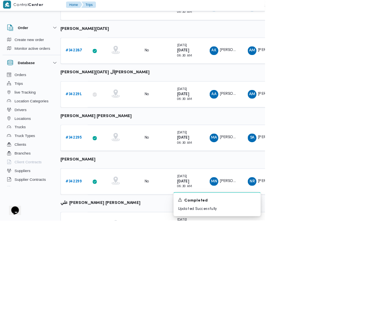
scroll to position [404, 13]
click at [110, 329] on b "# 342275" at bounding box center [110, 330] width 24 height 5
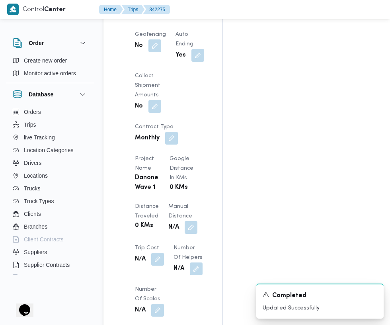
scroll to position [728, 0]
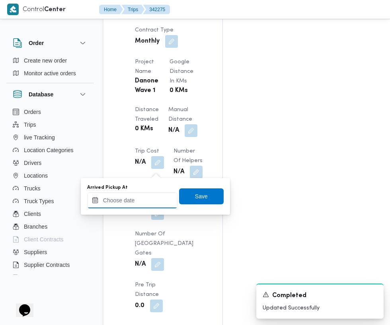
click at [149, 199] on input "Arrived Pickup At" at bounding box center [132, 200] width 90 height 16
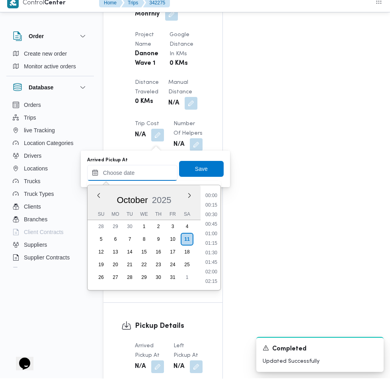
scroll to position [314, 0]
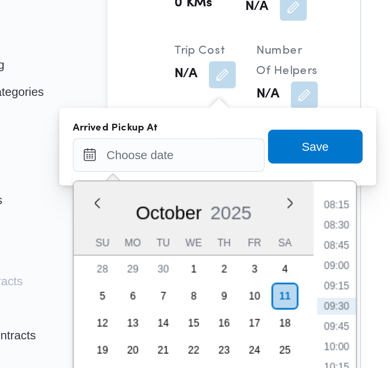
click at [214, 202] on li "08:15" at bounding box center [211, 203] width 18 height 8
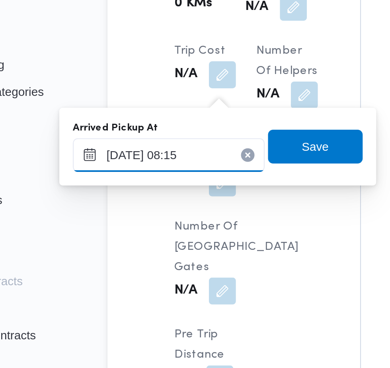
click at [146, 179] on input "[DATE] 08:15" at bounding box center [132, 180] width 90 height 16
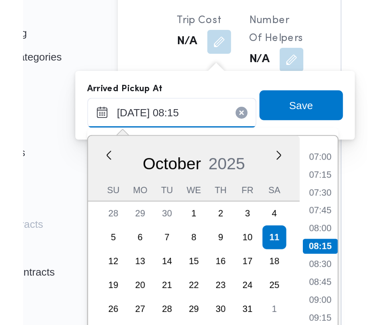
scroll to position [748, 0]
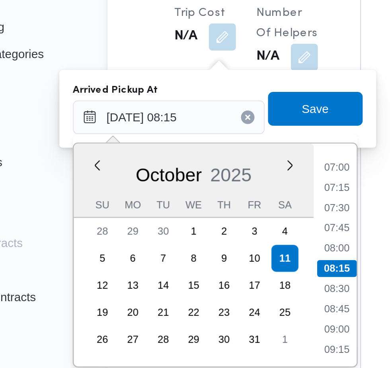
click at [212, 223] on li "07:30" at bounding box center [211, 222] width 18 height 8
type input "[DATE] 07:30"
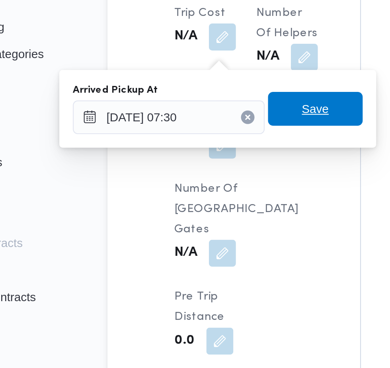
click at [204, 177] on span "Save" at bounding box center [201, 176] width 13 height 10
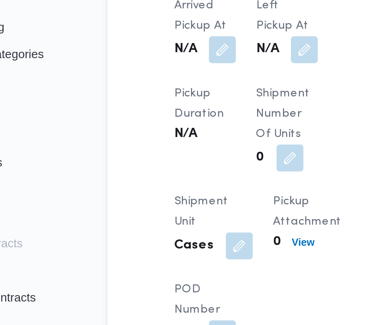
click at [194, 150] on button "button" at bounding box center [196, 148] width 13 height 13
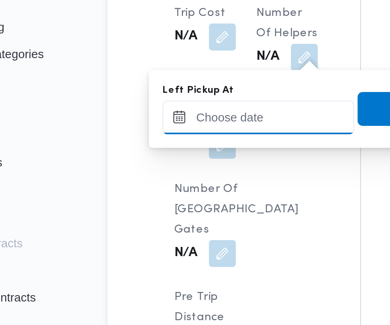
click at [178, 179] on input "Left Pickup At" at bounding box center [174, 180] width 90 height 16
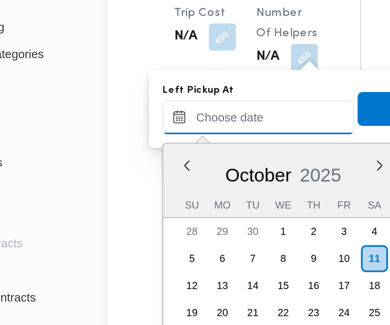
scroll to position [314, 0]
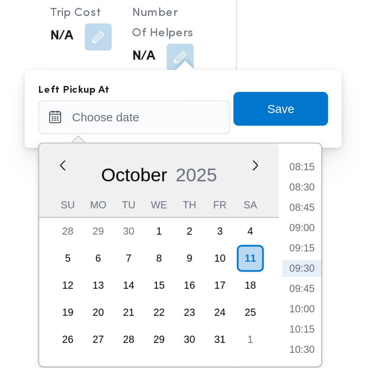
click at [257, 220] on li "08:45" at bounding box center [253, 222] width 18 height 8
type input "[DATE] 08:45"
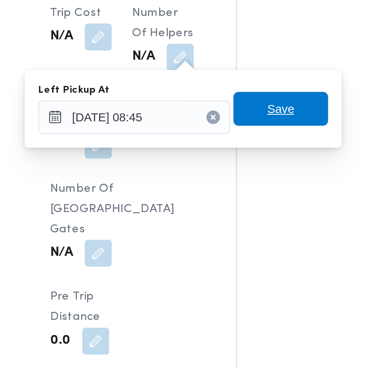
click at [257, 179] on span "Save" at bounding box center [243, 176] width 45 height 16
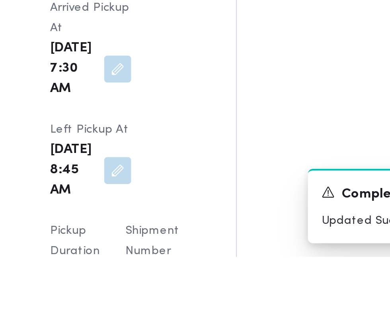
scroll to position [902, 0]
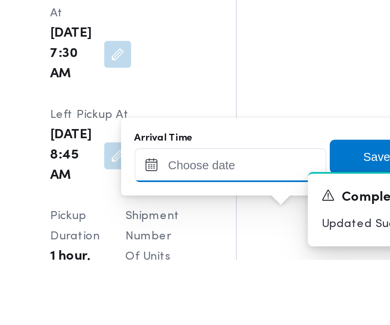
click at [225, 280] on input "Arrival Time" at bounding box center [220, 280] width 90 height 16
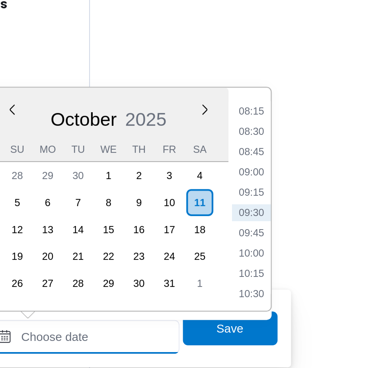
scroll to position [941, 0]
click at [301, 225] on li "09:15" at bounding box center [299, 228] width 18 height 8
type input "[DATE] 09:15"
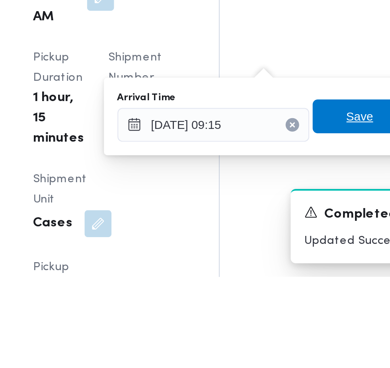
click at [288, 293] on span "Save" at bounding box center [288, 293] width 13 height 10
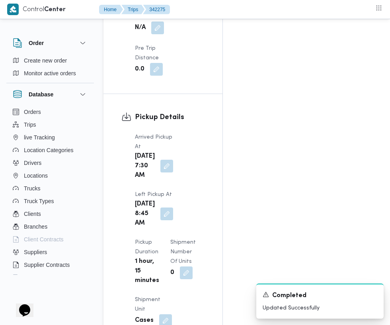
scroll to position [967, 0]
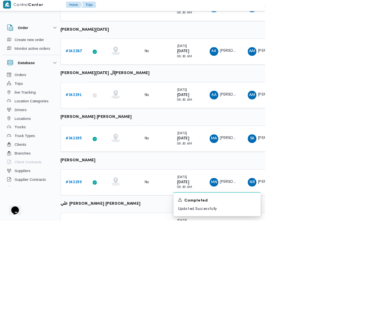
scroll to position [404, 13]
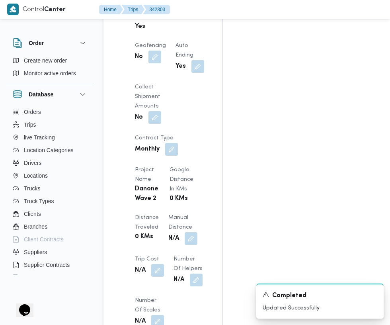
scroll to position [618, 0]
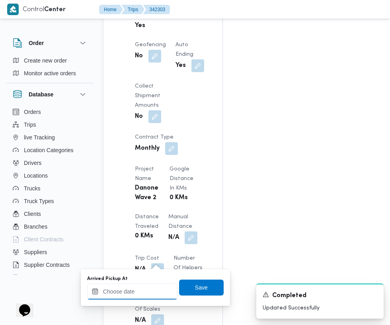
click at [148, 291] on input "Arrived Pickup At" at bounding box center [132, 291] width 90 height 16
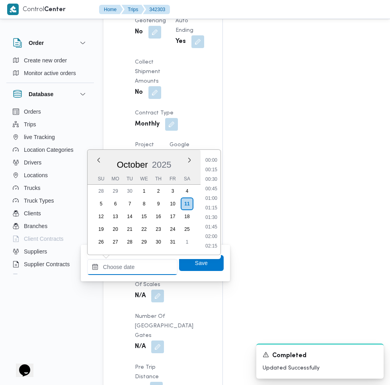
scroll to position [314, 0]
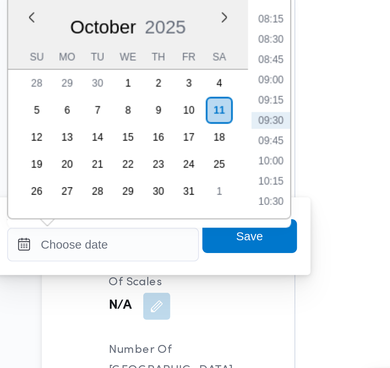
click at [212, 180] on li "08:45" at bounding box center [211, 181] width 18 height 8
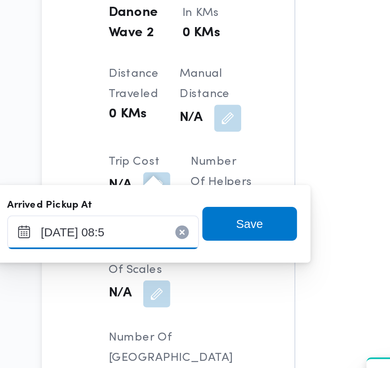
type input "[DATE] 08:55"
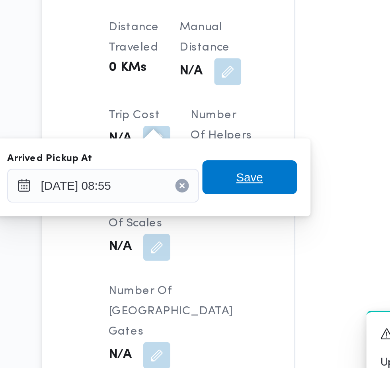
click at [210, 260] on span "Save" at bounding box center [201, 264] width 45 height 16
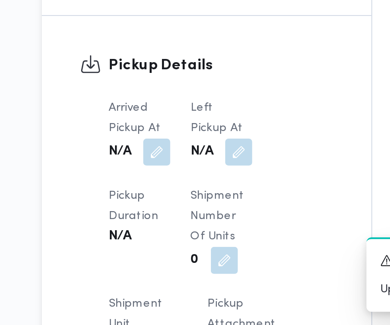
click at [197, 237] on button "button" at bounding box center [196, 243] width 13 height 13
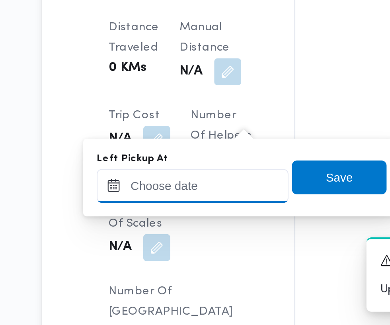
click at [179, 253] on div at bounding box center [174, 259] width 90 height 16
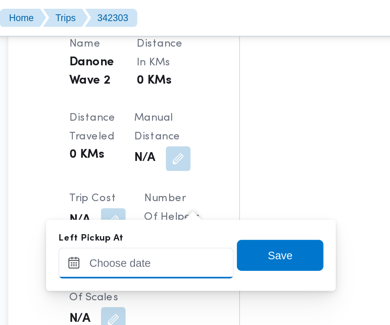
click at [190, 136] on input "Left Pickup At" at bounding box center [174, 136] width 90 height 16
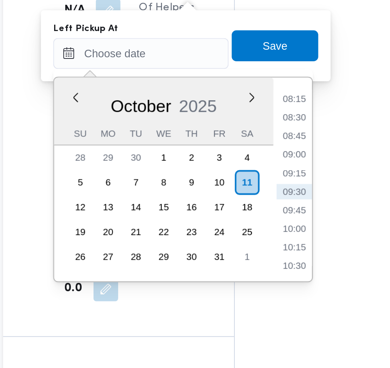
click at [255, 206] on li "09:30" at bounding box center [253, 207] width 18 height 8
type input "[DATE] 09:30"
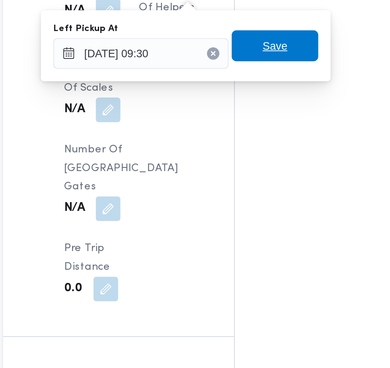
click at [253, 131] on span "Save" at bounding box center [243, 132] width 45 height 16
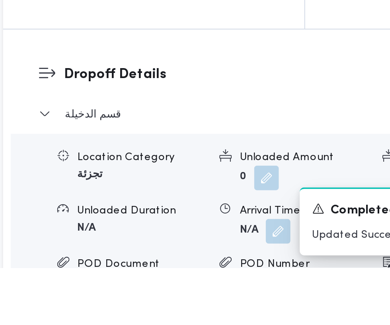
scroll to position [930, 0]
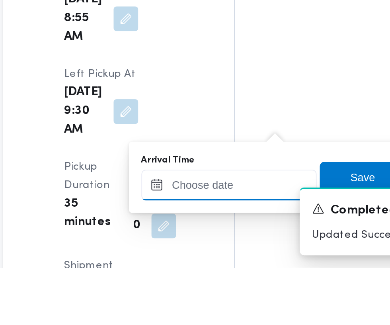
click at [226, 280] on input "Arrival Time" at bounding box center [220, 282] width 90 height 16
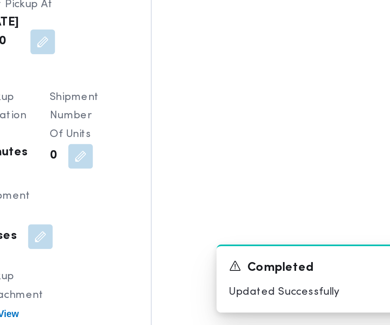
click at [297, 284] on div "A new notification appears Completed Updated Successfully" at bounding box center [319, 300] width 127 height 35
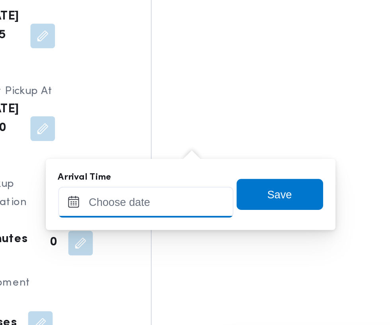
click at [235, 214] on input "Arrival Time" at bounding box center [220, 217] width 90 height 16
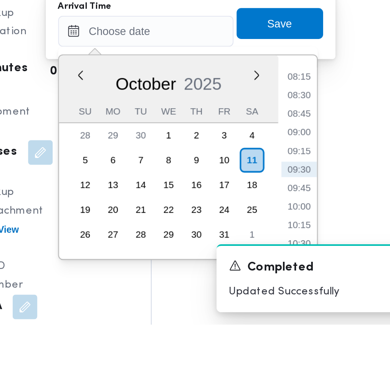
click at [302, 297] on li "09:45" at bounding box center [299, 297] width 18 height 8
type input "[DATE] 09:45"
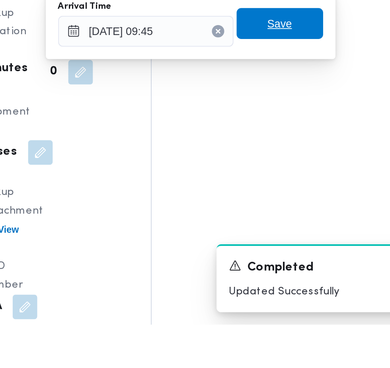
click at [294, 212] on span "Save" at bounding box center [288, 213] width 13 height 10
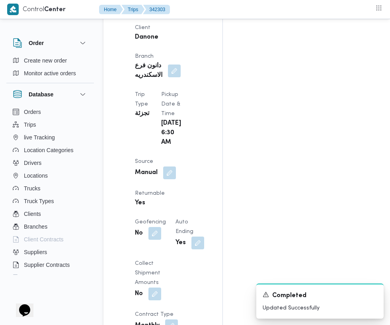
scroll to position [277, 0]
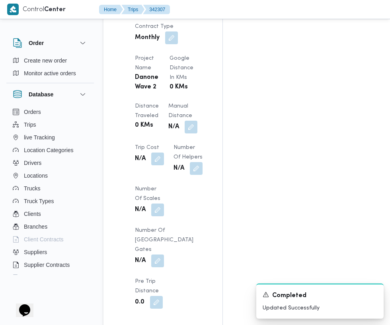
scroll to position [753, 0]
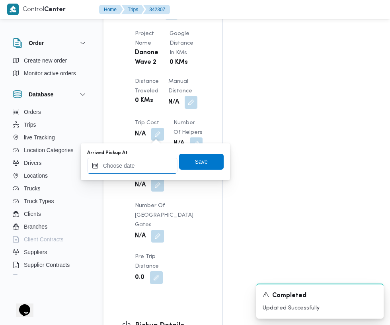
click at [130, 162] on input "Arrived Pickup At" at bounding box center [132, 165] width 90 height 16
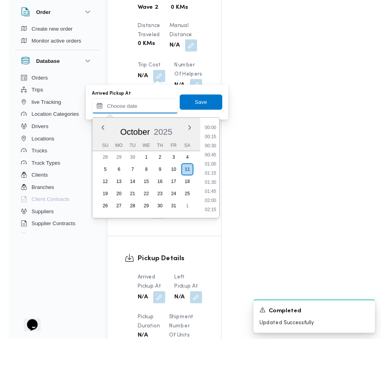
scroll to position [777, 0]
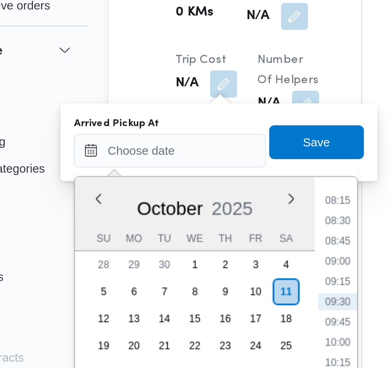
click at [211, 165] on li "08:15" at bounding box center [211, 165] width 18 height 8
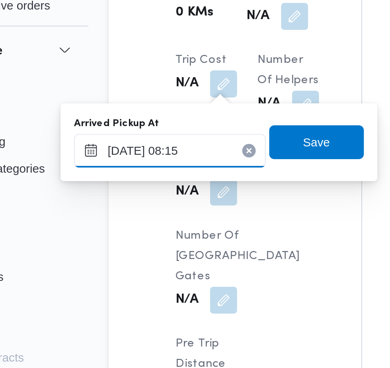
click at [153, 141] on input "[DATE] 08:15" at bounding box center [132, 142] width 90 height 16
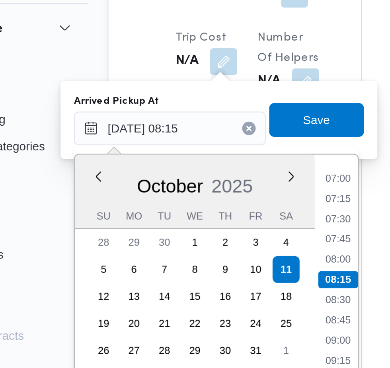
click at [214, 184] on li "07:30" at bounding box center [211, 184] width 18 height 8
type input "[DATE] 07:30"
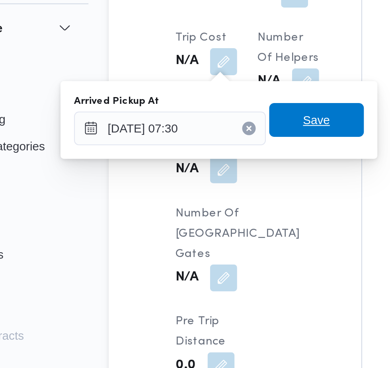
click at [214, 142] on span "Save" at bounding box center [201, 138] width 45 height 16
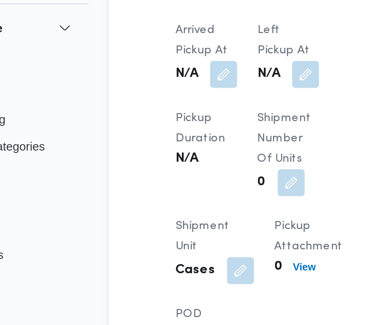
click at [198, 110] on button "button" at bounding box center [196, 116] width 13 height 13
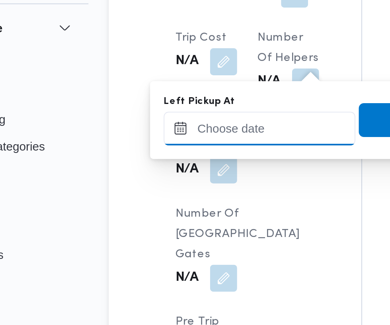
click at [173, 141] on input "Left Pickup At" at bounding box center [174, 142] width 90 height 16
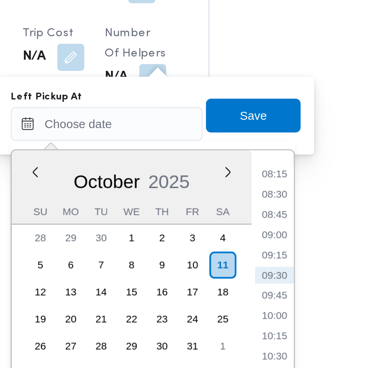
click at [254, 175] on li "08:30" at bounding box center [253, 175] width 18 height 8
type input "[DATE] 08:30"
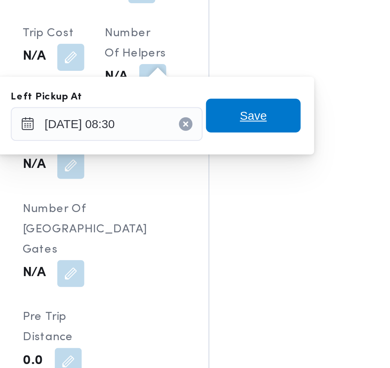
click at [252, 140] on span "Save" at bounding box center [243, 138] width 45 height 16
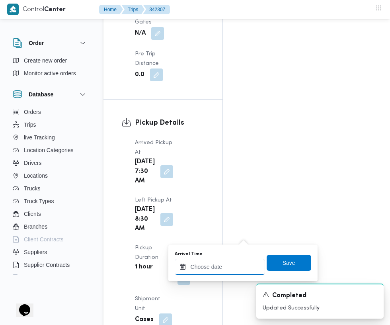
click at [231, 266] on input "Arrival Time" at bounding box center [220, 267] width 90 height 16
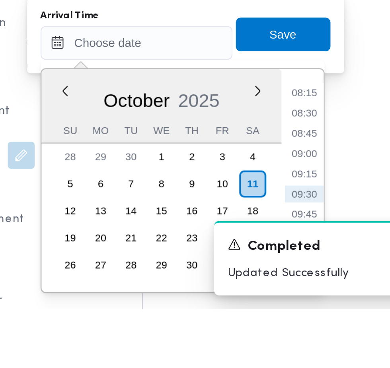
click at [301, 314] on li "09:30" at bounding box center [299, 314] width 18 height 8
type input "[DATE] 09:30"
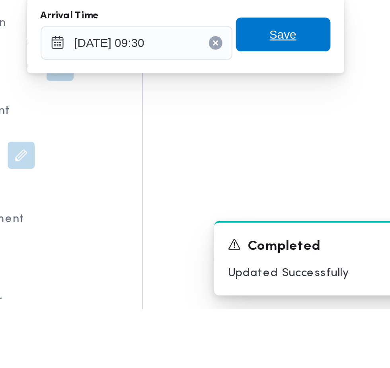
click at [296, 236] on span "Save" at bounding box center [288, 239] width 45 height 16
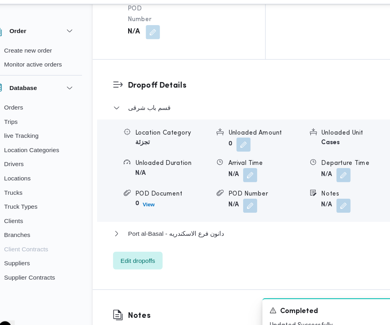
scroll to position [863, 0]
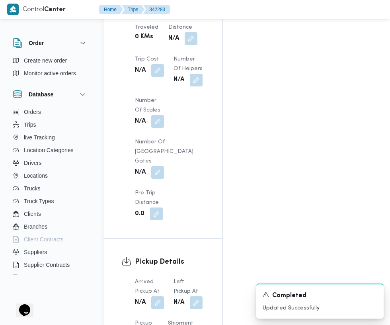
click at [158, 296] on button "button" at bounding box center [157, 302] width 13 height 13
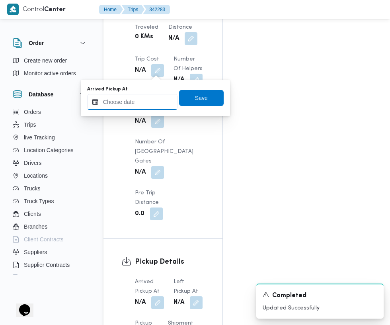
click at [143, 101] on input "Arrived Pickup At" at bounding box center [132, 102] width 90 height 16
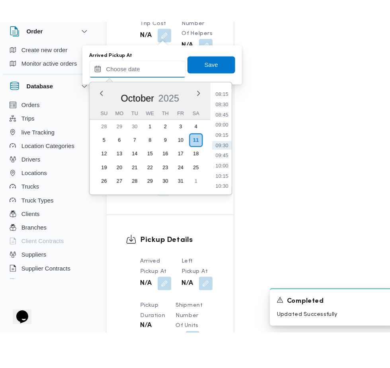
scroll to position [840, 0]
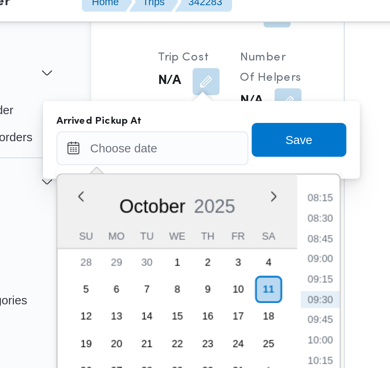
click at [212, 102] on li "08:15" at bounding box center [211, 102] width 18 height 8
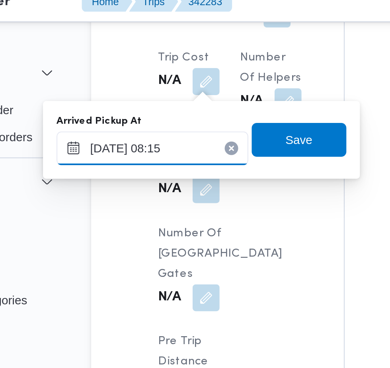
click at [153, 78] on input "[DATE] 08:15" at bounding box center [132, 78] width 90 height 16
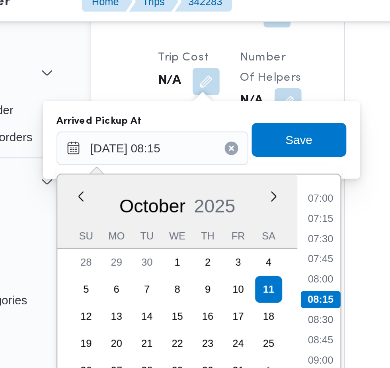
click at [214, 121] on li "07:30" at bounding box center [211, 121] width 18 height 8
type input "[DATE] 07:30"
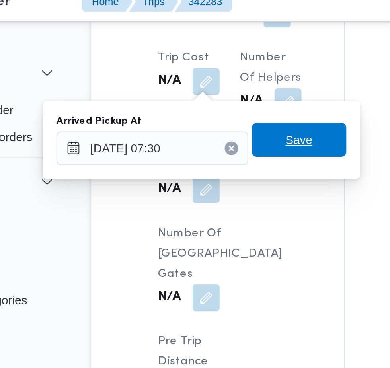
click at [210, 75] on span "Save" at bounding box center [201, 74] width 45 height 16
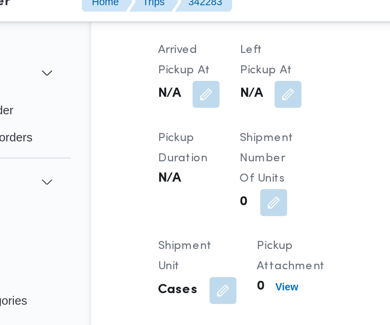
click at [196, 47] on button "button" at bounding box center [196, 53] width 13 height 13
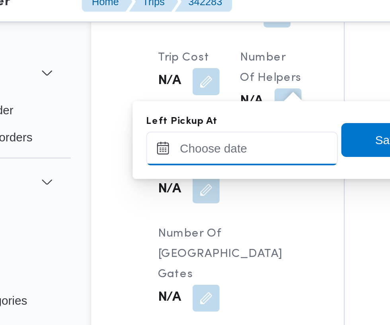
click at [174, 75] on input "Left Pickup At" at bounding box center [174, 78] width 90 height 16
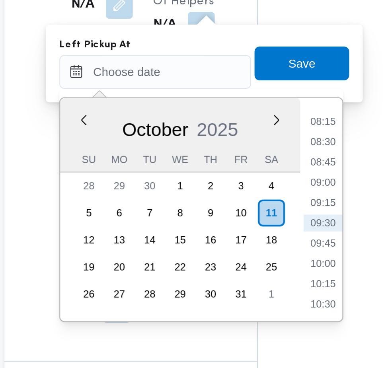
click at [253, 130] on li "09:00" at bounding box center [253, 130] width 18 height 8
type input "[DATE] 09:00"
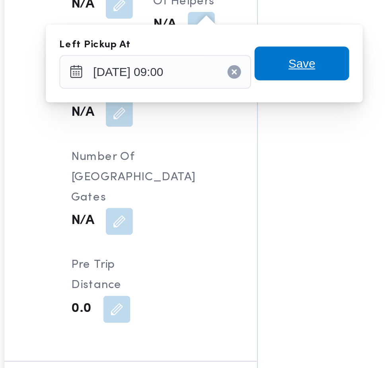
click at [252, 76] on span "Save" at bounding box center [243, 74] width 45 height 16
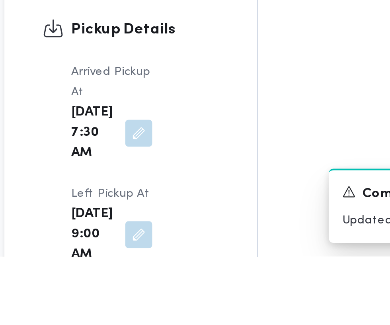
scroll to position [861, 0]
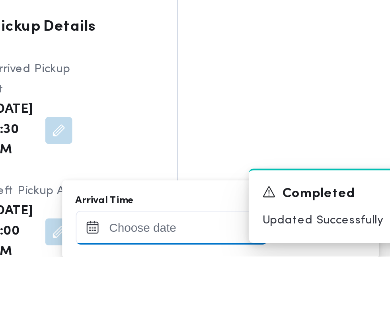
click at [241, 311] on input "Arrival Time" at bounding box center [220, 311] width 90 height 16
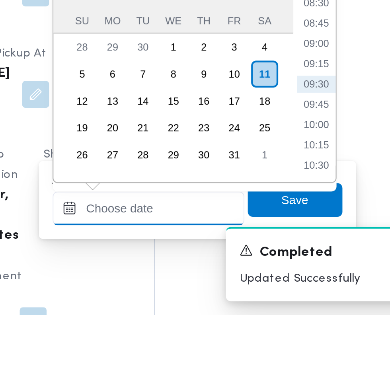
scroll to position [910, 0]
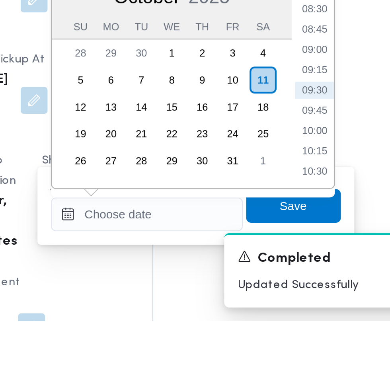
click at [303, 253] on li "09:15" at bounding box center [299, 250] width 18 height 8
type input "[DATE] 09:15"
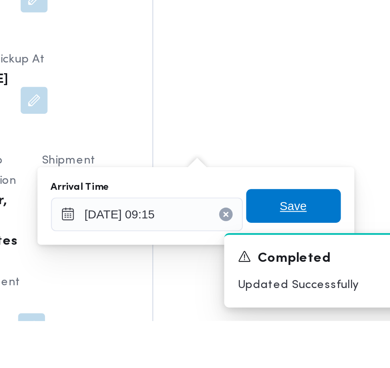
click at [297, 317] on span "Save" at bounding box center [288, 314] width 45 height 16
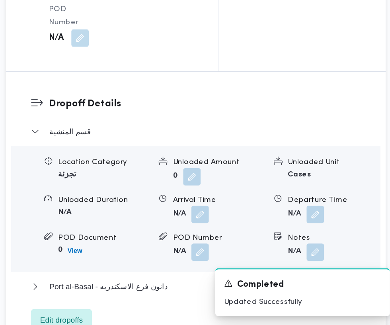
scroll to position [933, 0]
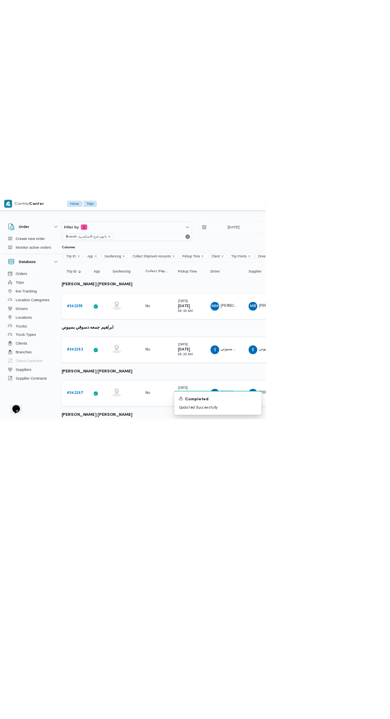
scroll to position [0, 12]
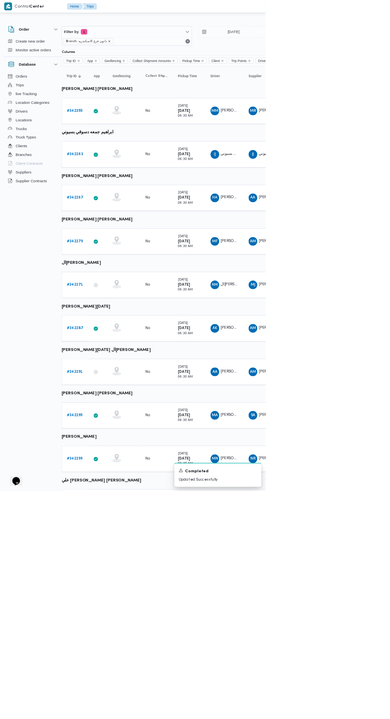
click at [159, 60] on icon "remove selected entity" at bounding box center [160, 60] width 3 height 3
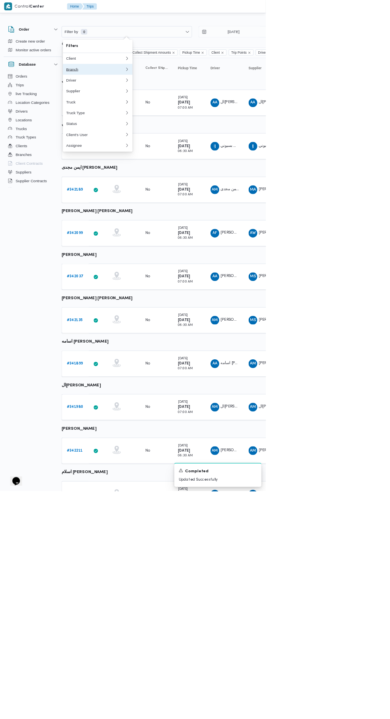
click at [108, 99] on div "Branch" at bounding box center [139, 101] width 83 height 6
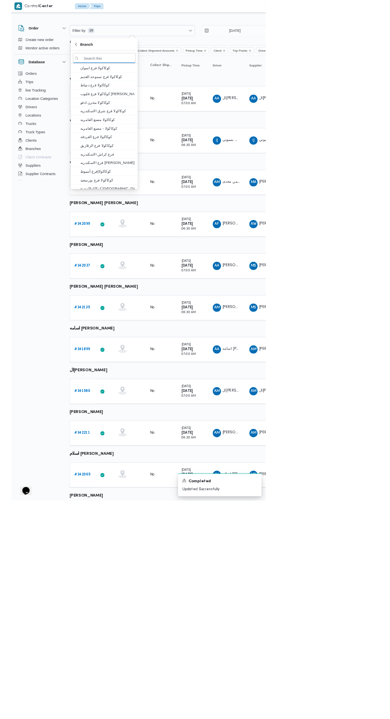
scroll to position [0, 12]
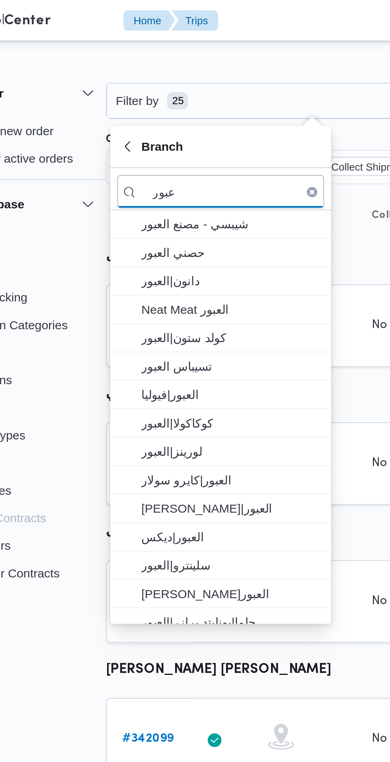
type input "عبور"
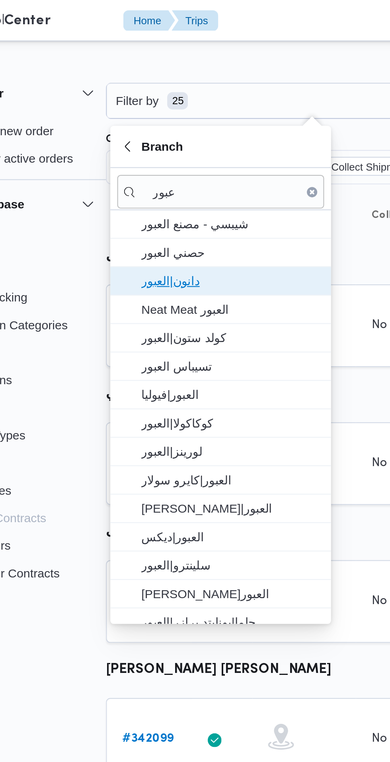
click at [157, 133] on span "دانون|العبور" at bounding box center [148, 130] width 83 height 10
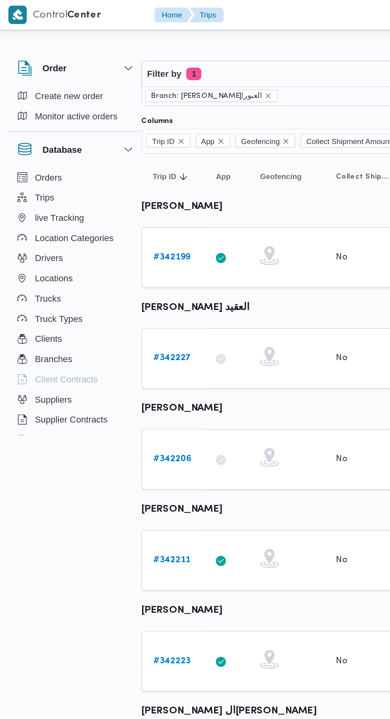
scroll to position [0, 12]
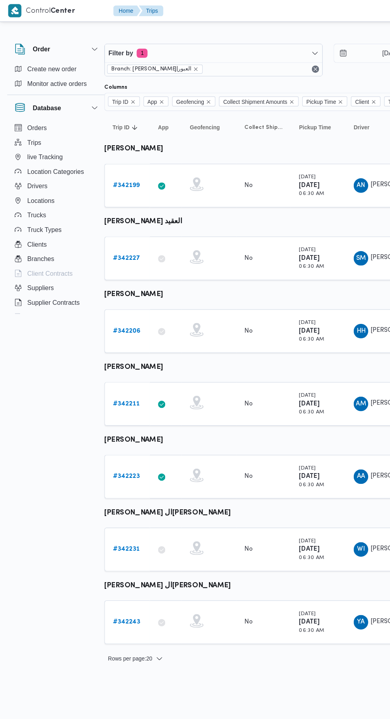
click at [106, 480] on b "# 342231" at bounding box center [110, 480] width 23 height 5
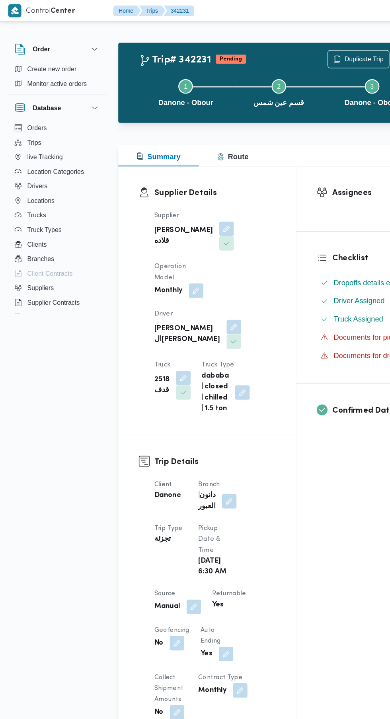
click at [198, 280] on button "button" at bounding box center [204, 286] width 13 height 13
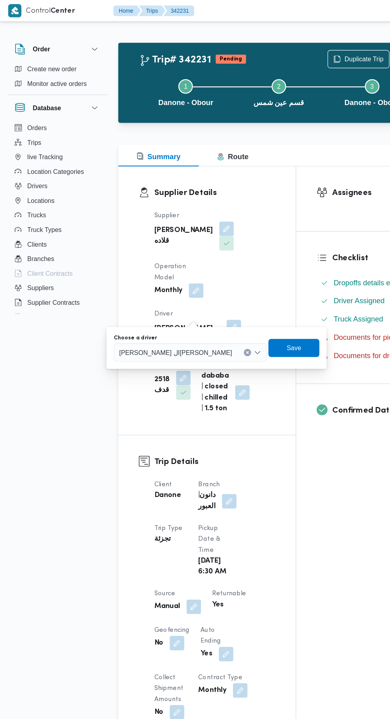
click at [111, 308] on span "[PERSON_NAME] ال[PERSON_NAME]" at bounding box center [153, 307] width 99 height 9
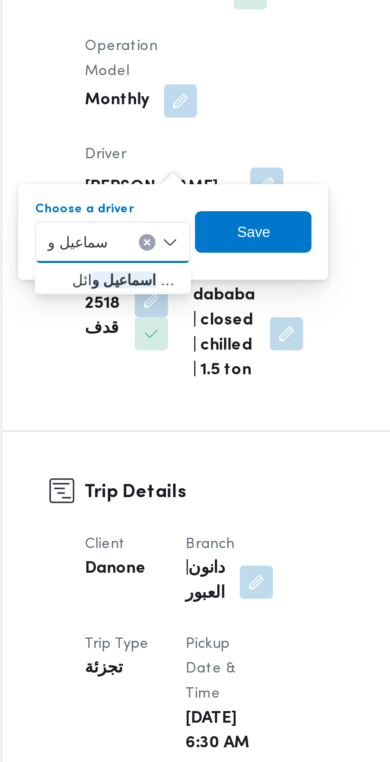
type input "اسماعيل و"
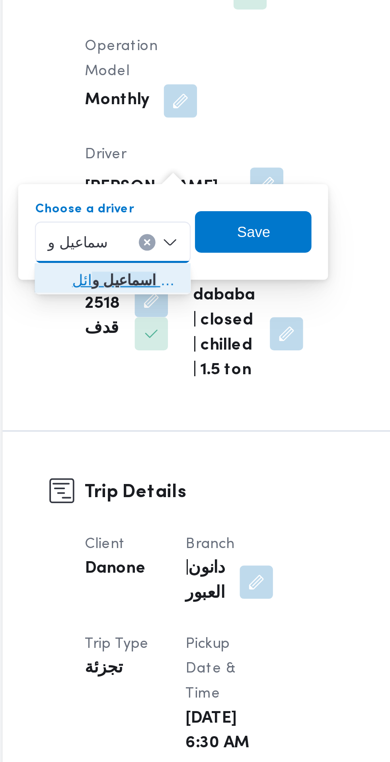
click at [159, 323] on span "اسماعيل و [PERSON_NAME]" at bounding box center [150, 323] width 41 height 10
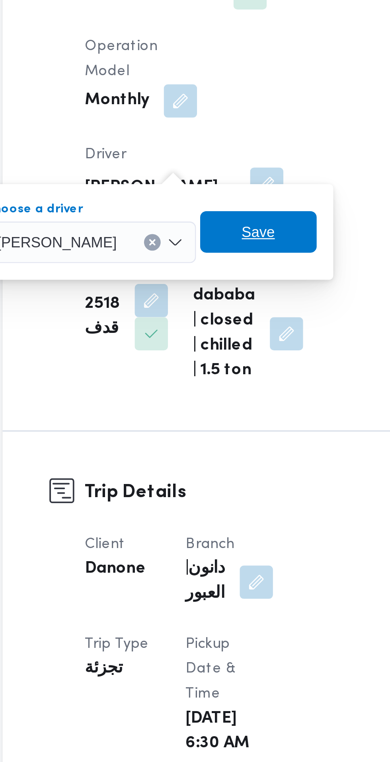
click at [208, 305] on span "Save" at bounding box center [201, 304] width 13 height 10
